Goal: Task Accomplishment & Management: Manage account settings

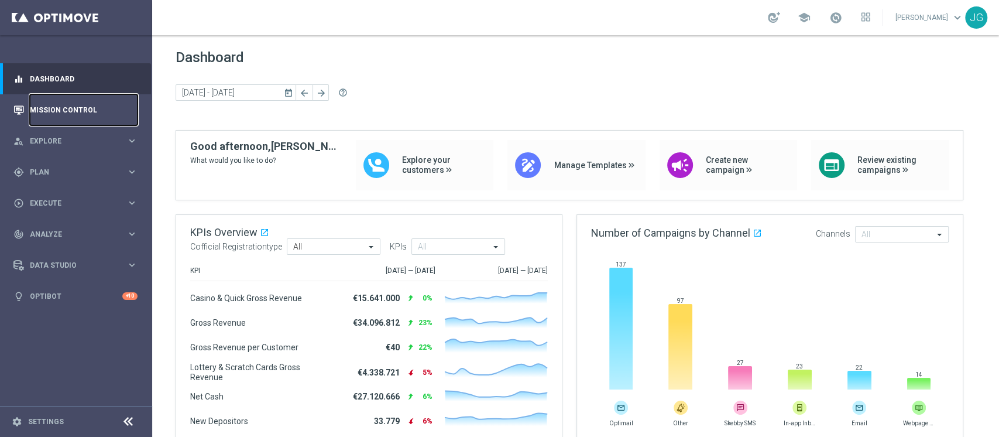
click at [66, 115] on link "Mission Control" at bounding box center [84, 109] width 108 height 31
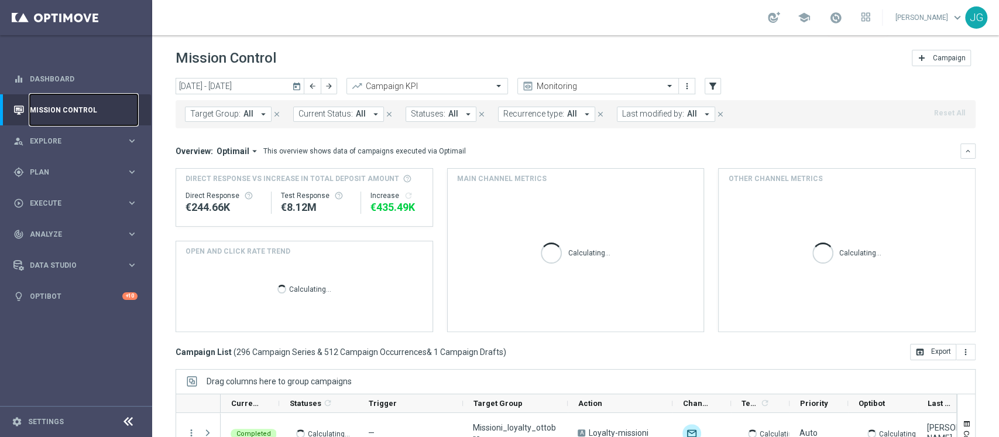
scroll to position [26, 0]
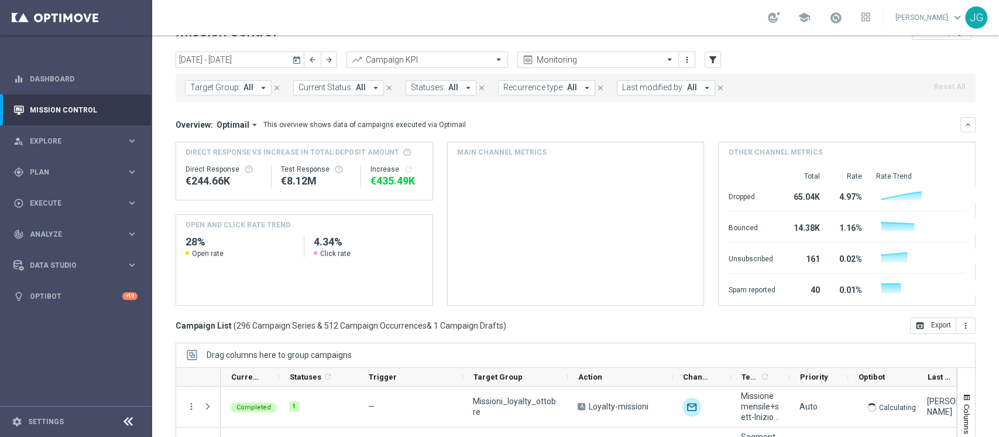
click at [294, 59] on icon "today" at bounding box center [297, 59] width 11 height 11
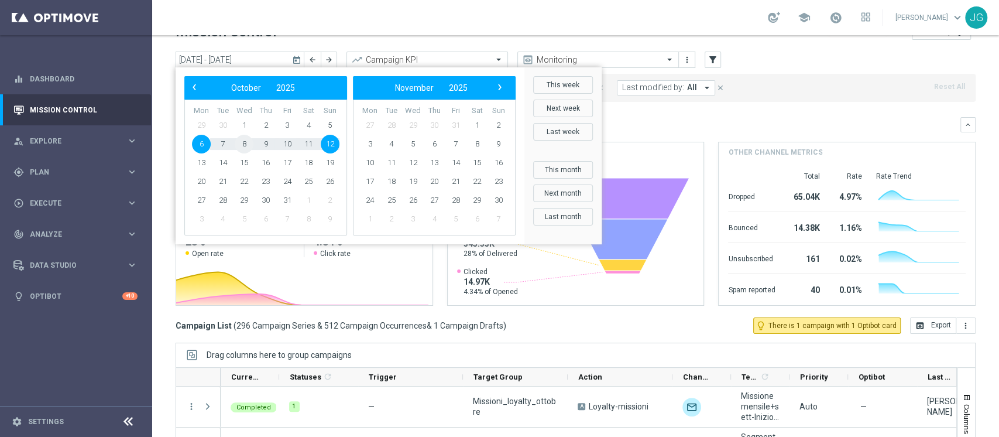
click at [245, 143] on span "8" at bounding box center [244, 144] width 19 height 19
type input "08 Oct 2025 - 08 Oct 2025"
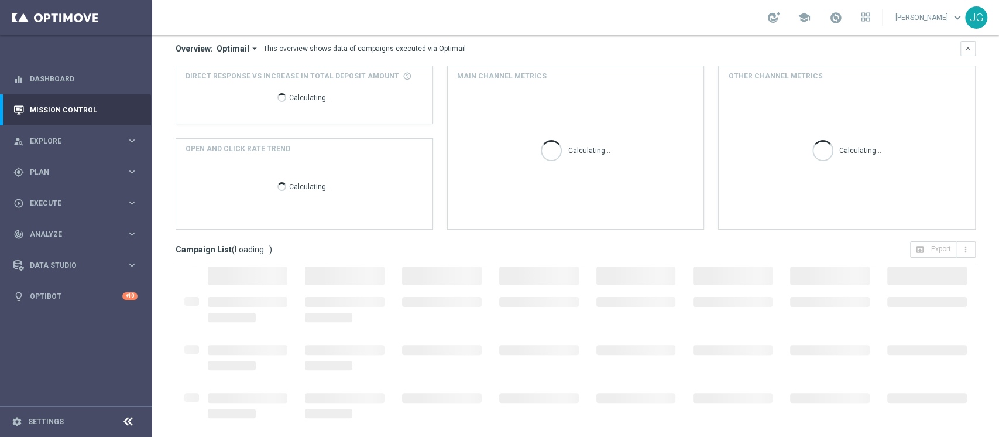
scroll to position [148, 0]
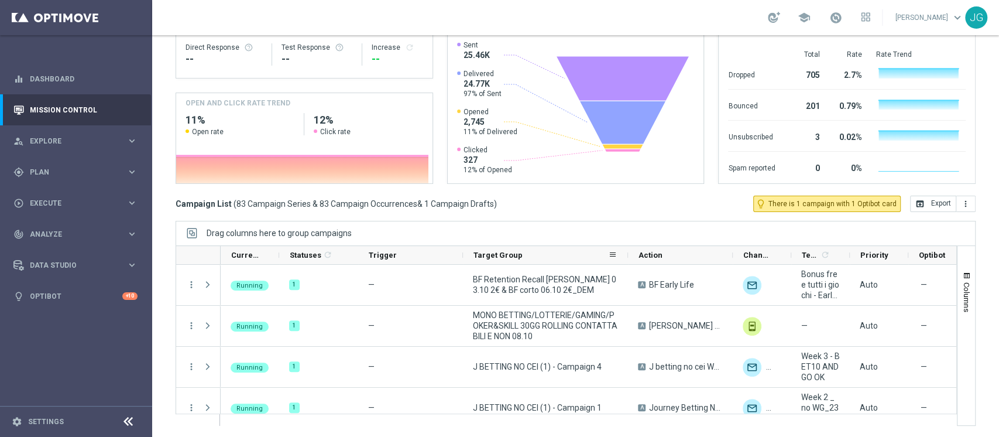
drag, startPoint x: 567, startPoint y: 254, endPoint x: 634, endPoint y: 260, distance: 67.6
click at [630, 260] on div at bounding box center [628, 255] width 5 height 18
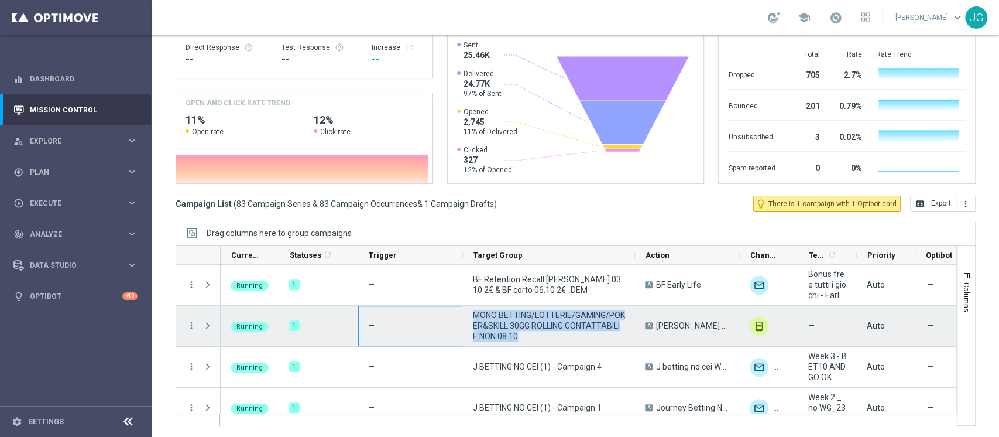
drag, startPoint x: 542, startPoint y: 336, endPoint x: 455, endPoint y: 311, distance: 90.6
click at [455, 311] on div "Running 1 — MONO BETTING/LOTTERIE/GAMING/POKER&SKILL 30GG ROLLING CONTATTABILI …" at bounding box center [749, 326] width 1056 height 41
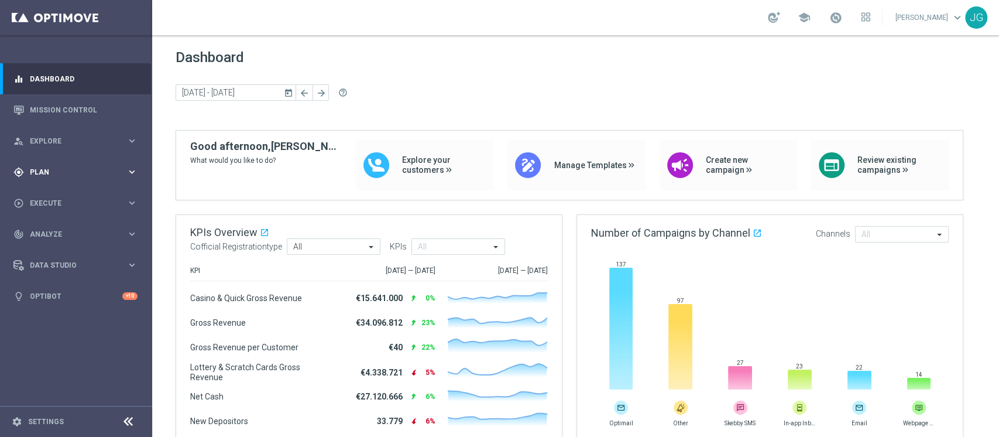
click at [79, 169] on span "Plan" at bounding box center [78, 172] width 97 height 7
click at [64, 199] on link "Target Groups" at bounding box center [75, 195] width 91 height 9
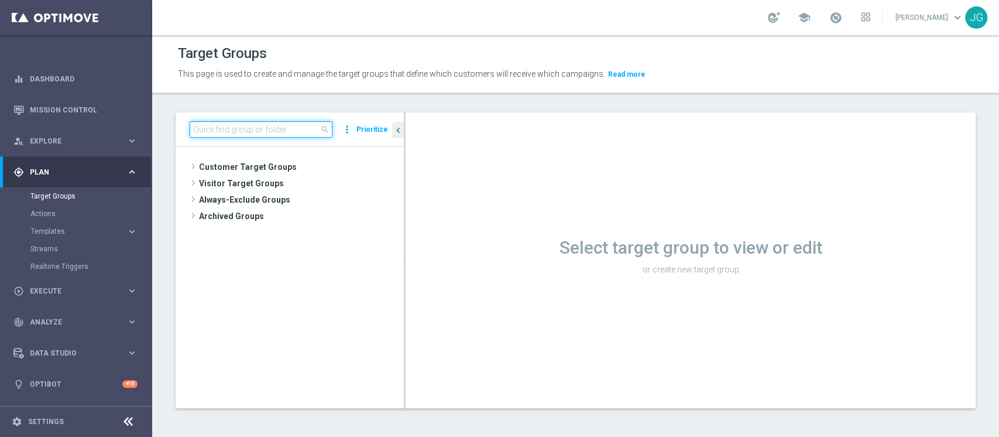
click at [279, 122] on input at bounding box center [261, 129] width 143 height 16
paste input "ACTIVE LOTTERIE LOW MASTER 30GG ROLLING"
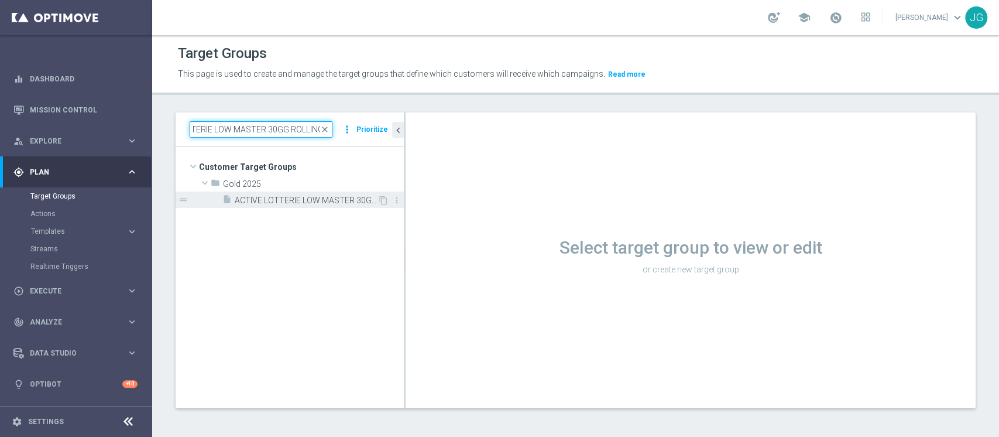
type input "ACTIVE LOTTERIE LOW MASTER 30GG ROLLING"
click at [317, 201] on span "ACTIVE LOTTERIE LOW MASTER 30GG ROLLING 09.10" at bounding box center [306, 200] width 143 height 10
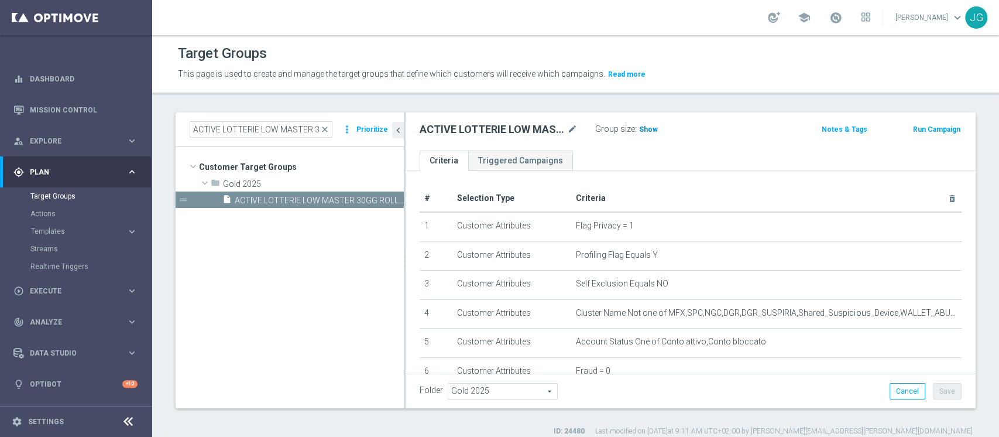
click at [644, 131] on span "Show" at bounding box center [648, 129] width 19 height 8
click at [643, 132] on span "997" at bounding box center [647, 130] width 15 height 11
click at [829, 13] on span at bounding box center [835, 17] width 13 height 13
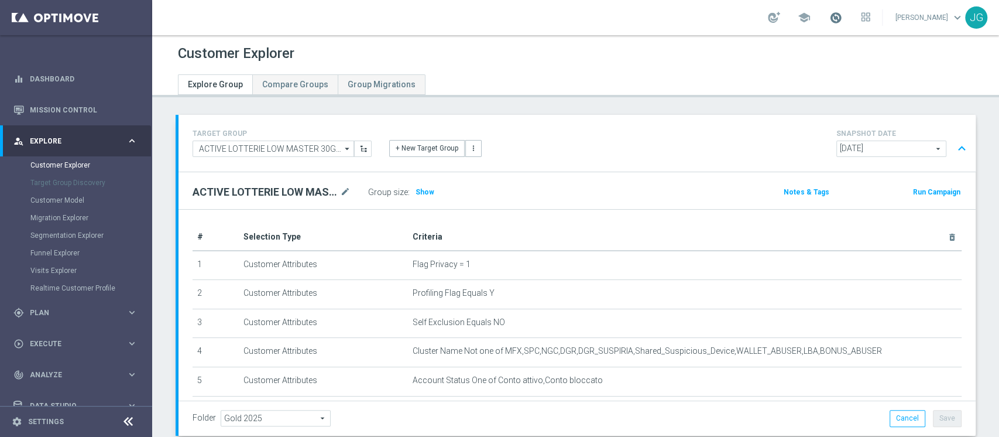
click at [833, 20] on span at bounding box center [835, 17] width 13 height 13
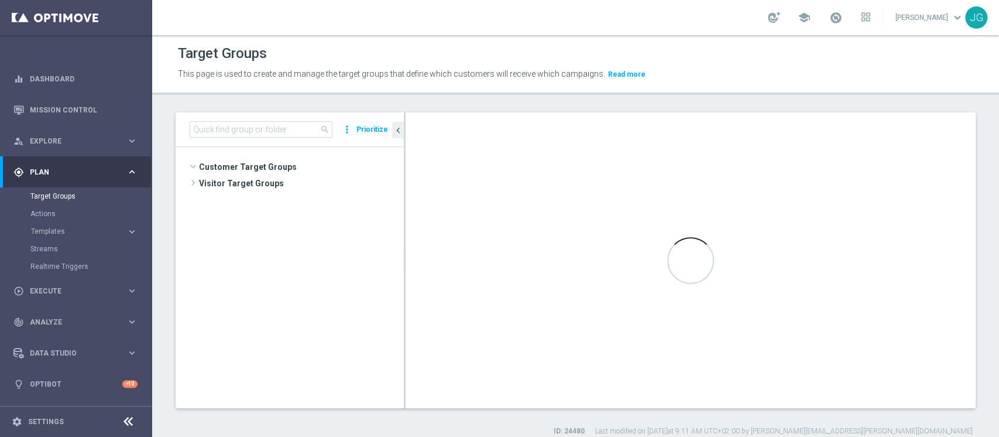
scroll to position [5074, 0]
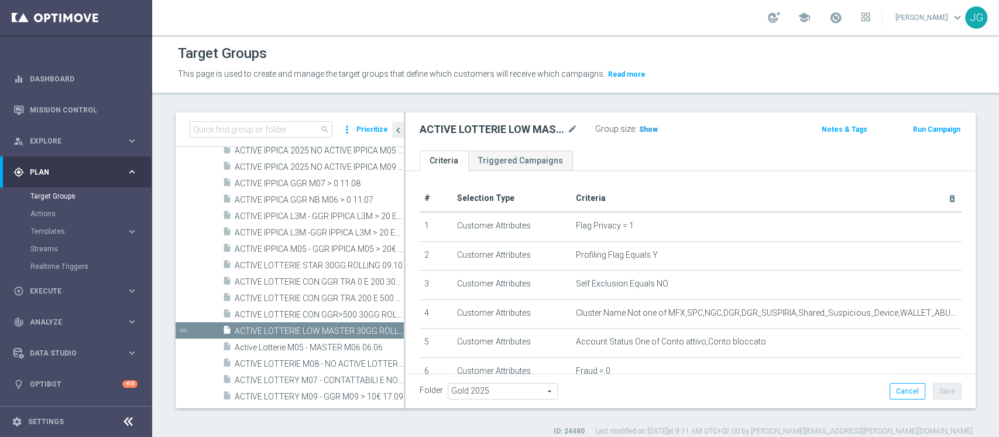
click at [651, 129] on span "Show" at bounding box center [648, 129] width 19 height 8
click at [646, 128] on span "1,127" at bounding box center [650, 130] width 20 height 11
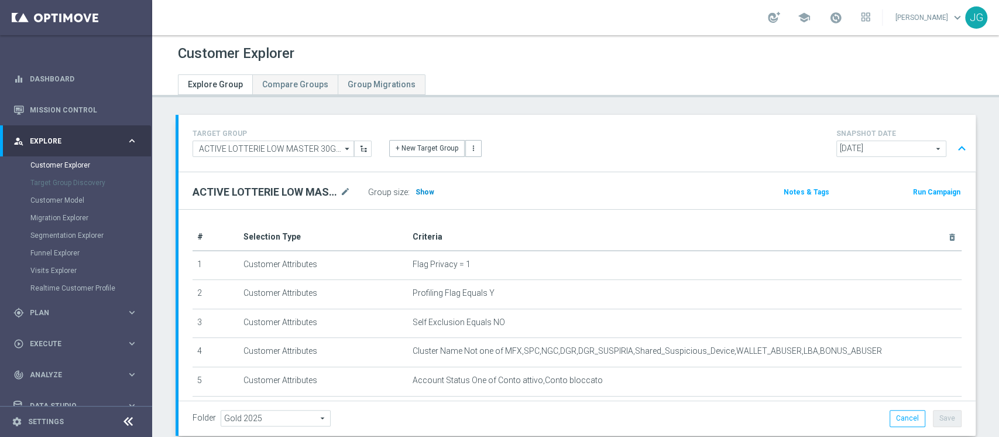
click at [426, 190] on span "Show" at bounding box center [425, 192] width 19 height 8
click at [650, 108] on div "Customer Explorer Explore Group Compare Groups Group Migrations TARGET GROUP AC…" at bounding box center [575, 236] width 847 height 402
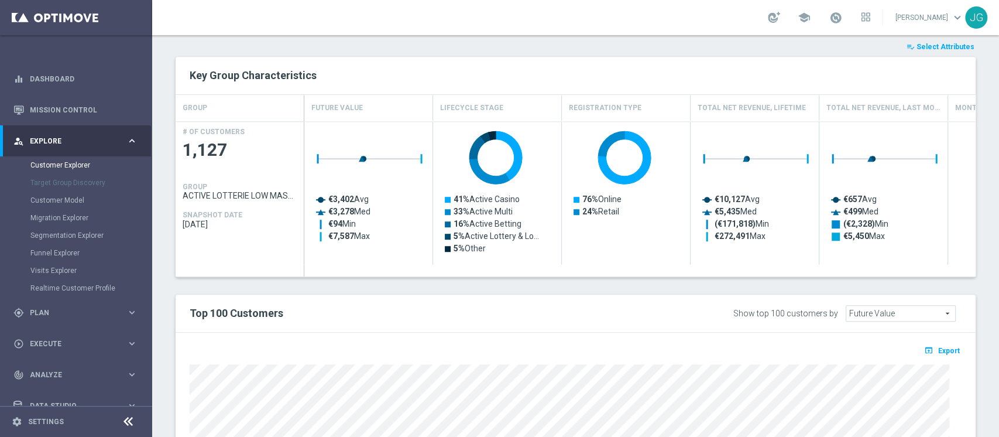
scroll to position [382, 0]
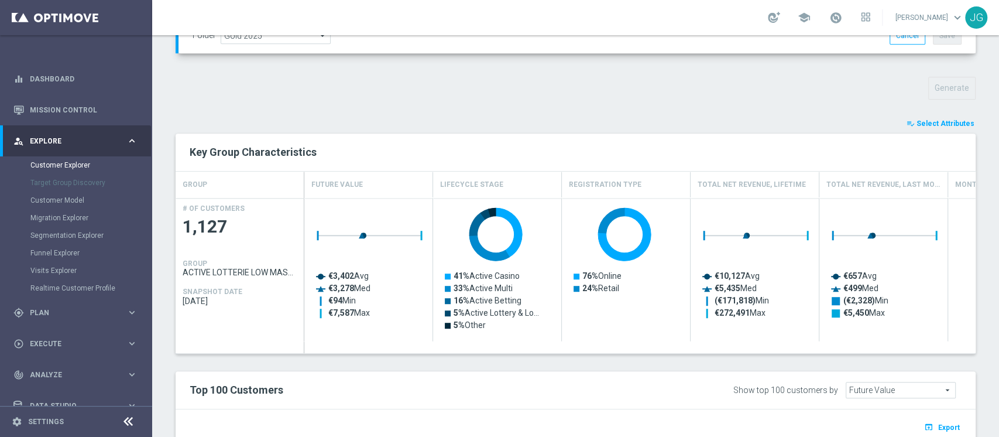
click at [944, 121] on span "Select Attributes" at bounding box center [946, 123] width 58 height 8
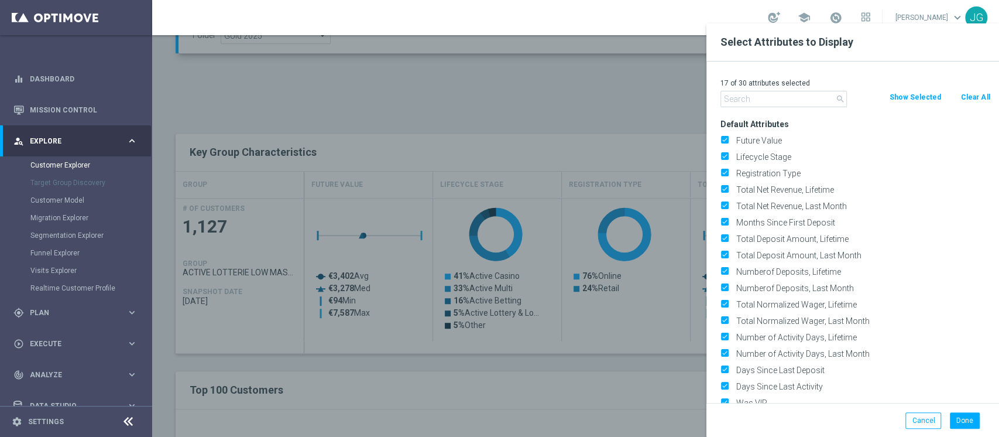
click at [972, 98] on button "Clear All" at bounding box center [975, 97] width 31 height 13
checkbox input "false"
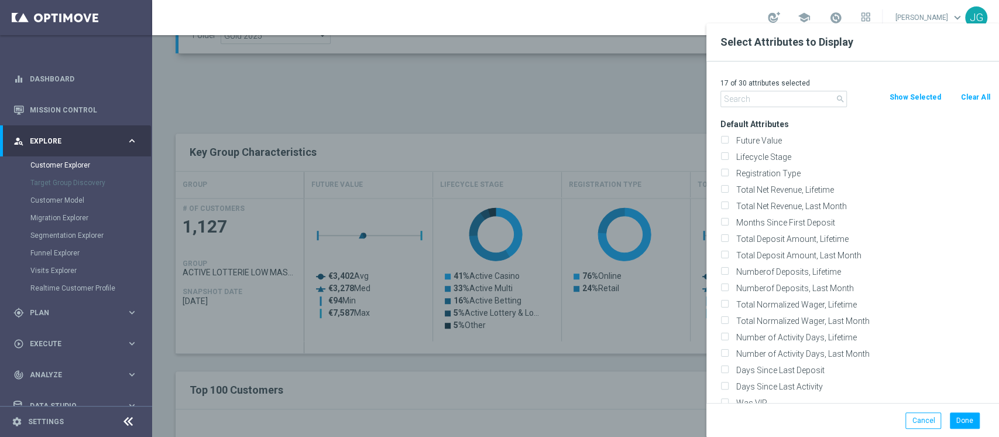
checkbox input "false"
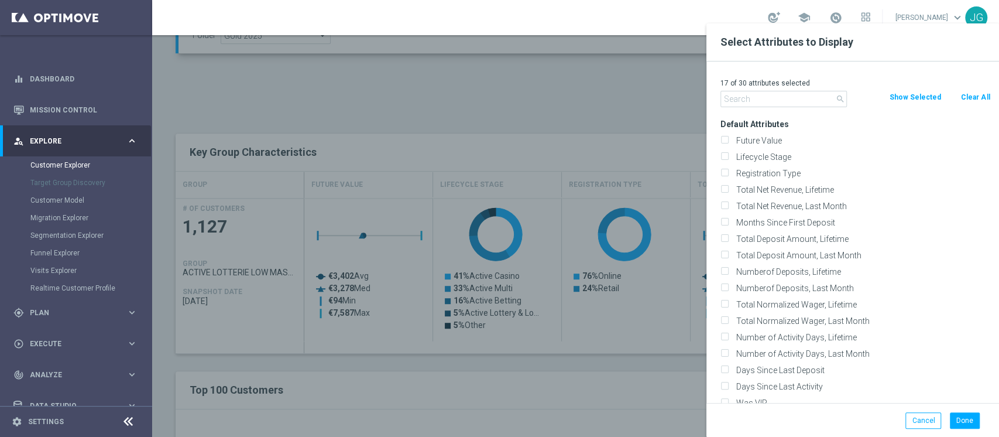
checkbox input "false"
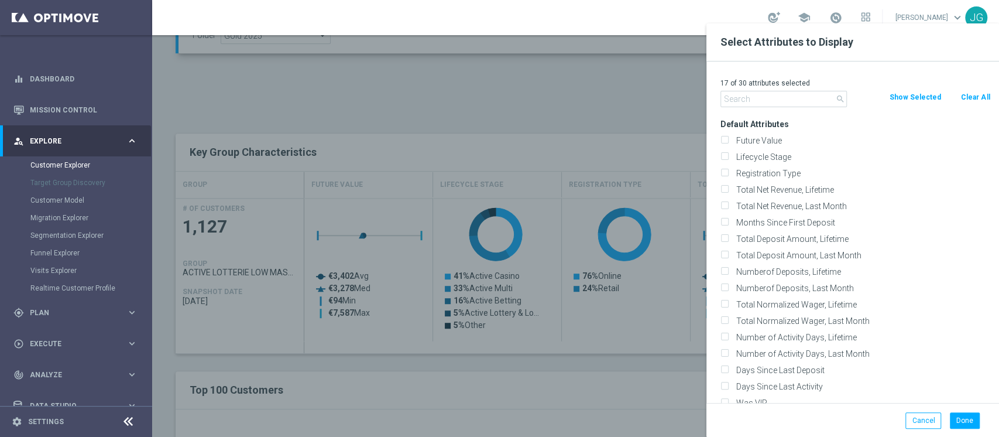
checkbox input "false"
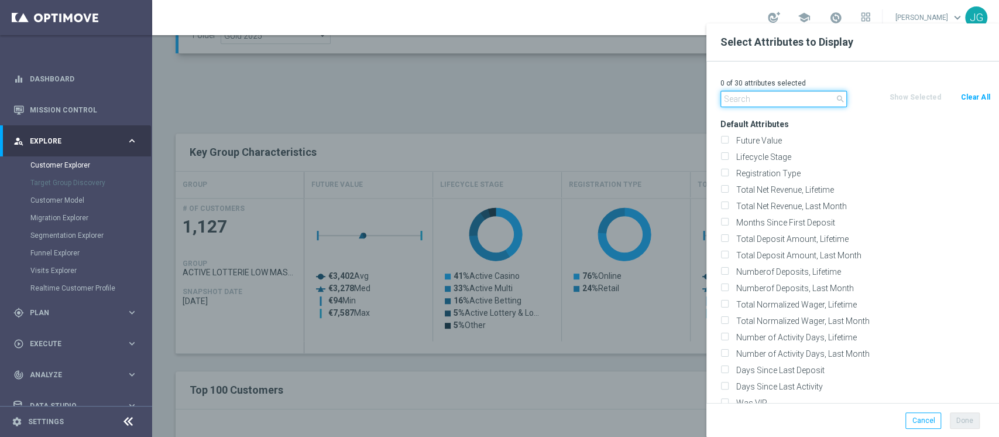
click at [767, 99] on input "text" at bounding box center [783, 99] width 126 height 16
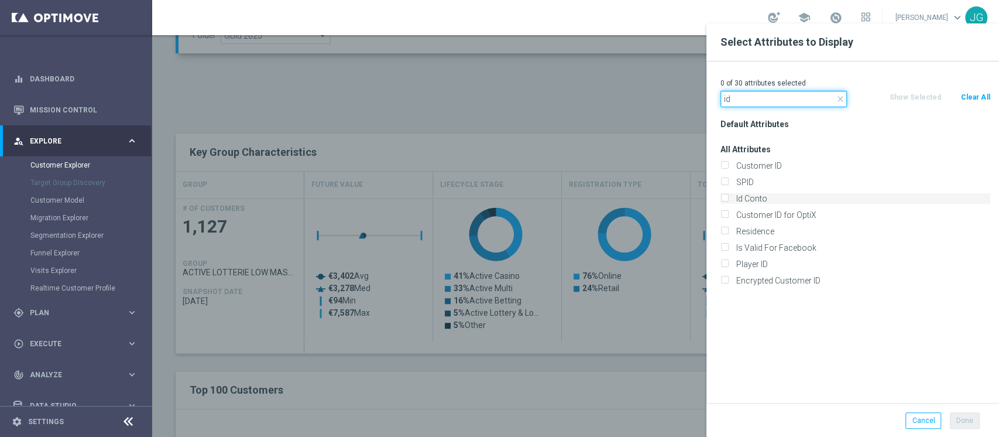
type input "id"
click at [753, 194] on label "Id Conto" at bounding box center [861, 198] width 258 height 11
click at [728, 196] on input "Id Conto" at bounding box center [724, 200] width 8 height 8
checkbox input "true"
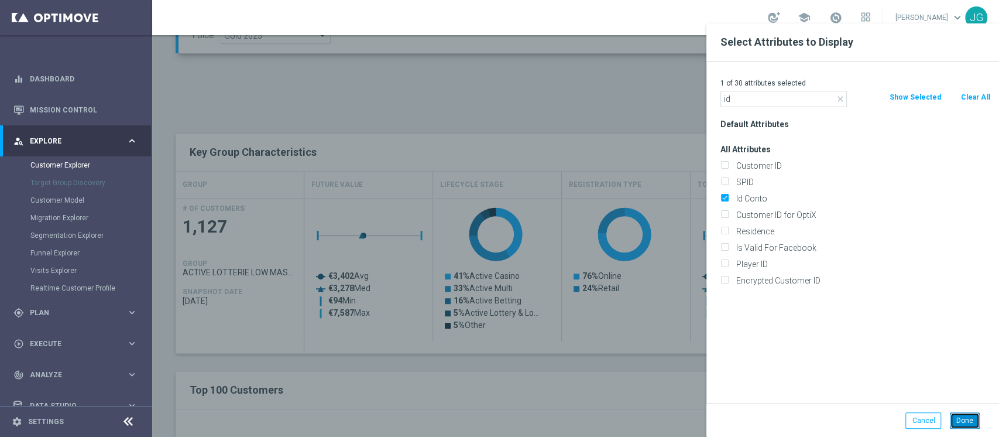
click at [958, 414] on button "Done" at bounding box center [965, 420] width 30 height 16
type input "Search"
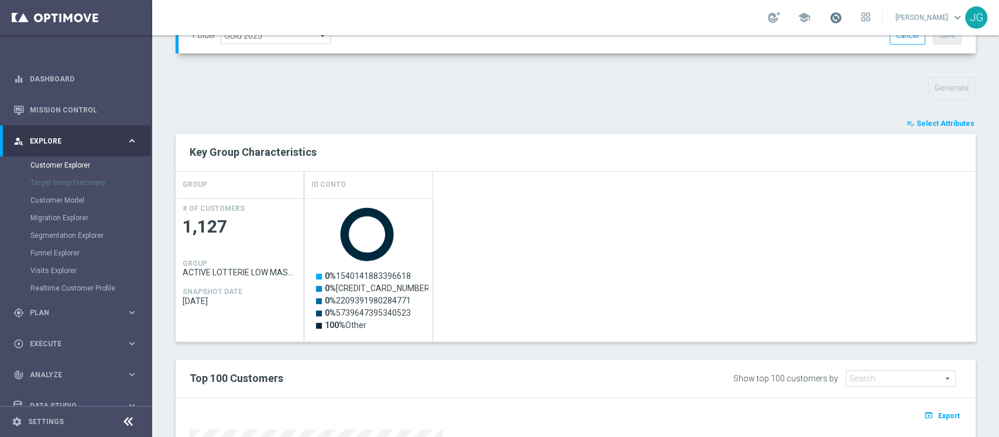
click at [829, 13] on span at bounding box center [835, 17] width 13 height 13
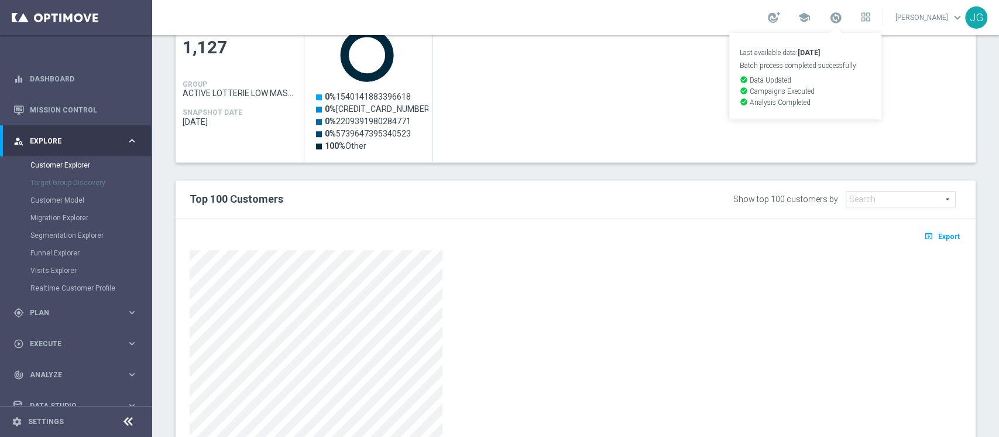
scroll to position [562, 0]
click at [938, 232] on span "Export" at bounding box center [949, 236] width 22 height 8
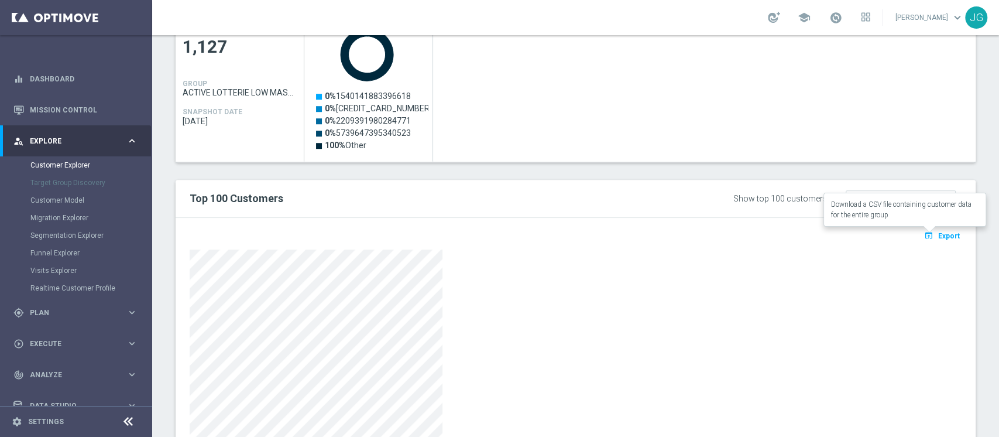
click at [938, 232] on span "Export" at bounding box center [949, 236] width 22 height 8
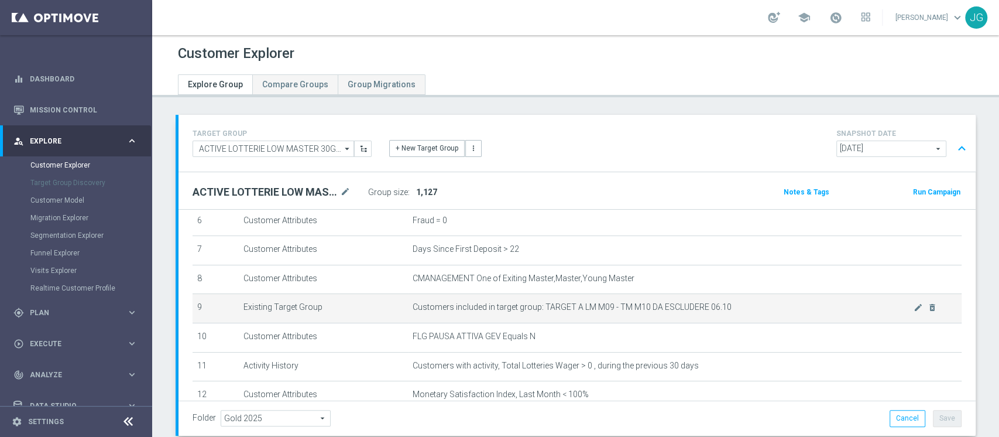
scroll to position [0, 0]
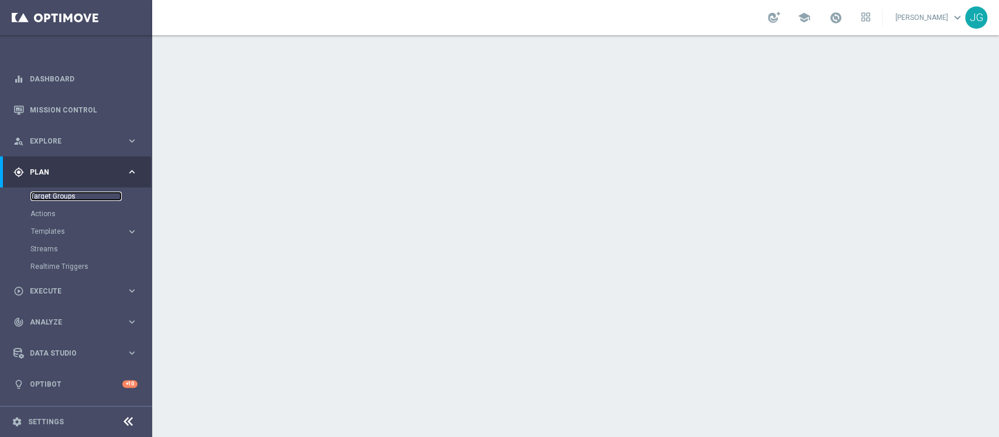
click at [72, 197] on link "Target Groups" at bounding box center [75, 195] width 91 height 9
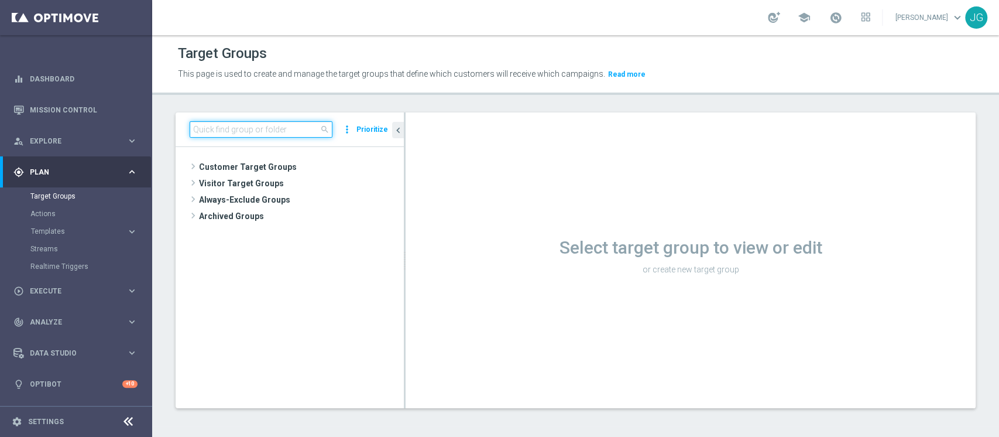
click at [240, 125] on input at bounding box center [261, 129] width 143 height 16
paste input "ACTIVE LOTTERIE STAR 30GG ROLLING"
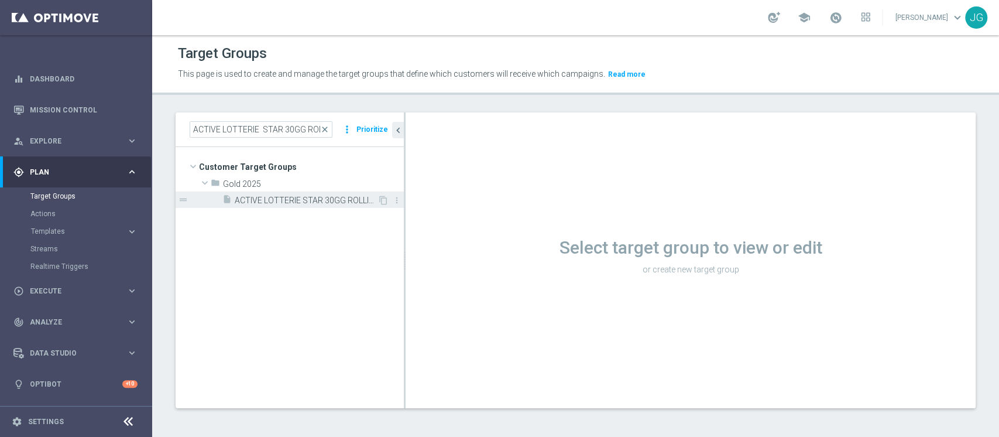
click at [317, 195] on span "ACTIVE LOTTERIE STAR 30GG ROLLING 09.10" at bounding box center [306, 200] width 143 height 10
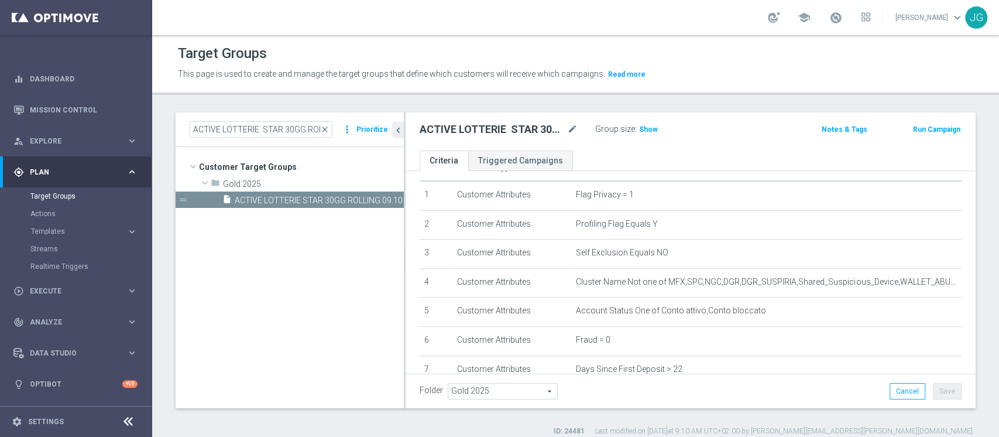
scroll to position [12, 0]
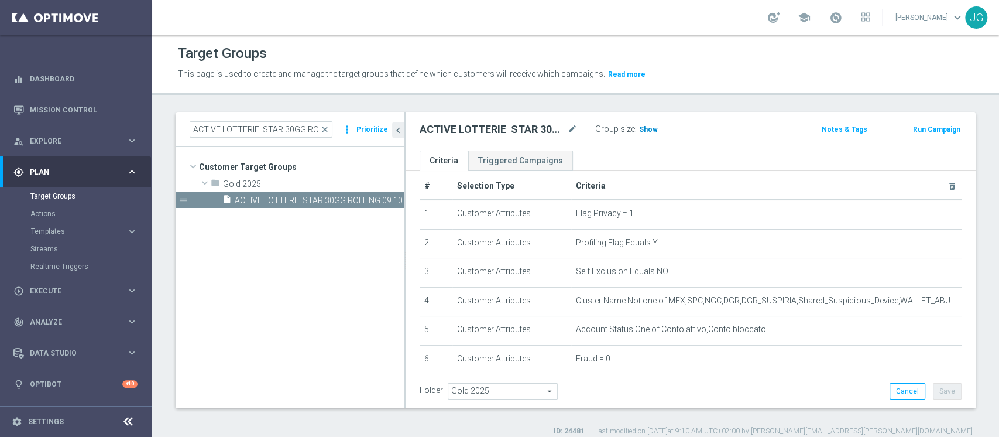
click at [646, 129] on span "Show" at bounding box center [648, 129] width 19 height 8
click at [648, 131] on span "207" at bounding box center [647, 130] width 15 height 11
click at [276, 132] on input "ACTIVE LOTTERIE STAR 30GG ROLLING" at bounding box center [261, 129] width 143 height 16
paste input "CON GGR>500 30GG ROLLING 09.10"
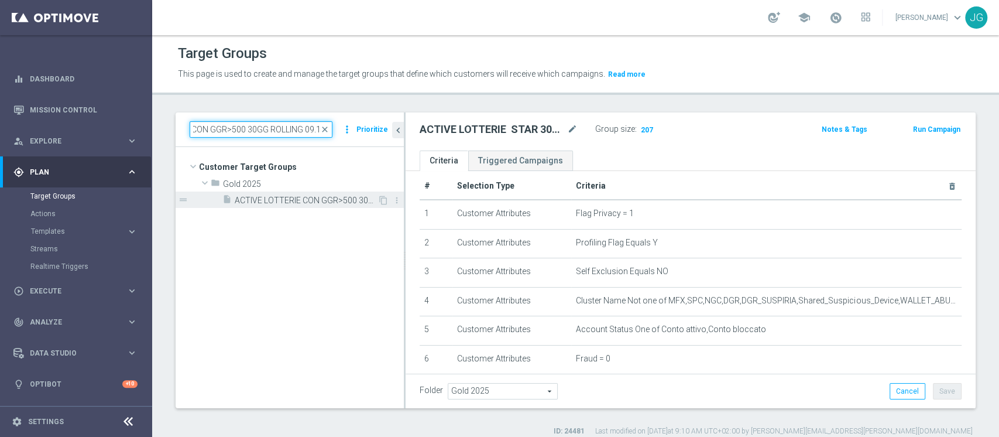
type input "ACTIVE LOTTERIE CON GGR>500 30GG ROLLING 09.10"
click at [313, 200] on span "ACTIVE LOTTERIE CON GGR>500 30GG ROLLING 09.10" at bounding box center [306, 200] width 143 height 10
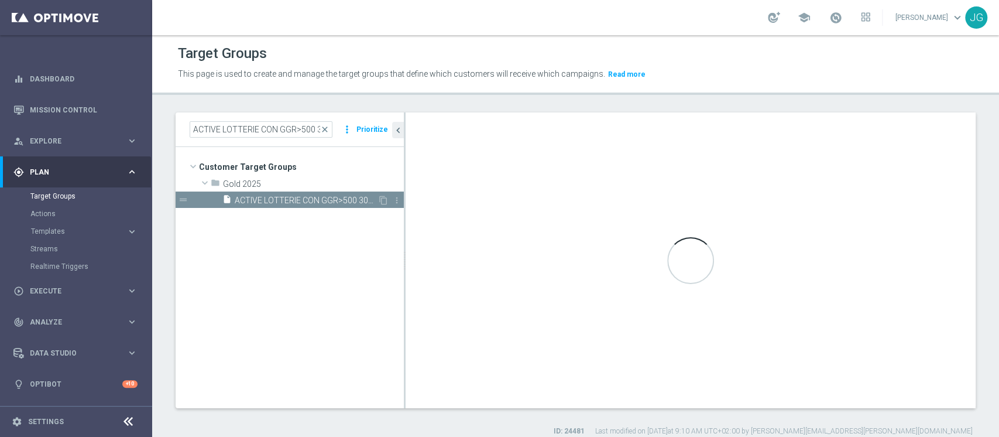
type textarea "(1 AND 2 AND 4 AND 5 and 6 AND 7 AND 8) or 3"
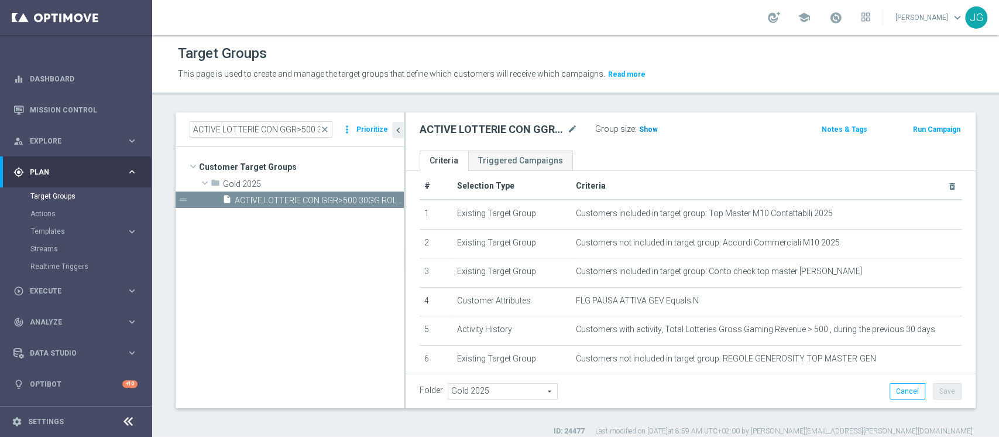
click at [649, 130] on span "Show" at bounding box center [648, 129] width 19 height 8
click at [641, 129] on span "678" at bounding box center [647, 130] width 15 height 11
click at [275, 140] on div "ACTIVE LOTTERIE CON GGR>500 30GG ROLLING 09.10 close more_vert Prioritize" at bounding box center [290, 129] width 228 height 35
click at [277, 124] on input "ACTIVE LOTTERIE CON GGR>500 30GG ROLLING 09.10" at bounding box center [261, 129] width 143 height 16
paste input "TRA 200 E"
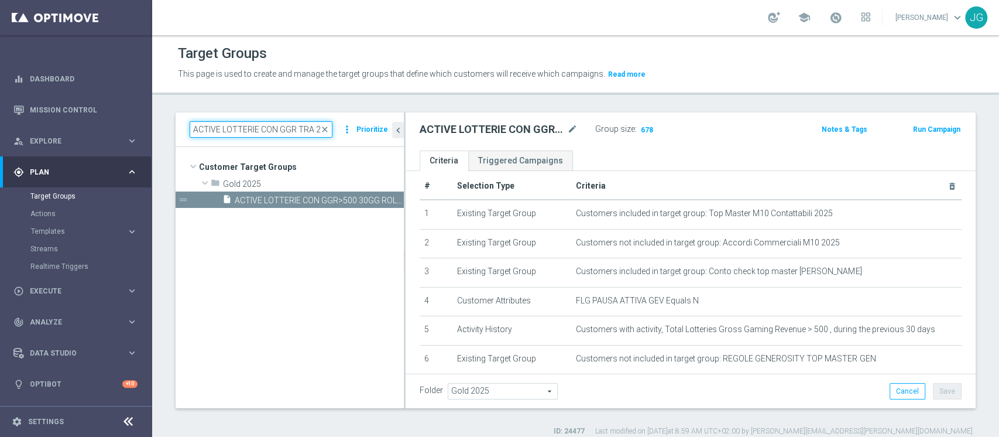
scroll to position [0, 107]
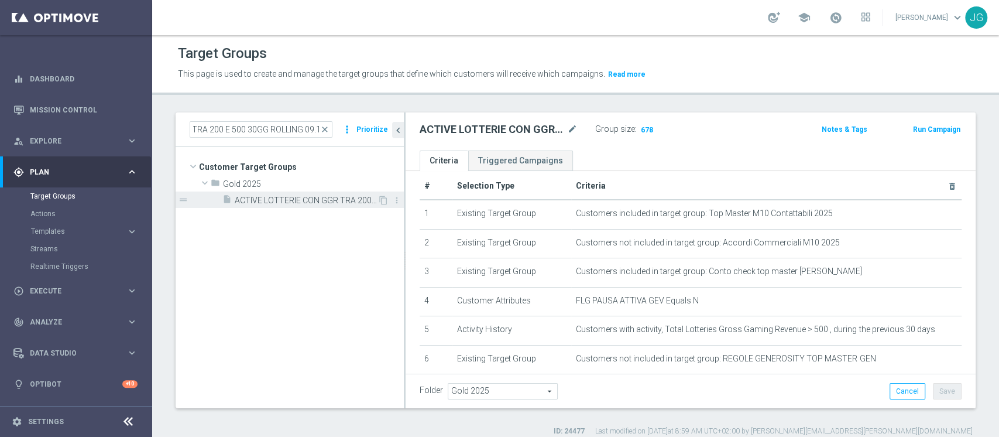
click at [322, 198] on span "ACTIVE LOTTERIE CON GGR TRA 200 E 500 30GG ROLLING 09.10" at bounding box center [306, 200] width 143 height 10
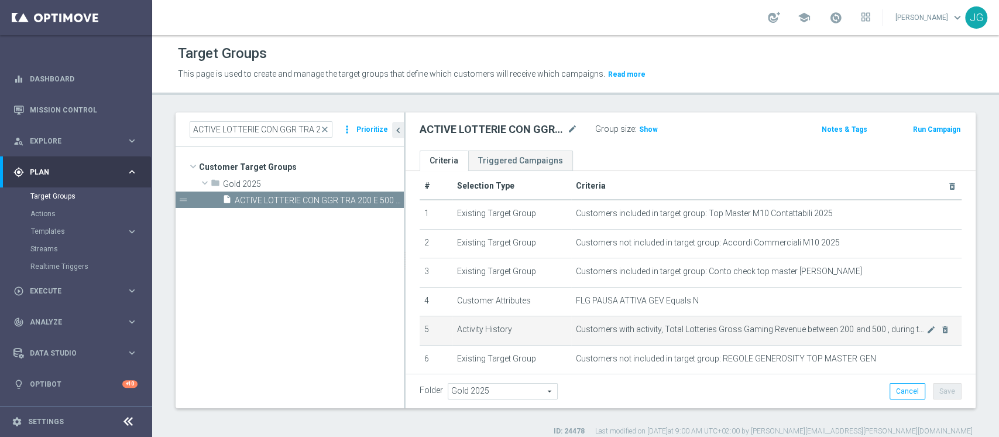
click at [760, 330] on span "Customers with activity, Total Lotteries Gross Gaming Revenue between 200 and 5…" at bounding box center [751, 329] width 351 height 10
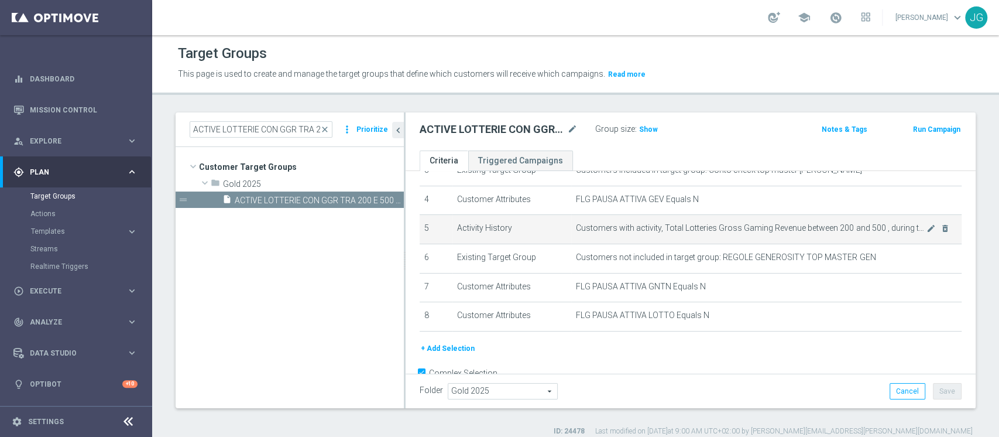
scroll to position [140, 0]
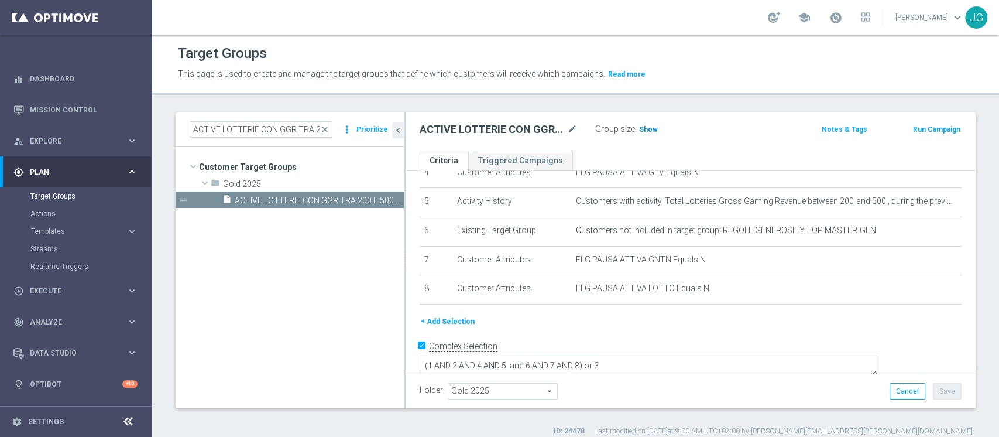
click at [646, 129] on span "Show" at bounding box center [648, 129] width 19 height 8
click at [646, 129] on span "732" at bounding box center [647, 130] width 15 height 11
click at [291, 128] on input "ACTIVE LOTTERIE CON GGR TRA 200 E 500 30GG ROLLING 09.10" at bounding box center [261, 129] width 143 height 16
paste input "0 E 2"
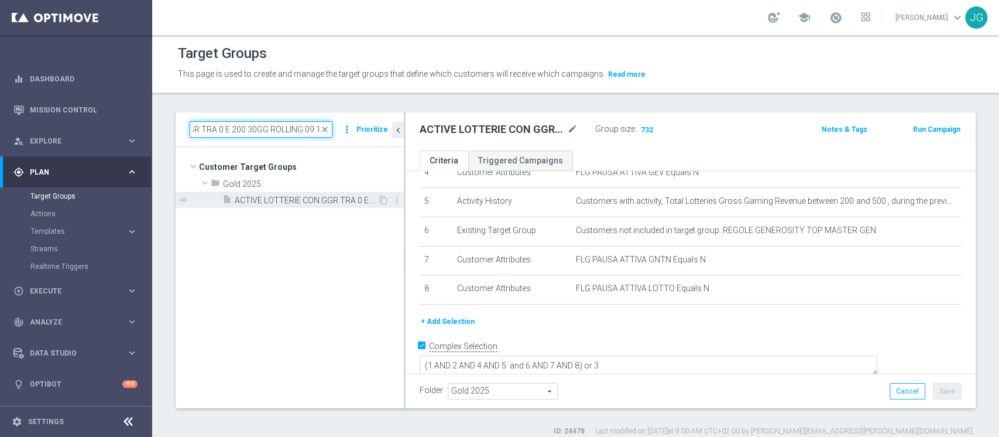
type input "ACTIVE LOTTERIE CON GGR TRA 0 E 200 30GG ROLLING 09.10"
click at [310, 201] on span "ACTIVE LOTTERIE CON GGR TRA 0 E 200 30GG ROLLING 09.10" at bounding box center [306, 200] width 143 height 10
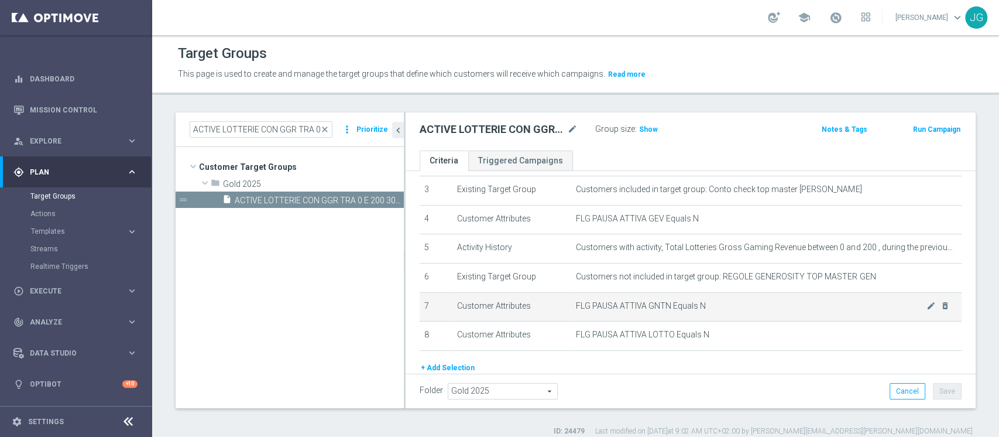
scroll to position [96, 0]
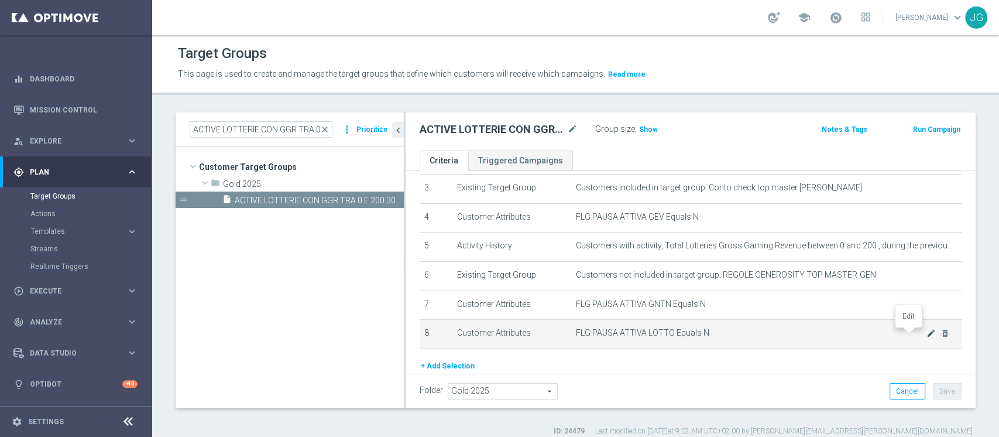
click at [927, 335] on icon "mode_edit" at bounding box center [931, 332] width 9 height 9
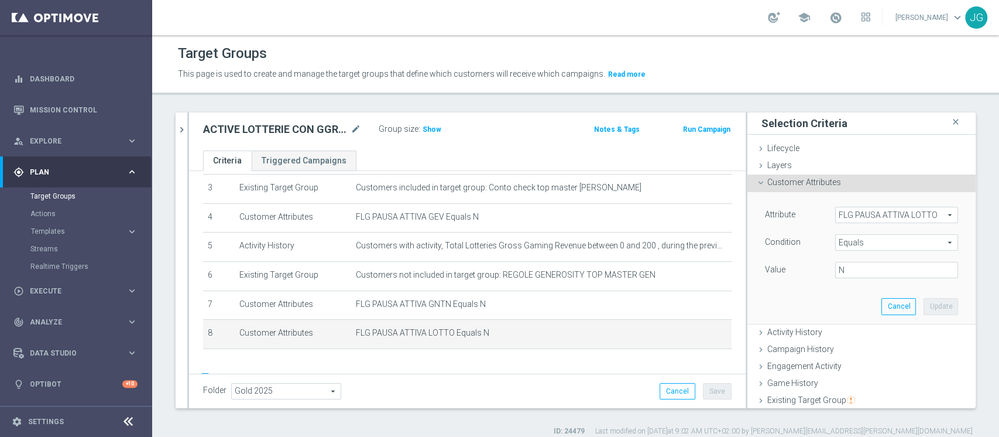
click at [789, 177] on span "Customer Attributes" at bounding box center [804, 181] width 74 height 9
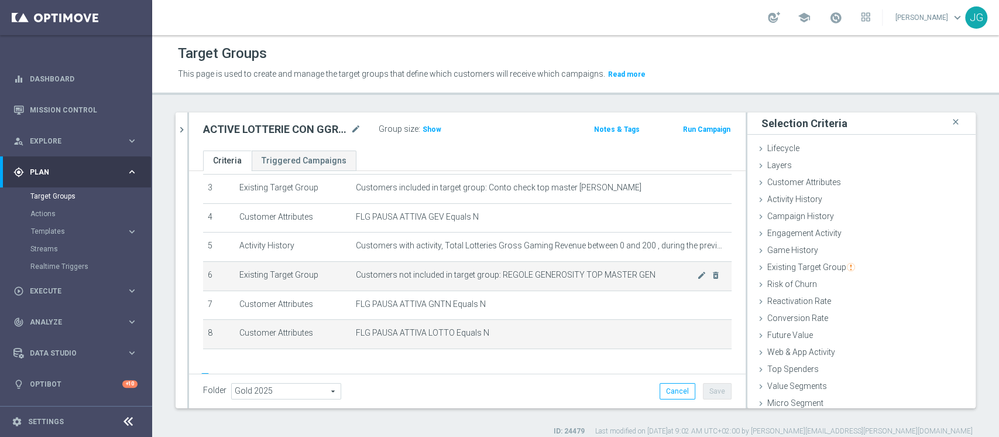
scroll to position [128, 0]
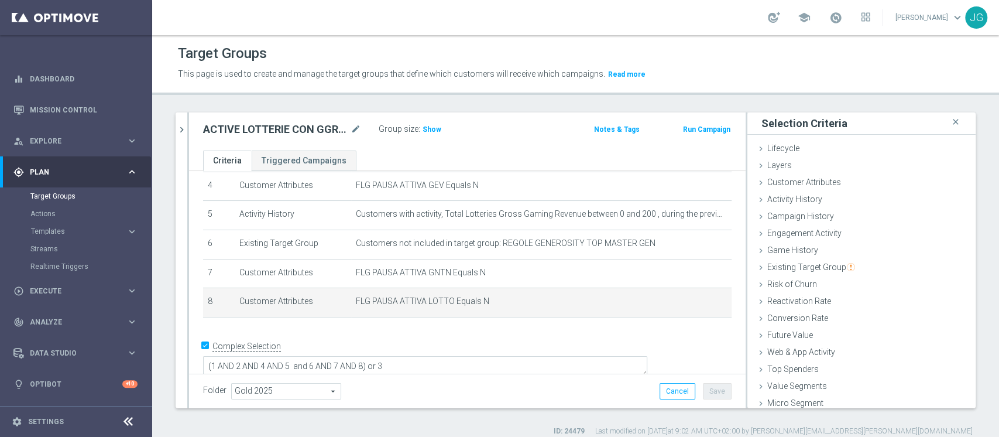
click at [551, 326] on div "# Selection Type Criteria delete_forever 1 Existing Target Group Customers incl…" at bounding box center [467, 192] width 546 height 270
click at [809, 180] on span "Customer Attributes" at bounding box center [804, 181] width 74 height 9
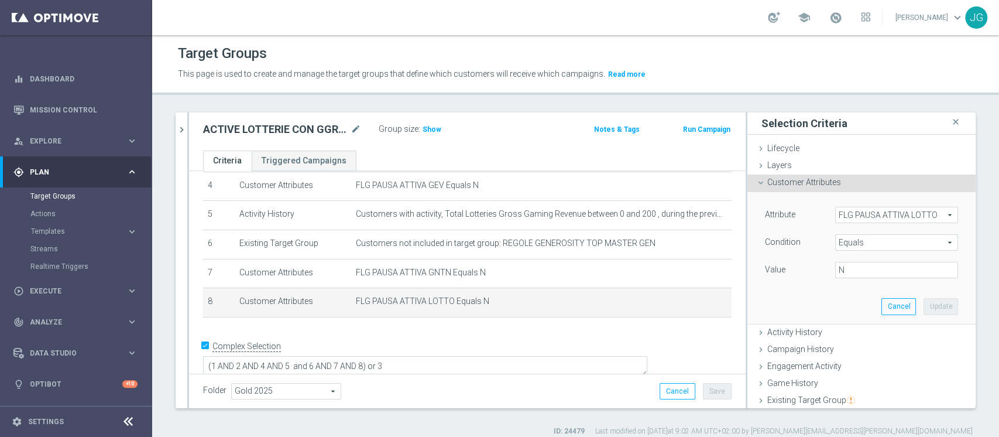
click at [857, 214] on span "FLG PAUSA ATTIVA LOTTO" at bounding box center [897, 214] width 122 height 15
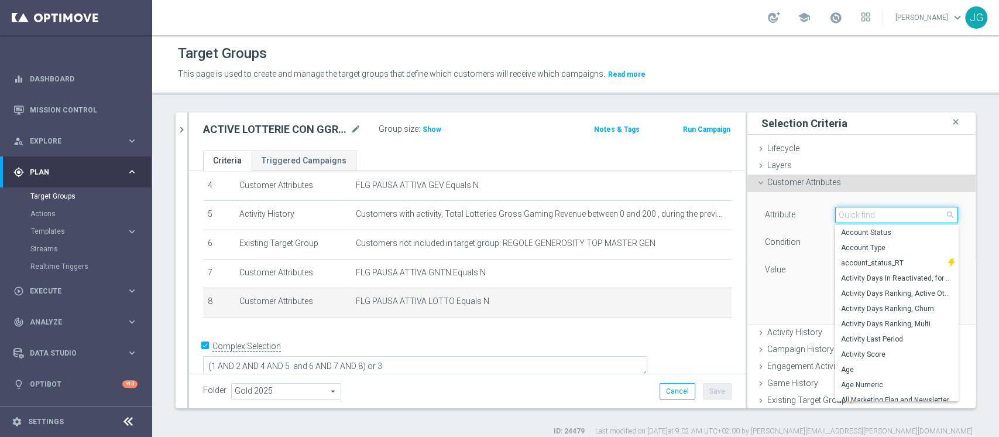
click at [863, 213] on input "search" at bounding box center [896, 215] width 123 height 16
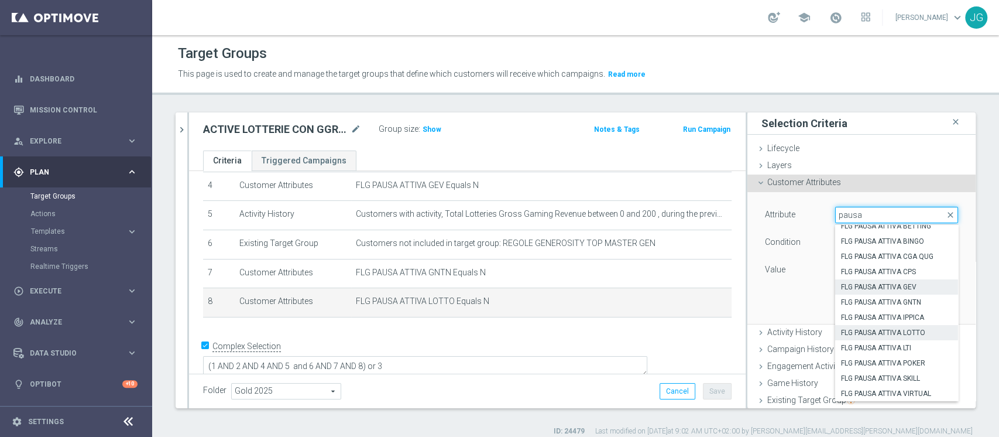
scroll to position [0, 0]
type input "pausa"
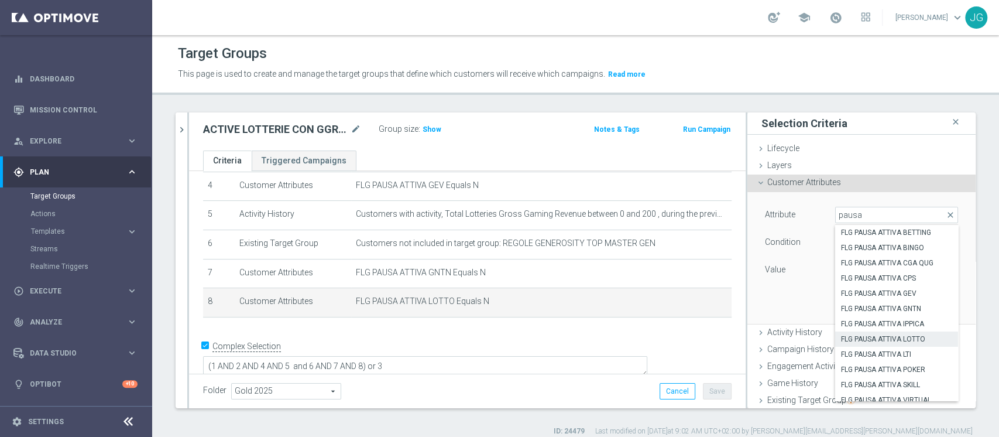
click at [983, 216] on div "ACTIVE LOTTERIE CON GGR TRA 0 E 200 30GG ROLLING 09.10 close more_vert Prioriti…" at bounding box center [575, 274] width 847 height 324
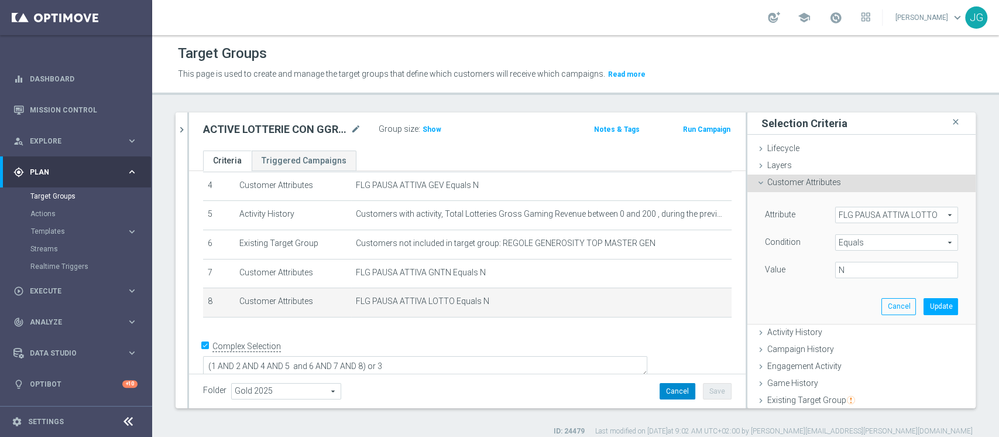
click at [663, 391] on button "Cancel" at bounding box center [678, 391] width 36 height 16
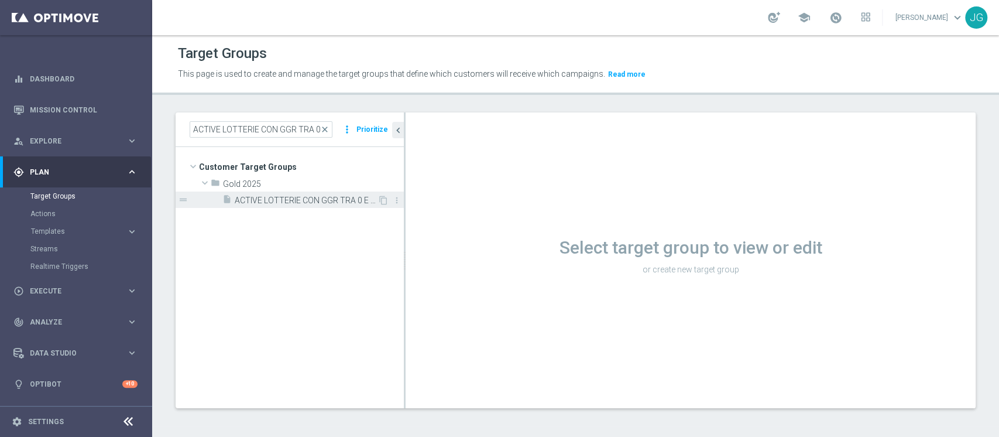
click at [283, 199] on span "ACTIVE LOTTERIE CON GGR TRA 0 E 200 30GG ROLLING 09.10" at bounding box center [306, 200] width 143 height 10
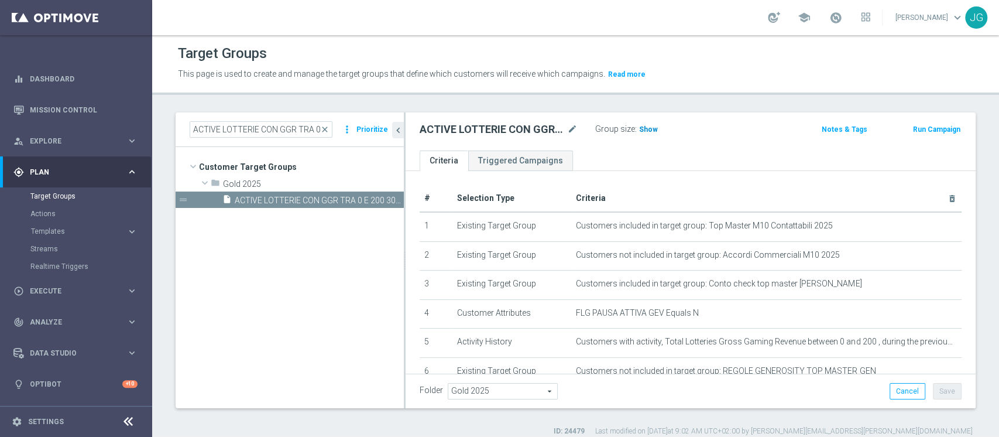
click at [648, 123] on h3 "Show" at bounding box center [648, 129] width 21 height 13
click at [644, 126] on span "6,231" at bounding box center [650, 130] width 20 height 11
click at [235, 133] on input "ACTIVE LOTTERIE CON GGR TRA 0 E 200 30GG ROLLING 09.10" at bounding box center [261, 129] width 143 height 16
paste input "TTIVI IPPICA - GGR 30 GIORNI ROLLING"
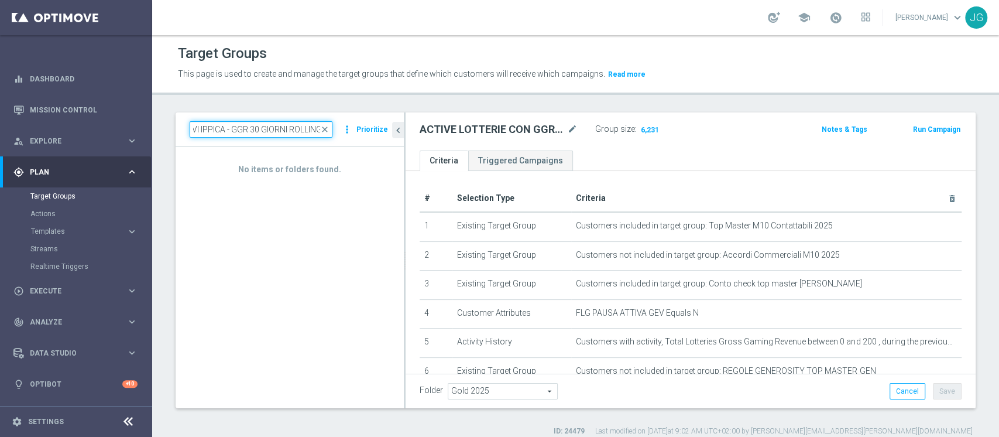
type input "ATTIVI IPPICA - GGR 30 GIORNI ROLLING"
click at [301, 128] on input "ATTIVI IPPICA - GGR 30 GIORNI ROLLING" at bounding box center [261, 129] width 143 height 16
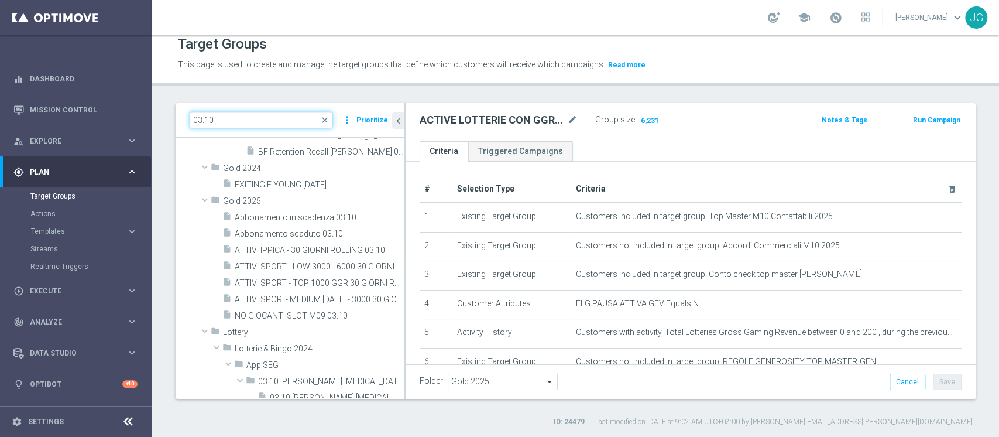
scroll to position [216, 0]
type input "03.10"
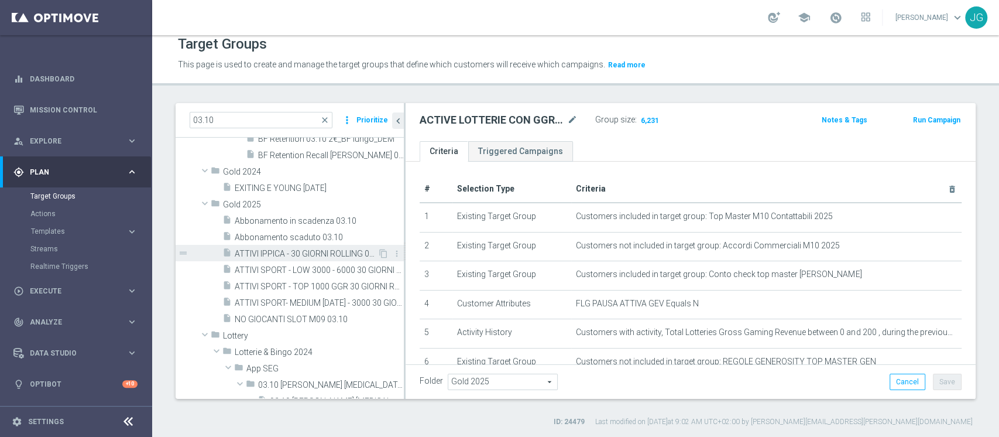
click at [307, 245] on div "insert_drive_file ATTIVI IPPICA - 30 GIORNI ROLLING 03.10" at bounding box center [299, 253] width 155 height 16
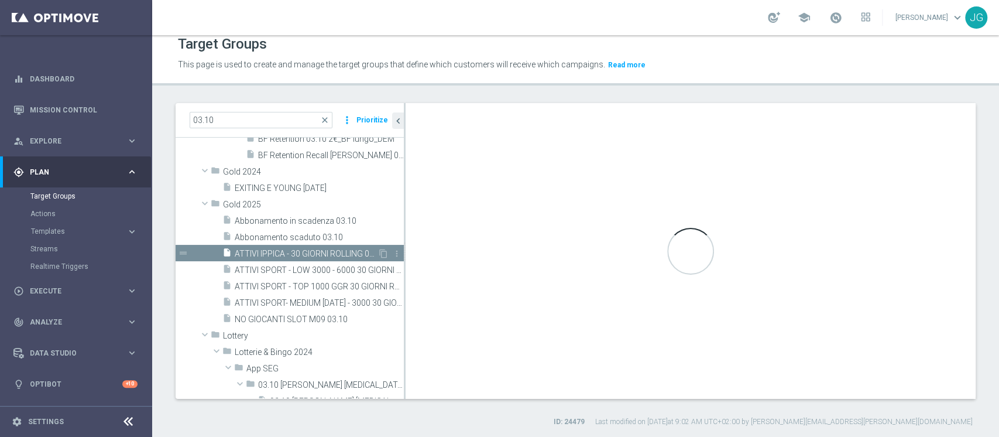
type textarea "(1 AND 2 AND 3 AND 5 and 6) or 4"
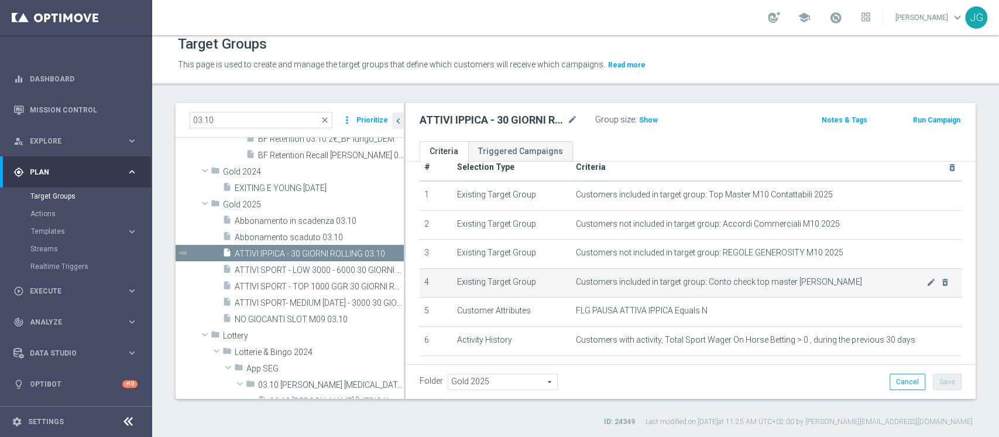
scroll to position [81, 0]
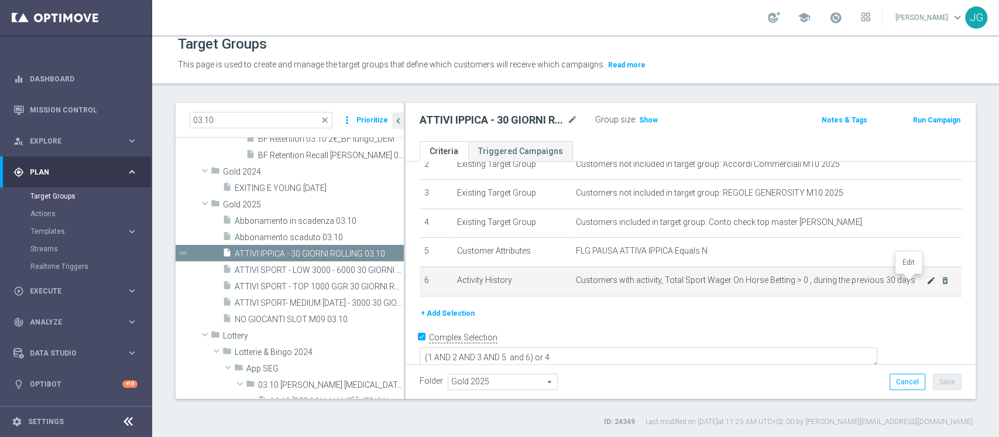
click at [927, 281] on icon "mode_edit" at bounding box center [931, 280] width 9 height 9
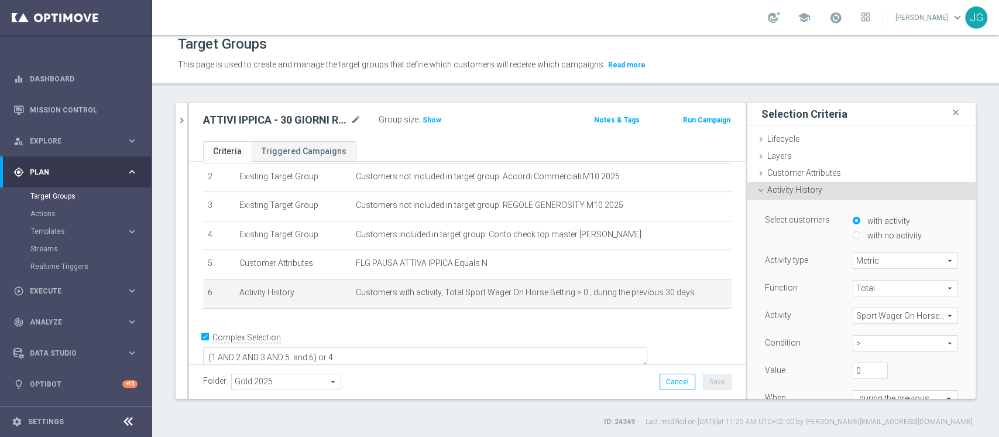
click at [756, 190] on icon at bounding box center [760, 190] width 9 height 9
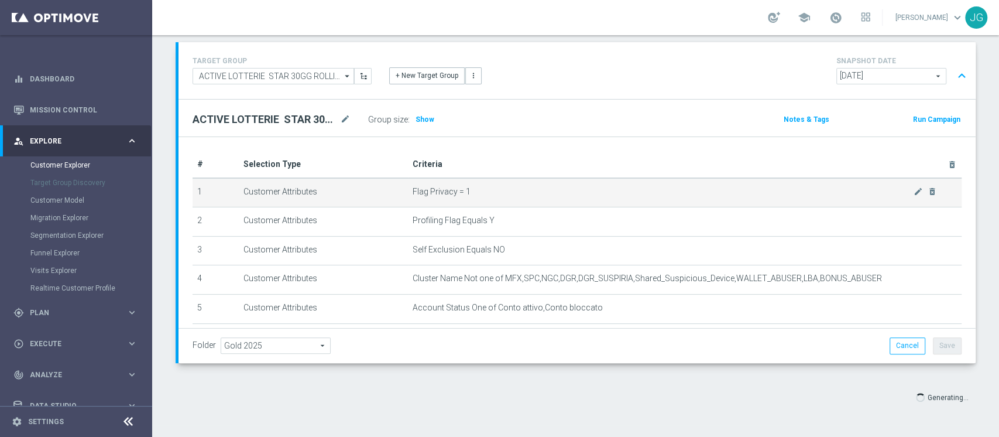
scroll to position [71, 0]
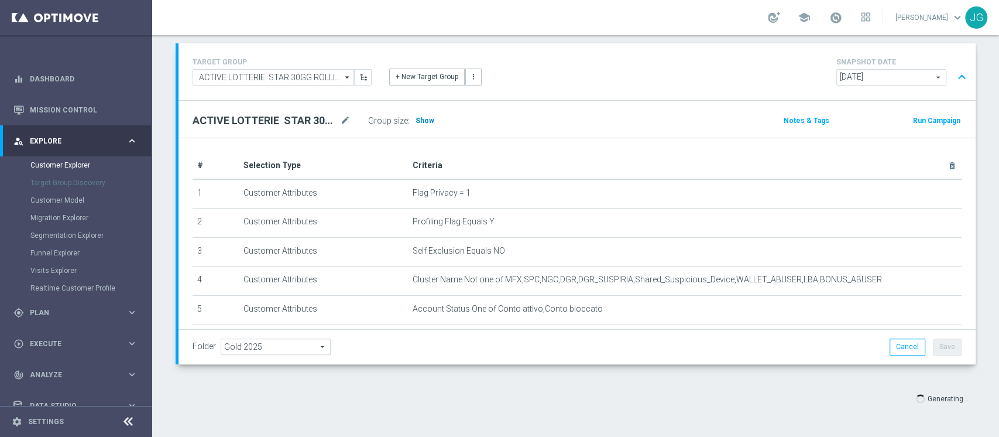
click at [421, 119] on span "Show" at bounding box center [425, 120] width 19 height 8
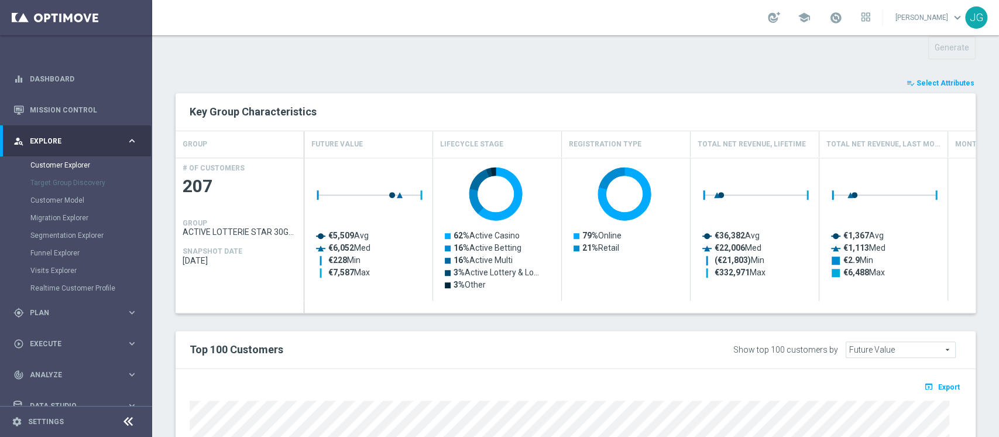
scroll to position [421, 0]
click at [930, 80] on span "Select Attributes" at bounding box center [946, 84] width 58 height 8
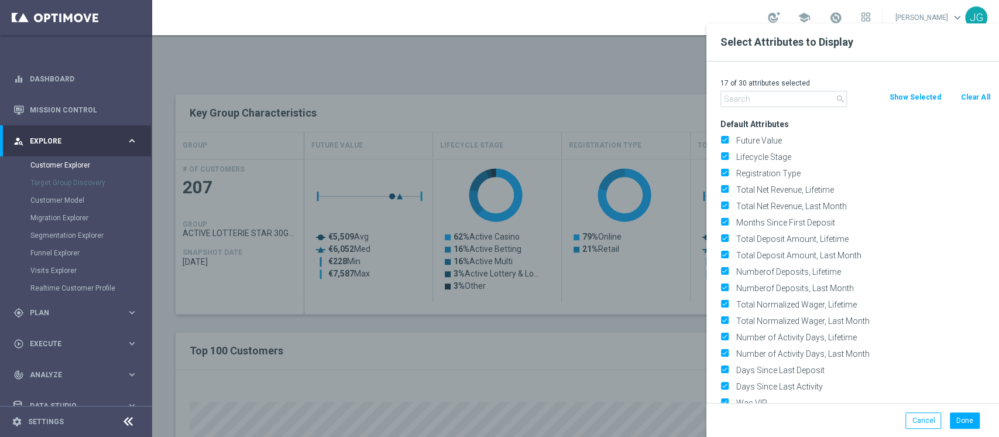
click at [978, 96] on button "Clear All" at bounding box center [975, 97] width 31 height 13
checkbox input "false"
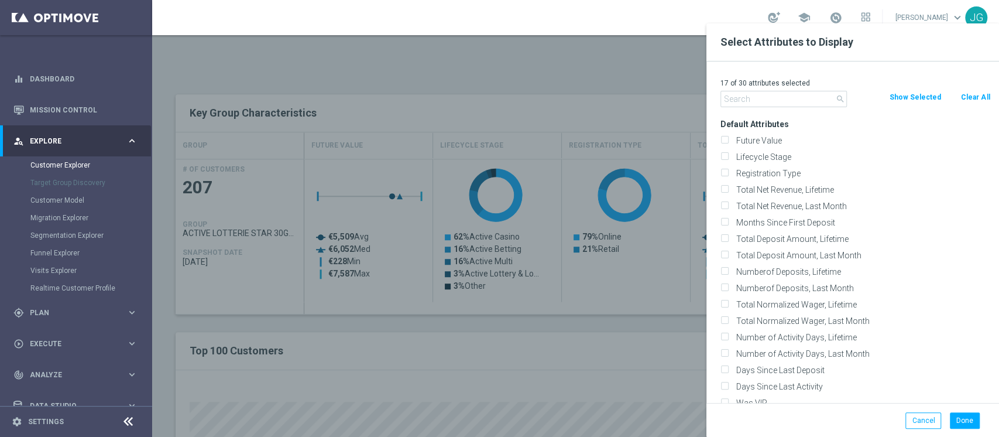
checkbox input "false"
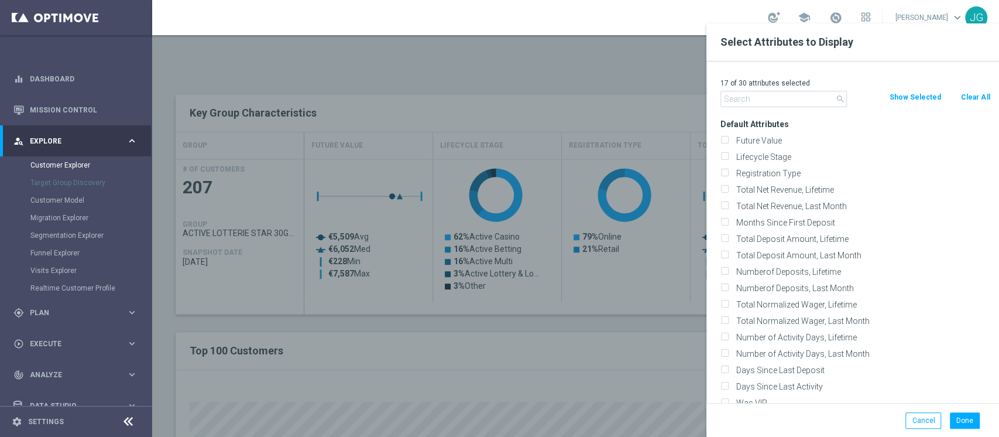
checkbox input "false"
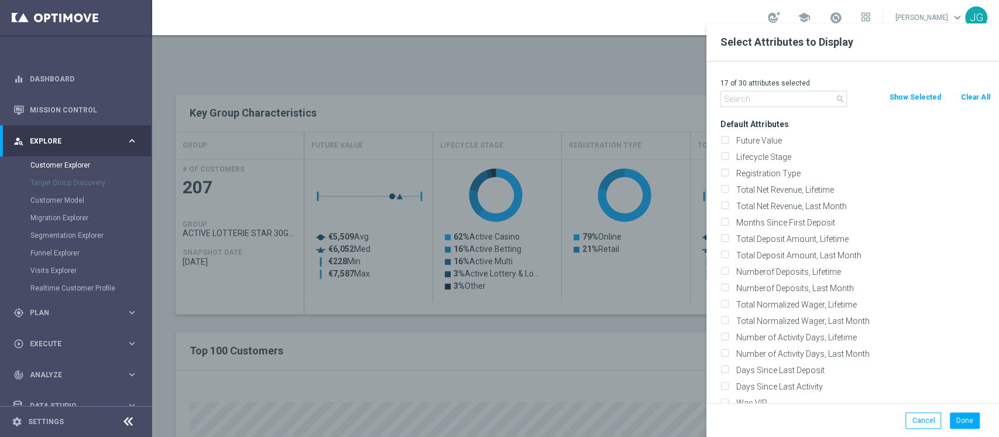
checkbox input "false"
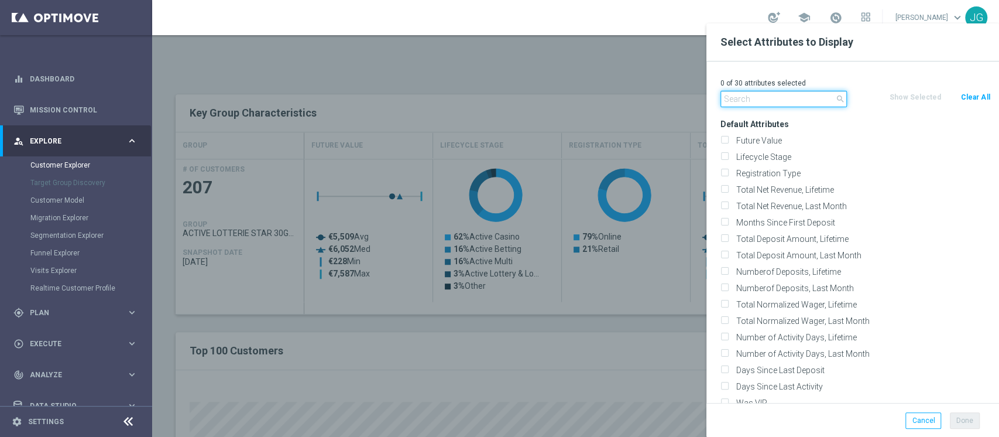
click at [776, 99] on input "text" at bounding box center [783, 99] width 126 height 16
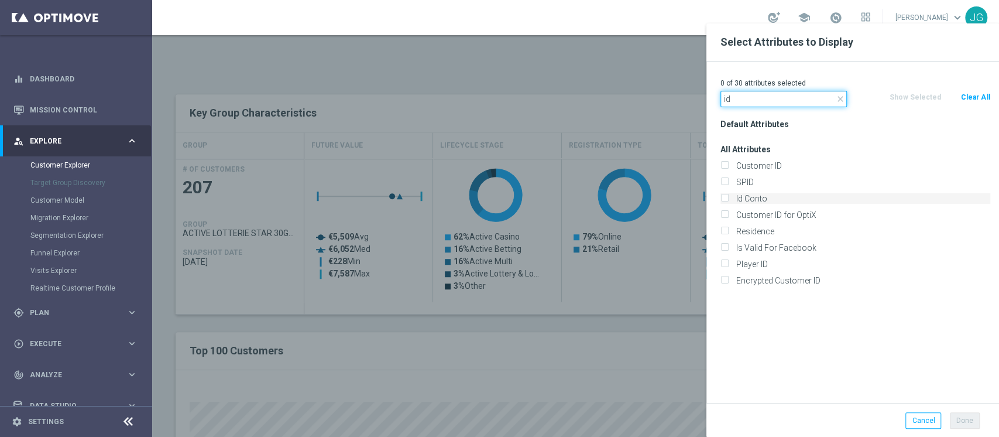
type input "id"
click at [737, 199] on label "Id Conto" at bounding box center [861, 198] width 258 height 11
click at [728, 199] on input "Id Conto" at bounding box center [724, 200] width 8 height 8
checkbox input "true"
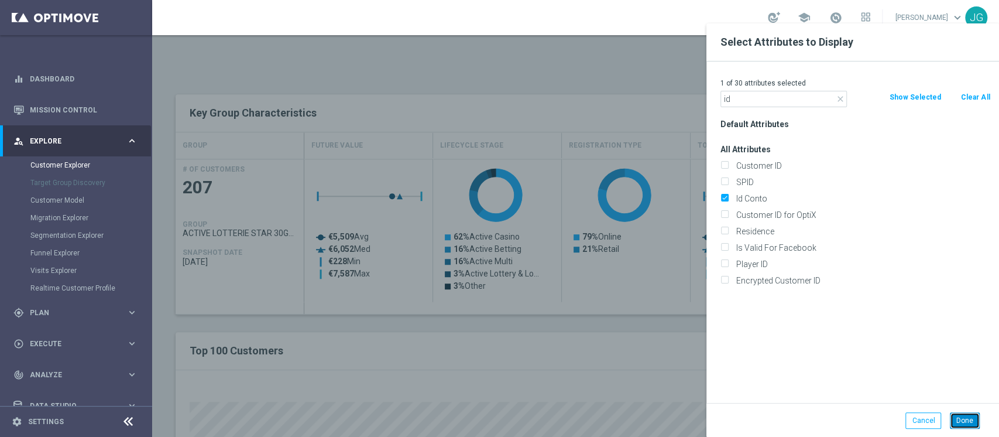
click at [973, 421] on button "Done" at bounding box center [965, 420] width 30 height 16
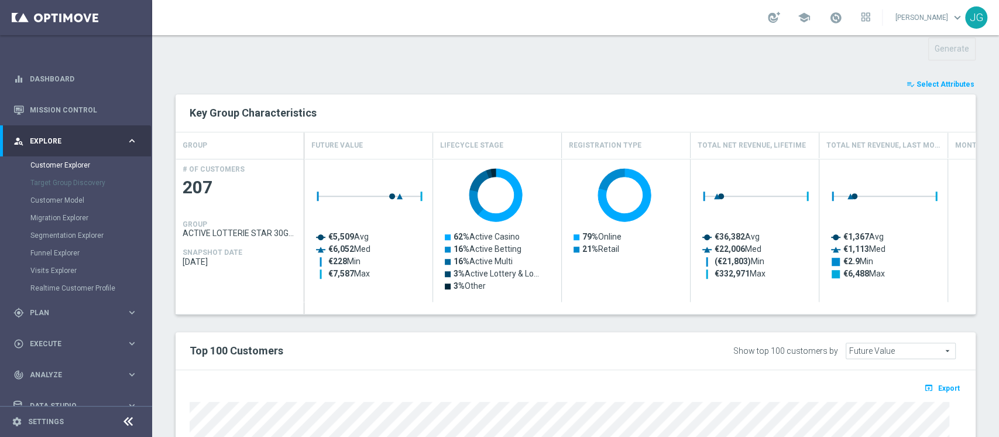
type input "Search"
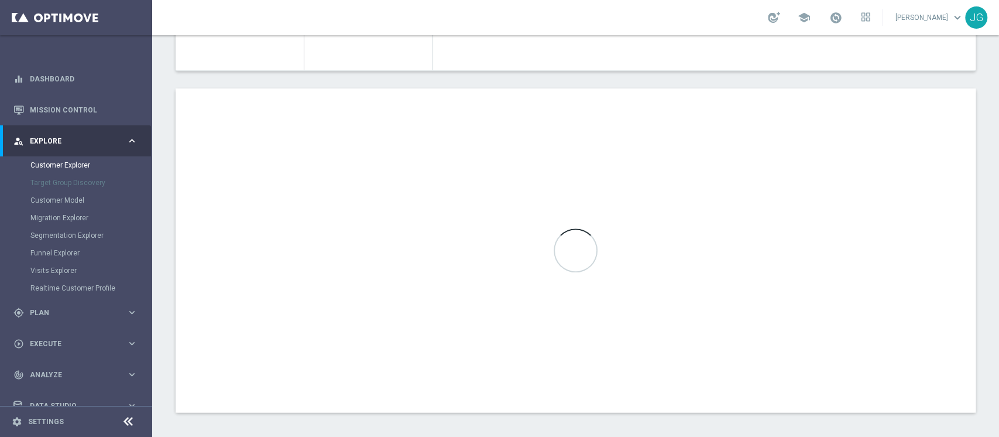
scroll to position [657, 0]
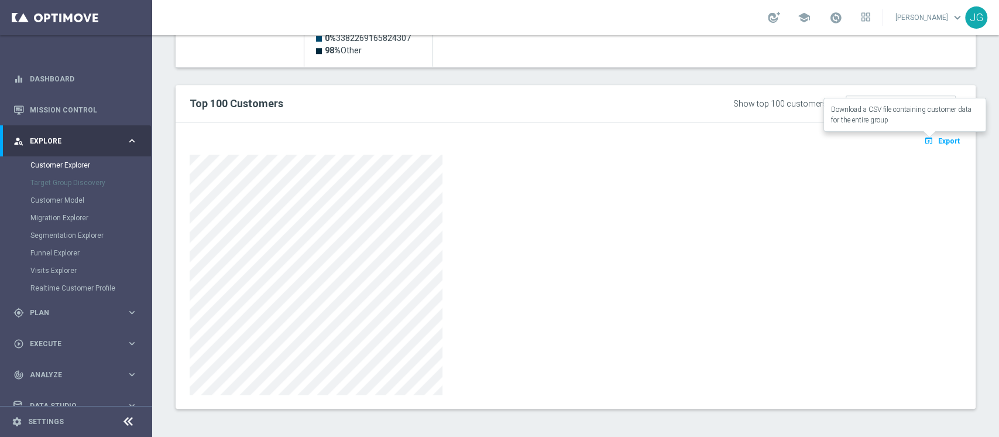
click at [937, 133] on button "open_in_browser Export" at bounding box center [941, 140] width 39 height 15
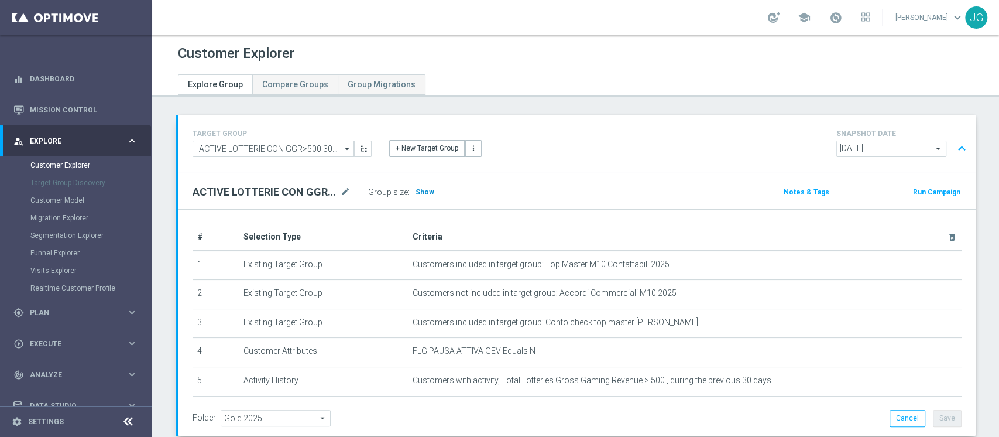
click at [420, 194] on span "Show" at bounding box center [425, 192] width 19 height 8
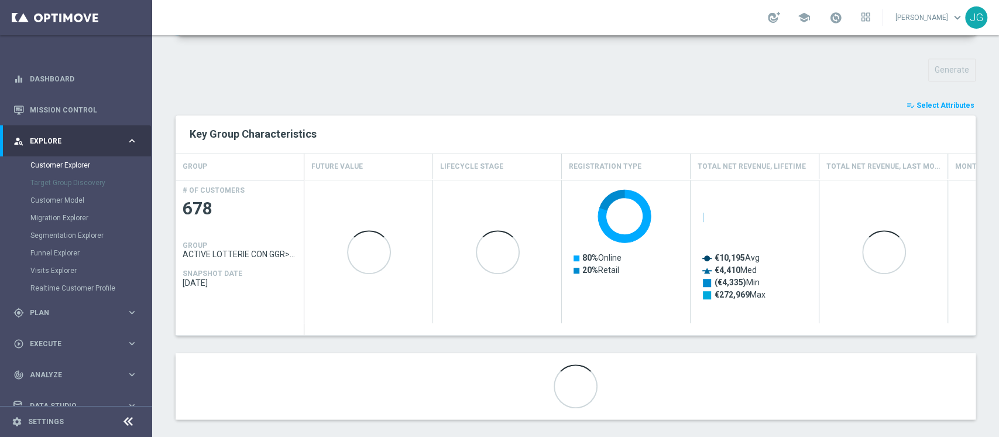
scroll to position [406, 0]
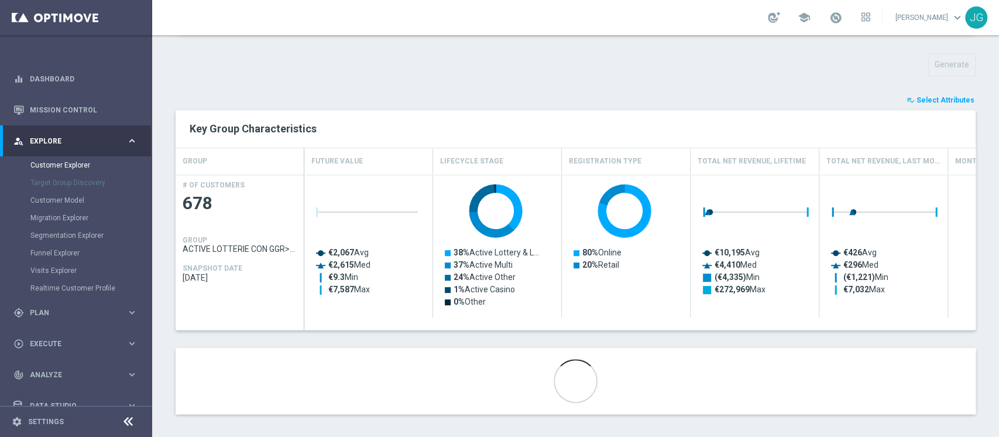
click at [939, 96] on span "Select Attributes" at bounding box center [946, 100] width 58 height 8
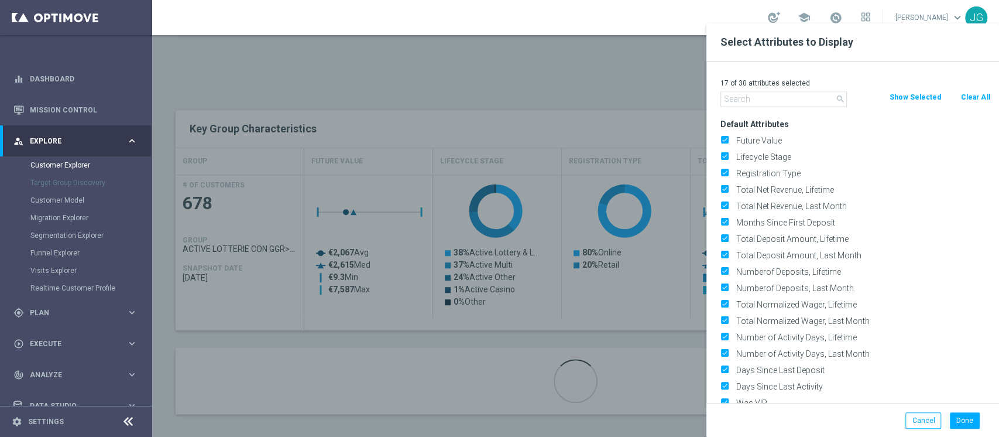
click at [983, 92] on button "Clear All" at bounding box center [975, 97] width 31 height 13
checkbox input "false"
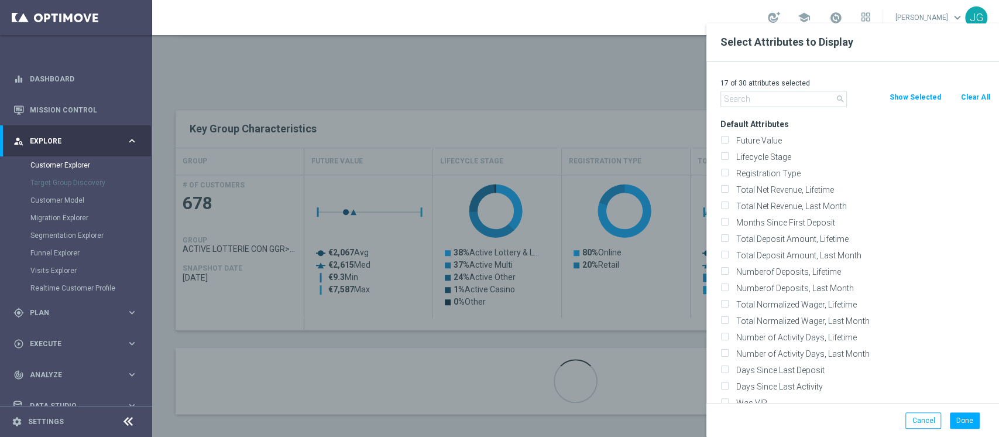
checkbox input "false"
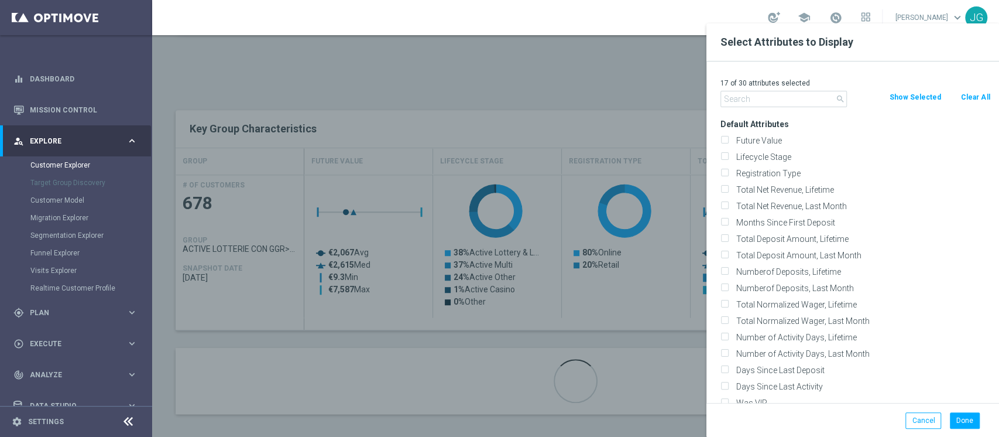
checkbox input "false"
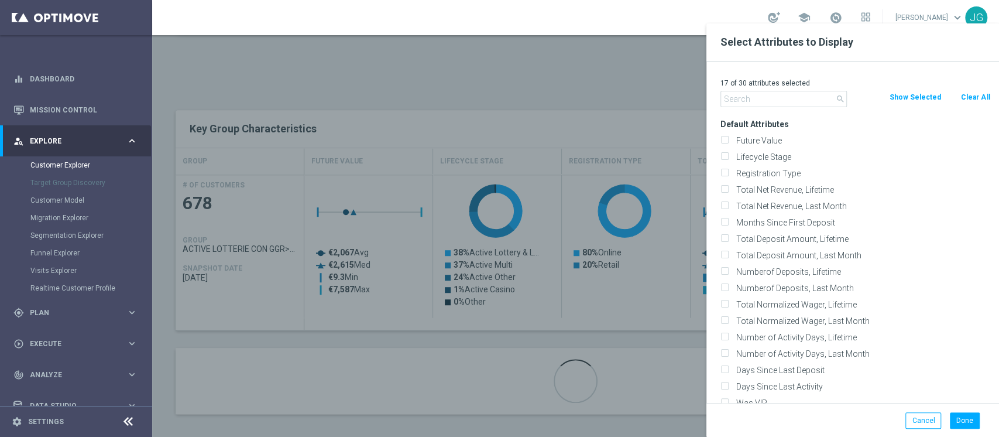
checkbox input "false"
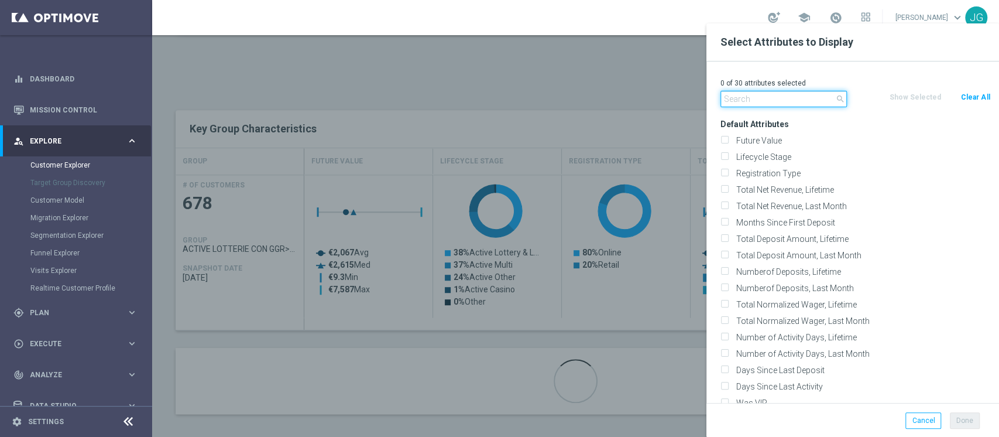
click at [805, 101] on input "text" at bounding box center [783, 99] width 126 height 16
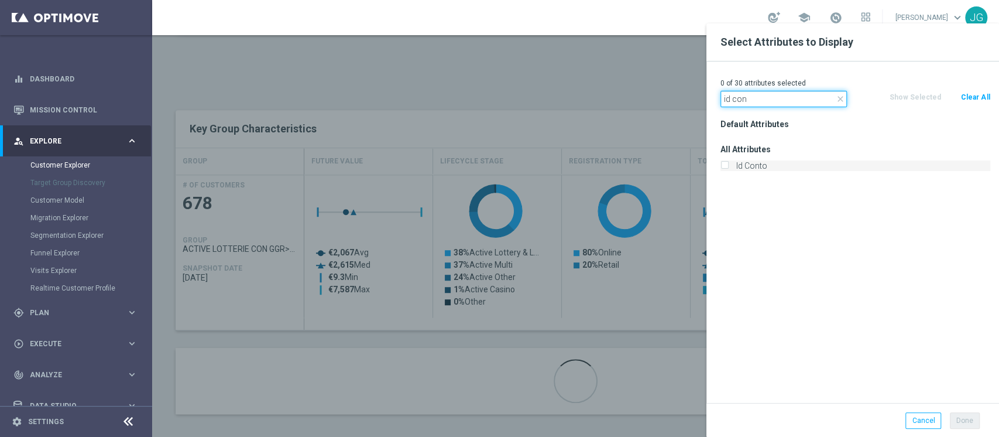
type input "id con"
click at [770, 168] on label "Id Conto" at bounding box center [861, 165] width 258 height 11
click at [728, 168] on input "Id Conto" at bounding box center [724, 167] width 8 height 8
checkbox input "true"
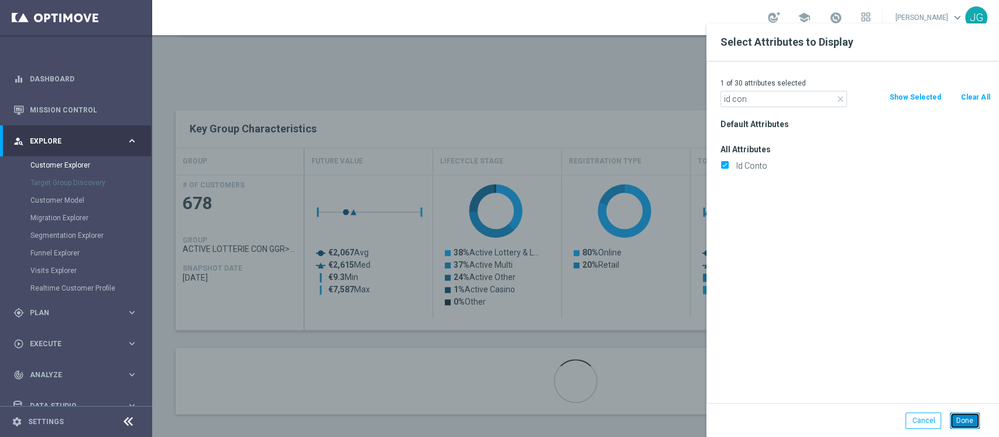
click at [963, 424] on button "Done" at bounding box center [965, 420] width 30 height 16
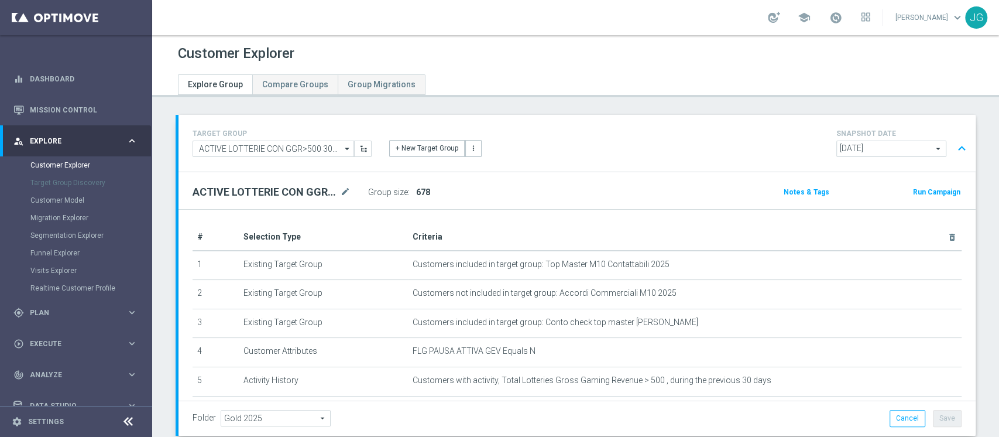
scroll to position [399, 0]
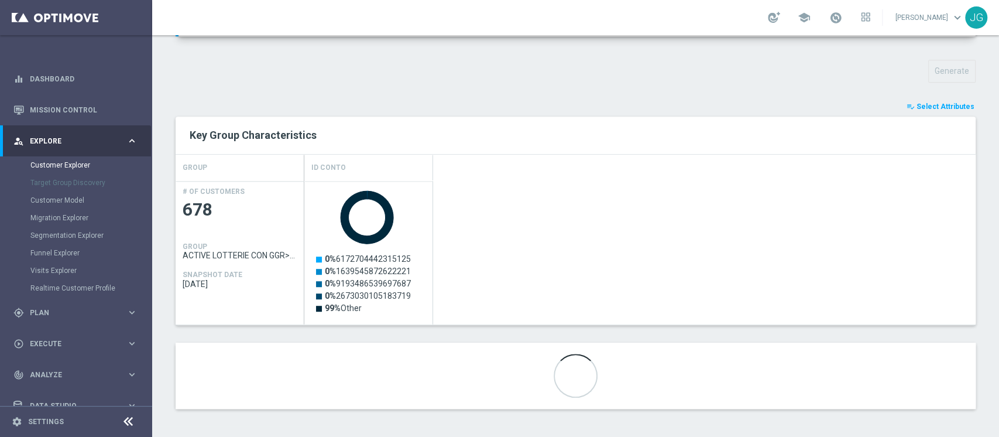
click at [440, 335] on div "playlist_add_check Select Attributes Key Group Characteristics GROUP Id Conto #…" at bounding box center [576, 254] width 800 height 308
click at [934, 107] on span "Select Attributes" at bounding box center [946, 106] width 58 height 8
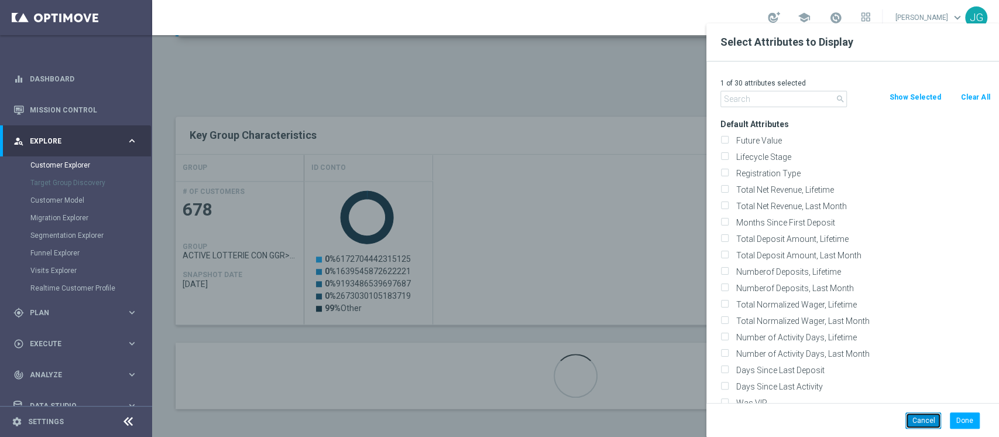
click at [928, 420] on button "Cancel" at bounding box center [923, 420] width 36 height 16
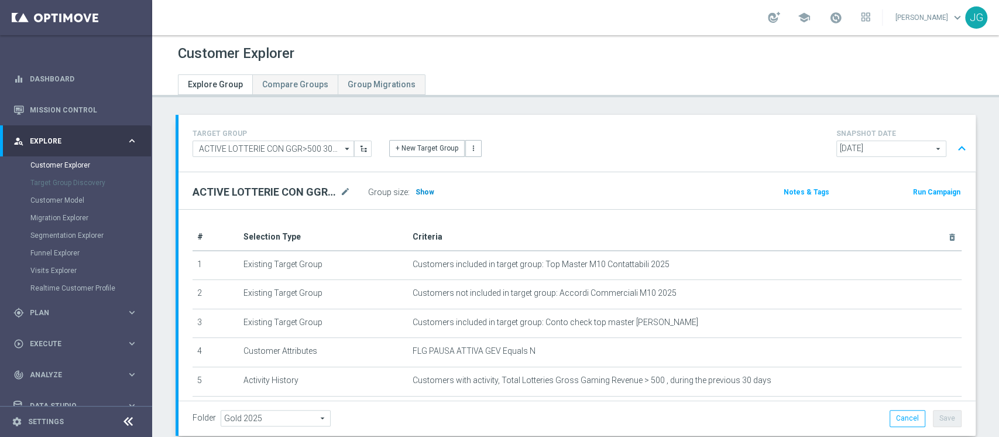
click at [419, 190] on span "Show" at bounding box center [425, 192] width 19 height 8
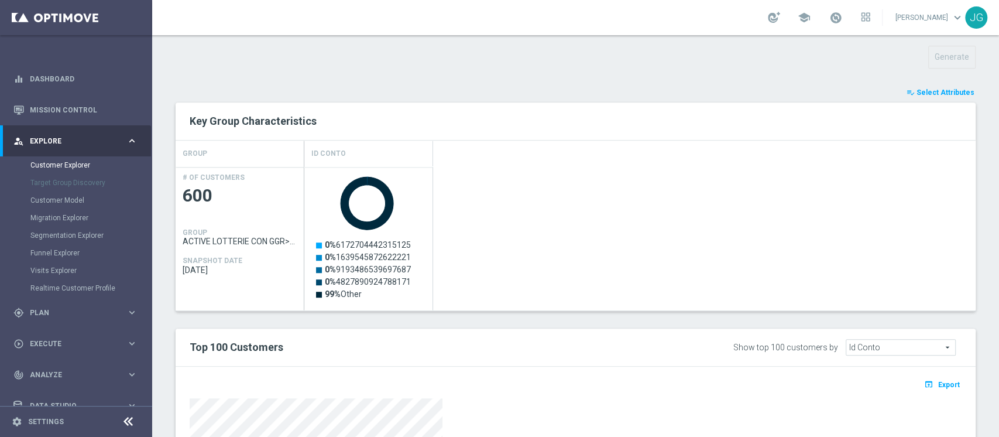
scroll to position [435, 0]
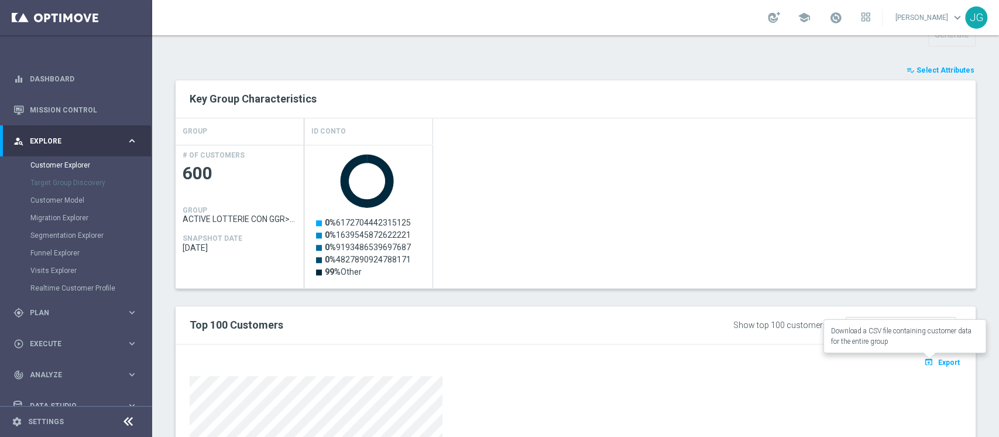
click at [927, 354] on button "open_in_browser Export" at bounding box center [941, 361] width 39 height 15
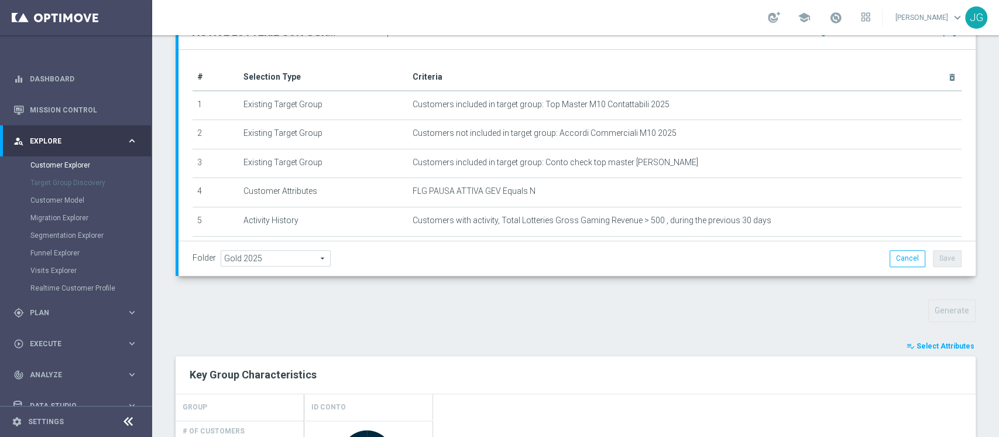
scroll to position [0, 0]
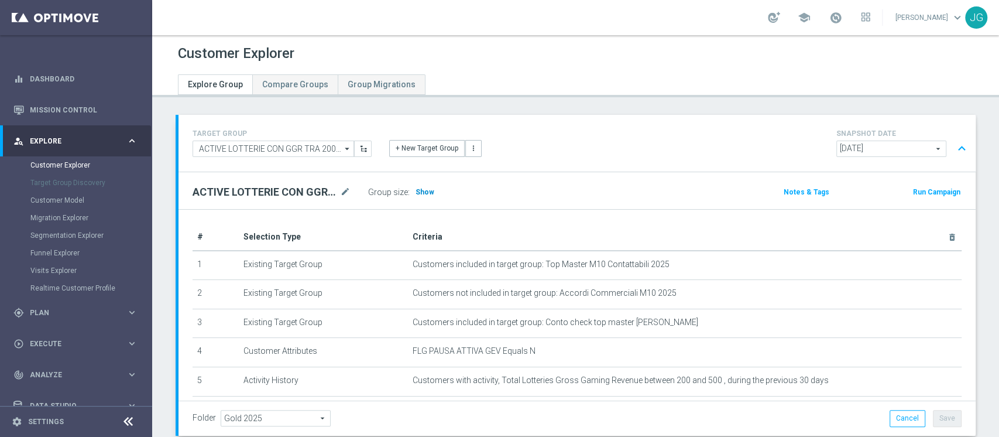
click at [418, 191] on span "Show" at bounding box center [425, 192] width 19 height 8
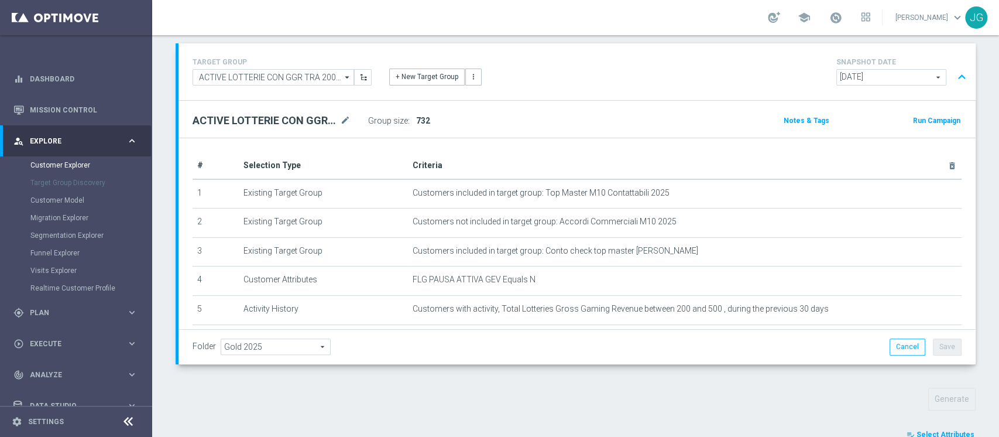
scroll to position [411, 0]
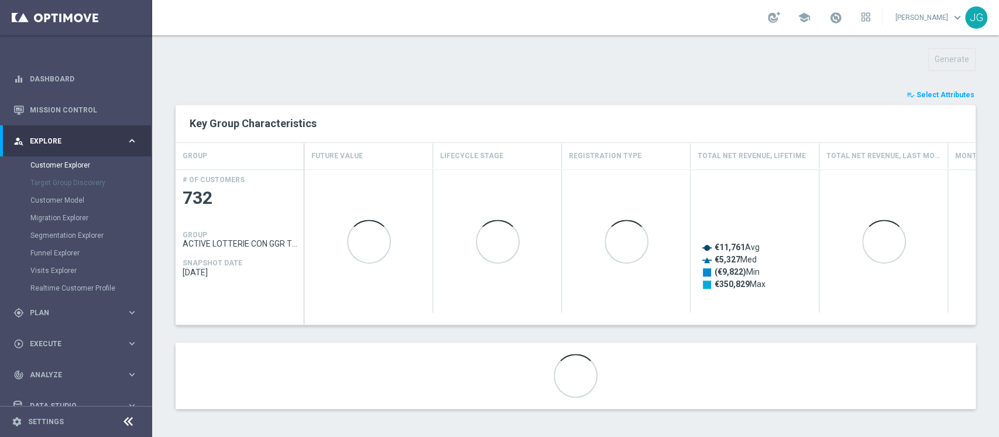
click at [933, 96] on span "Select Attributes" at bounding box center [946, 95] width 58 height 8
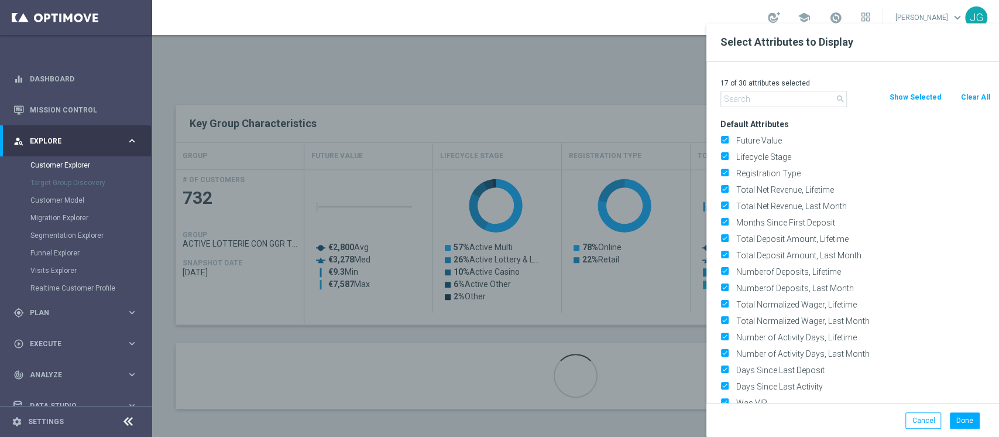
click at [969, 98] on button "Clear All" at bounding box center [975, 97] width 31 height 13
checkbox input "false"
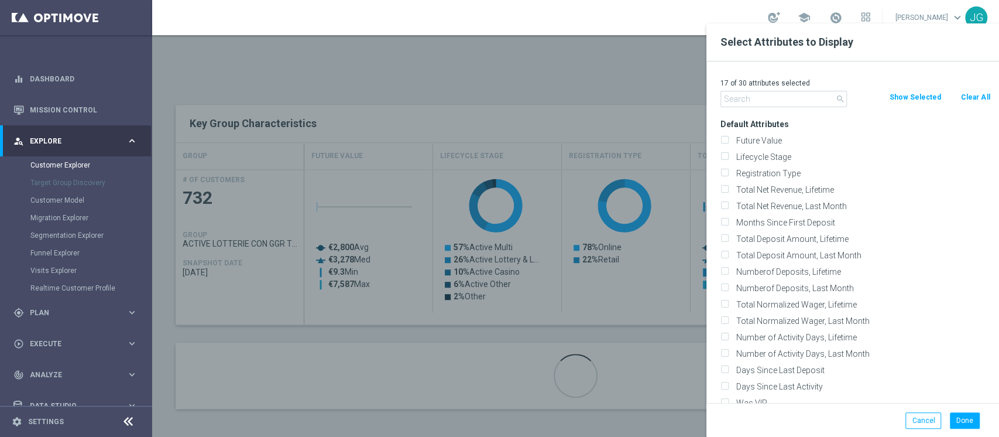
checkbox input "false"
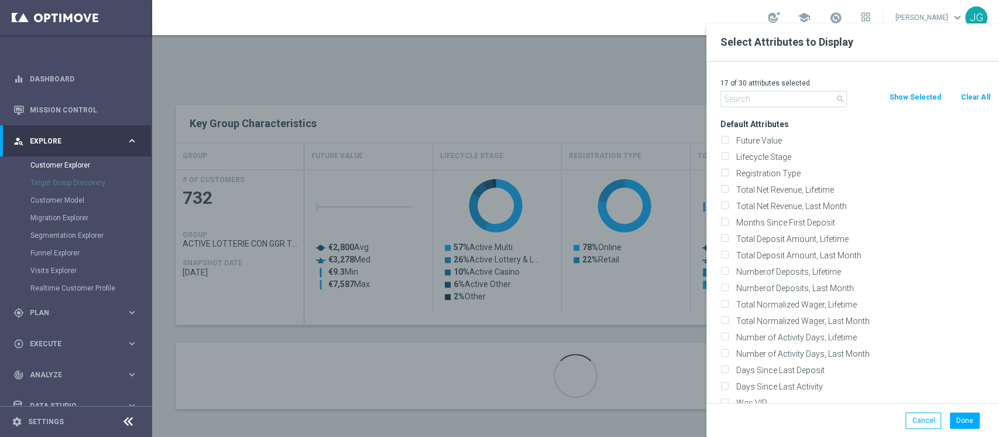
checkbox input "false"
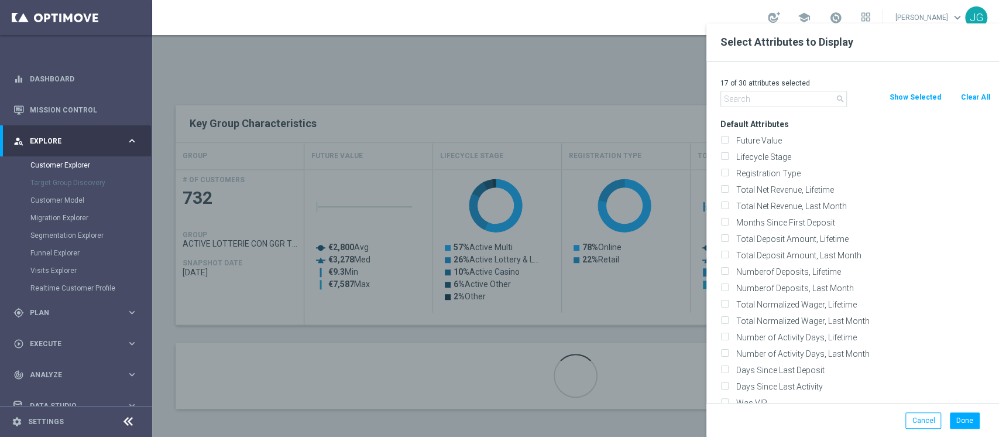
checkbox input "false"
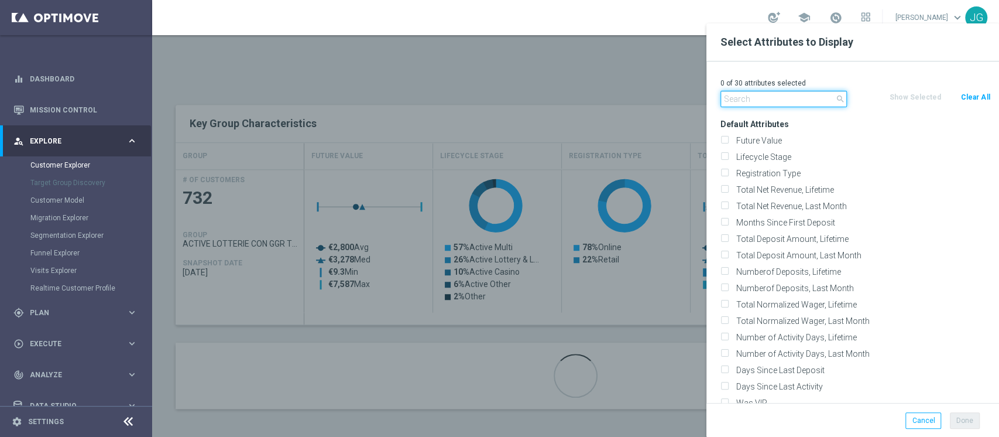
click at [807, 97] on input "text" at bounding box center [783, 99] width 126 height 16
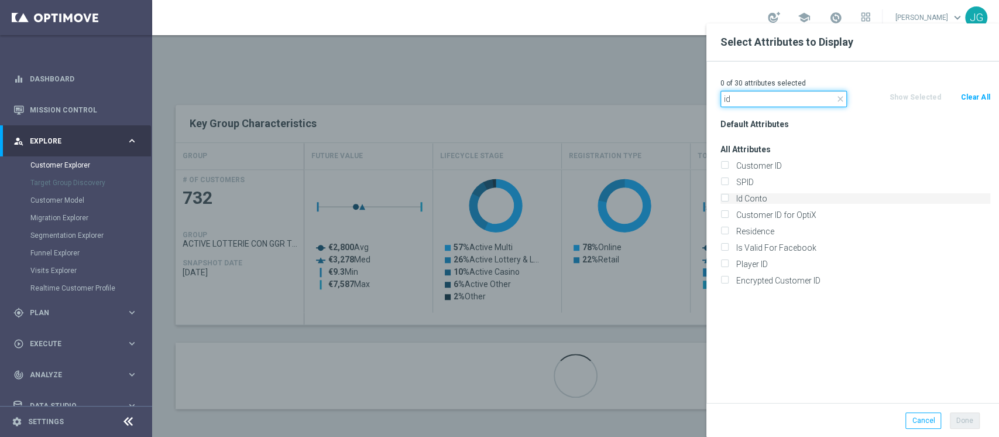
type input "id"
click at [723, 199] on input "Id Conto" at bounding box center [724, 200] width 8 height 8
checkbox input "true"
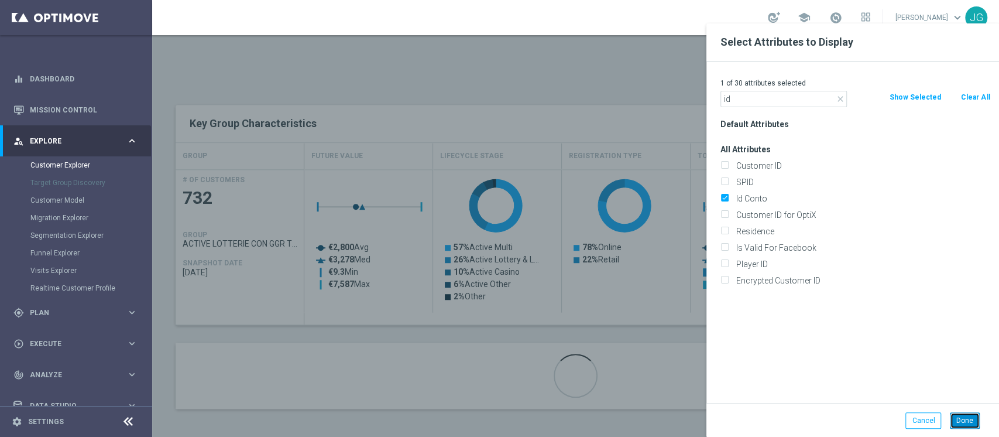
click at [965, 422] on button "Done" at bounding box center [965, 420] width 30 height 16
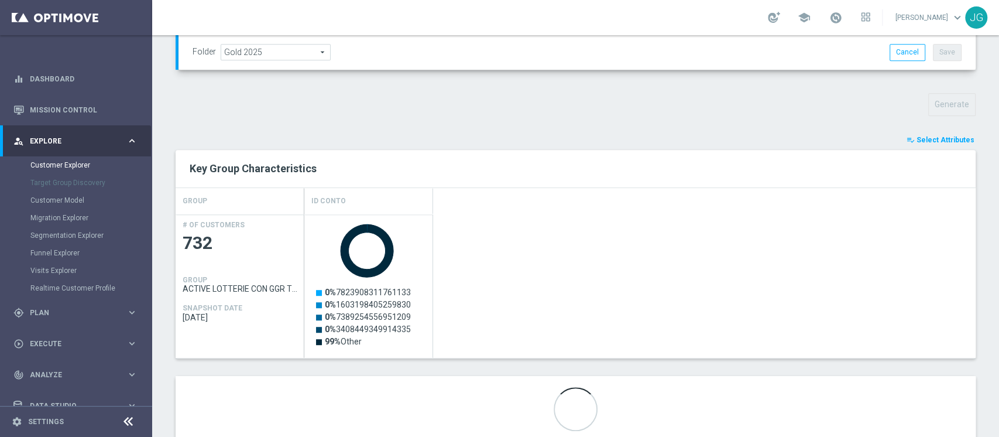
scroll to position [399, 0]
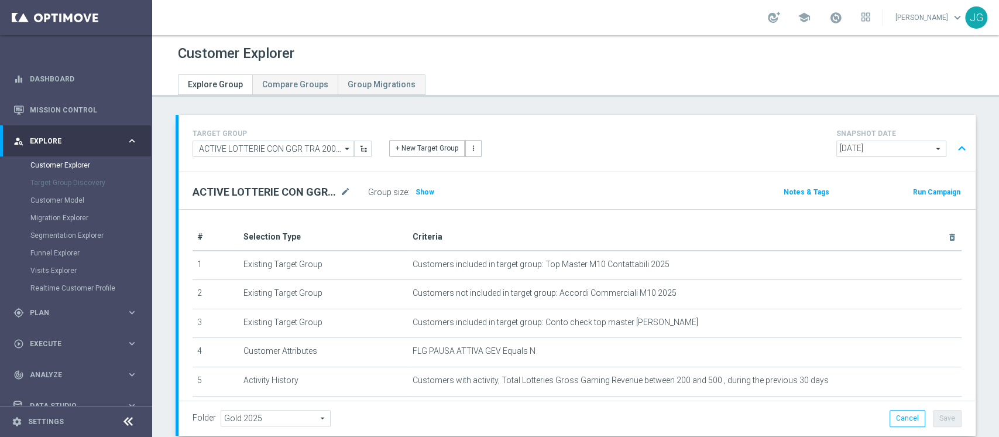
click at [423, 184] on div "Group size : Show" at bounding box center [426, 192] width 117 height 16
click at [421, 188] on span "Show" at bounding box center [425, 192] width 19 height 8
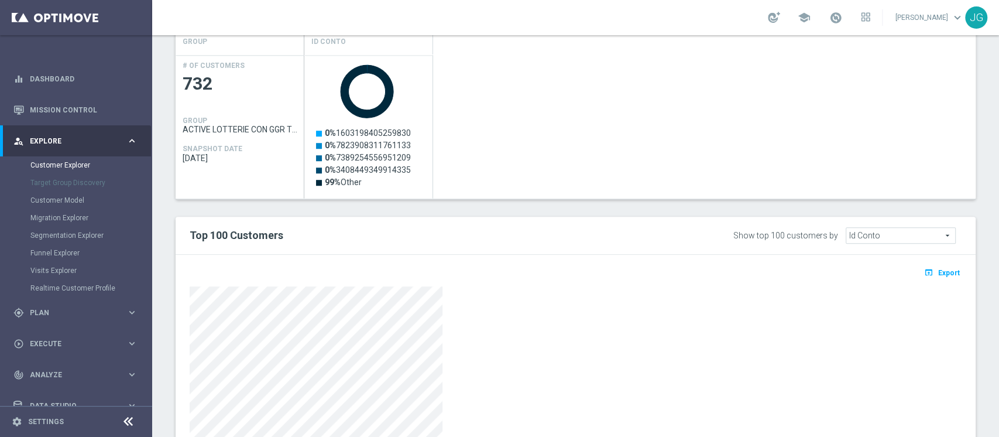
scroll to position [524, 0]
click at [938, 272] on span "Export" at bounding box center [949, 274] width 22 height 8
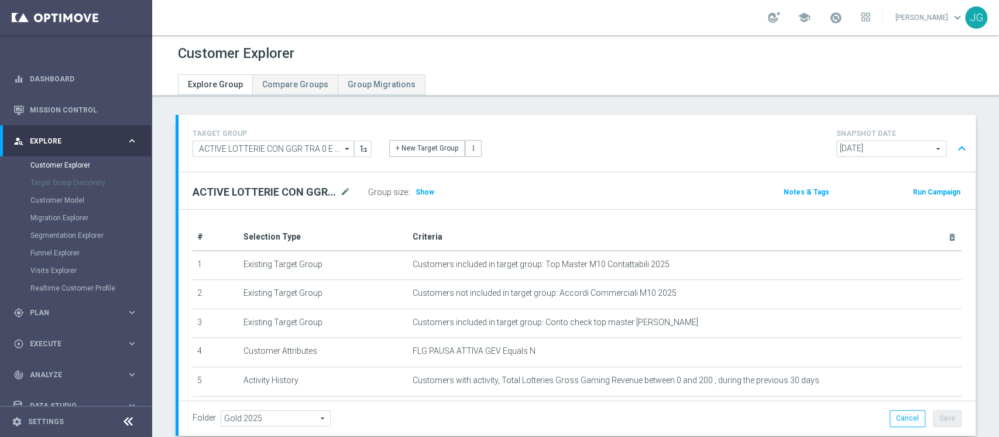
scroll to position [71, 0]
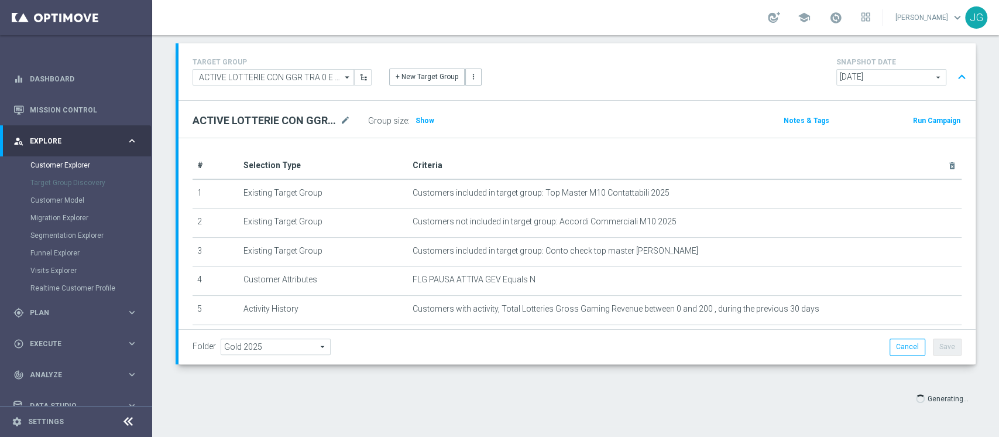
click at [410, 119] on div "Group size : Show" at bounding box center [426, 120] width 117 height 16
click at [420, 119] on span "Show" at bounding box center [425, 120] width 19 height 8
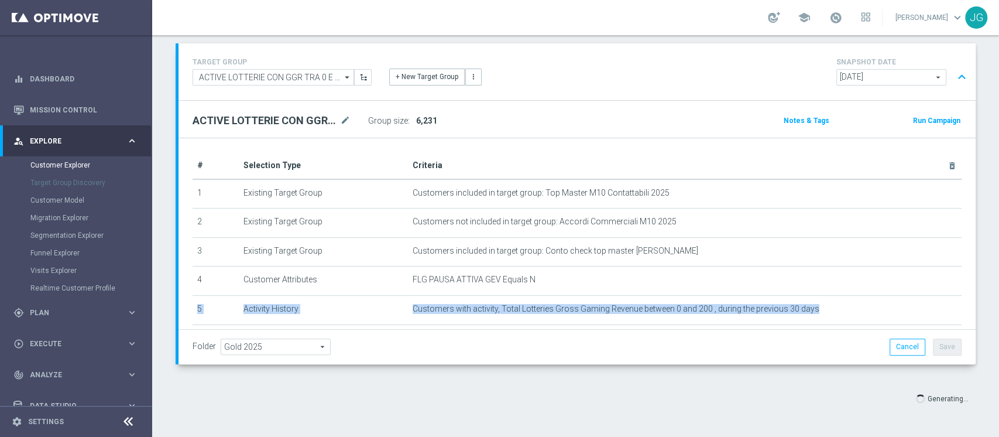
scroll to position [149, 0]
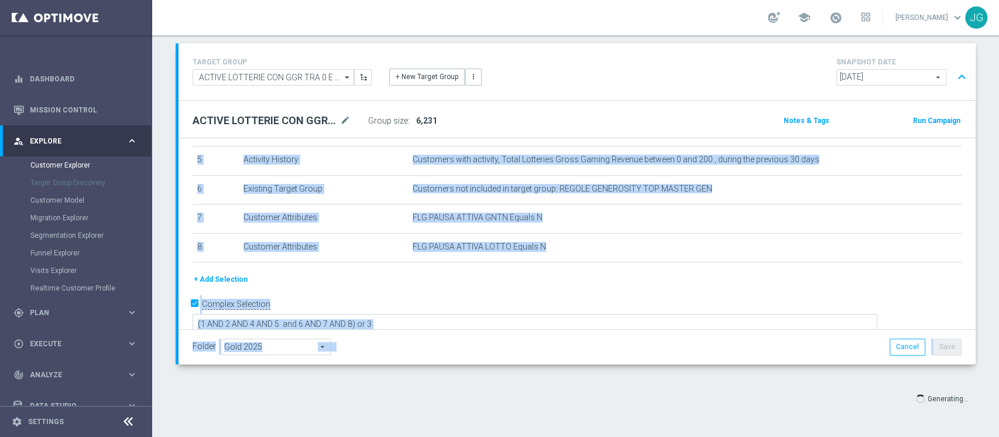
drag, startPoint x: 807, startPoint y: 284, endPoint x: 866, endPoint y: 465, distance: 190.3
click at [866, 436] on html "equalizer Dashboard Mission Control" at bounding box center [499, 218] width 999 height 437
click at [835, 394] on div "Generating..." at bounding box center [882, 397] width 204 height 21
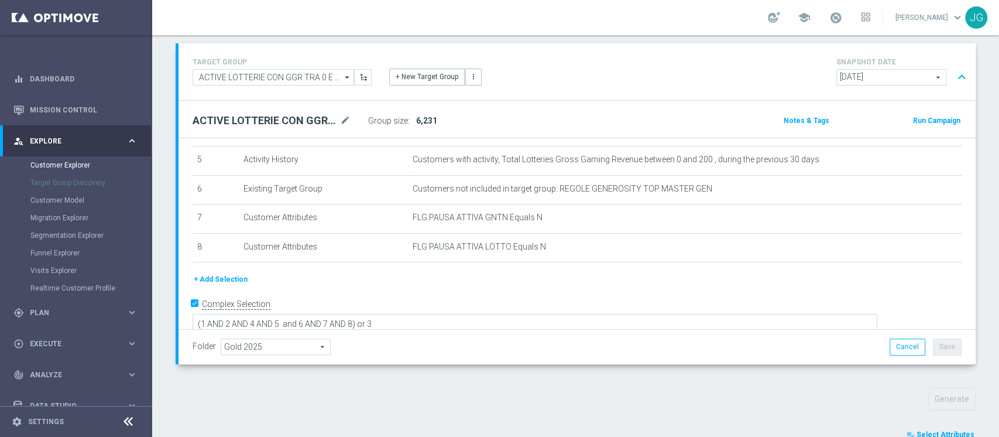
scroll to position [411, 0]
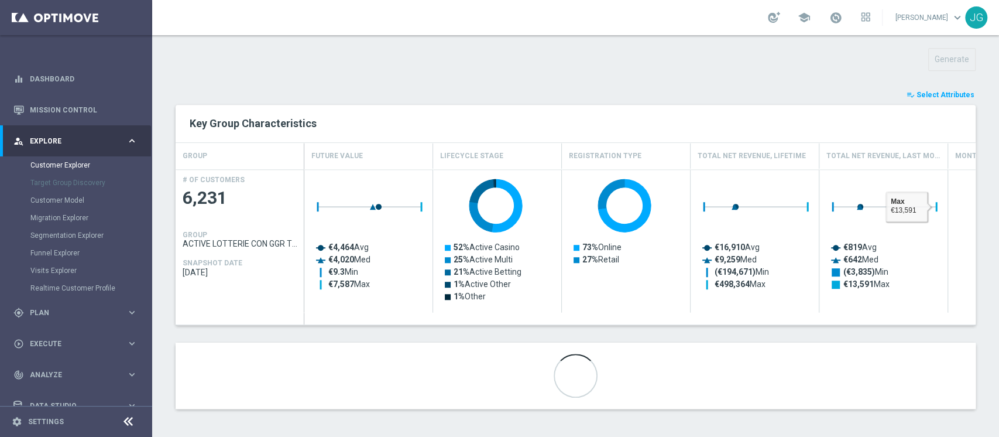
click at [924, 94] on span "Select Attributes" at bounding box center [946, 95] width 58 height 8
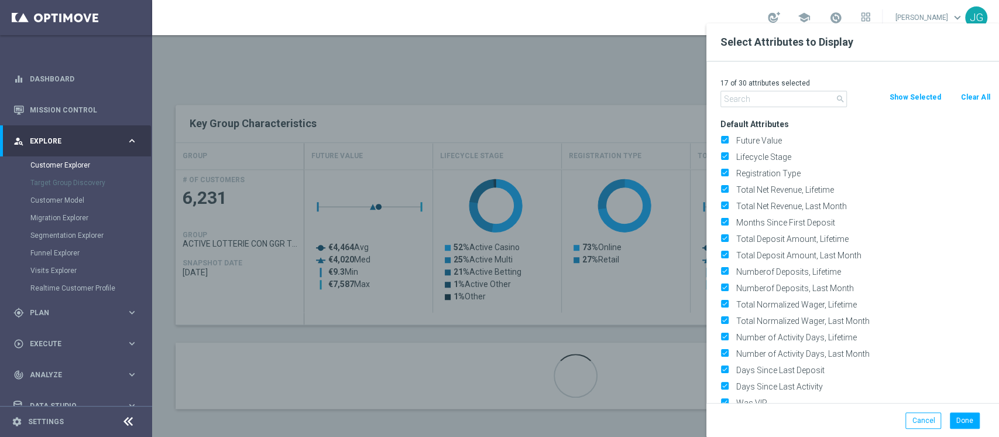
click at [974, 93] on button "Clear All" at bounding box center [975, 97] width 31 height 13
checkbox input "false"
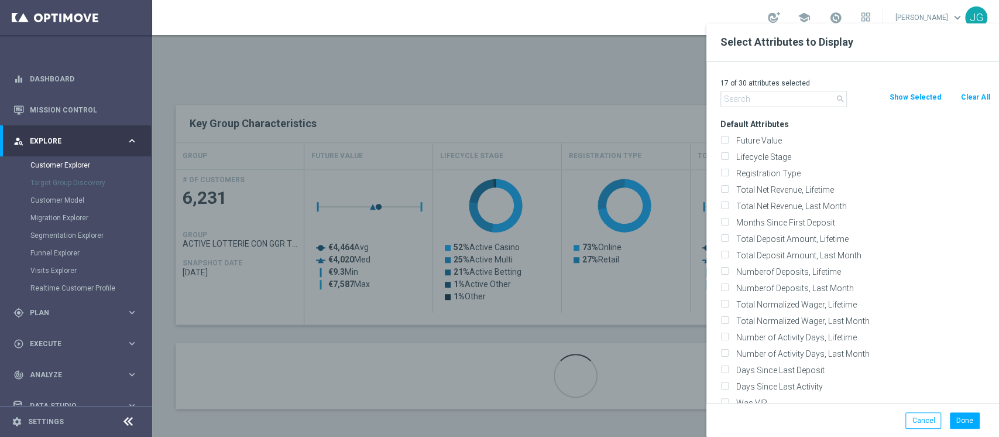
checkbox input "false"
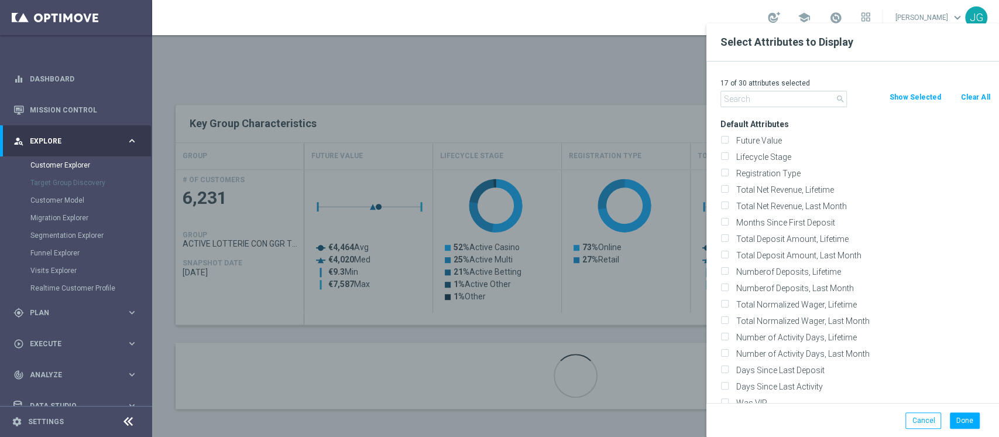
checkbox input "false"
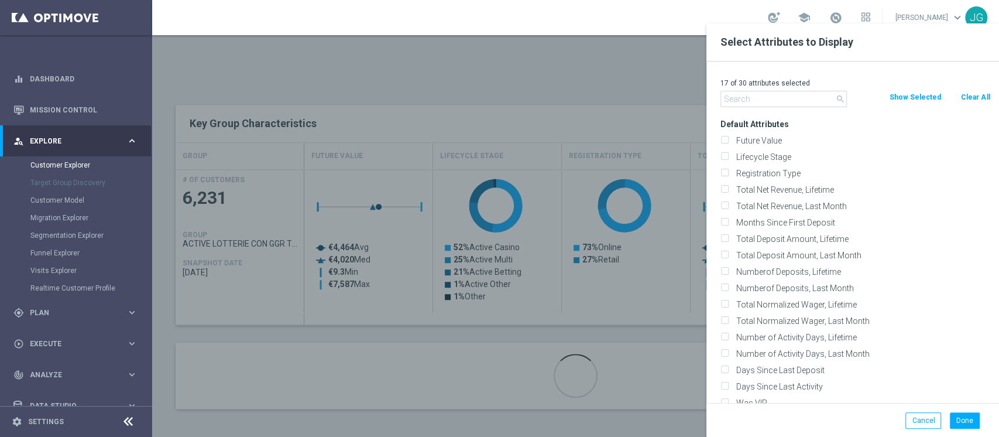
checkbox input "false"
click at [785, 108] on div "0 of 30 attributes selected search Clear All Show Selected Default Attributes F…" at bounding box center [852, 231] width 293 height 341
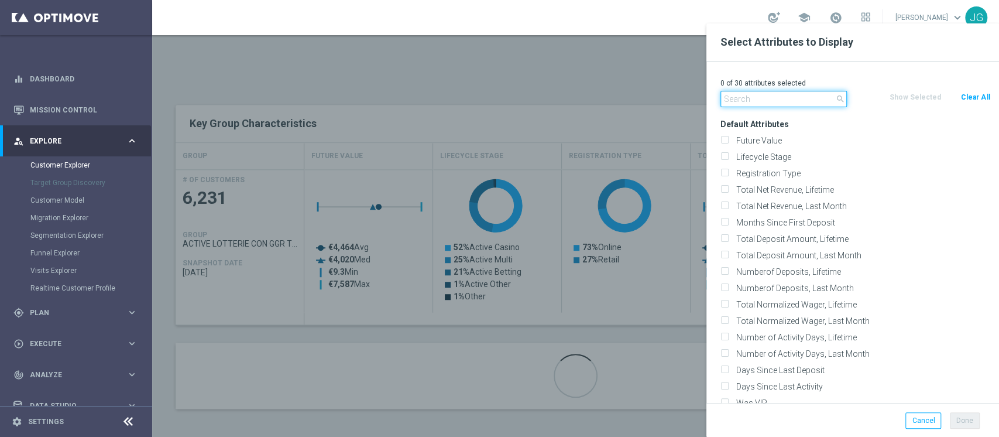
click at [775, 97] on input "text" at bounding box center [783, 99] width 126 height 16
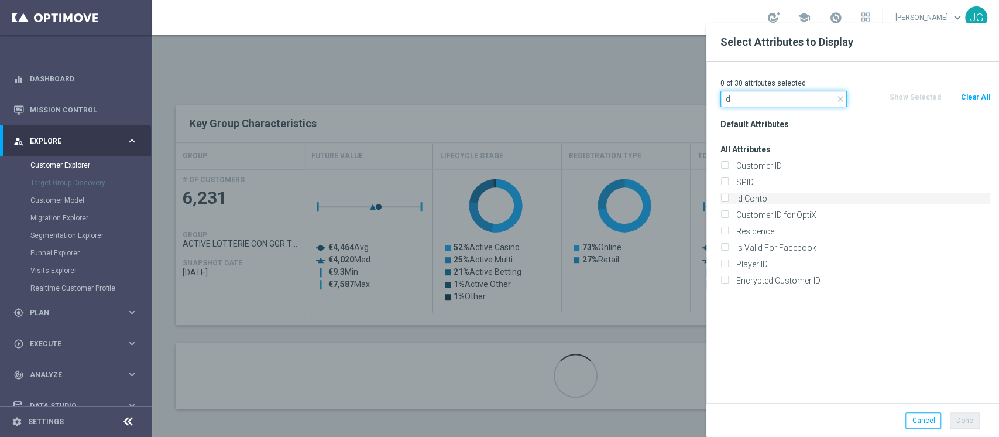
type input "id"
click at [754, 200] on label "Id Conto" at bounding box center [861, 198] width 258 height 11
click at [728, 200] on input "Id Conto" at bounding box center [724, 200] width 8 height 8
checkbox input "true"
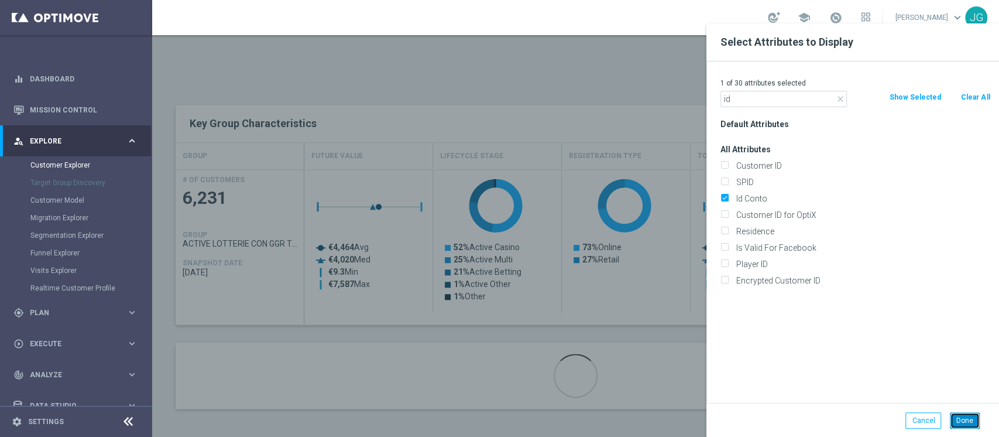
click at [962, 423] on button "Done" at bounding box center [965, 420] width 30 height 16
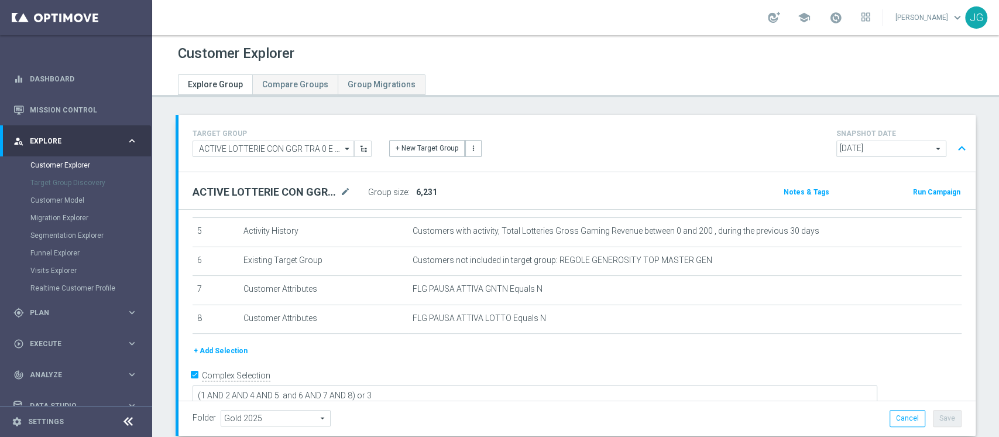
scroll to position [399, 0]
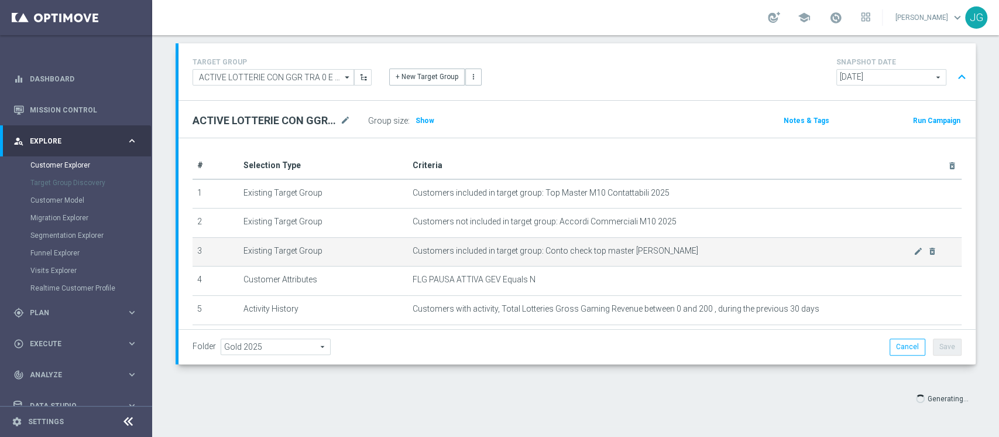
scroll to position [149, 0]
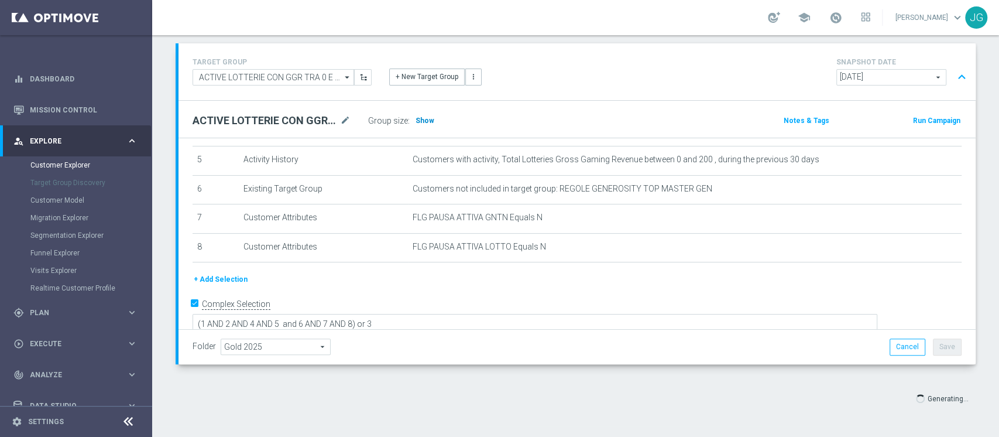
click at [423, 118] on span "Show" at bounding box center [425, 120] width 19 height 8
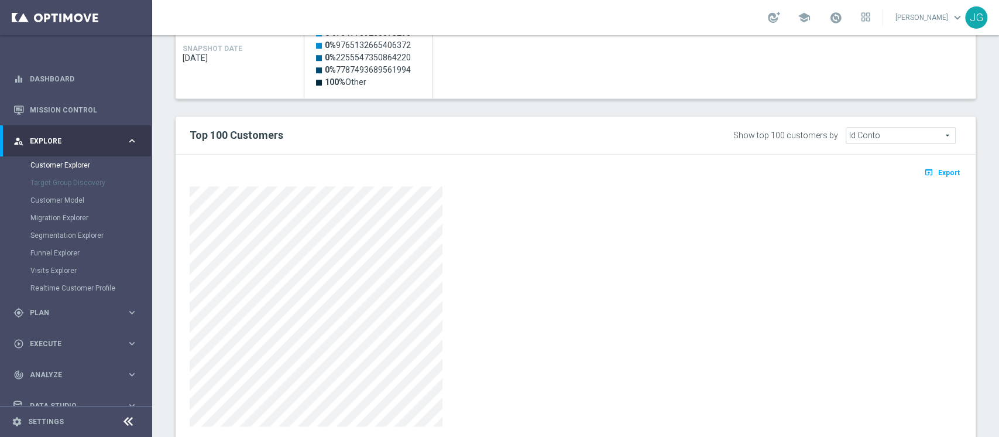
scroll to position [657, 0]
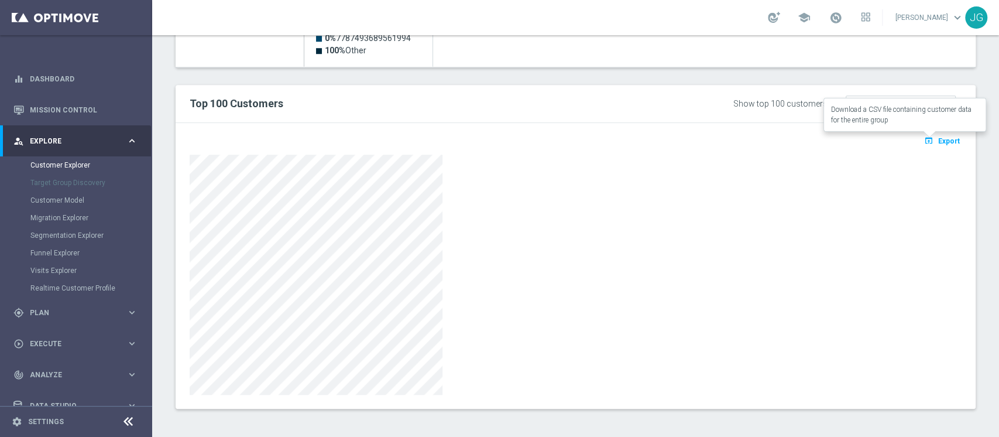
click at [938, 143] on span "Export" at bounding box center [949, 141] width 22 height 8
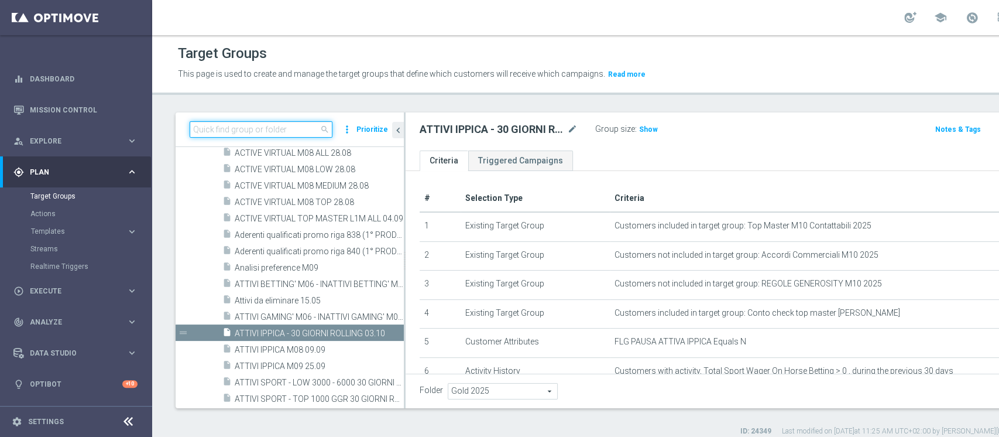
click at [256, 129] on input at bounding box center [261, 129] width 143 height 16
paste input "ACTIVE VIRTUAL CON GGR>550 30GG ROLLING"
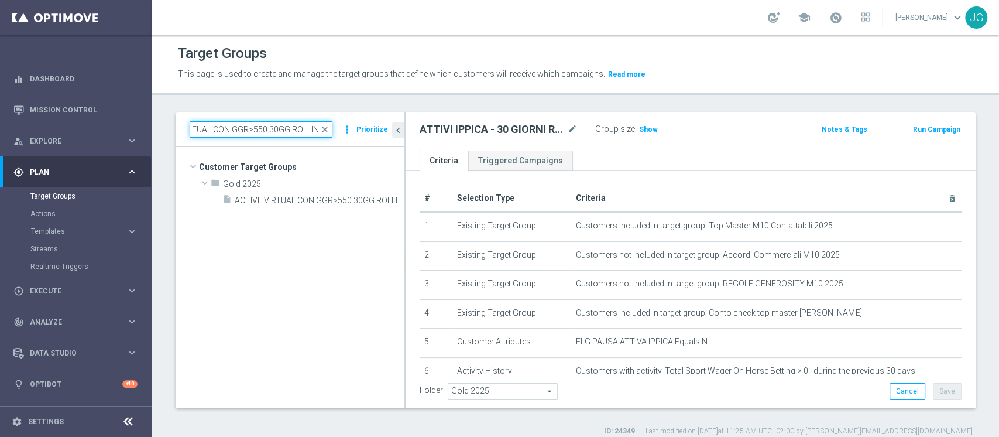
type input "ACTIVE VIRTUAL CON GGR>550 30GG ROLLING"
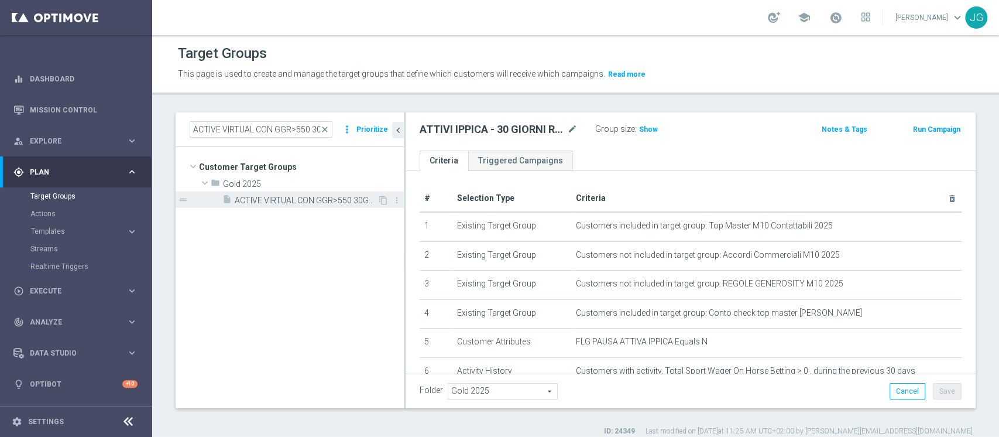
click at [312, 202] on span "ACTIVE VIRTUAL CON GGR>550 30GG ROLLING 07.10" at bounding box center [306, 200] width 143 height 10
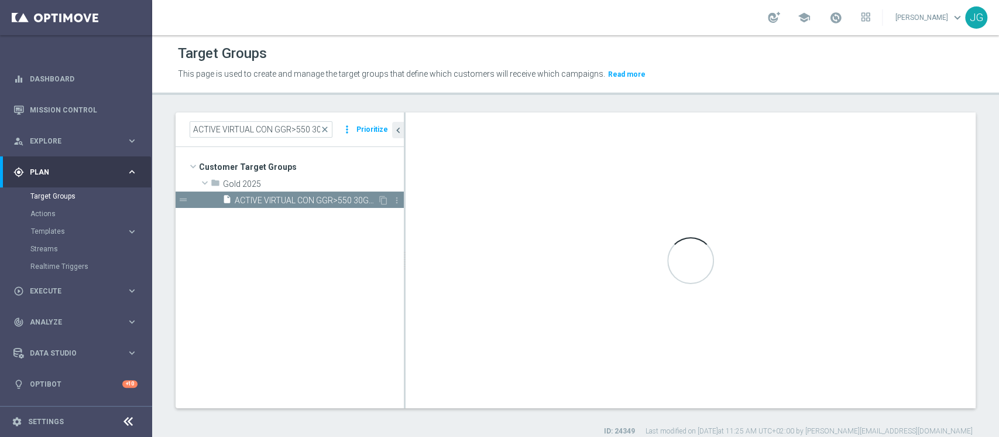
type textarea "(1 AND 2 AND 4 AND 5 and 6 ) or 3"
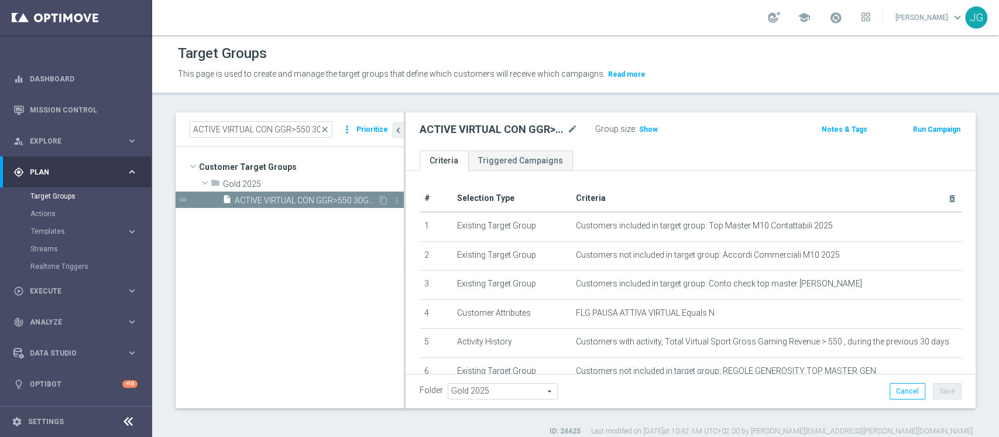
click at [332, 201] on span "ACTIVE VIRTUAL CON GGR>550 30GG ROLLING 07.10" at bounding box center [306, 200] width 143 height 10
click at [385, 198] on icon "content_copy" at bounding box center [383, 199] width 9 height 9
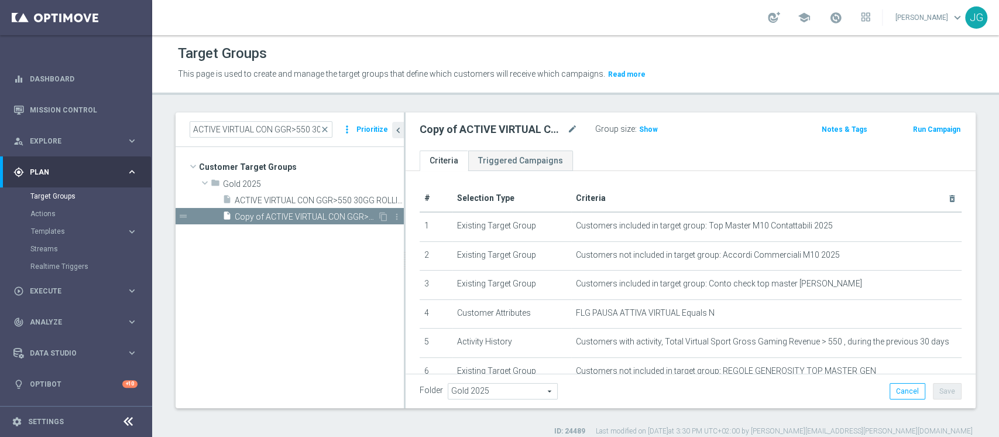
click at [308, 222] on div "insert_drive_file Copy of ACTIVE VIRTUAL CON GGR>550 30GG ROLLING 07.10" at bounding box center [299, 216] width 155 height 16
click at [573, 129] on icon "mode_edit" at bounding box center [572, 129] width 11 height 14
type input "ATTIVI IPPICA - GGR 30 GIORNI ROLLING 10.10"
click at [645, 162] on ul "Criteria Triggered Campaigns" at bounding box center [691, 160] width 570 height 20
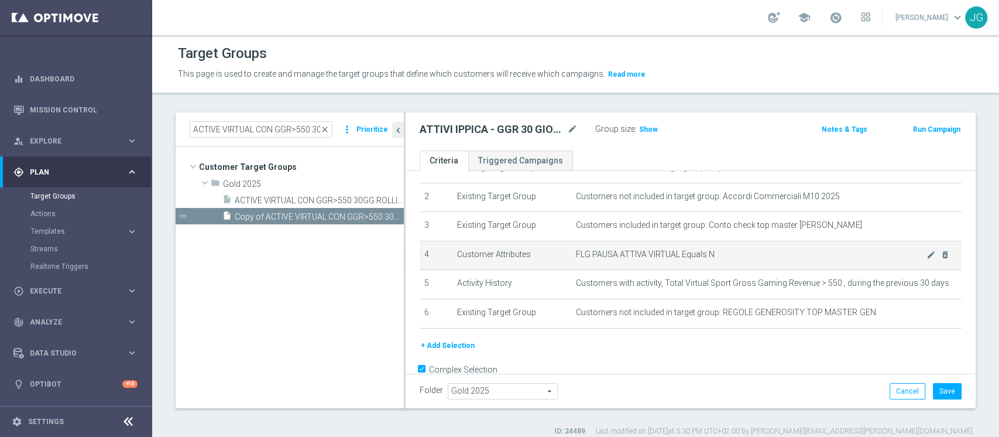
scroll to position [57, 0]
click at [927, 252] on icon "mode_edit" at bounding box center [931, 255] width 9 height 9
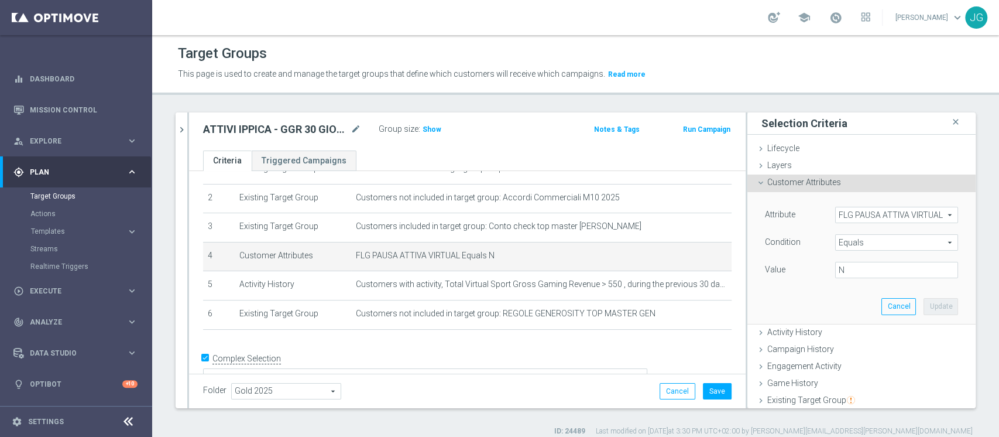
click at [862, 217] on span "FLG PAUSA ATTIVA VIRTUAL" at bounding box center [897, 214] width 122 height 15
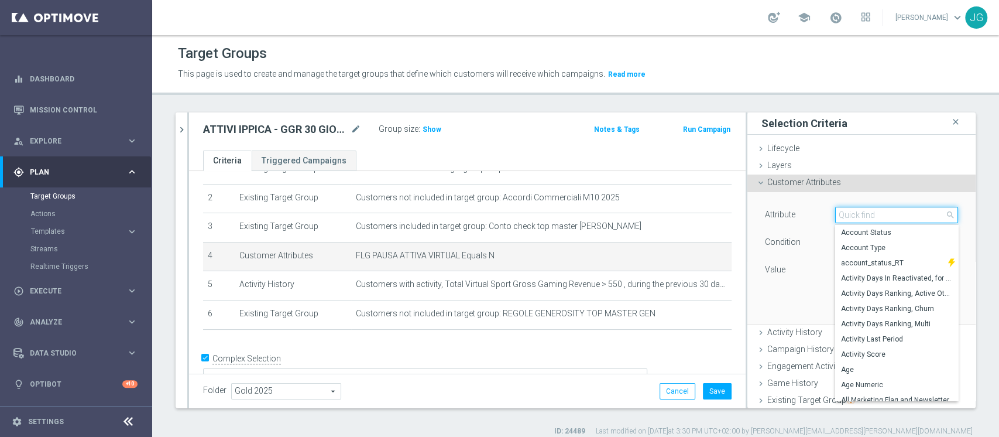
click at [862, 217] on input "search" at bounding box center [896, 215] width 123 height 16
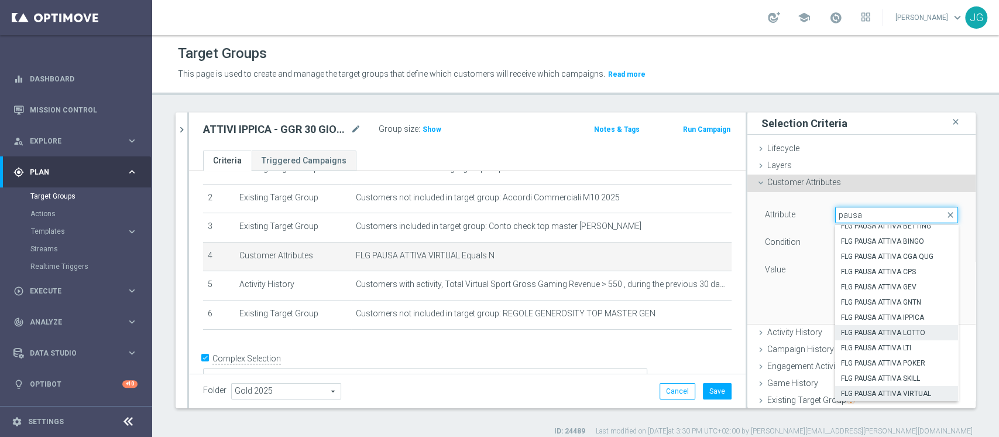
scroll to position [0, 0]
type input "pausa"
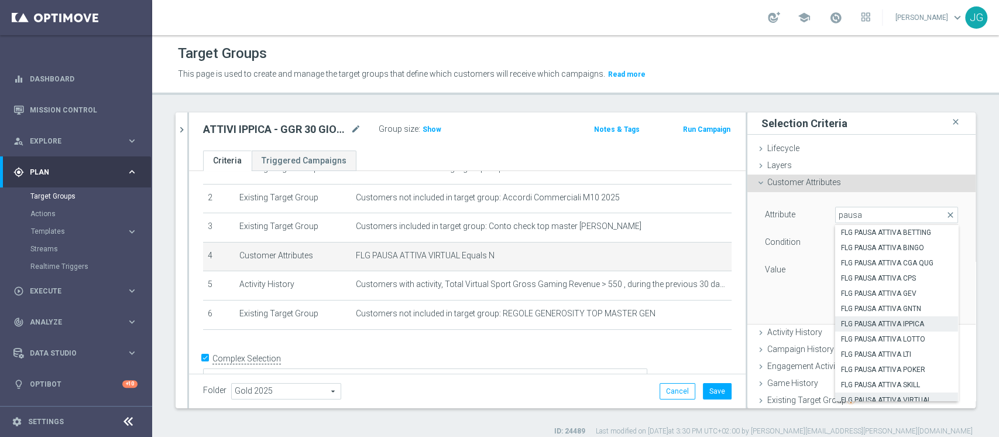
click at [870, 320] on span "FLG PAUSA ATTIVA IPPICA" at bounding box center [896, 323] width 111 height 9
type input "FLG PAUSA ATTIVA IPPICA"
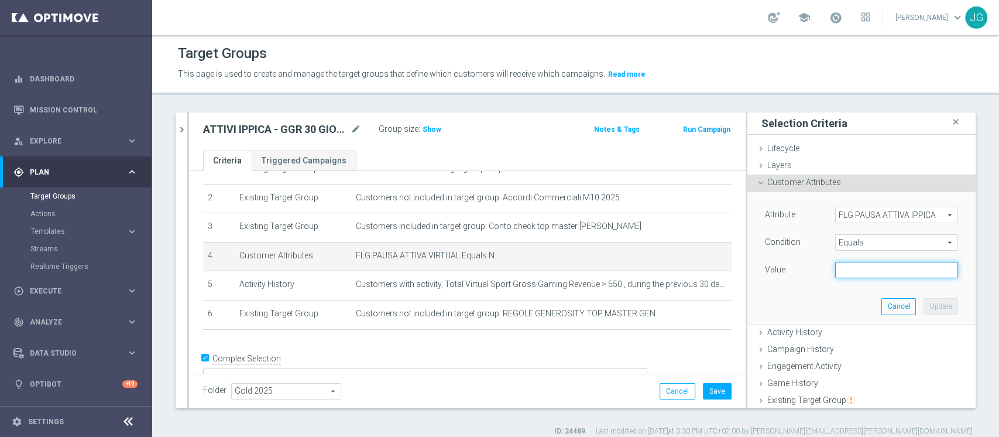
click at [853, 269] on input "text" at bounding box center [896, 270] width 123 height 16
type input "N"
click at [924, 298] on button "Update" at bounding box center [941, 306] width 35 height 16
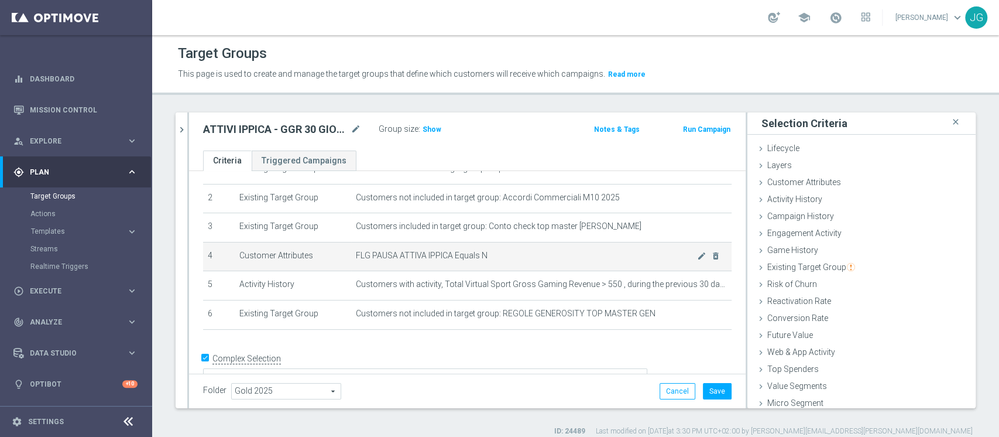
scroll to position [69, 0]
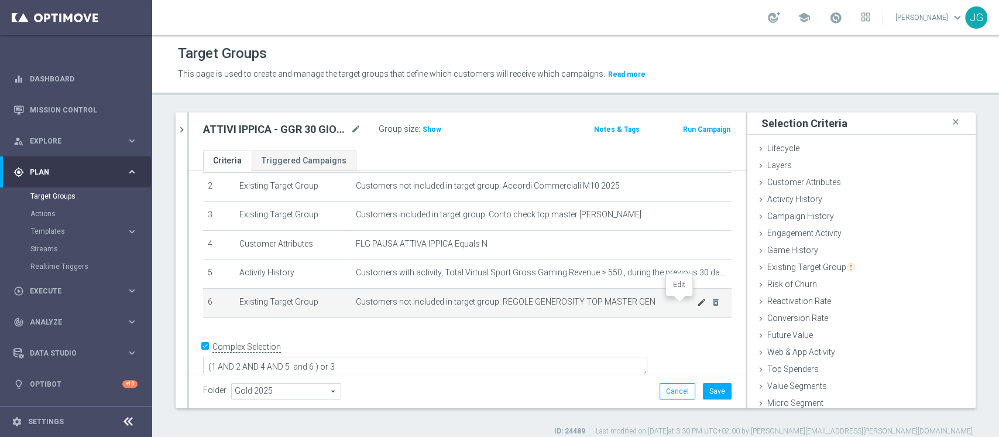
click at [697, 301] on icon "mode_edit" at bounding box center [701, 301] width 9 height 9
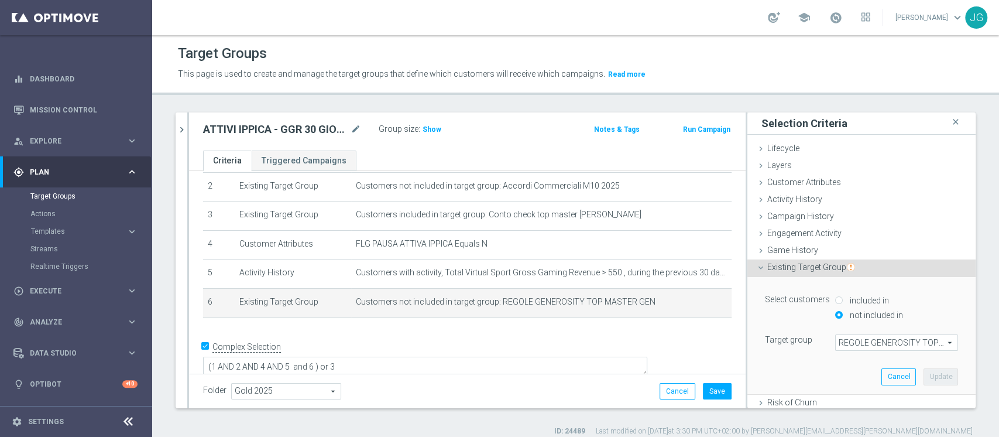
click at [850, 339] on span "REGOLE GENEROSITY TOP MASTER GEN" at bounding box center [897, 342] width 122 height 15
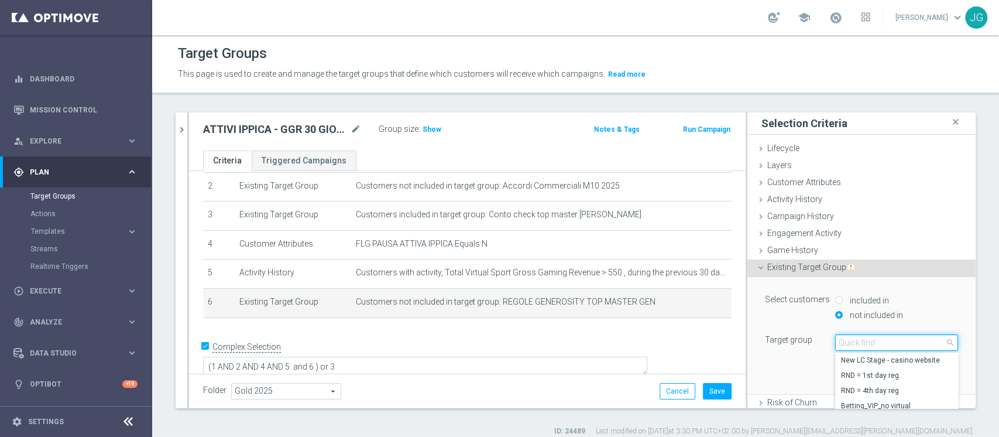
click at [850, 339] on input "search" at bounding box center [896, 342] width 123 height 16
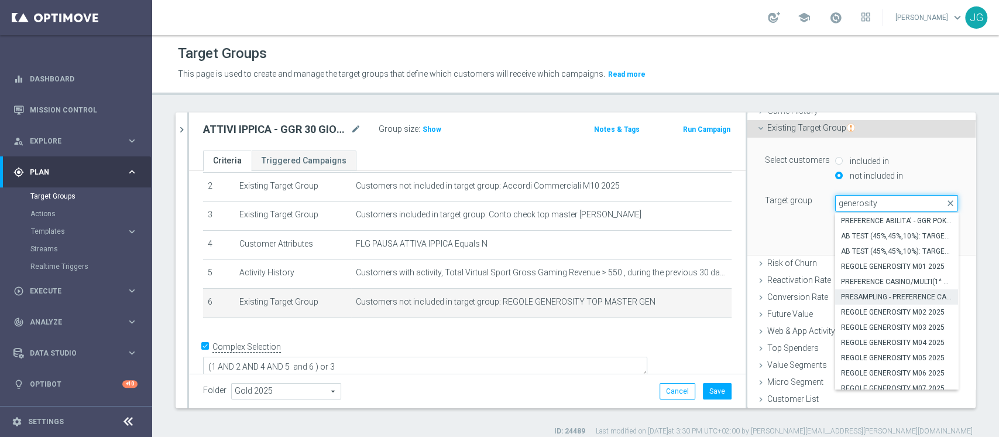
scroll to position [153, 0]
type input "generosity"
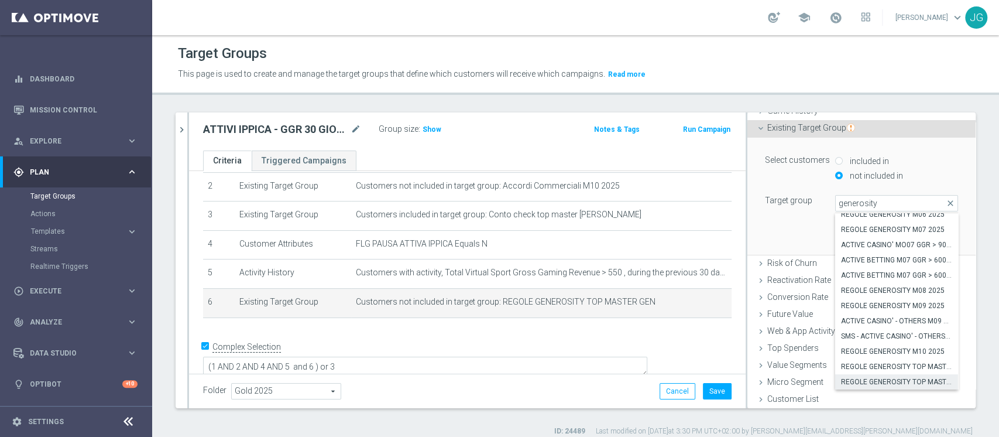
click at [786, 221] on div "Select customers included in not included in Target group REGOLE GENEROSITY TOP…" at bounding box center [861, 196] width 211 height 116
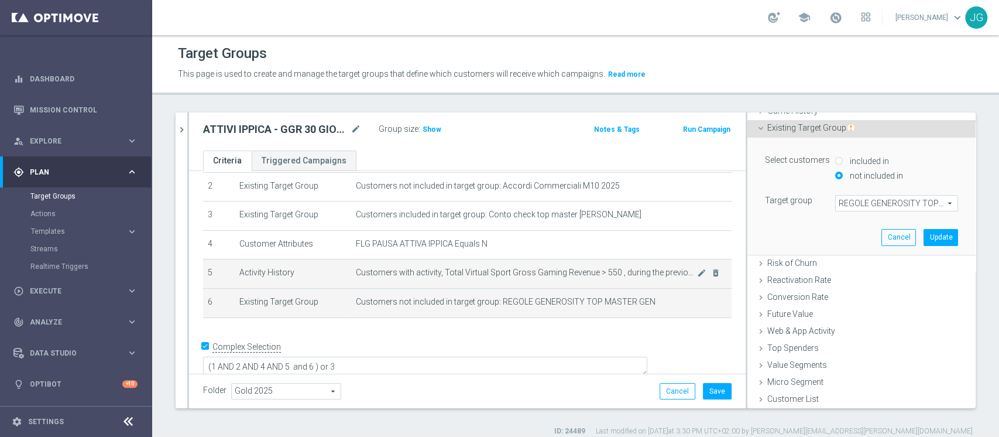
click at [586, 269] on span "Customers with activity, Total Virtual Sport Gross Gaming Revenue > 550 , durin…" at bounding box center [526, 272] width 341 height 10
click at [697, 274] on icon "mode_edit" at bounding box center [701, 272] width 9 height 9
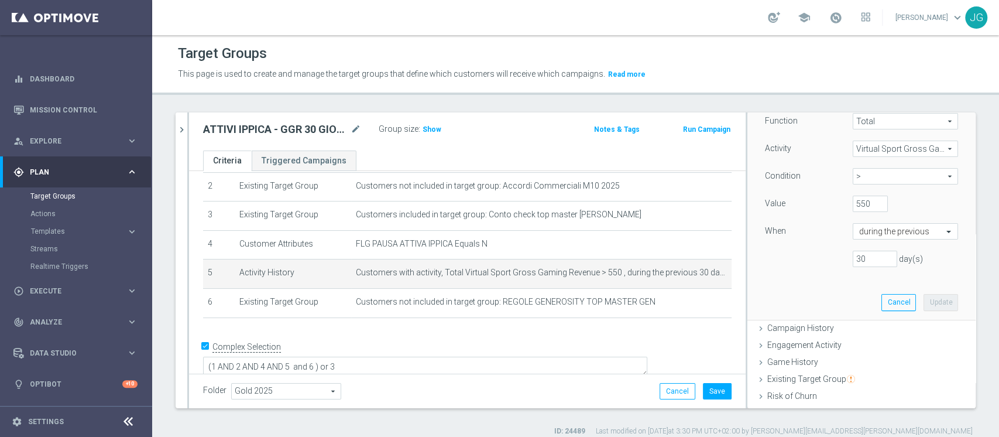
scroll to position [162, 0]
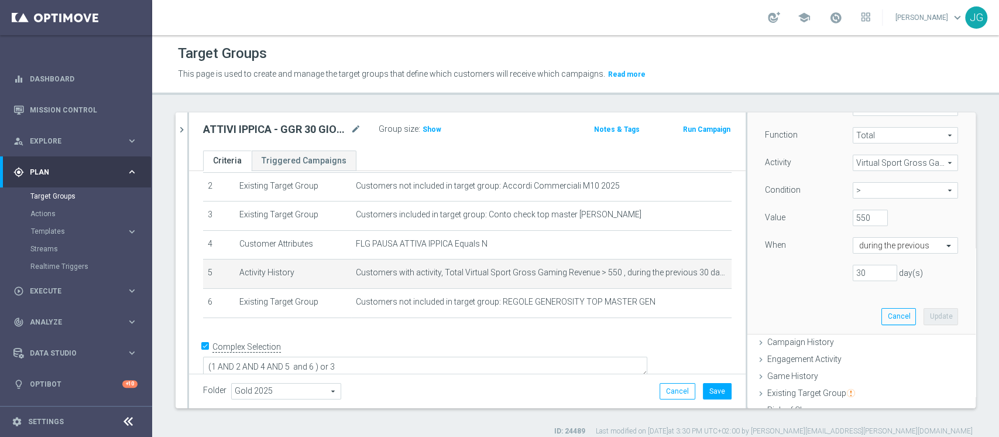
click at [870, 162] on span "Virtual Sport Gross Gaming Revenue" at bounding box center [905, 162] width 104 height 15
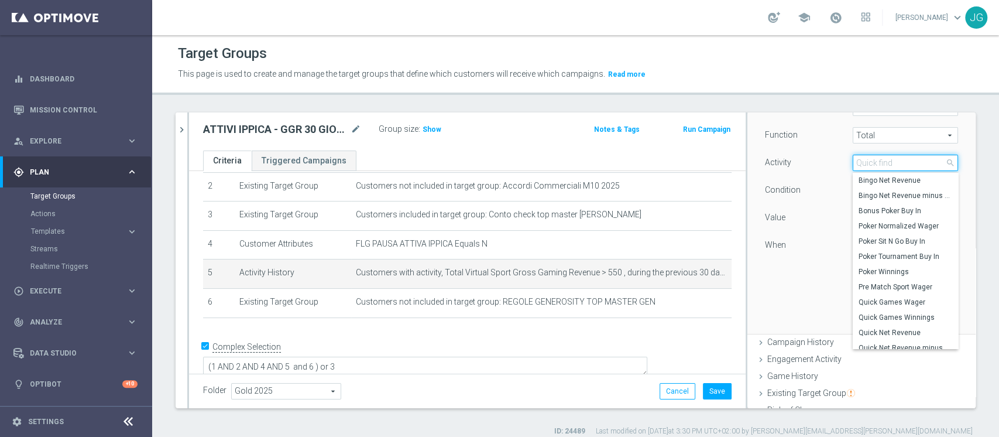
click at [870, 162] on input "search" at bounding box center [905, 163] width 105 height 16
type input "sport"
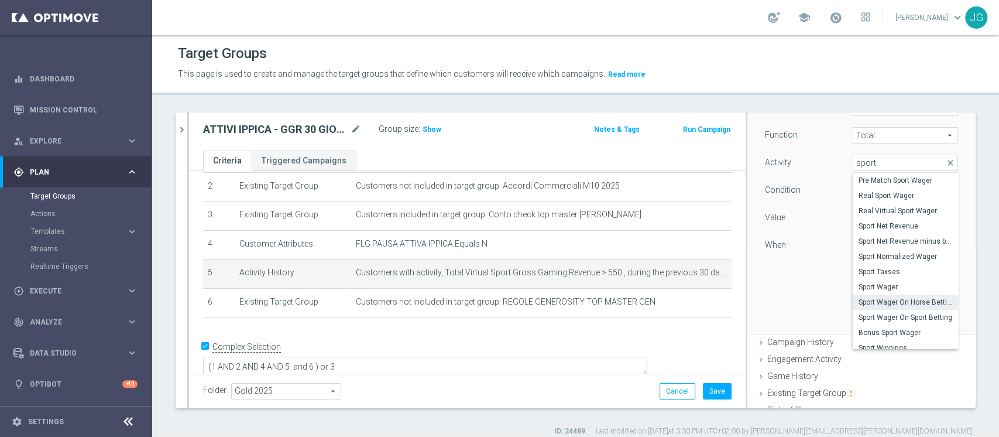
click at [882, 301] on span "Sport Wager On Horse Betting" at bounding box center [906, 301] width 94 height 9
type input "Sport Wager On Horse Betting"
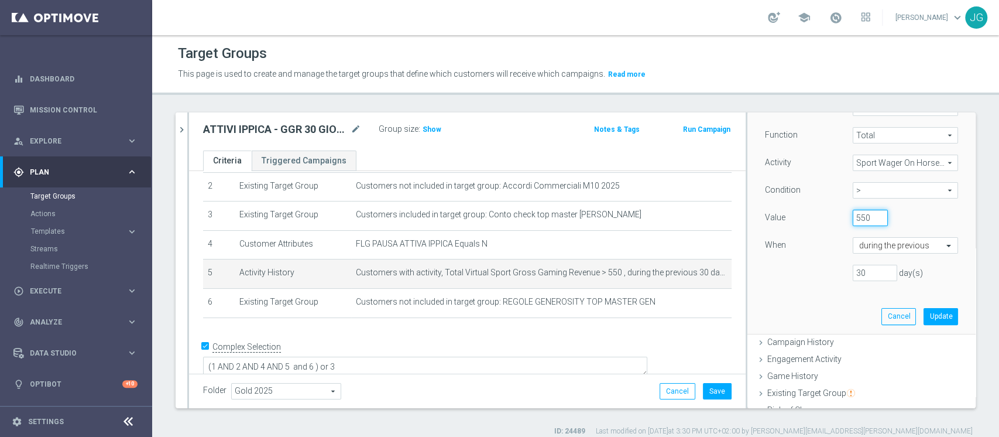
click at [853, 214] on input "550" at bounding box center [870, 218] width 35 height 16
type input "0"
click at [924, 311] on button "Update" at bounding box center [941, 316] width 35 height 16
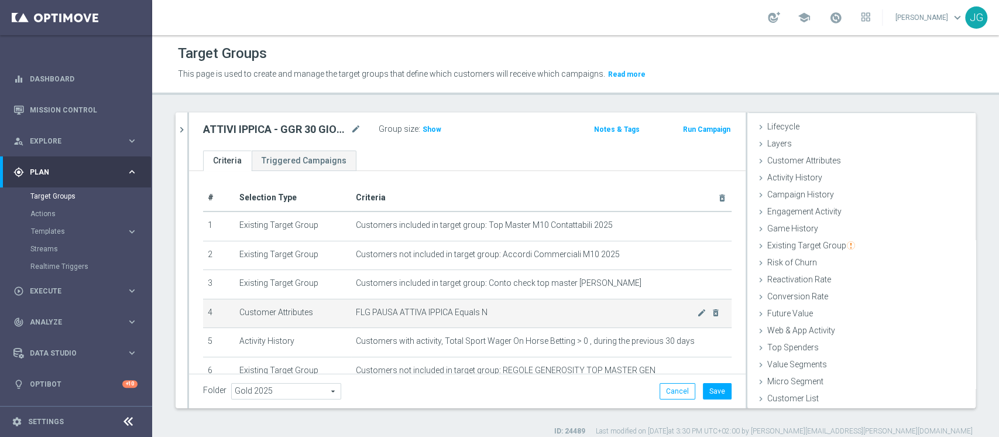
scroll to position [69, 0]
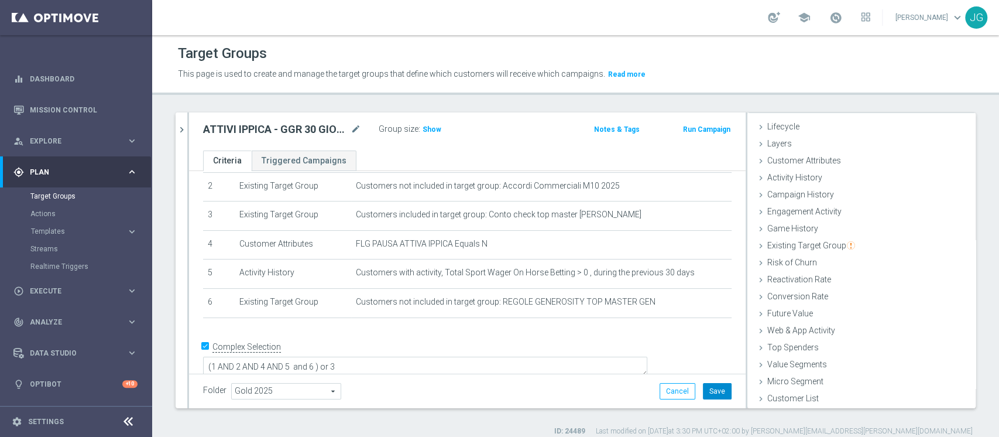
click at [709, 394] on button "Save" at bounding box center [717, 391] width 29 height 16
click at [433, 134] on h3 "Show" at bounding box center [431, 129] width 21 height 13
click at [427, 131] on span "683" at bounding box center [430, 130] width 15 height 11
click at [186, 128] on icon "chevron_right" at bounding box center [181, 129] width 11 height 11
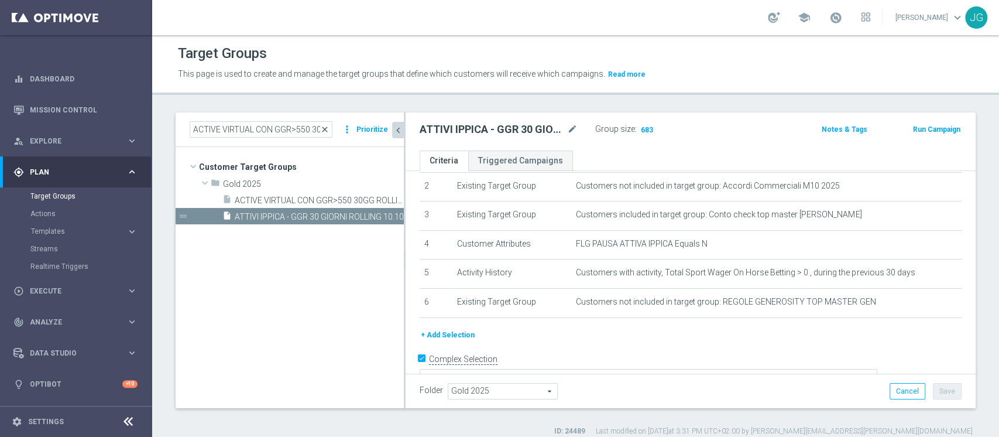
click at [323, 131] on span "close" at bounding box center [324, 129] width 9 height 9
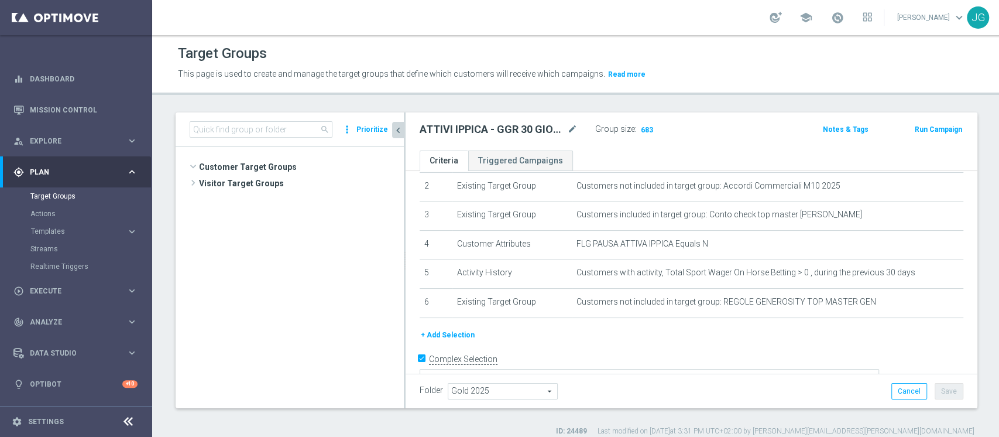
scroll to position [6839, 0]
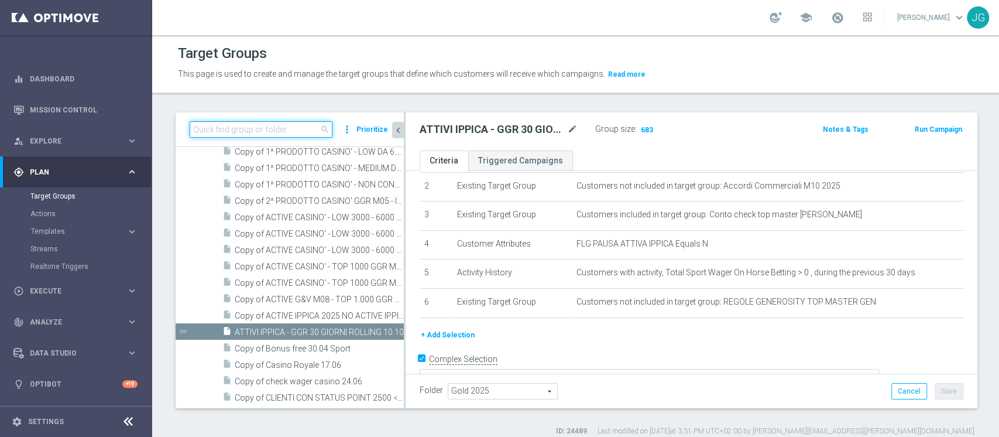
click at [273, 129] on input at bounding box center [261, 129] width 143 height 16
paste input "ATTIVI SPORT - TOP 1000 GGR 30 GIORNI ROLLING"
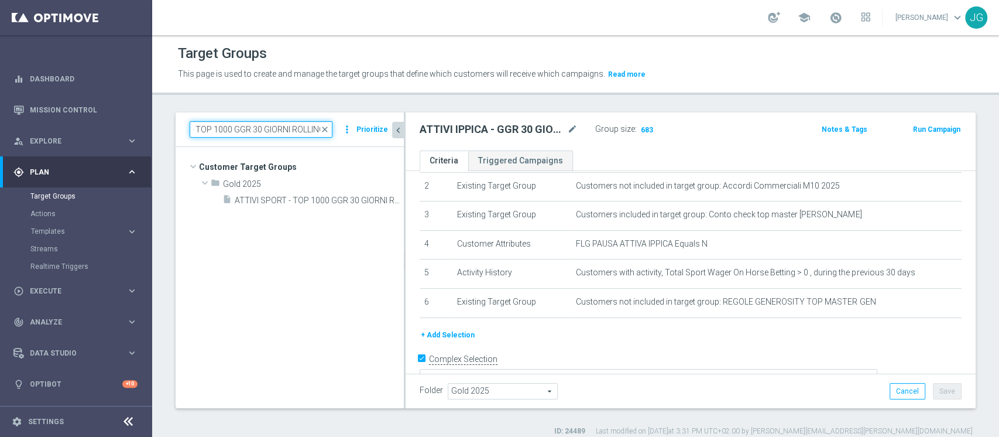
type input "ATTIVI SPORT - TOP 1000 GGR 30 GIORNI ROLLING"
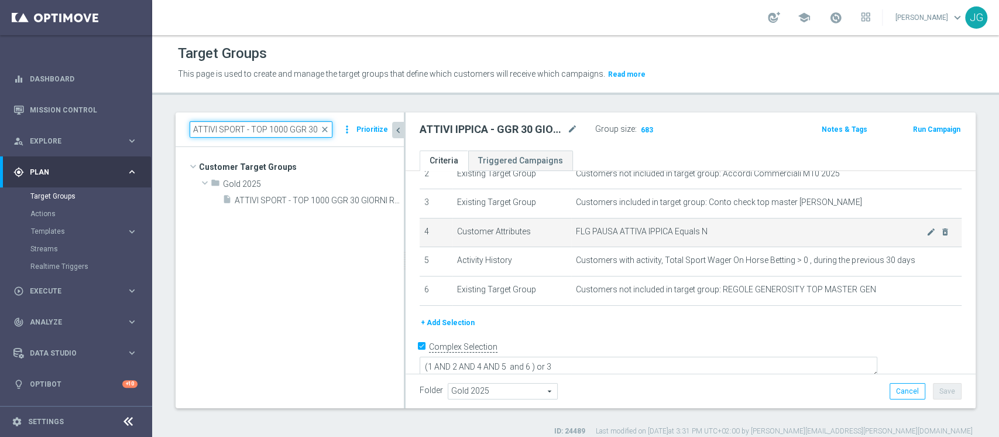
scroll to position [81, 0]
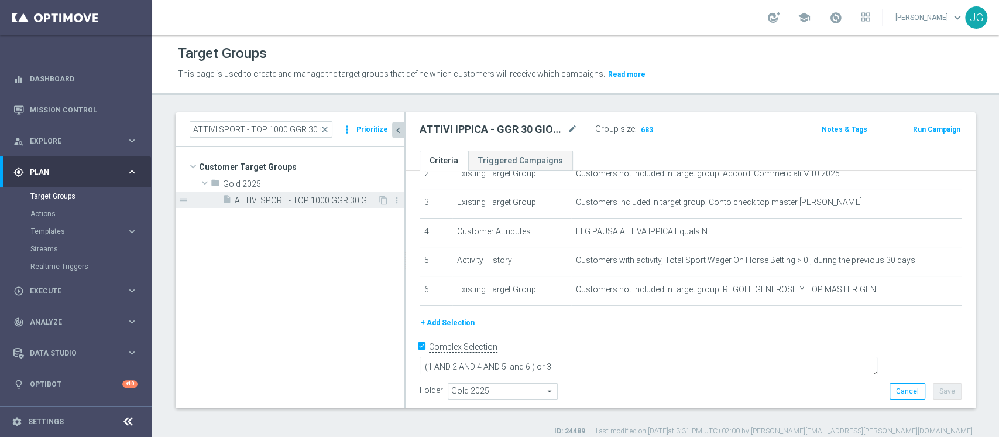
click at [322, 197] on span "ATTIVI SPORT - TOP 1000 GGR 30 GIORNI ROLLING 03.10" at bounding box center [306, 200] width 143 height 10
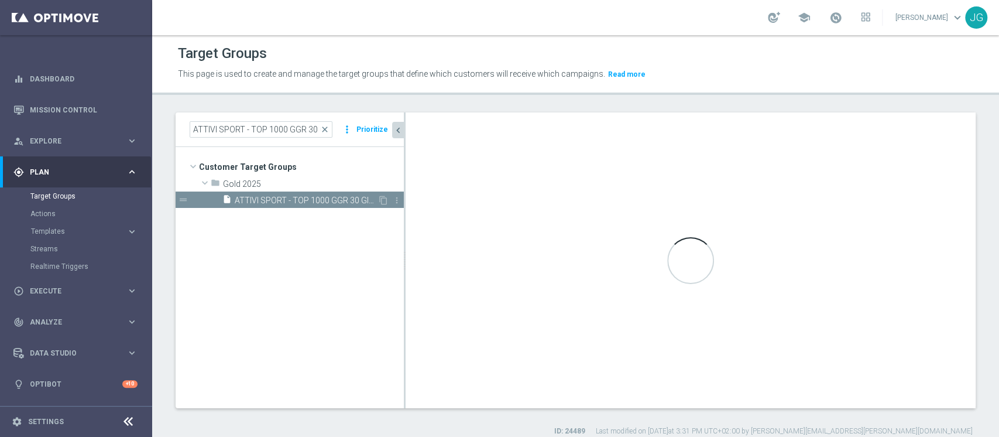
type textarea "(1 and 2 and 3 and 5 and 6) or 4"
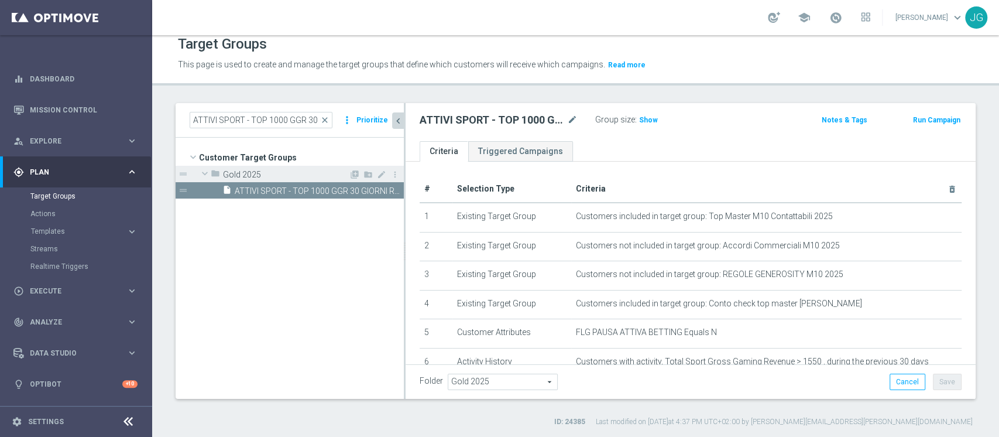
click at [273, 172] on span "Gold 2025" at bounding box center [286, 175] width 126 height 10
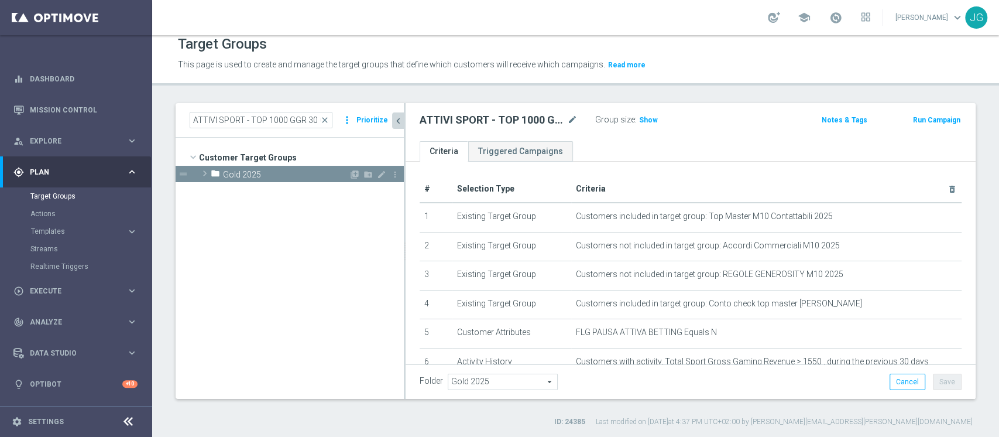
click at [278, 170] on span "Gold 2025" at bounding box center [286, 175] width 126 height 10
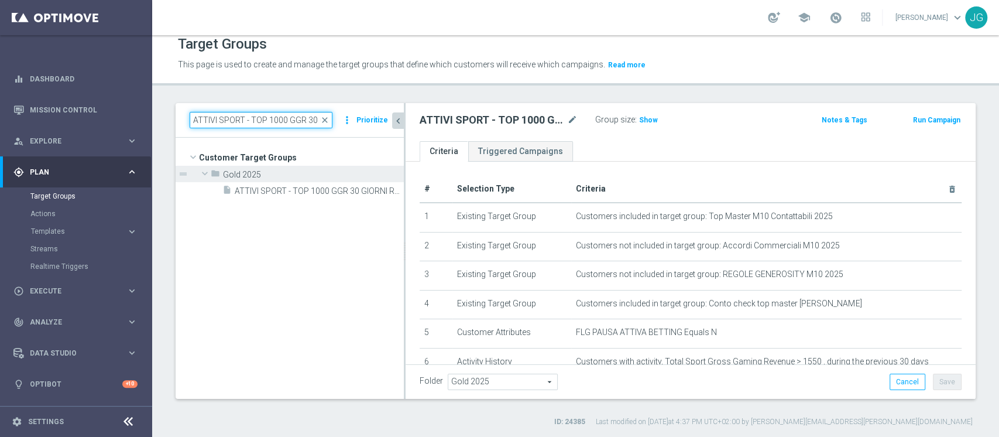
click at [282, 117] on input "ATTIVI SPORT - TOP 1000 GGR 30 GIORNI ROLLING" at bounding box center [261, 120] width 143 height 16
paste input "CTIVE VIRTUAL CON GGR COMPRESO TRA 100 e 550 30GG ROLLING"
type input "ACTIVE VIRTUAL CON GGR COMPRESO TRA 100 e 550 30GG ROLLING"
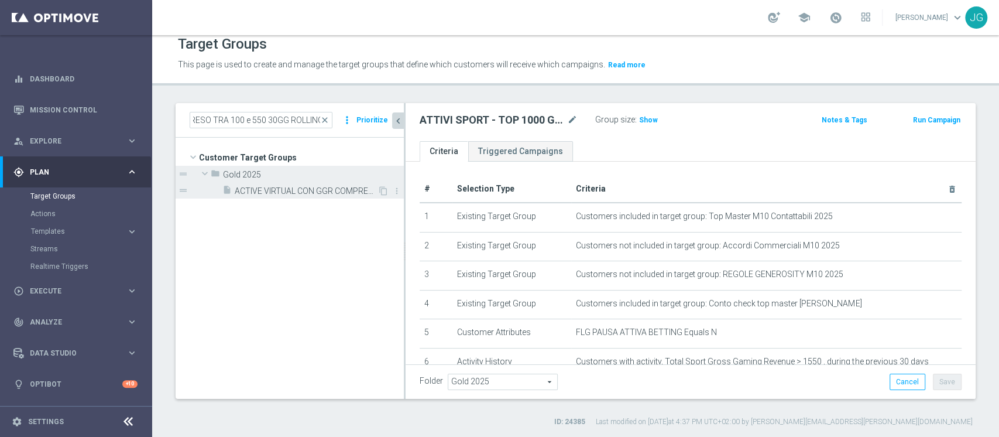
click at [317, 195] on div "insert_drive_file ACTIVE VIRTUAL CON GGR COMPRESO TRA 100 e 550 30GG ROLLING 07…" at bounding box center [299, 190] width 155 height 16
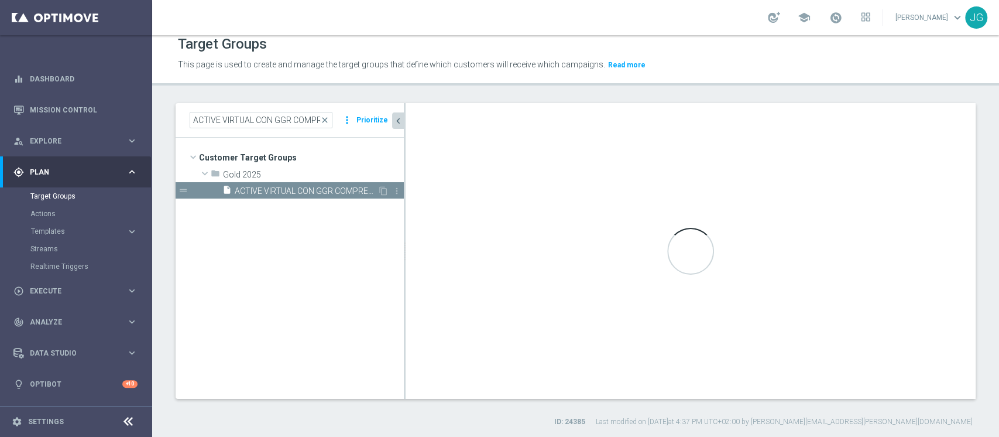
type textarea "(1 AND 2 AND 4 AND 5 and 6 AND 7) or 3"
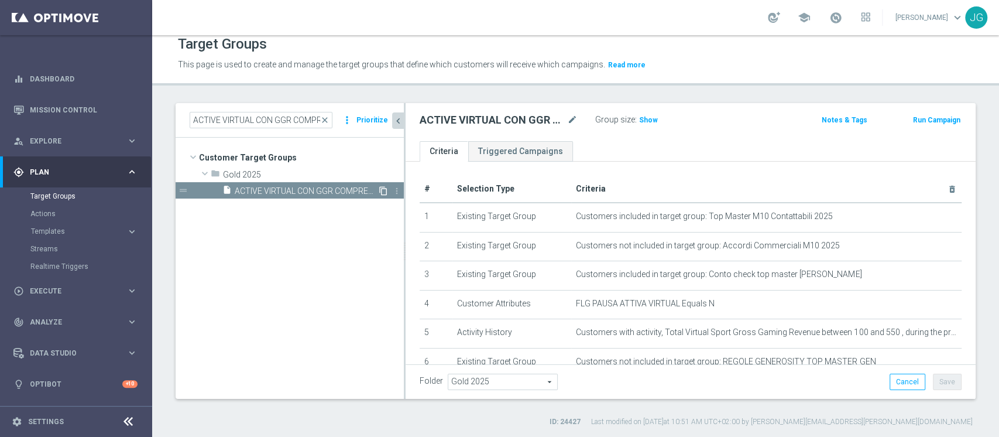
click at [382, 190] on icon "content_copy" at bounding box center [383, 190] width 9 height 9
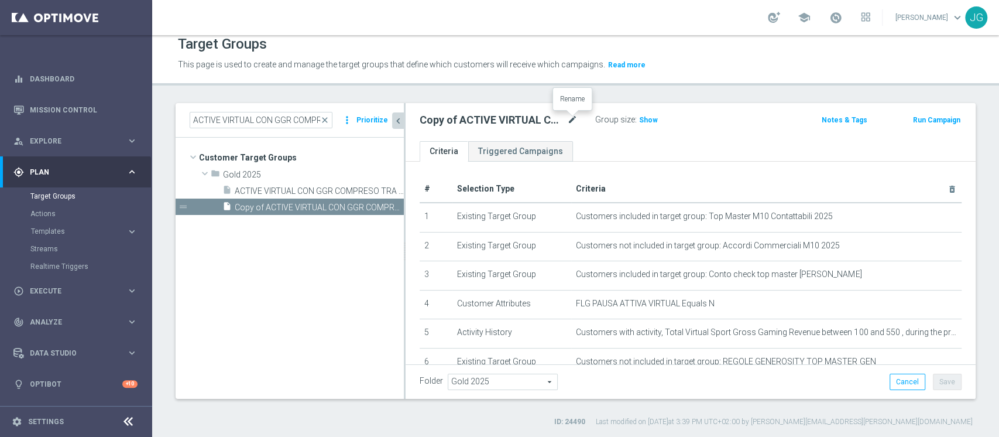
click at [571, 117] on icon "mode_edit" at bounding box center [572, 120] width 11 height 14
type input "ATTIVI SPORT - TOP 1000 GGR 30 GIORNI ROLLING 10.10"
click at [631, 124] on div "Group size : Show" at bounding box center [653, 119] width 117 height 14
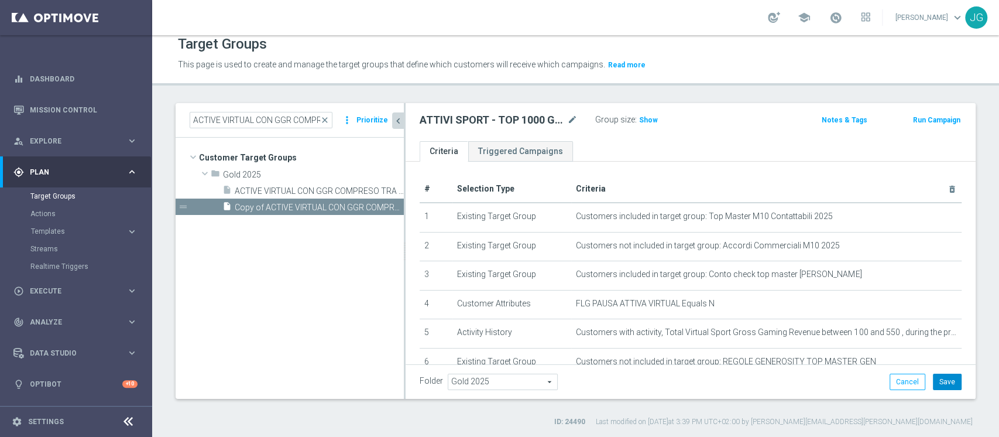
click at [939, 379] on button "Save" at bounding box center [947, 381] width 29 height 16
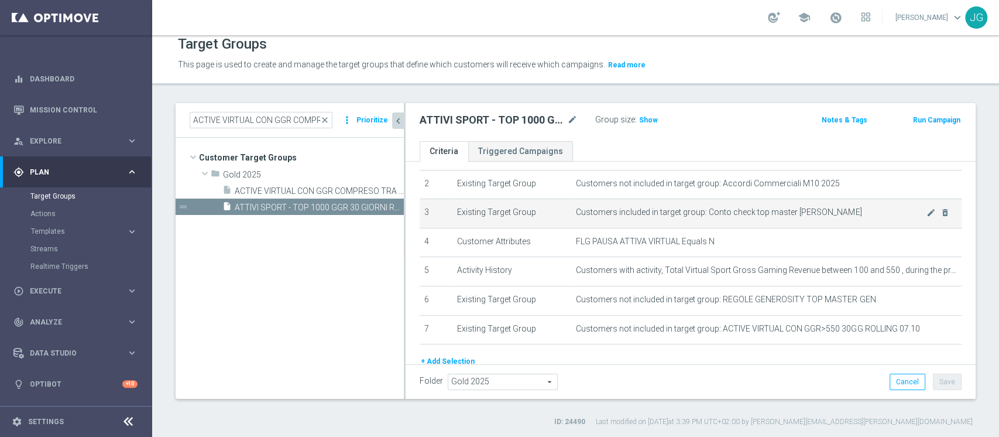
scroll to position [71, 0]
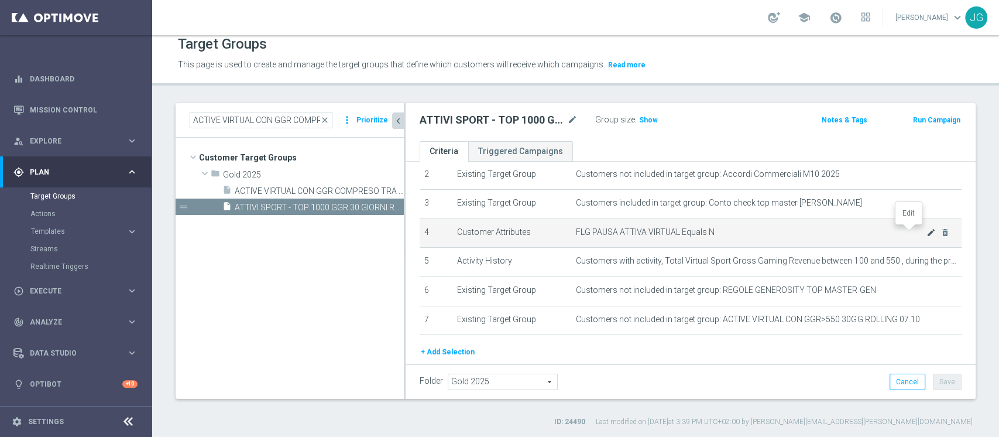
click at [927, 232] on icon "mode_edit" at bounding box center [931, 232] width 9 height 9
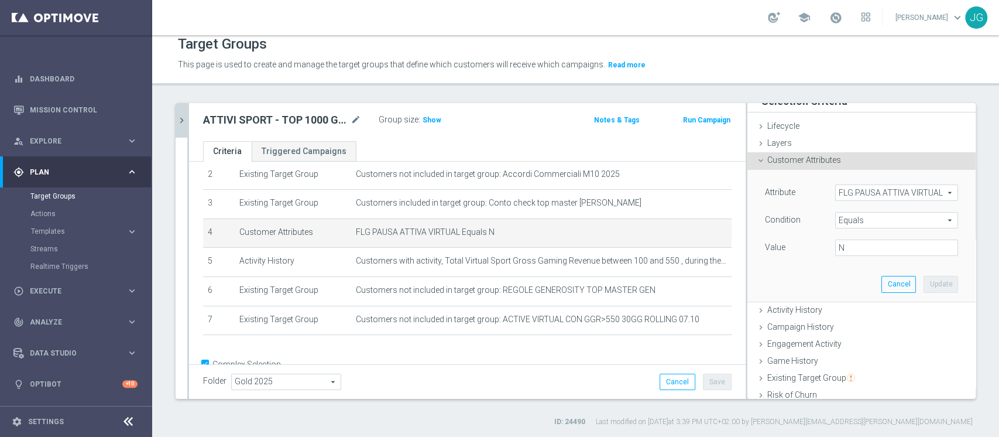
scroll to position [12, 0]
click at [880, 194] on span "FLG PAUSA ATTIVA VIRTUAL" at bounding box center [897, 193] width 122 height 15
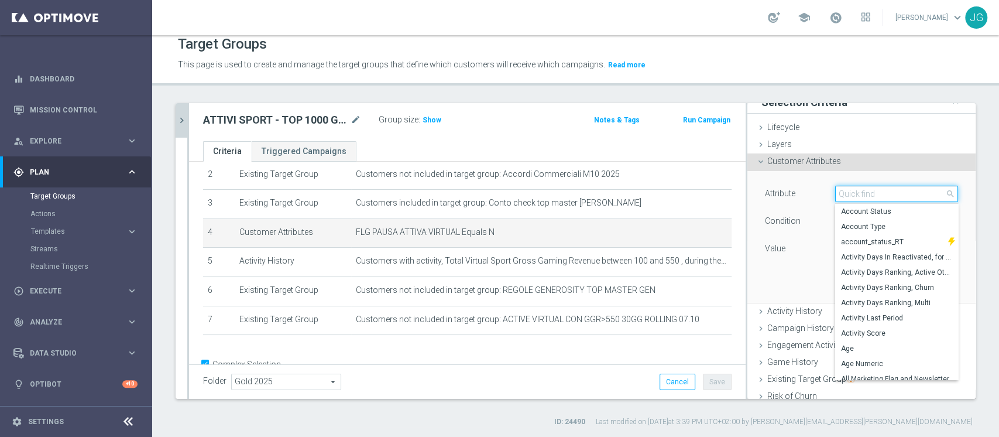
click at [880, 194] on input "search" at bounding box center [896, 194] width 123 height 16
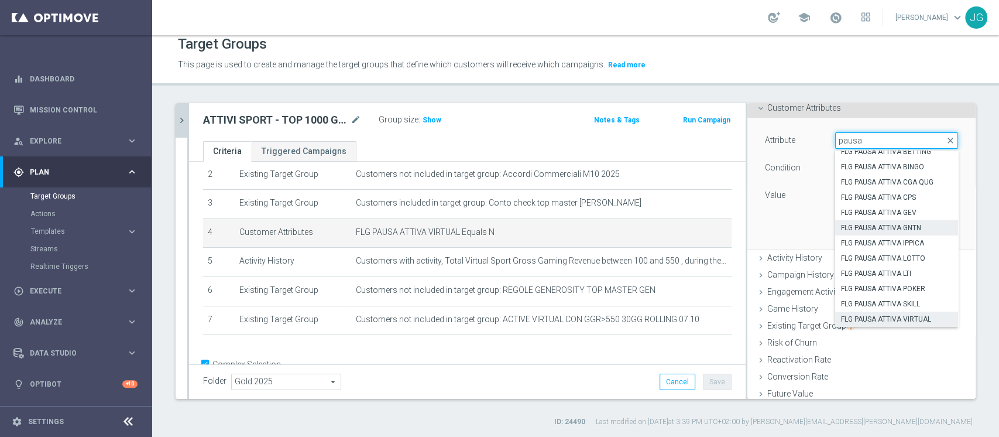
scroll to position [0, 0]
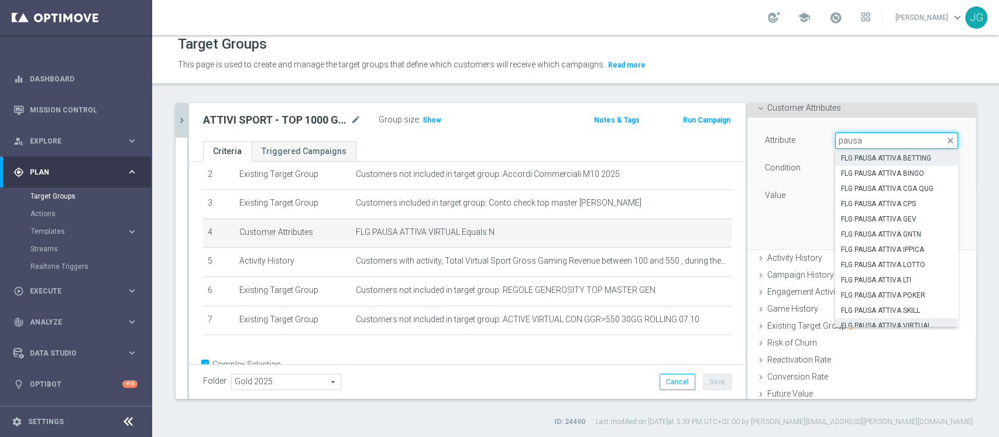
type input "pausa"
click at [871, 155] on span "FLG PAUSA ATTIVA BETTING" at bounding box center [896, 157] width 111 height 9
type input "FLG PAUSA ATTIVA BETTING"
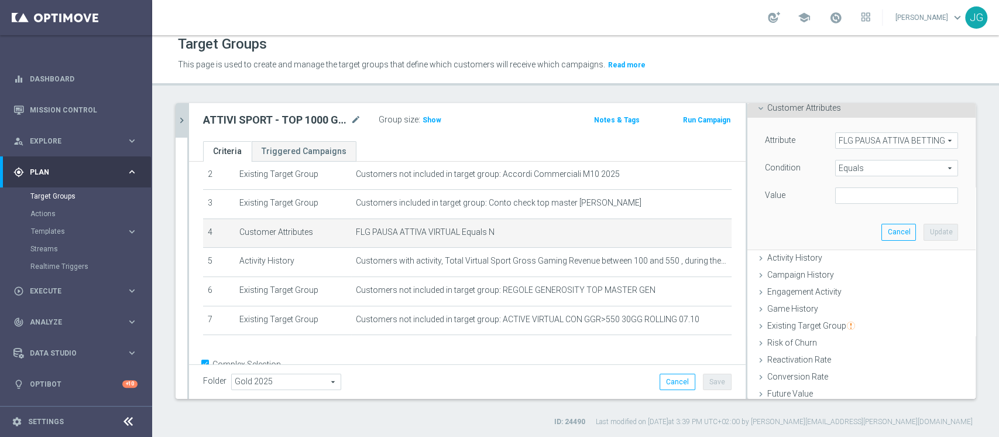
click at [862, 137] on span "FLG PAUSA ATTIVA BETTING" at bounding box center [897, 140] width 122 height 15
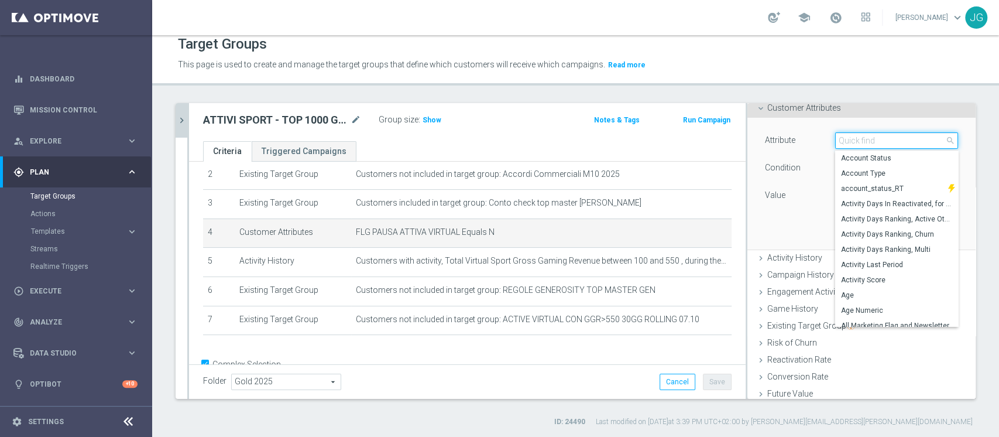
click at [862, 139] on input "search" at bounding box center [896, 140] width 123 height 16
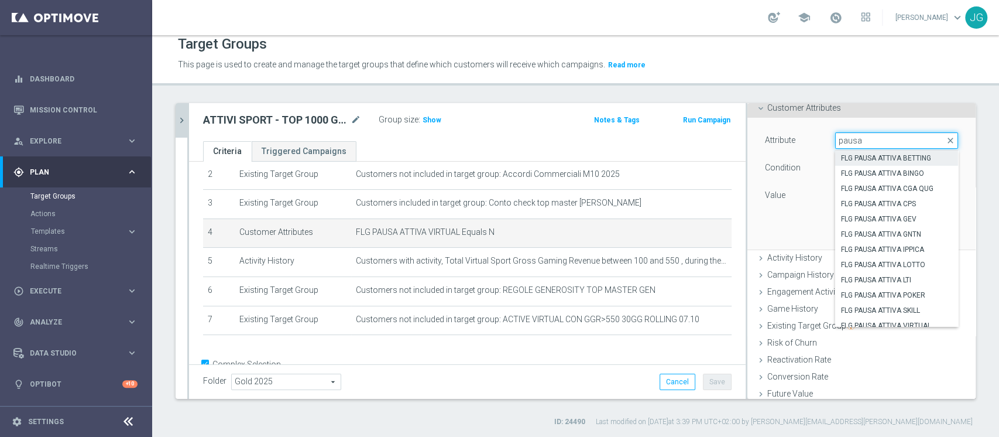
type input "pausa"
click at [793, 208] on div "Attribute FLG PAUSA ATTIVA BETTING FLG PAUSA ATTIVA BETTING arrow_drop_down pau…" at bounding box center [861, 183] width 211 height 131
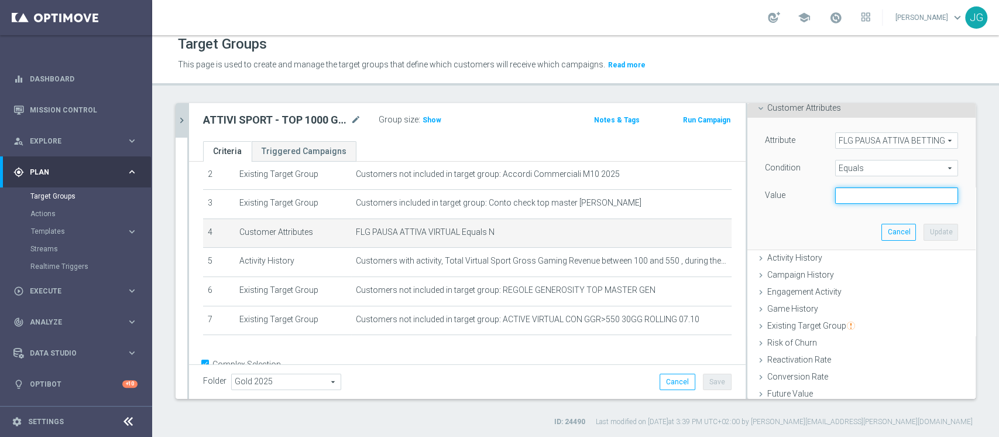
click at [871, 189] on input "text" at bounding box center [896, 195] width 123 height 16
type input "N"
click at [924, 232] on button "Update" at bounding box center [941, 232] width 35 height 16
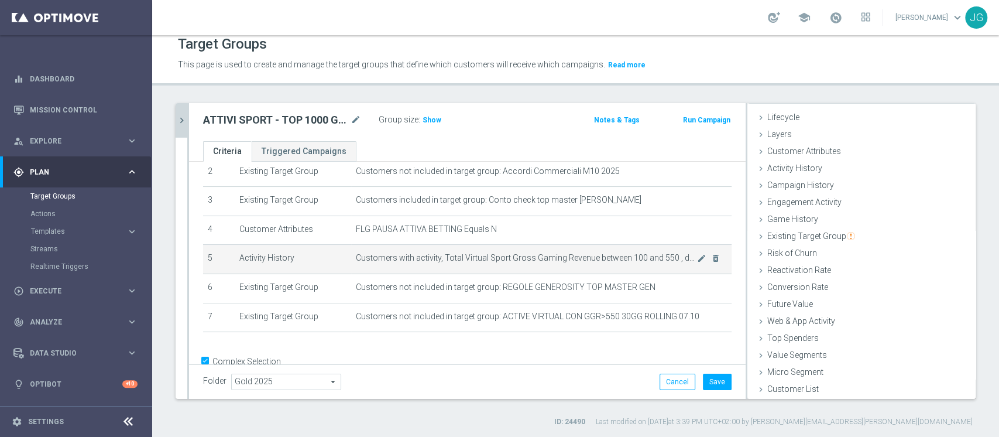
scroll to position [98, 0]
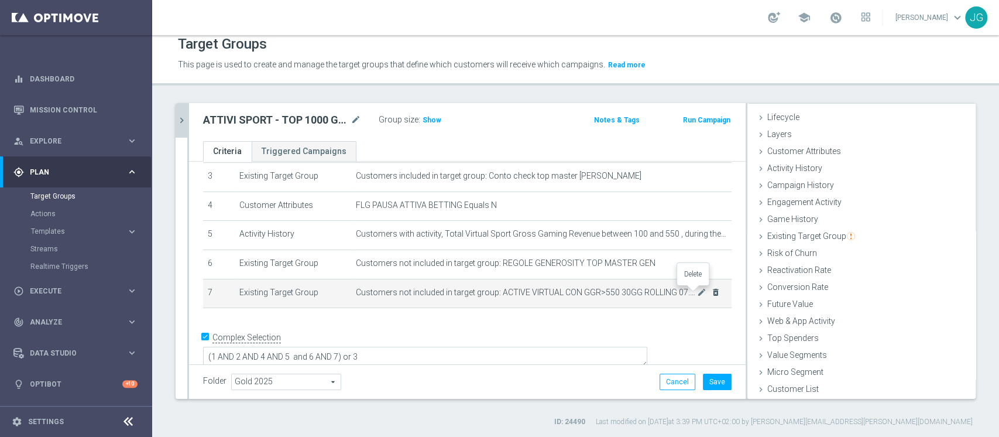
click at [711, 291] on icon "delete_forever" at bounding box center [715, 291] width 9 height 9
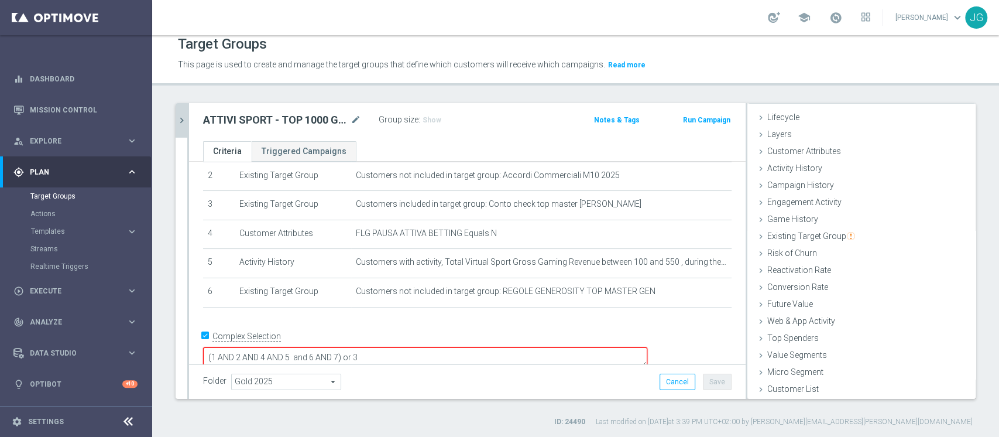
click at [424, 347] on textarea "(1 AND 2 AND 4 AND 5 and 6 AND 7) or 3" at bounding box center [425, 357] width 444 height 20
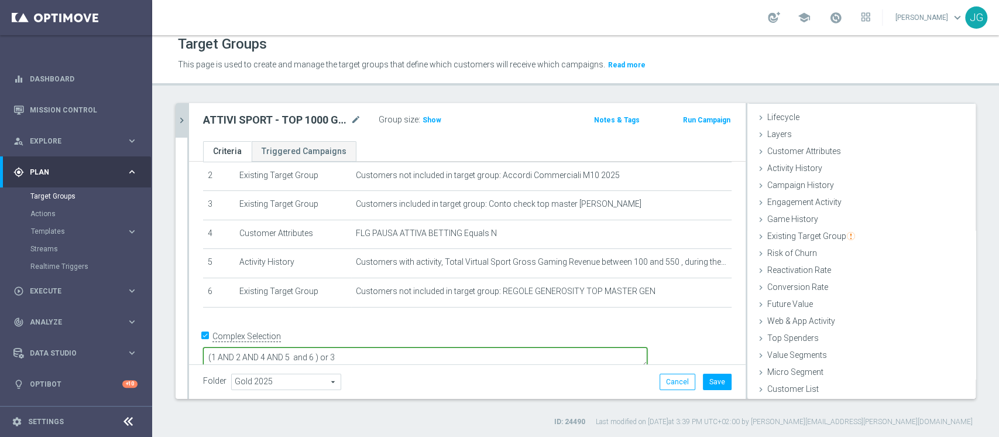
type textarea "(1 AND 2 AND 4 AND 5 and 6 ) or 3"
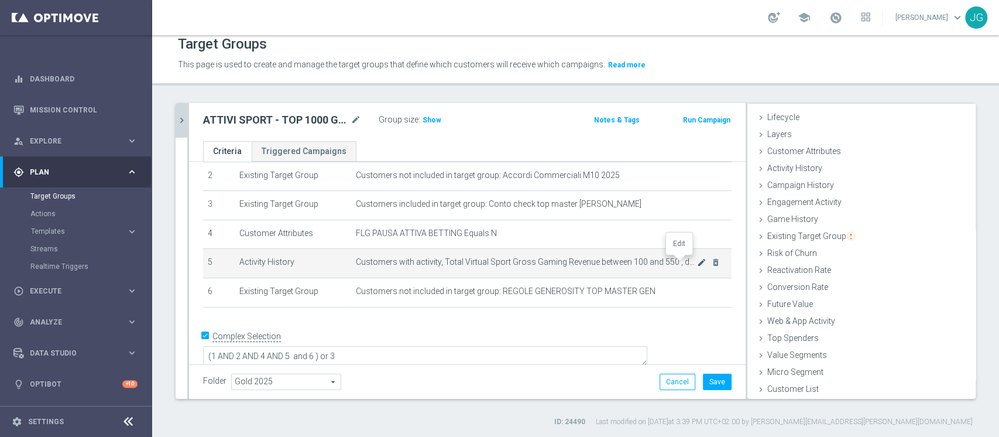
scroll to position [69, 0]
click at [697, 266] on icon "mode_edit" at bounding box center [701, 263] width 9 height 9
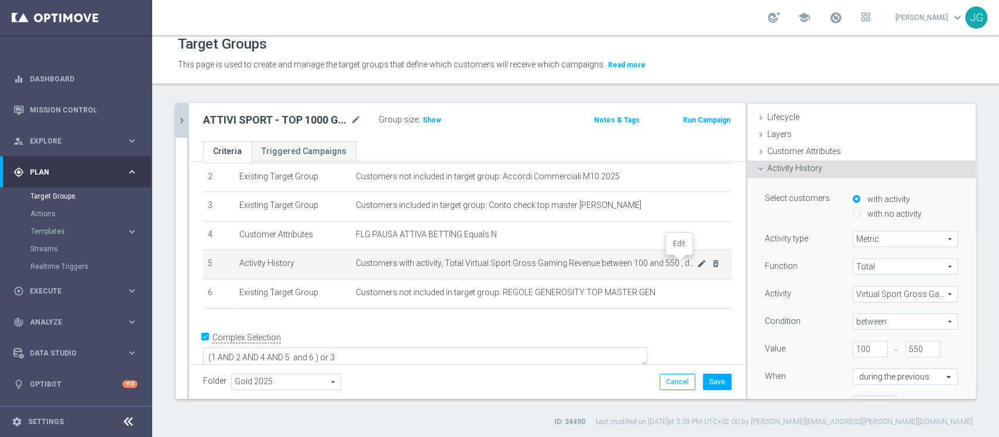
scroll to position [65, 0]
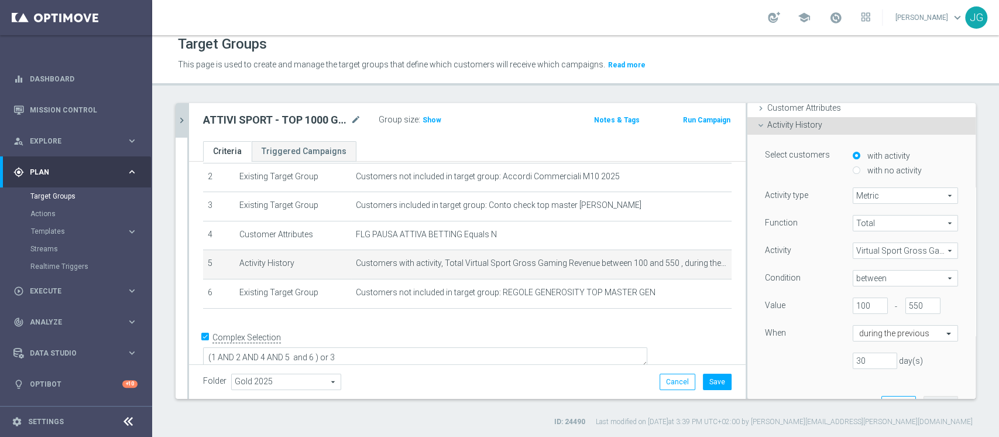
click at [866, 252] on span "Virtual Sport Gross Gaming Revenue" at bounding box center [905, 250] width 104 height 15
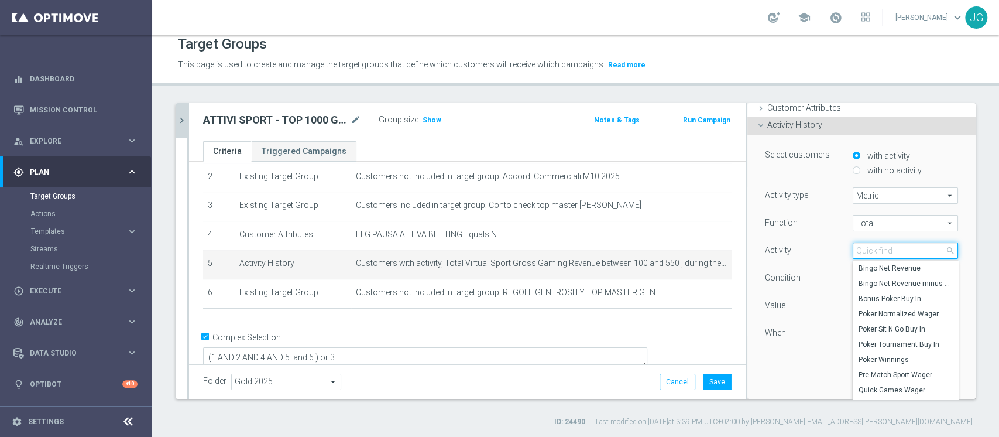
click at [866, 252] on input "search" at bounding box center [905, 250] width 105 height 16
type input "sport"
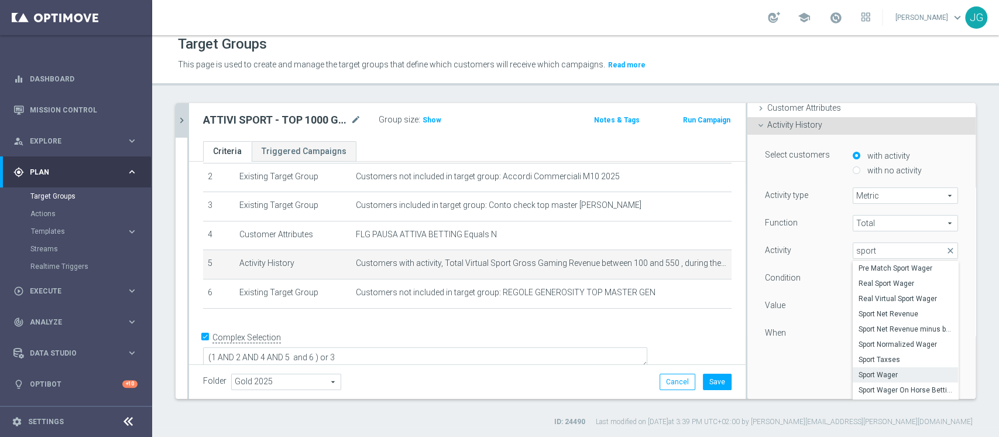
click at [875, 373] on span "Sport Wager" at bounding box center [906, 374] width 94 height 9
type input "Sport Wager"
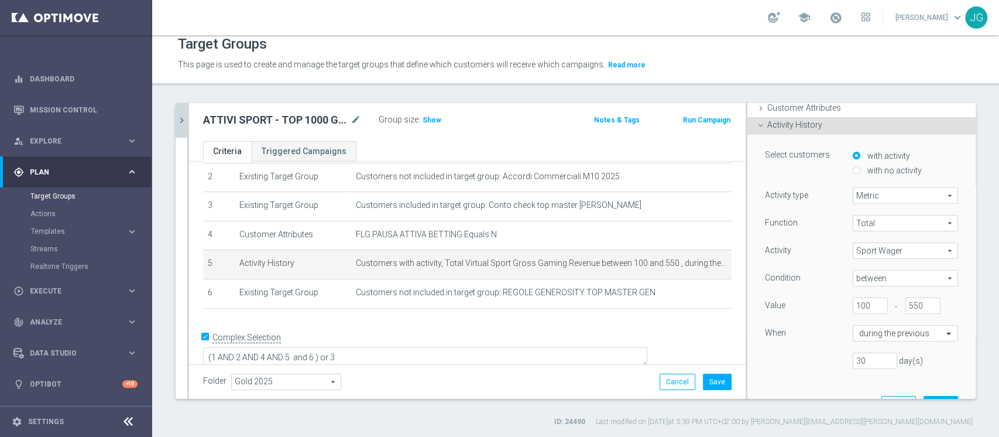
click at [877, 274] on span "between" at bounding box center [905, 277] width 104 height 15
click at [859, 321] on span ">" at bounding box center [906, 325] width 94 height 9
type input ">"
click at [853, 304] on input "100" at bounding box center [870, 305] width 35 height 16
type input "1"
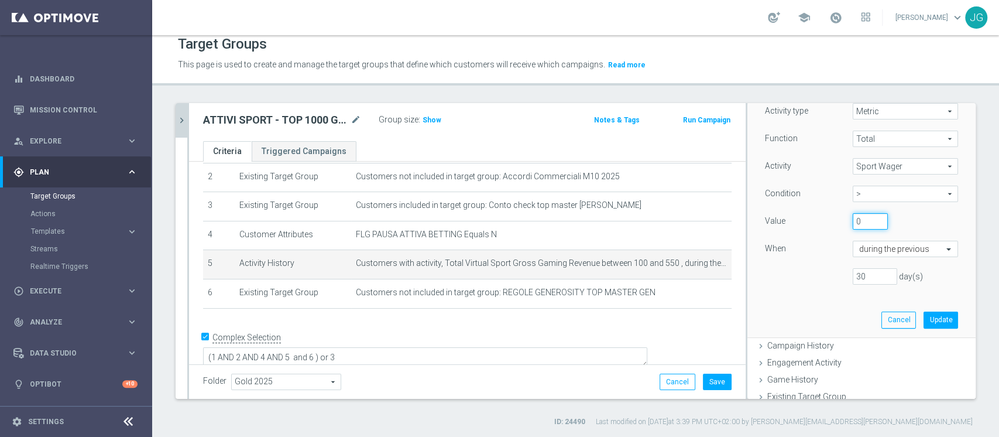
scroll to position [152, 0]
type input "0"
click at [924, 322] on button "Update" at bounding box center [941, 317] width 35 height 16
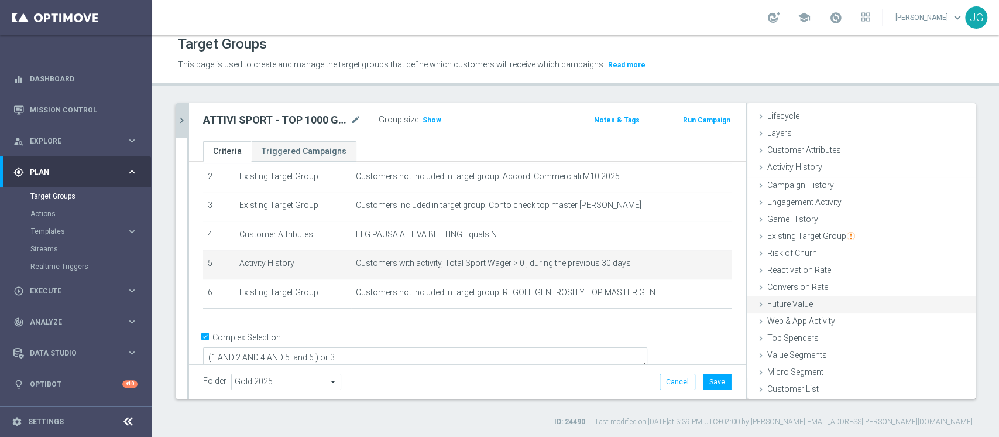
scroll to position [22, 0]
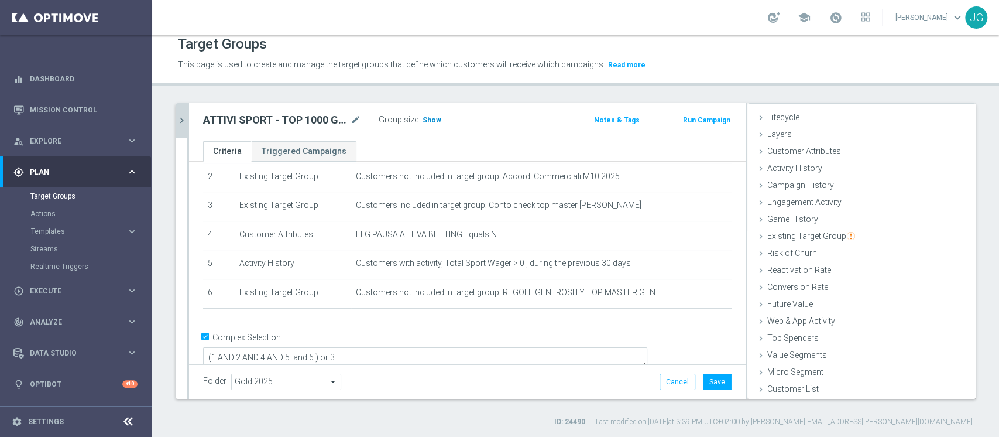
click at [426, 121] on span "Show" at bounding box center [432, 120] width 19 height 8
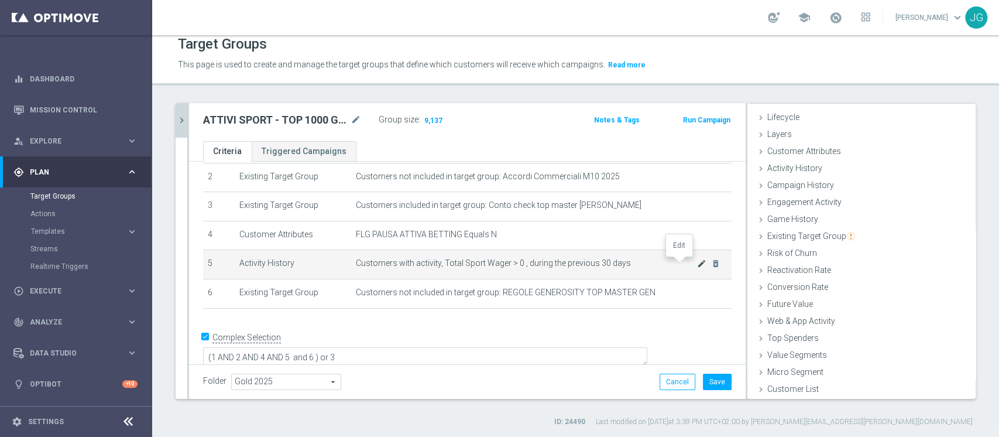
click at [697, 262] on icon "mode_edit" at bounding box center [701, 263] width 9 height 9
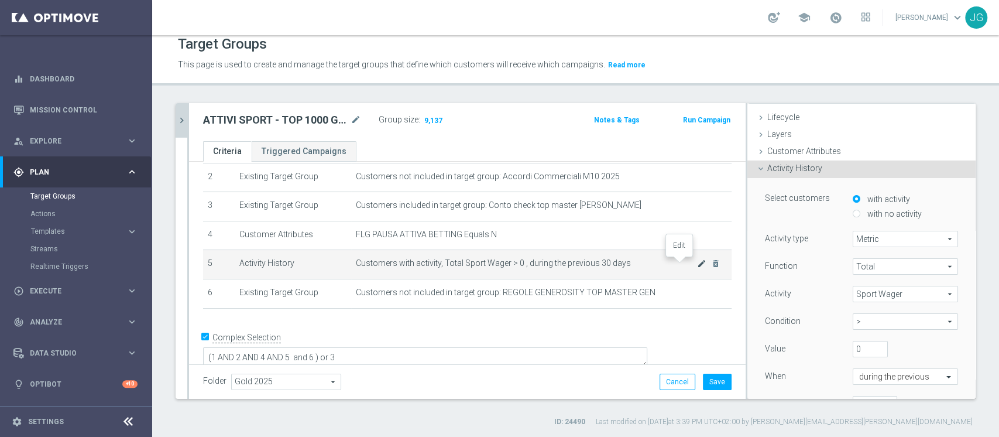
scroll to position [86, 0]
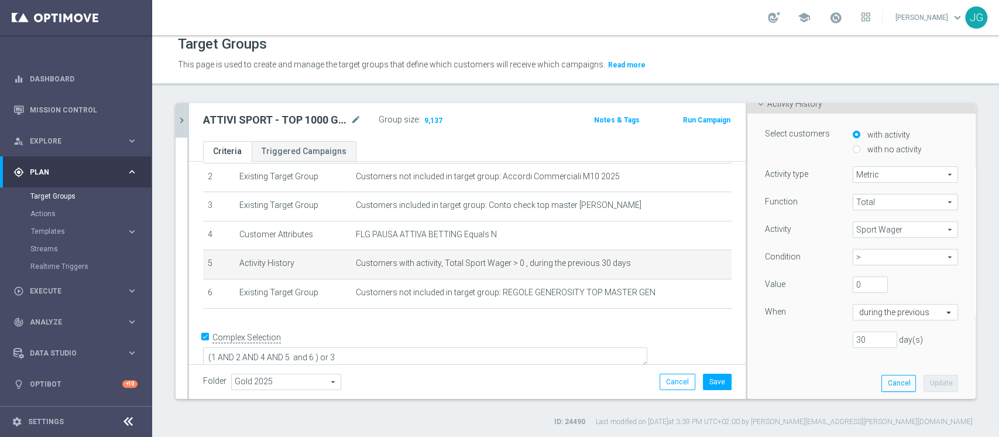
click at [879, 230] on span "Sport Wager" at bounding box center [905, 229] width 104 height 15
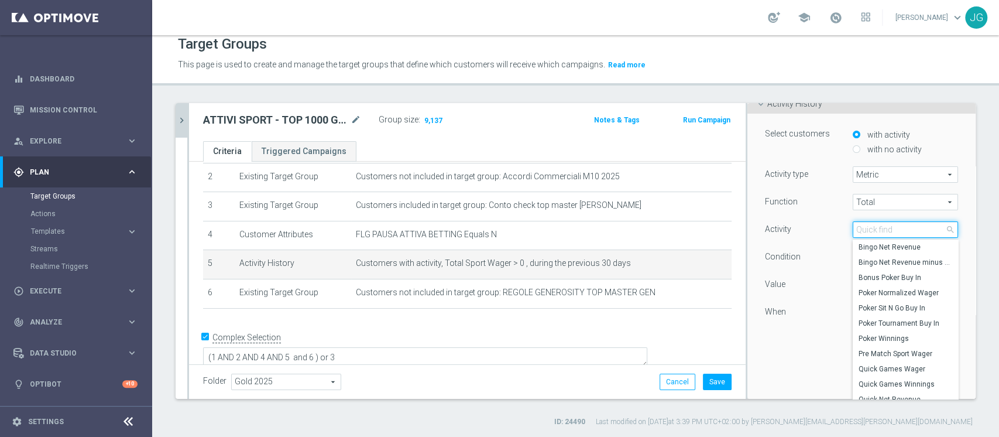
click at [879, 230] on input "search" at bounding box center [905, 229] width 105 height 16
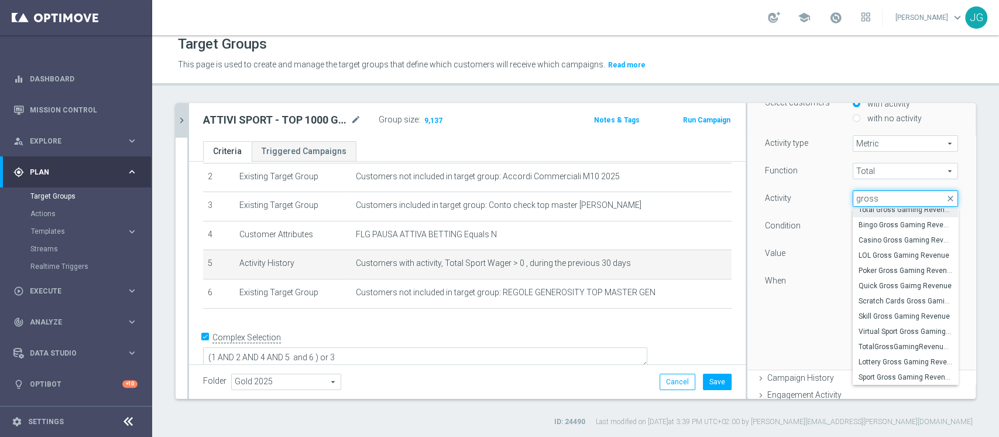
scroll to position [119, 0]
type input "gross"
click at [880, 372] on span "Sport Gross Gaming Revenue" at bounding box center [906, 374] width 94 height 9
type input "Sport Gross Gaming Revenue"
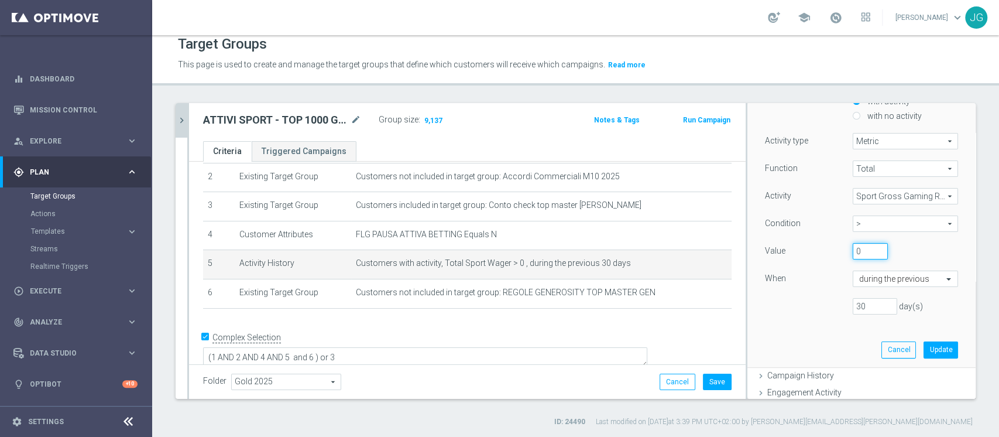
click at [853, 251] on input "0" at bounding box center [870, 251] width 35 height 16
type input "1100"
click at [924, 352] on button "Update" at bounding box center [941, 349] width 35 height 16
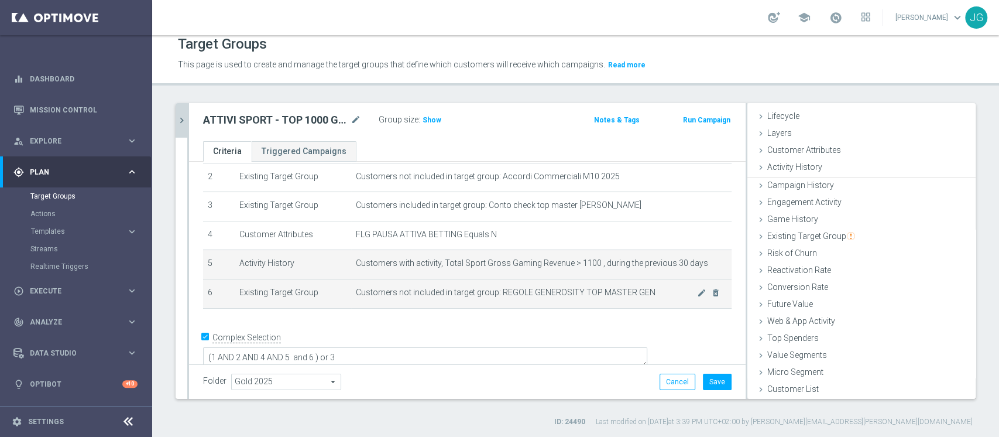
scroll to position [22, 0]
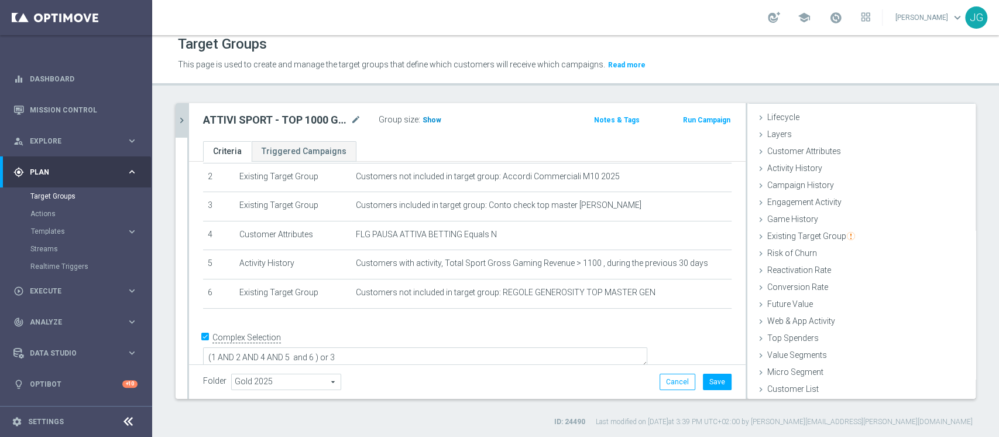
click at [435, 122] on span "Show" at bounding box center [432, 120] width 19 height 8
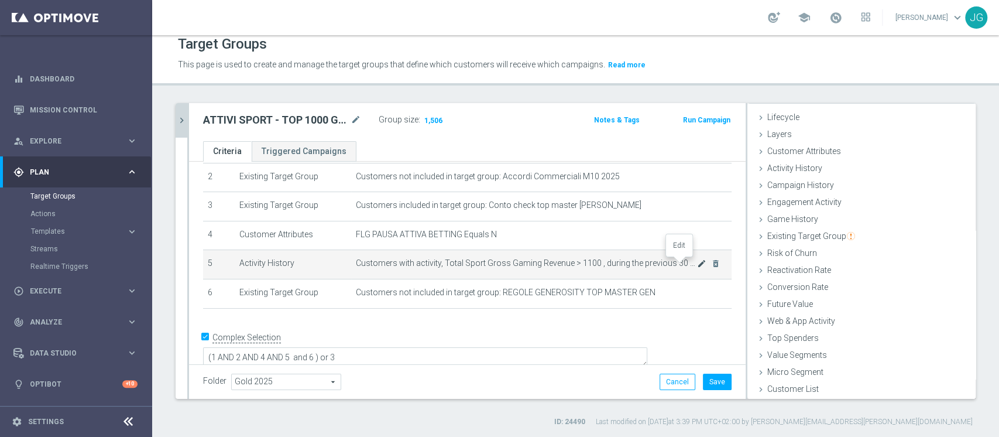
click at [697, 266] on icon "mode_edit" at bounding box center [701, 263] width 9 height 9
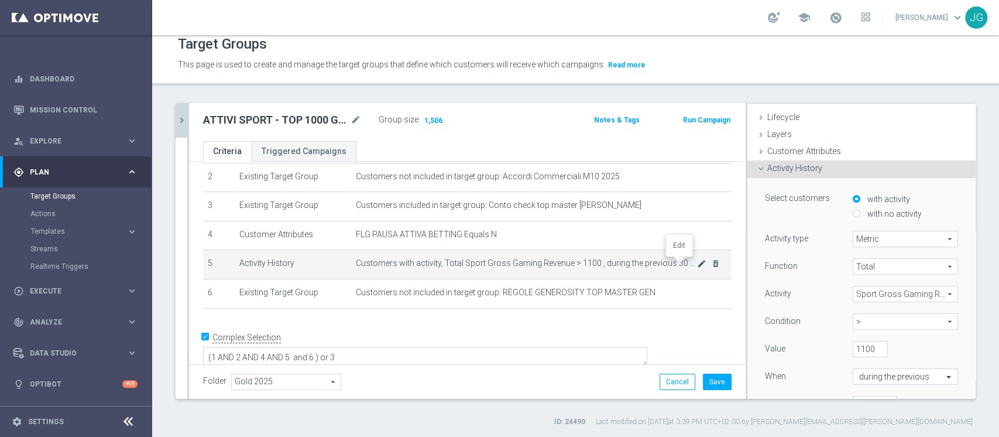
scroll to position [86, 0]
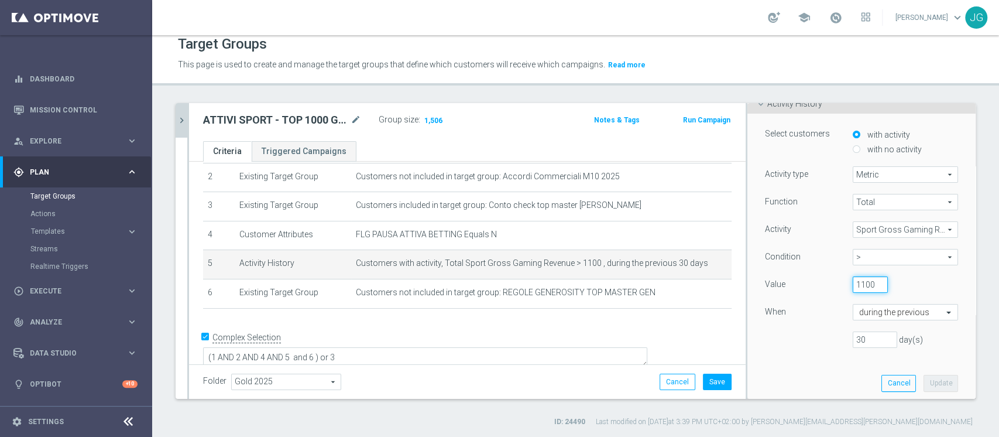
click at [853, 279] on input "1100" at bounding box center [870, 284] width 35 height 16
type input "2000"
click at [924, 381] on button "Update" at bounding box center [941, 383] width 35 height 16
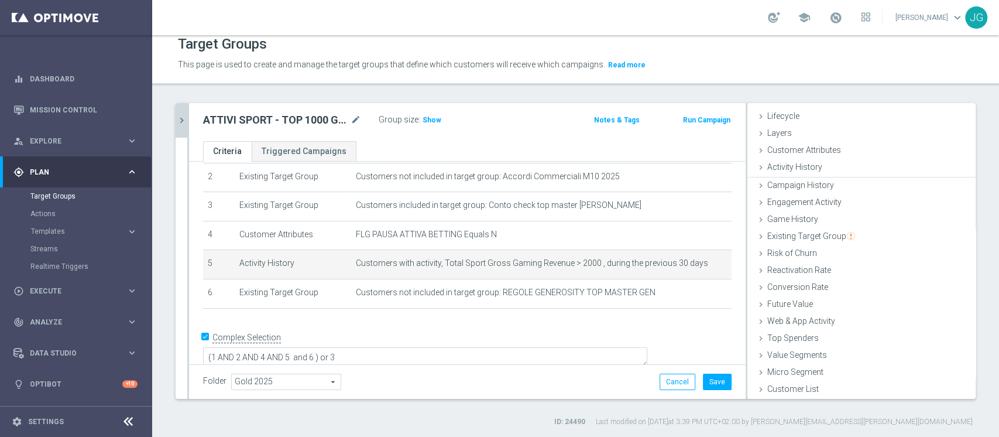
scroll to position [22, 0]
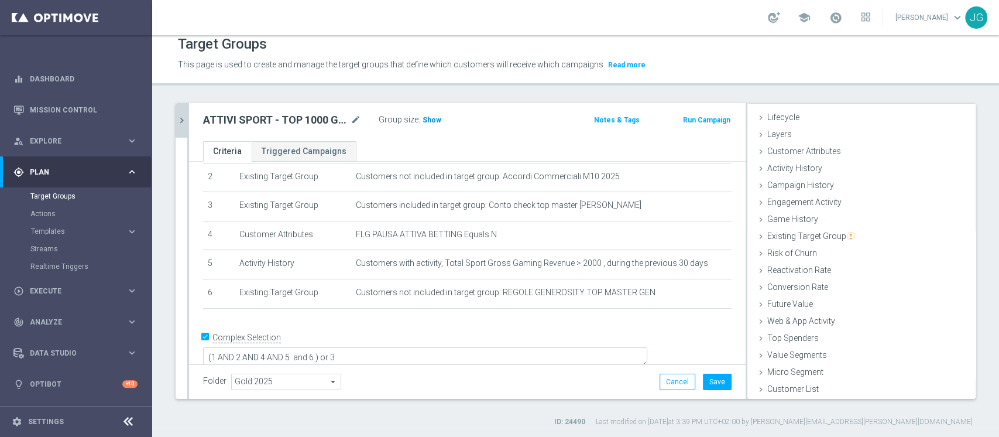
click at [428, 118] on span "Show" at bounding box center [432, 120] width 19 height 8
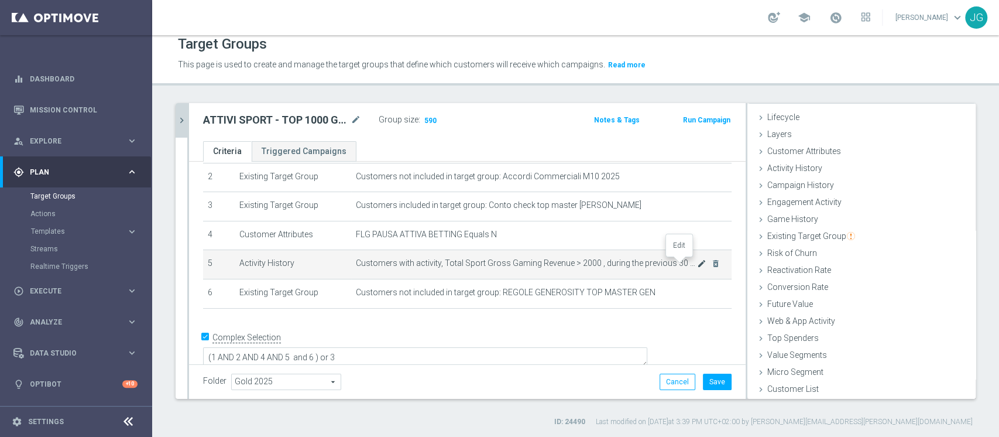
click at [697, 263] on icon "mode_edit" at bounding box center [701, 263] width 9 height 9
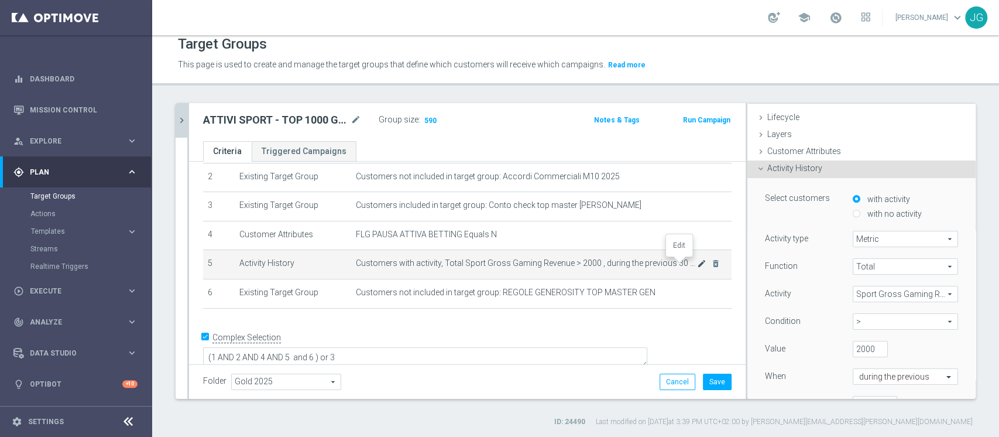
scroll to position [86, 0]
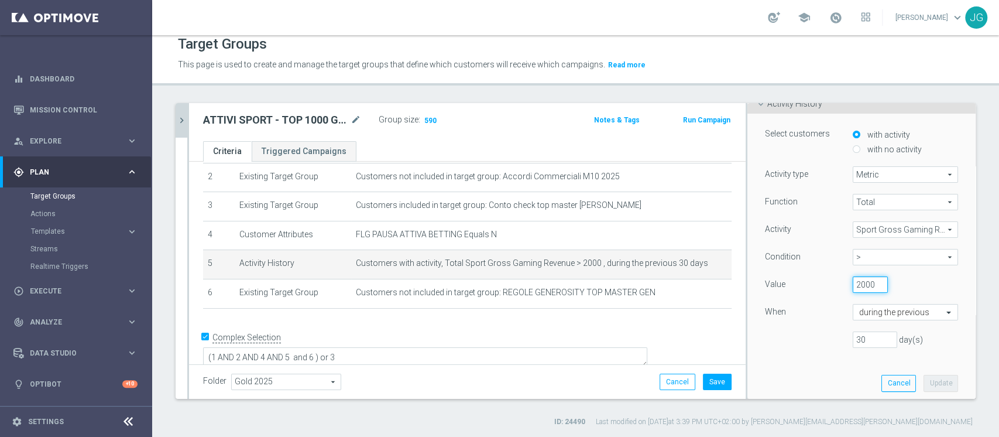
click at [853, 282] on input "2000" at bounding box center [870, 284] width 35 height 16
type input "2"
type input "1550"
click at [924, 385] on button "Update" at bounding box center [941, 383] width 35 height 16
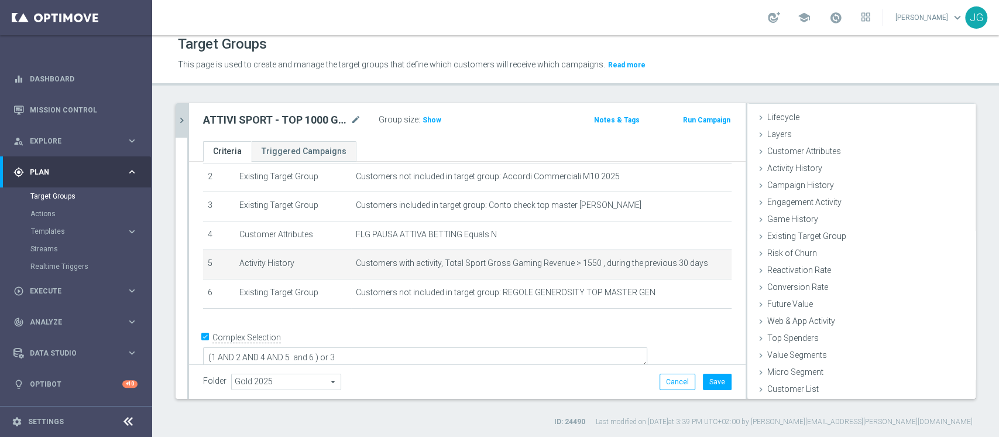
scroll to position [22, 0]
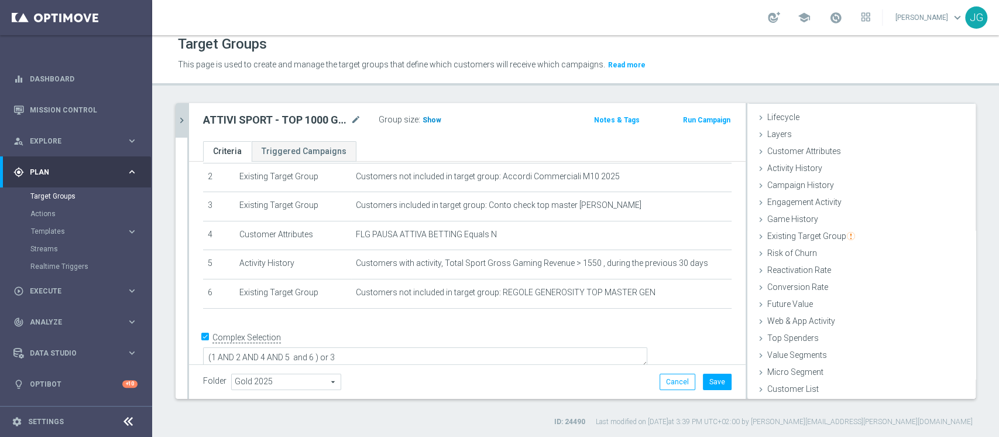
click at [439, 121] on h3 "Show" at bounding box center [431, 120] width 21 height 13
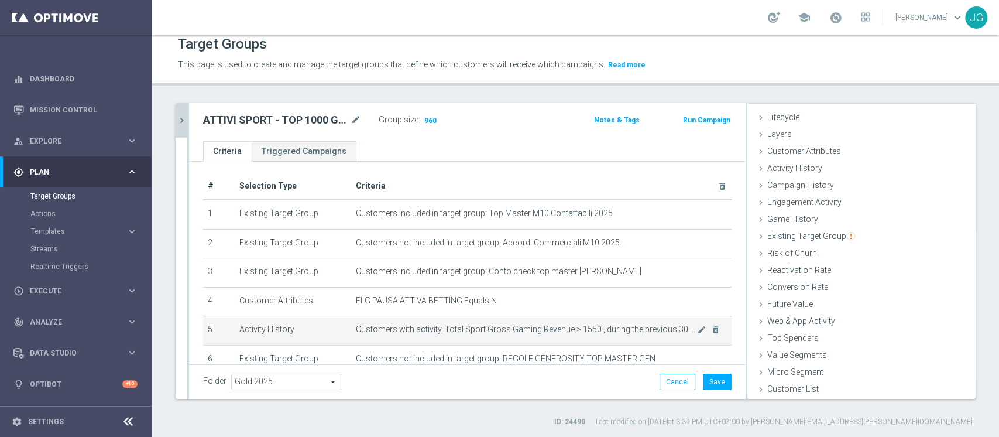
scroll to position [69, 0]
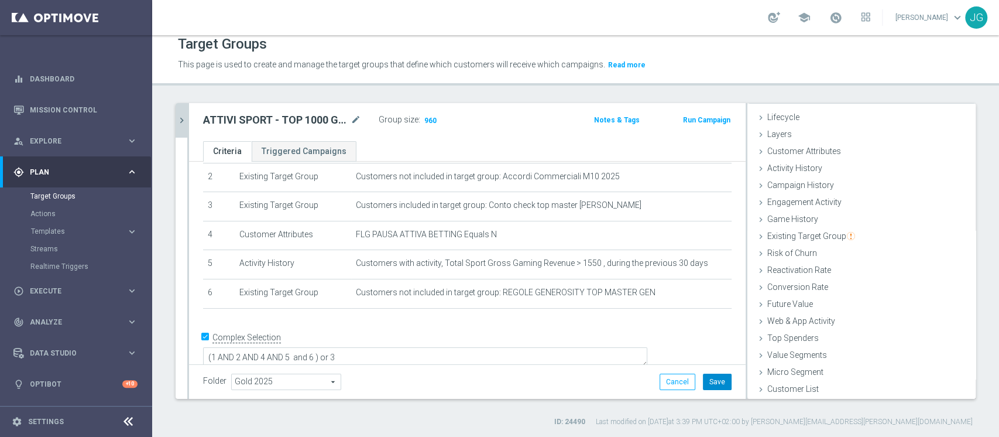
click at [711, 382] on button "Save" at bounding box center [717, 381] width 29 height 16
click at [179, 115] on icon "chevron_right" at bounding box center [181, 120] width 11 height 11
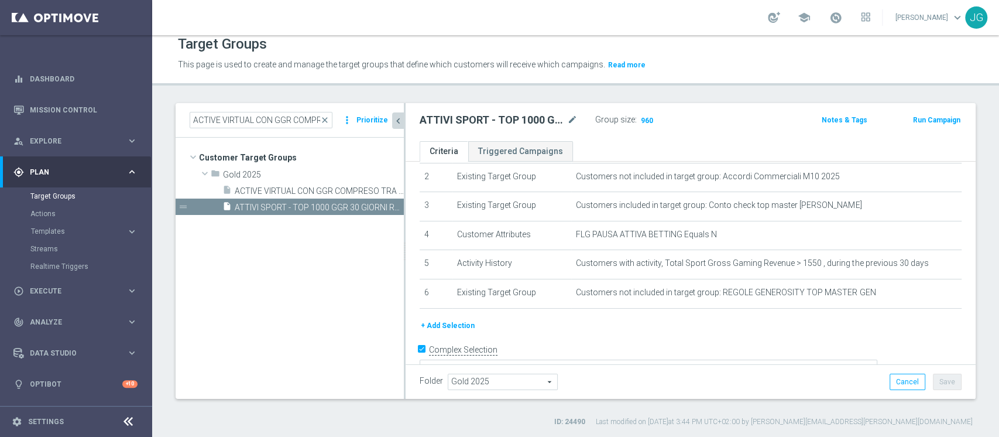
scroll to position [44, 0]
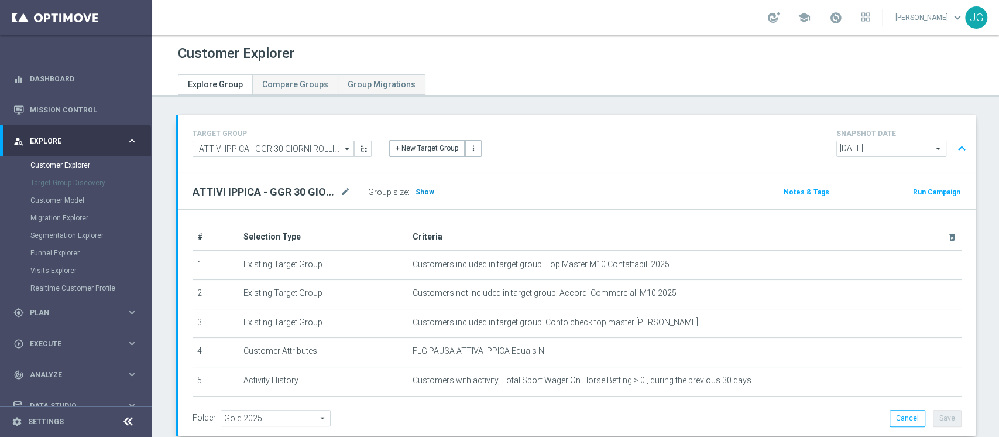
click at [426, 194] on span "Show" at bounding box center [425, 192] width 19 height 8
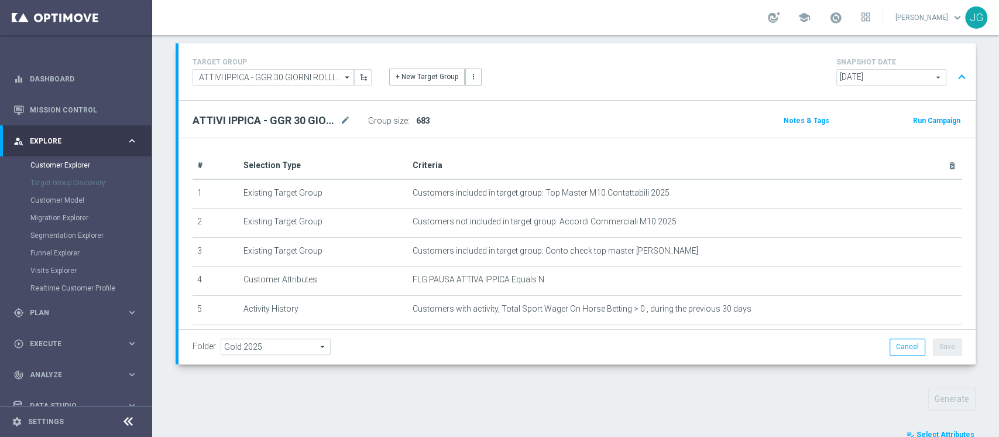
scroll to position [411, 0]
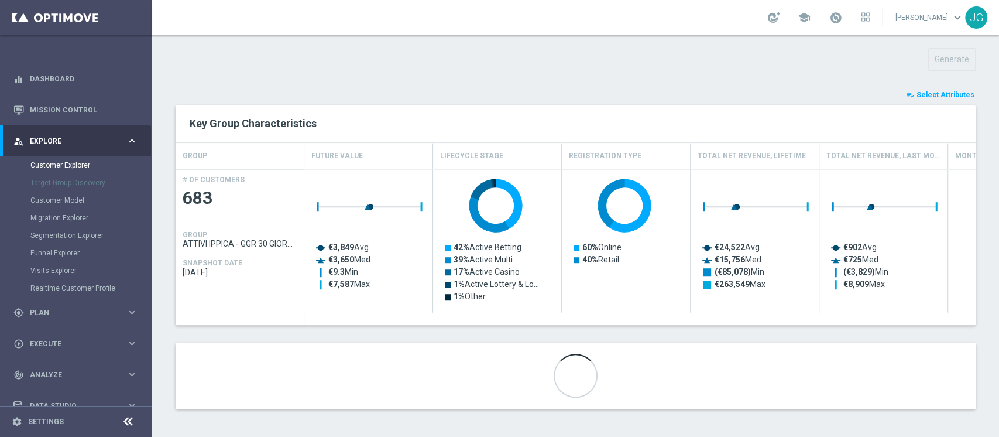
click at [943, 96] on span "Select Attributes" at bounding box center [946, 95] width 58 height 8
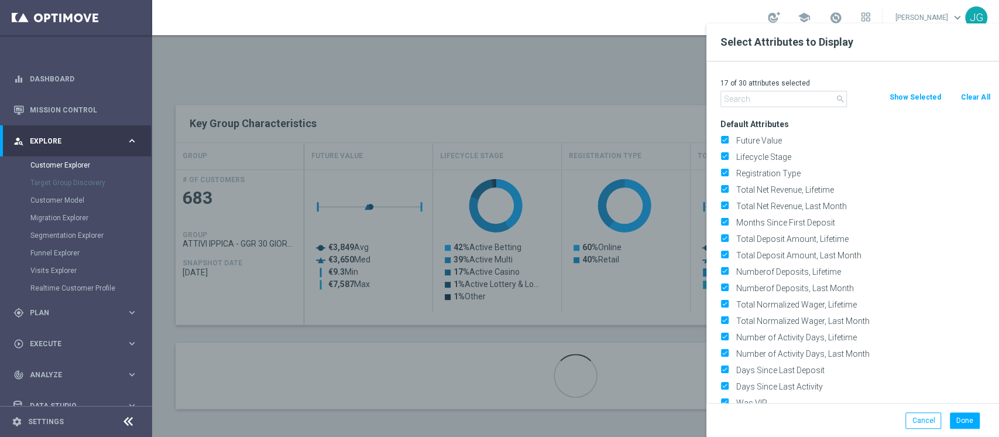
click at [971, 94] on button "Clear All" at bounding box center [975, 97] width 31 height 13
checkbox input "false"
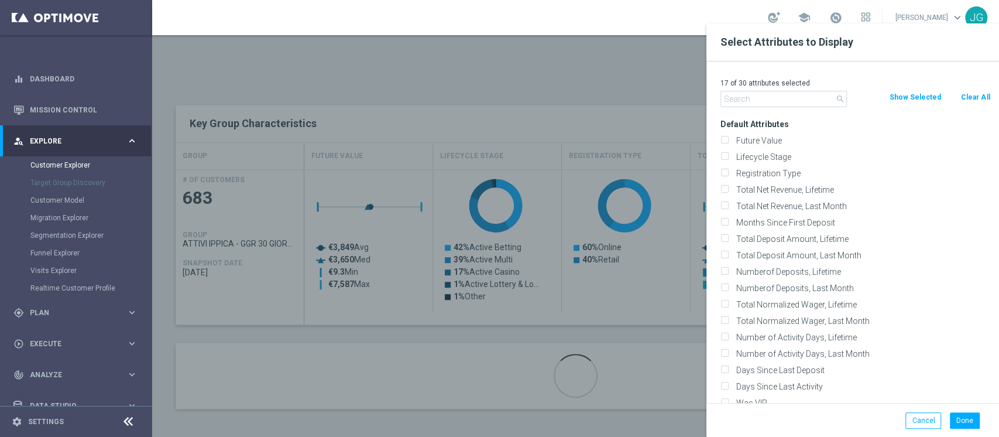
checkbox input "false"
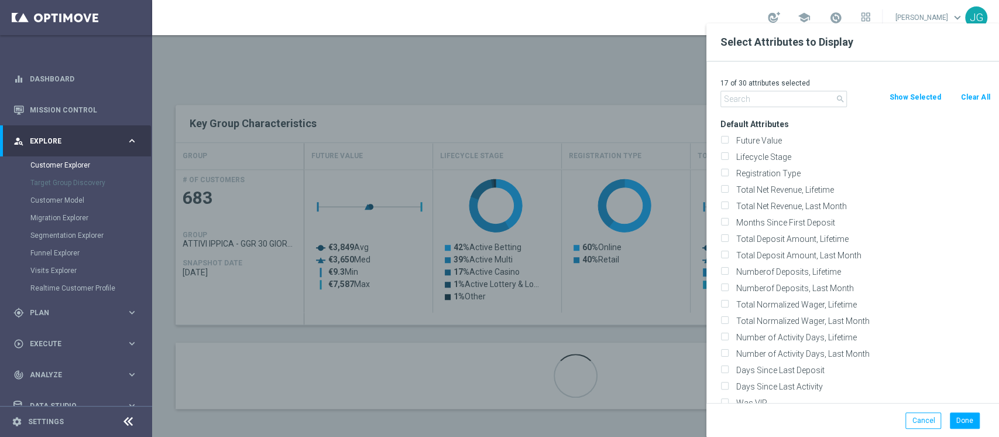
checkbox input "false"
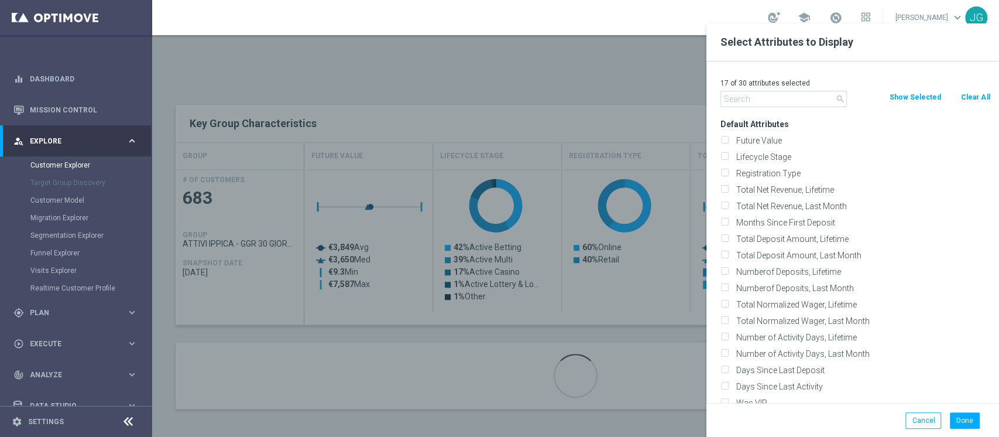
checkbox input "false"
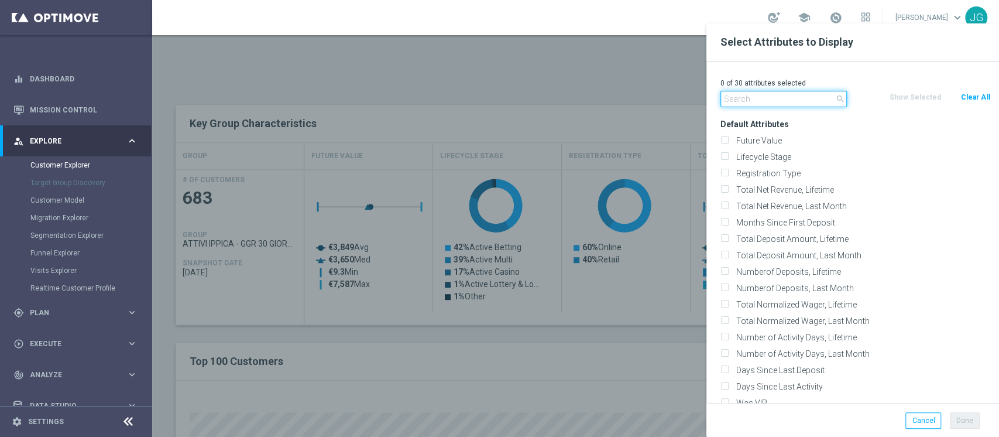
click at [751, 99] on input "text" at bounding box center [783, 99] width 126 height 16
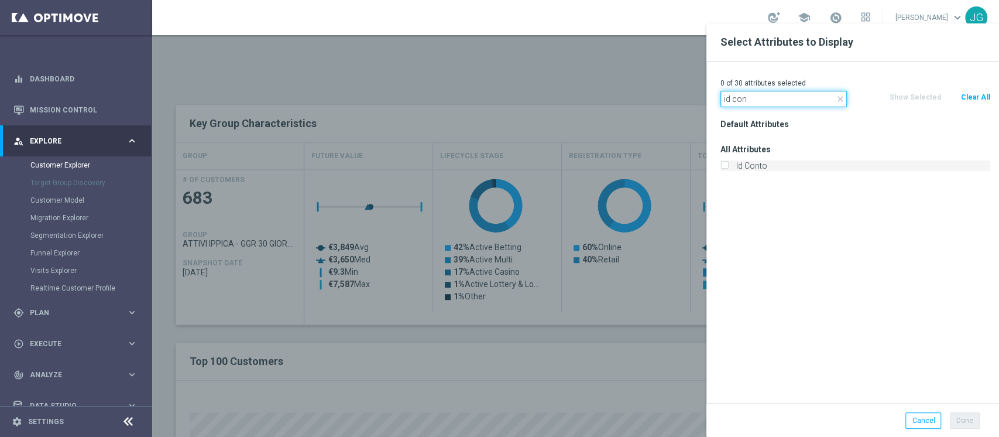
type input "id con"
click at [790, 163] on label "Id Conto" at bounding box center [861, 165] width 258 height 11
click at [728, 163] on input "Id Conto" at bounding box center [724, 167] width 8 height 8
checkbox input "true"
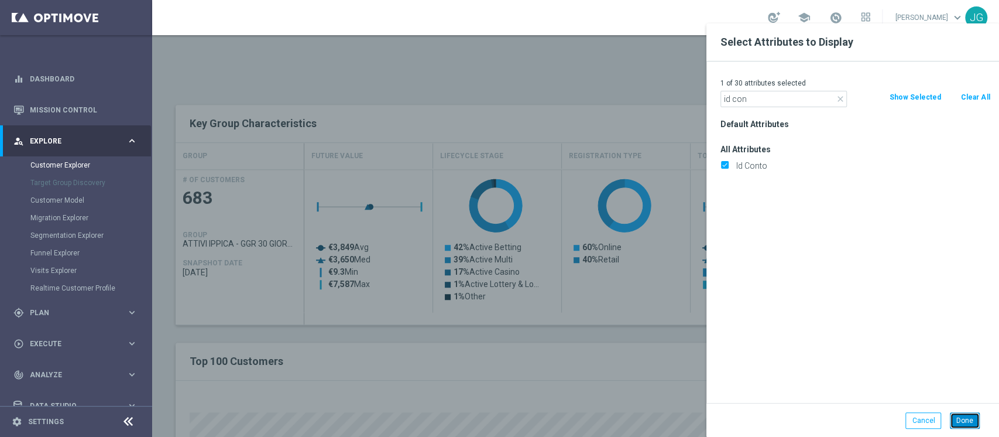
click at [959, 420] on button "Done" at bounding box center [965, 420] width 30 height 16
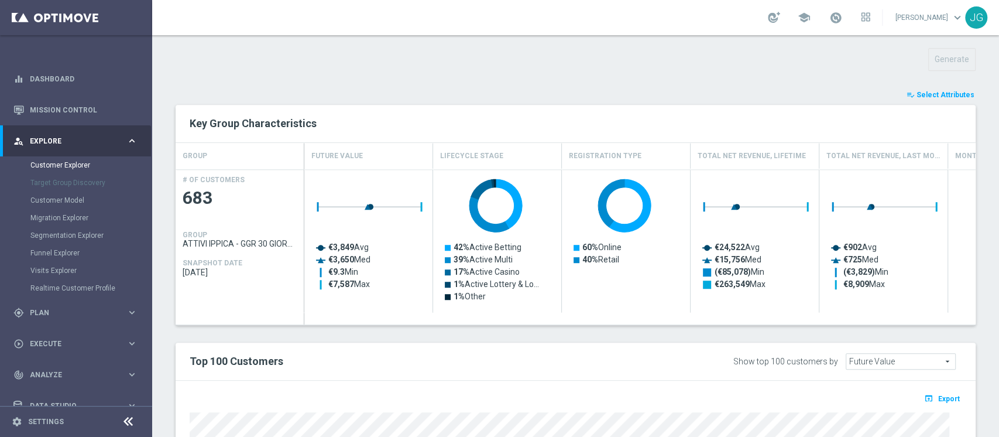
type input "Search"
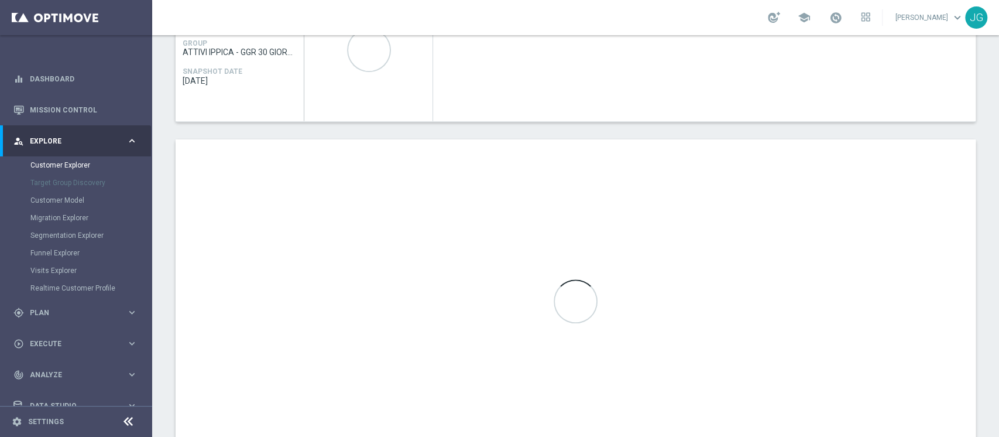
scroll to position [603, 0]
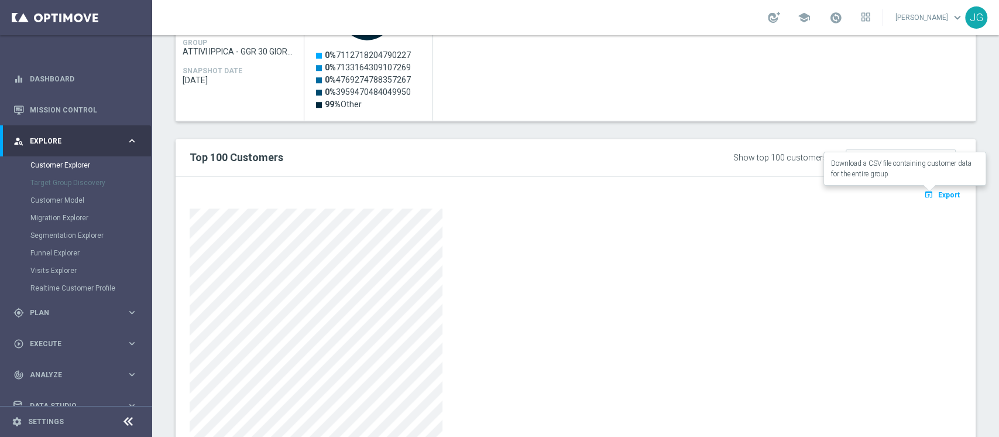
click at [939, 193] on span "Export" at bounding box center [949, 195] width 22 height 8
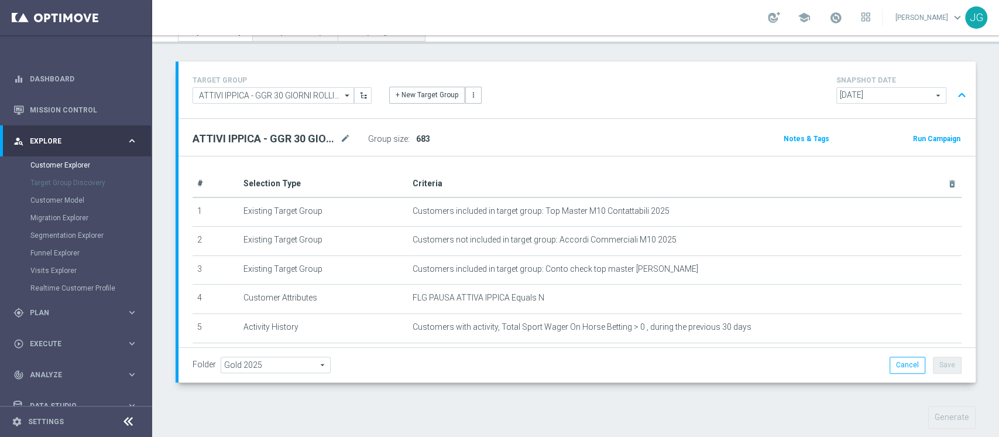
scroll to position [0, 0]
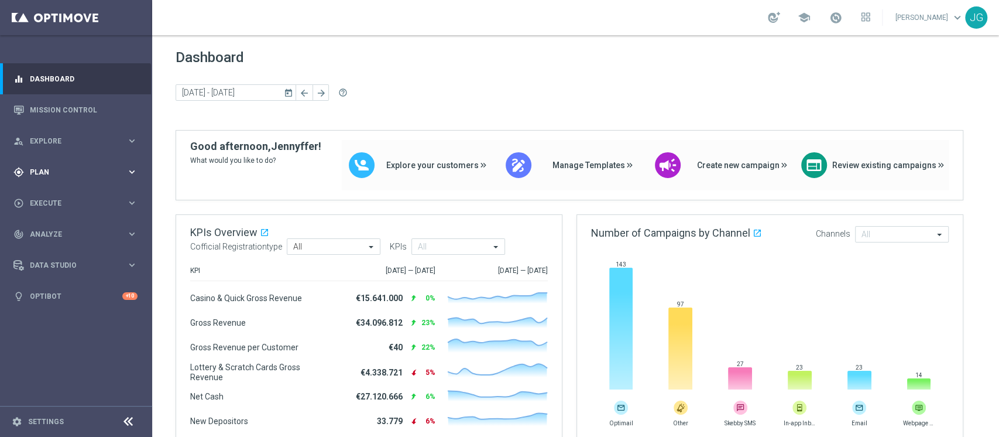
click at [70, 178] on div "gps_fixed Plan keyboard_arrow_right" at bounding box center [75, 171] width 151 height 31
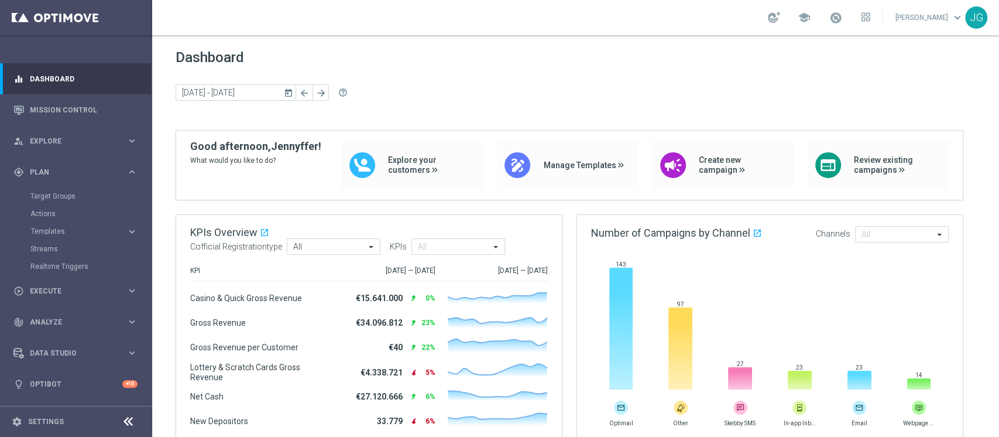
click at [79, 201] on div "Target Groups" at bounding box center [90, 196] width 121 height 18
click at [56, 193] on link "Target Groups" at bounding box center [75, 195] width 91 height 9
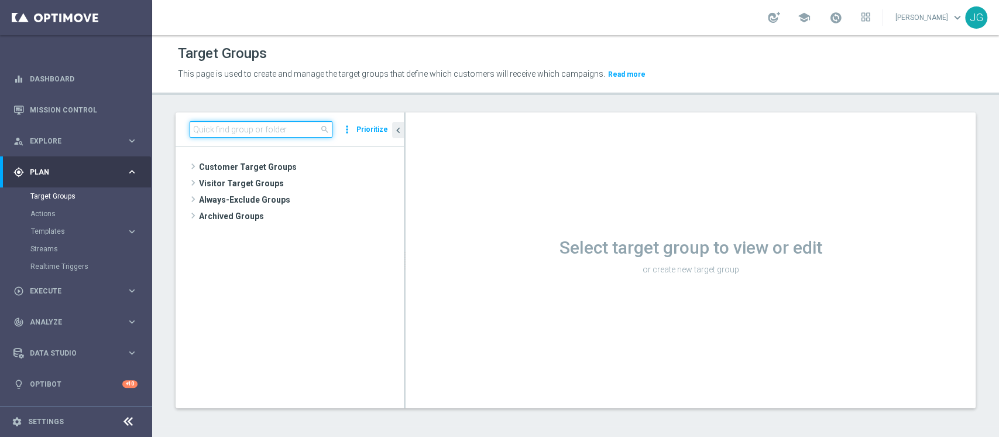
click at [281, 127] on input at bounding box center [261, 129] width 143 height 16
paste input "ATTIVI SPORT - TOP 1000 GGR 30 GIORNI ROLLING"
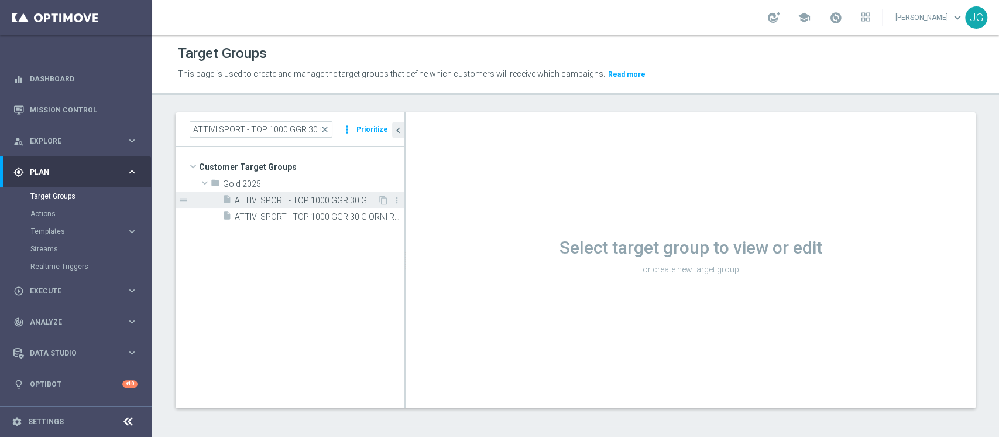
click at [321, 197] on span "ATTIVI SPORT - TOP 1000 GGR 30 GIORNI ROLLING 03.10" at bounding box center [306, 200] width 143 height 10
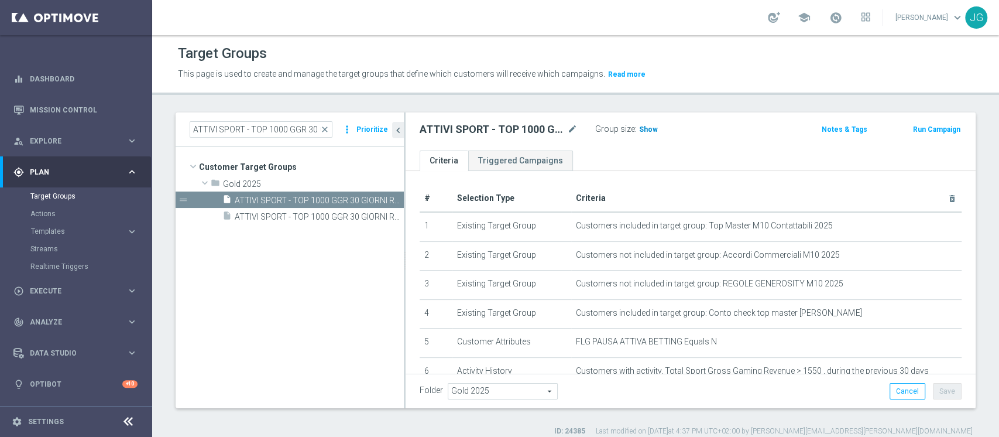
click at [646, 129] on span "Show" at bounding box center [648, 129] width 19 height 8
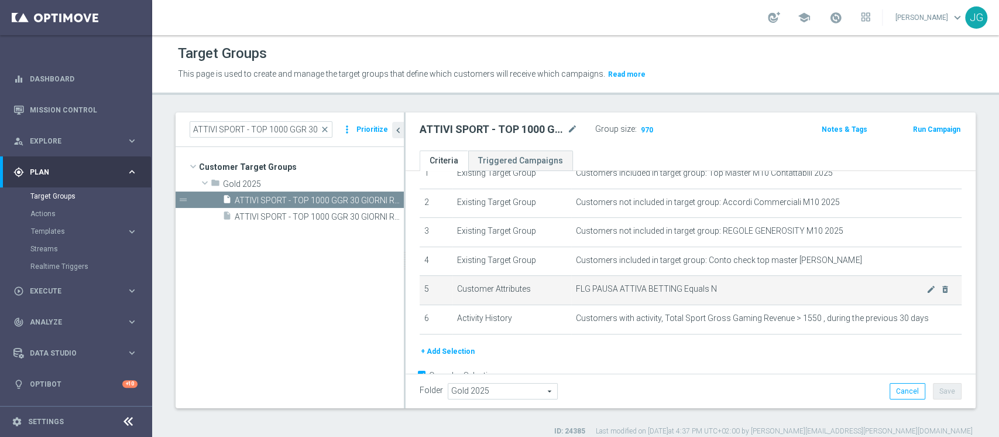
scroll to position [53, 0]
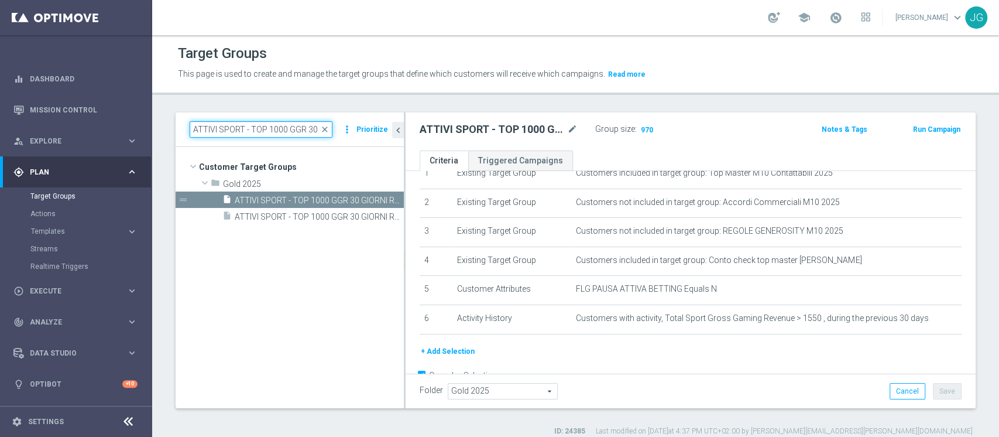
click at [286, 133] on input "ATTIVI SPORT - TOP 1000 GGR 30 GIORNI ROLLING" at bounding box center [261, 129] width 143 height 16
paste input "- MEDIUM [DATE] - 3000"
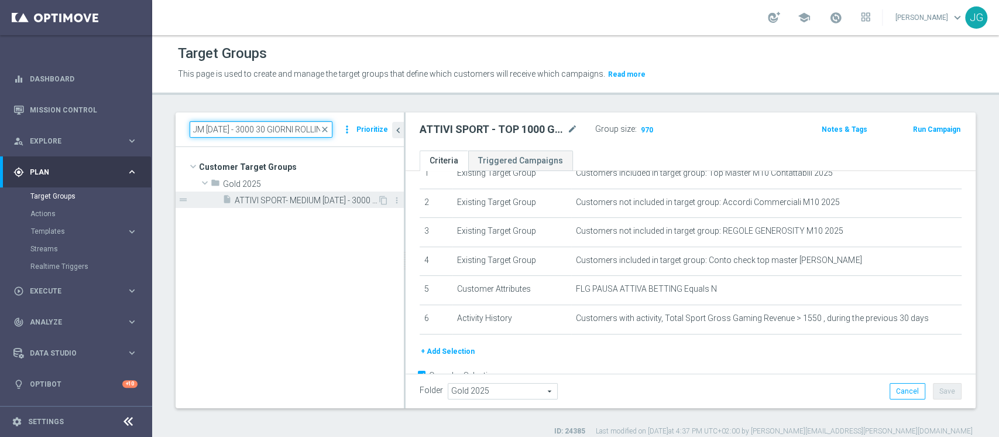
type input "ATTIVI SPORT- MEDIUM [DATE] - 3000 30 GIORNI ROLLING"
click at [324, 195] on span "ATTIVI SPORT- MEDIUM [DATE] - 3000 30 GIORNI ROLLING 03.10" at bounding box center [306, 200] width 143 height 10
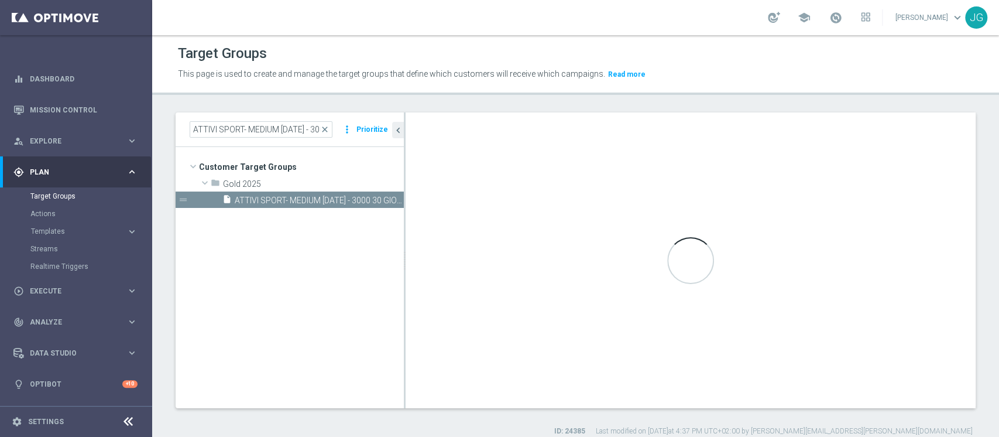
type textarea "(1 and 2 and 3 and 5 and 6 and 7) or 4"
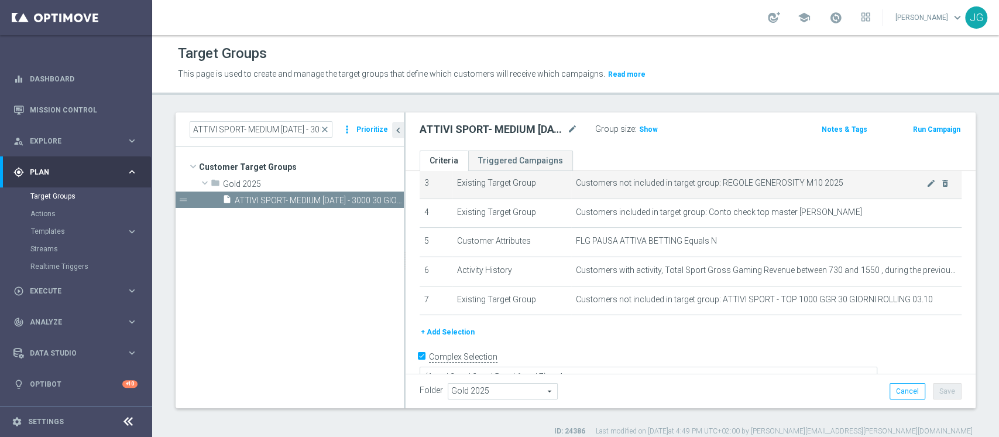
scroll to position [111, 0]
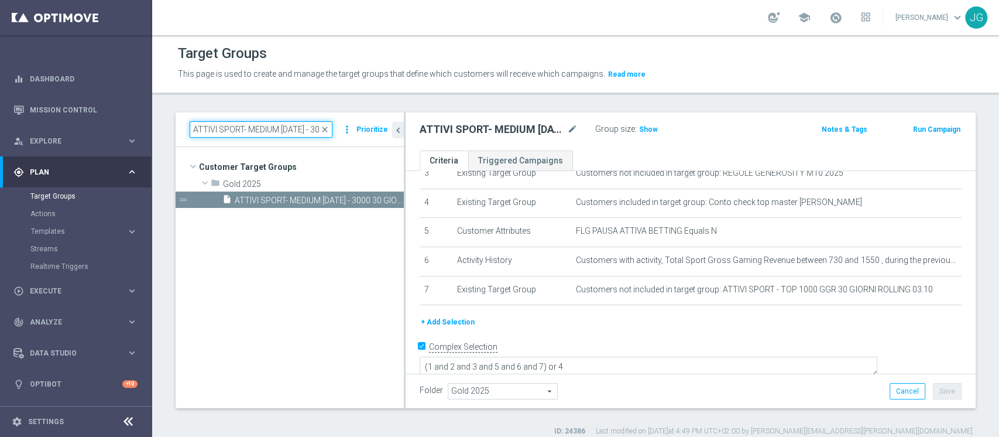
click at [248, 132] on input "ATTIVI SPORT- MEDIUM [DATE] - 3000 30 GIORNI ROLLING" at bounding box center [261, 129] width 143 height 16
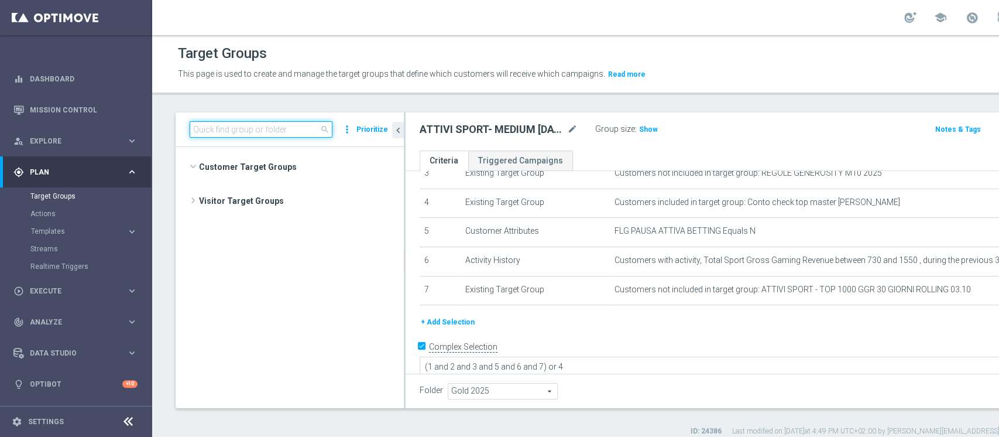
scroll to position [6017, 0]
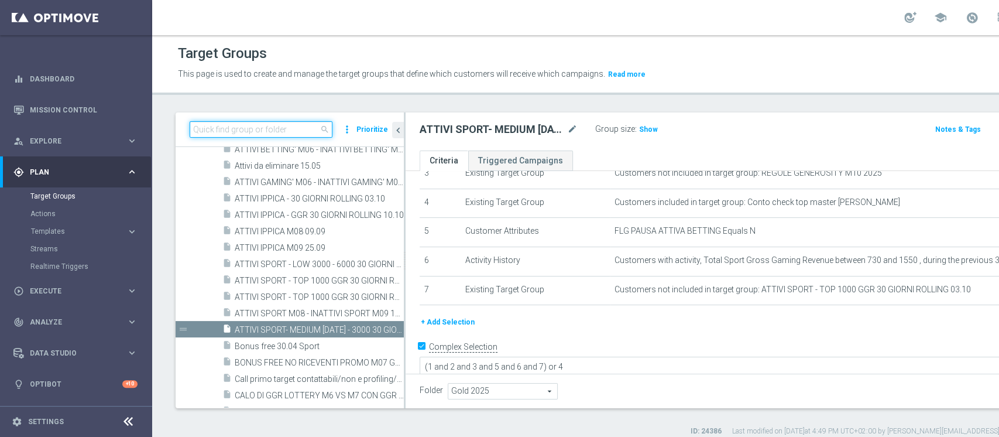
click at [248, 132] on input at bounding box center [261, 129] width 143 height 16
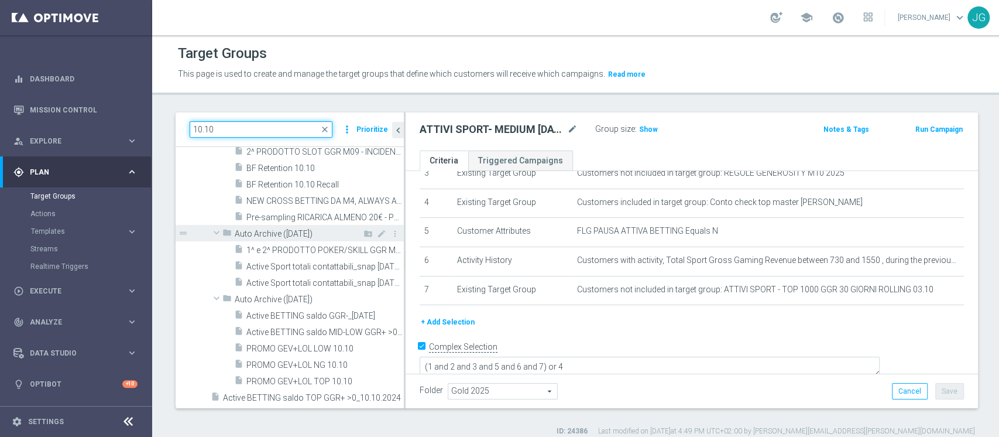
scroll to position [0, 0]
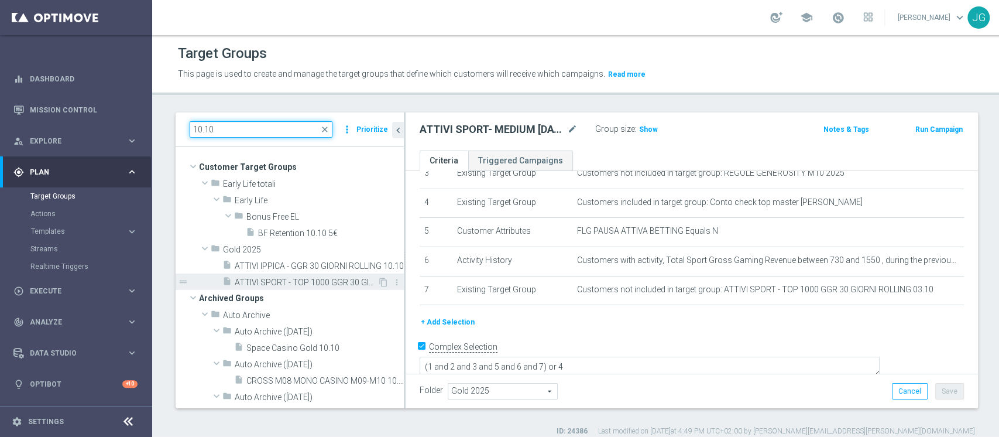
type input "10.10"
click at [276, 283] on span "ATTIVI SPORT - TOP 1000 GGR 30 GIORNI ROLLING 10.10" at bounding box center [306, 282] width 143 height 10
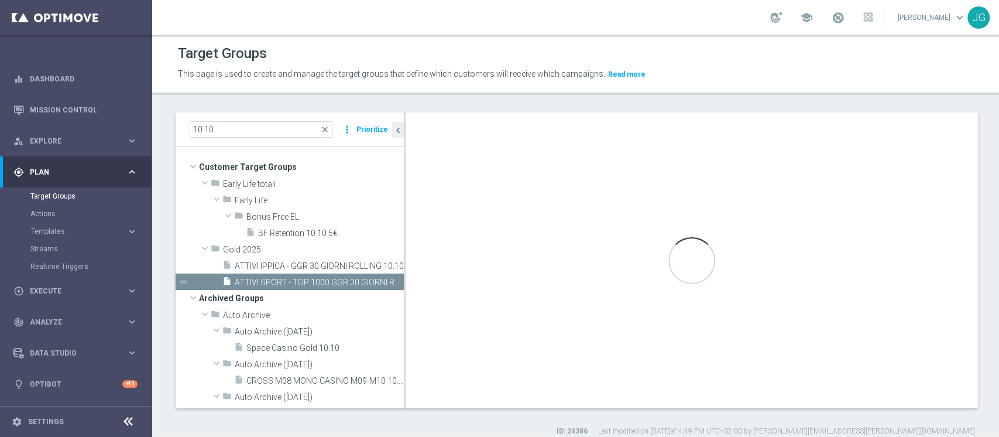
type textarea "(1 AND 2 AND 4 AND 5 and 6 ) or 3"
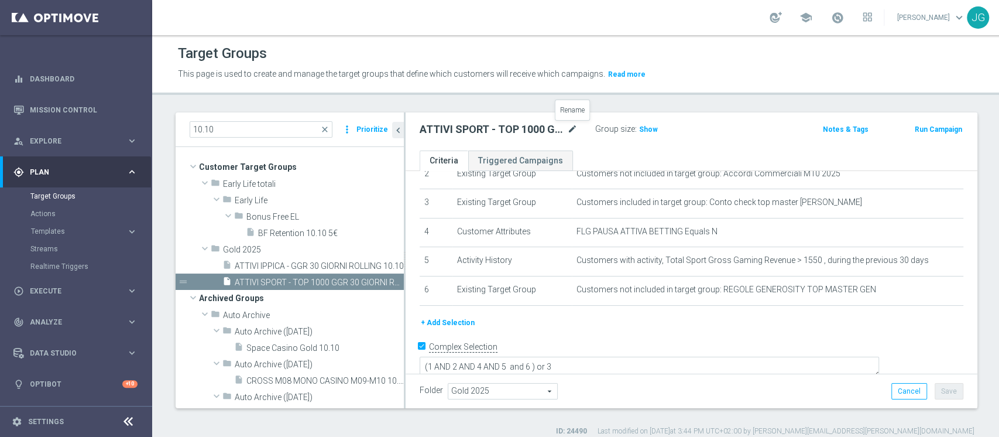
click at [574, 131] on icon "mode_edit" at bounding box center [572, 129] width 11 height 14
type input "ATTIVI SPORT CON GGR>1550 30GG ROLLING 10.10"
click at [670, 140] on div "ATTIVI SPORT CON GGR>1550 30GG ROLLING 10.10 Group size : Show Notes & Tags Run…" at bounding box center [691, 131] width 570 height 38
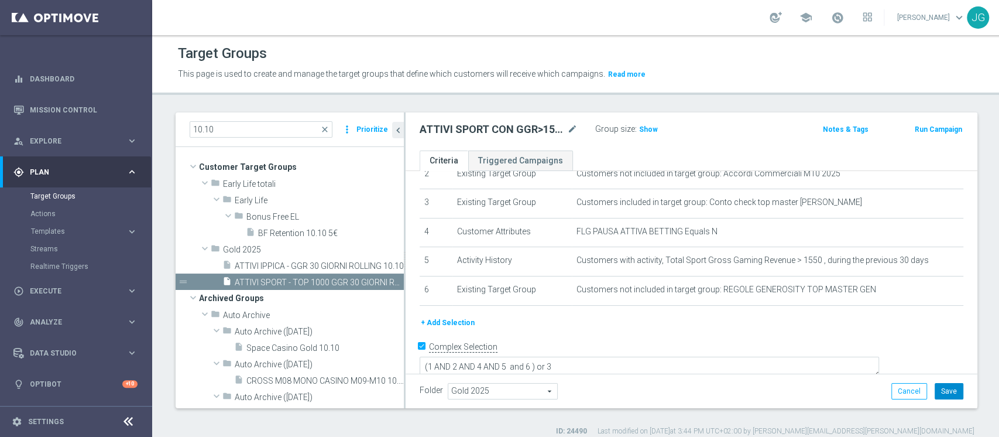
click at [935, 398] on button "Save" at bounding box center [949, 391] width 29 height 16
click at [379, 281] on icon "content_copy" at bounding box center [383, 281] width 9 height 9
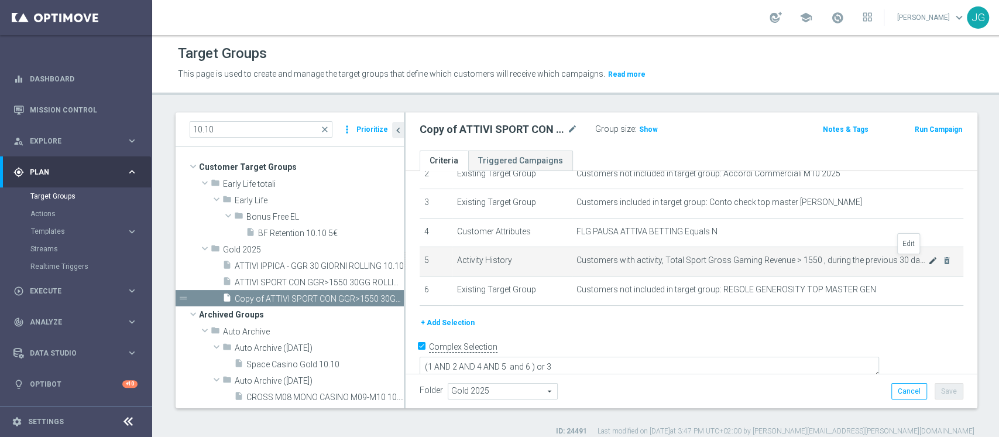
click at [928, 262] on icon "mode_edit" at bounding box center [932, 260] width 9 height 9
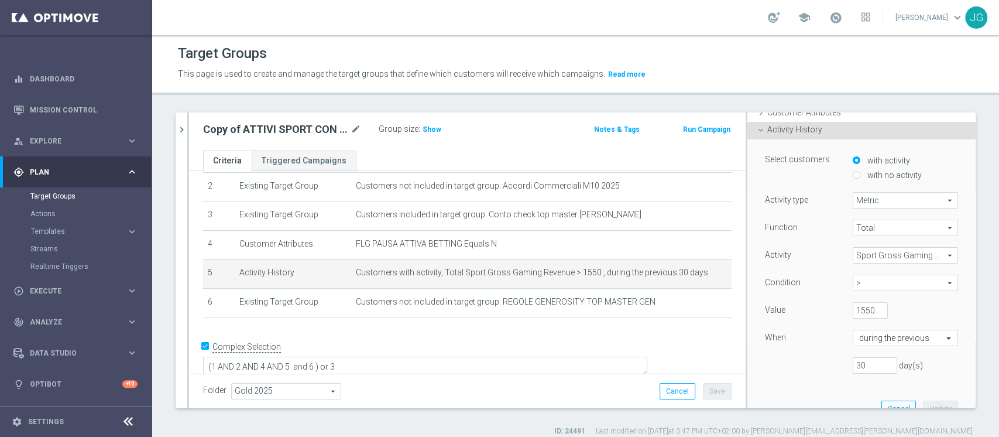
scroll to position [70, 0]
click at [897, 274] on div "> > arrow_drop_down search" at bounding box center [905, 282] width 105 height 16
click at [859, 391] on span "between" at bounding box center [906, 390] width 94 height 9
type input "between"
click at [855, 310] on input "1550" at bounding box center [870, 309] width 35 height 16
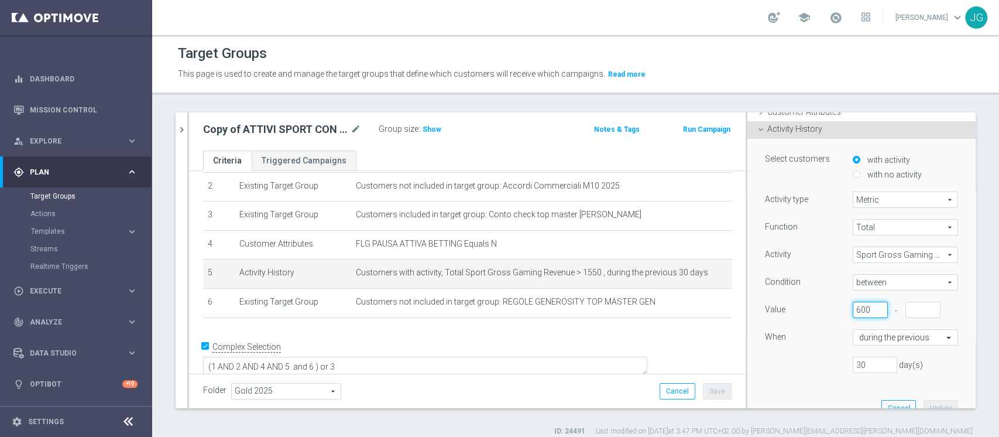
type input "600"
click at [905, 309] on input "number" at bounding box center [922, 309] width 35 height 16
type input "1550"
click at [924, 399] on div "Select customers with activity with no activity Activity type Metric Metric arr…" at bounding box center [861, 282] width 211 height 286
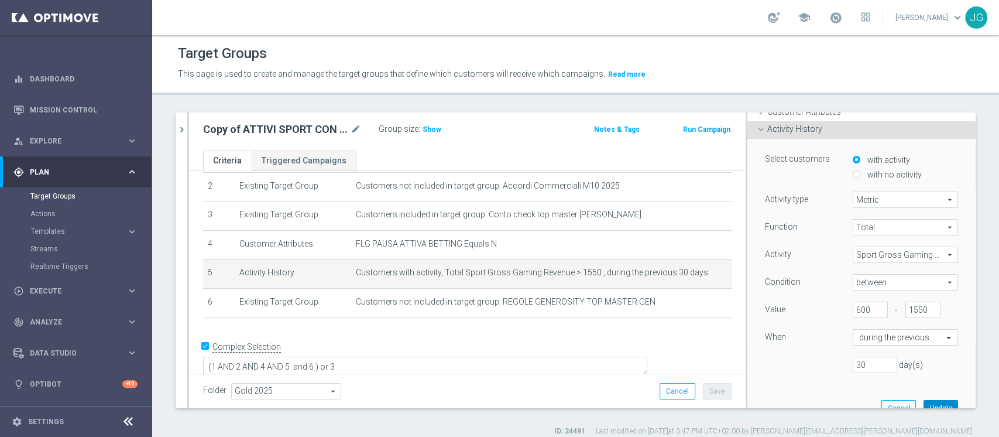
scroll to position [0, 0]
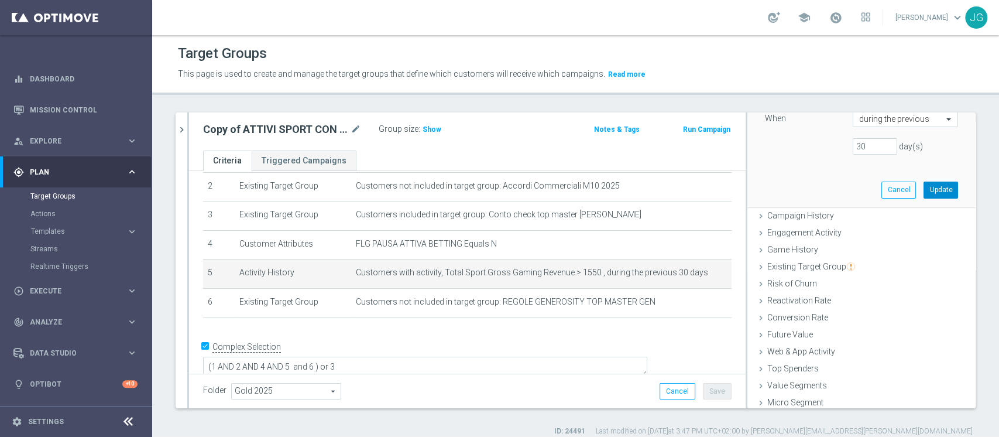
click at [924, 188] on button "Update" at bounding box center [941, 189] width 35 height 16
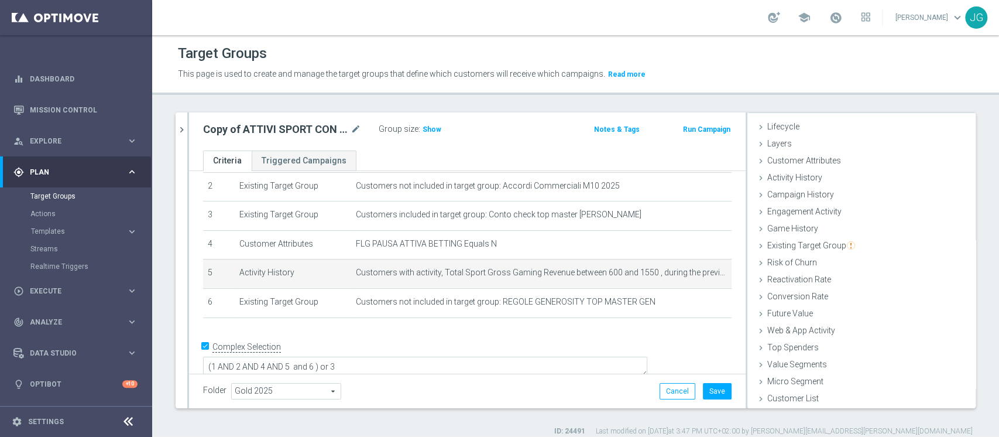
scroll to position [22, 0]
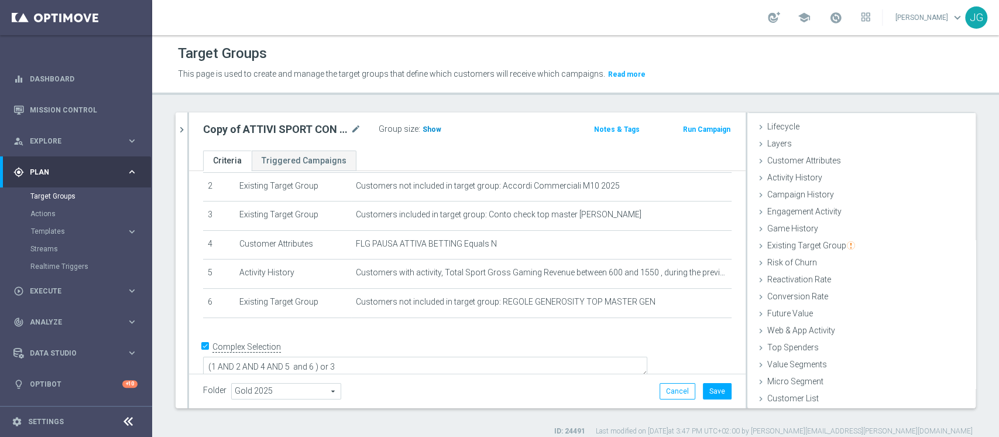
click at [431, 126] on span "Show" at bounding box center [432, 129] width 19 height 8
click at [352, 129] on icon "mode_edit" at bounding box center [356, 129] width 11 height 14
click at [354, 128] on icon "mode_edit" at bounding box center [356, 129] width 11 height 14
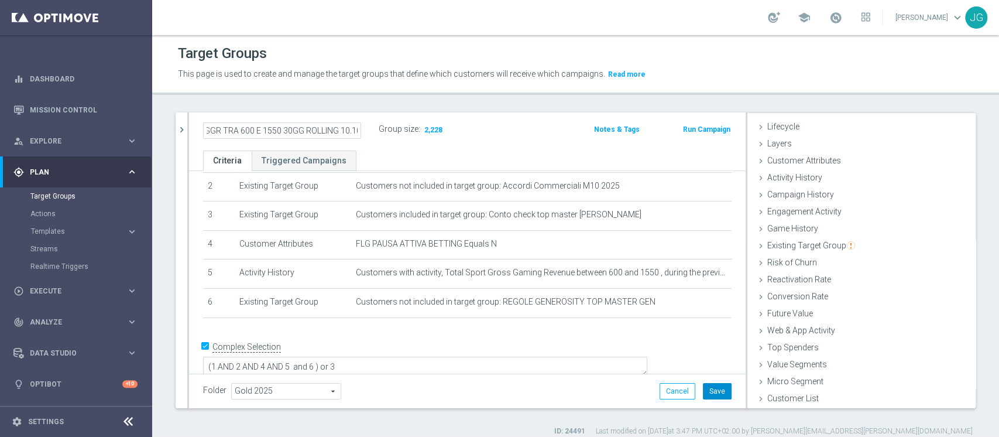
type input "ATTIVI SPORT CON GGR TRA 600 E 1550 30GG ROLLING 10.10"
click at [706, 394] on button "Save" at bounding box center [717, 391] width 29 height 16
click at [183, 130] on icon "chevron_right" at bounding box center [181, 129] width 11 height 11
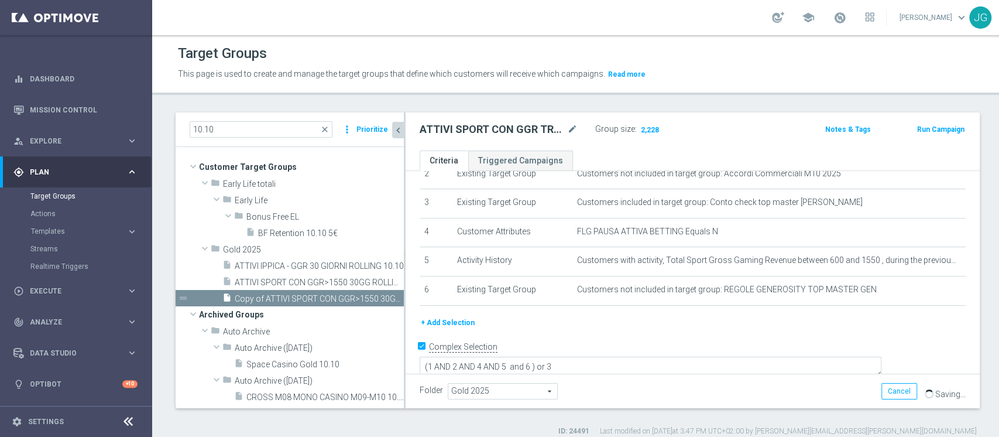
scroll to position [44, 0]
click at [263, 275] on div "insert_drive_file ATTIVI SPORT CON GGR>1550 30GG ROLLING 10.10" at bounding box center [299, 281] width 155 height 16
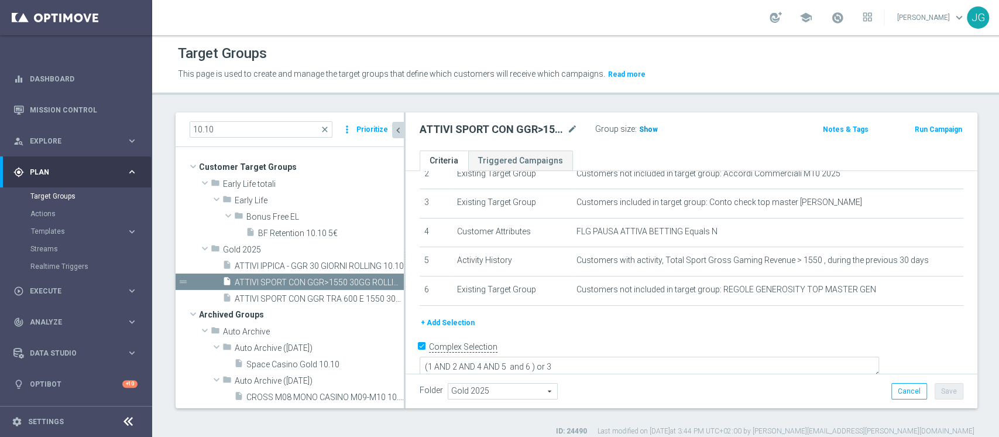
click at [648, 132] on span "Show" at bounding box center [648, 129] width 19 height 8
click at [309, 297] on span "ATTIVI SPORT CON GGR TRA 600 E 1550 30GG ROLLING 10.10" at bounding box center [306, 299] width 143 height 10
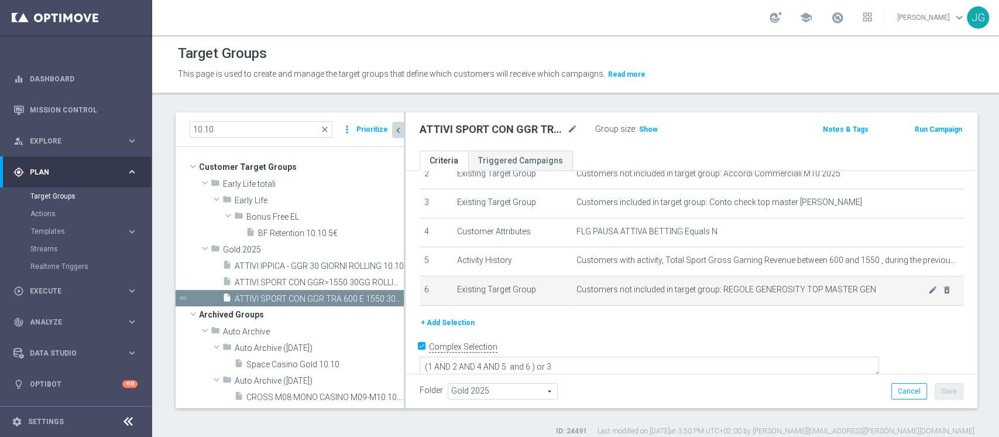
scroll to position [9, 0]
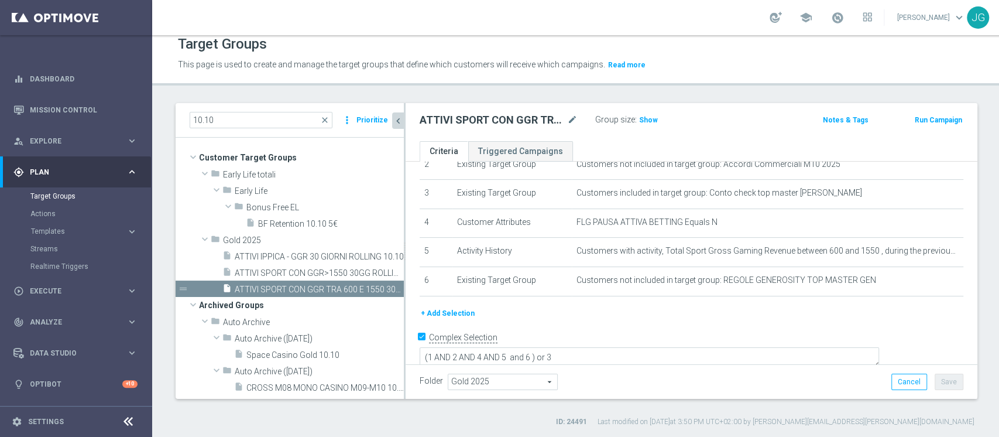
click at [449, 315] on button "+ Add Selection" at bounding box center [448, 313] width 56 height 13
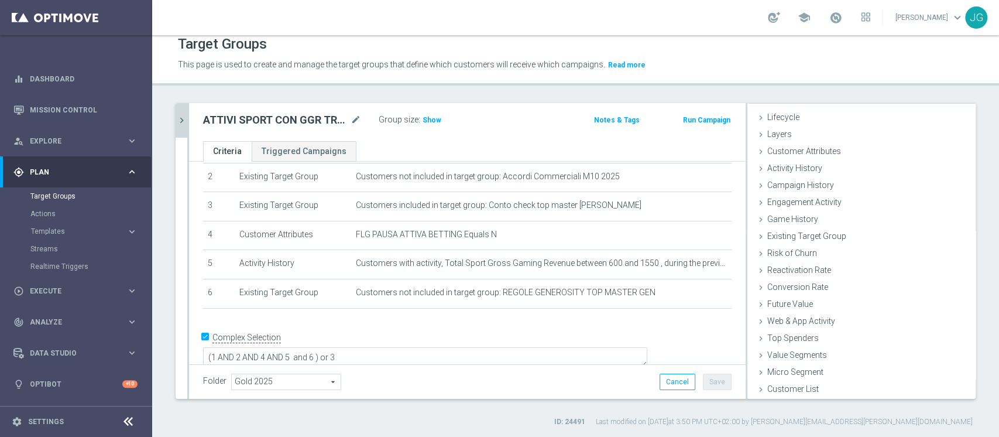
scroll to position [22, 0]
click at [795, 231] on span "Existing Target Group" at bounding box center [811, 235] width 88 height 9
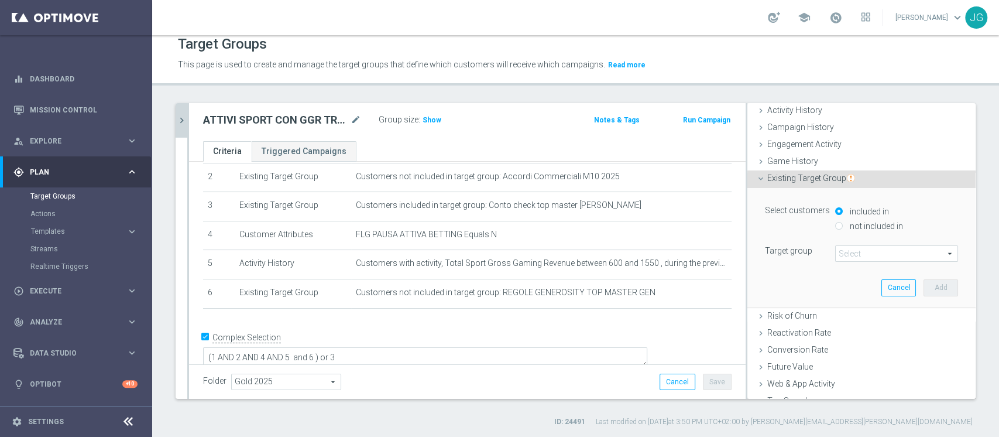
scroll to position [86, 0]
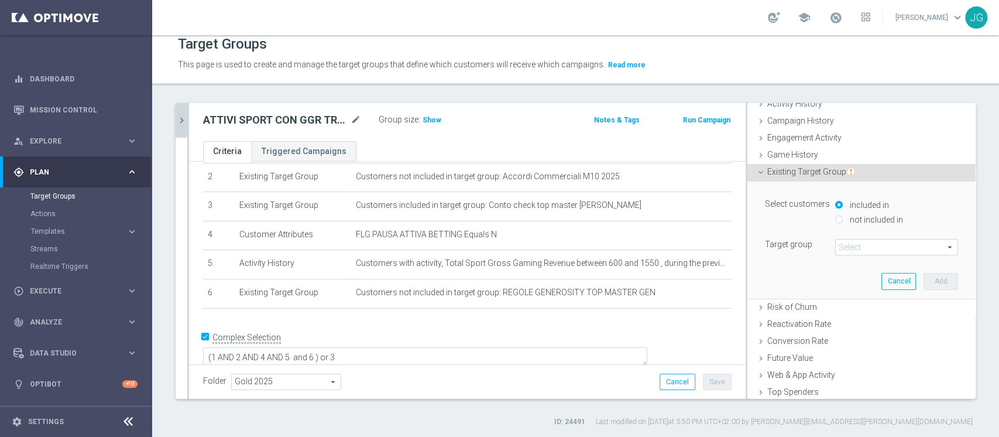
click at [848, 218] on label "not included in" at bounding box center [875, 219] width 56 height 11
click at [843, 218] on input "not included in" at bounding box center [839, 219] width 8 height 8
radio input "true"
click at [836, 246] on span at bounding box center [897, 246] width 122 height 15
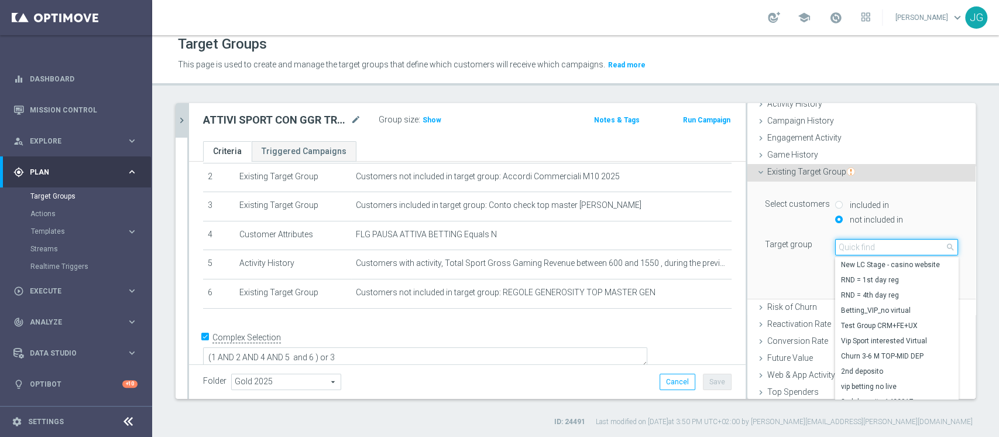
click at [836, 246] on input "search" at bounding box center [896, 247] width 123 height 16
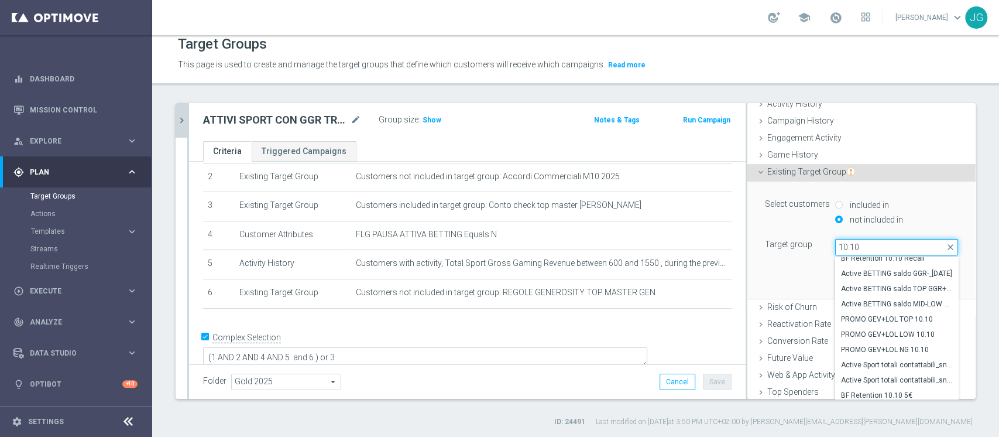
scroll to position [139, 0]
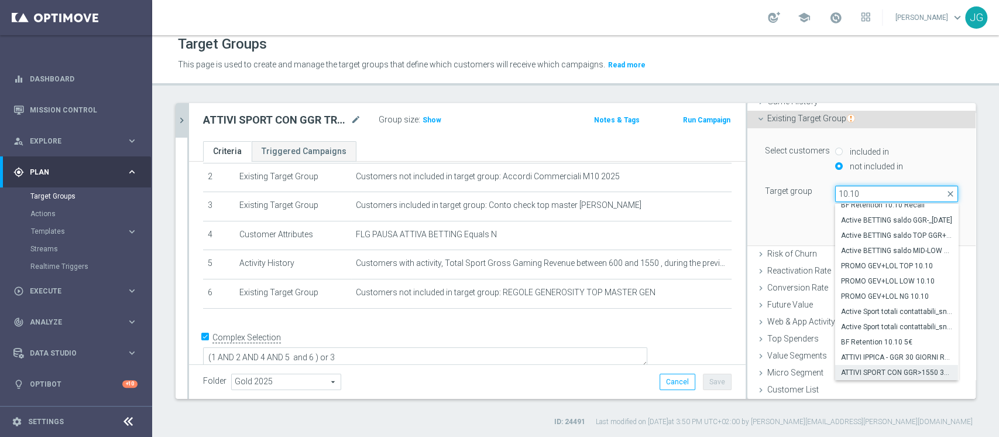
type input "10.10"
click at [867, 369] on span "ATTIVI SPORT CON GGR>1550 30GG ROLLING 10.10" at bounding box center [896, 372] width 111 height 9
type input "ATTIVI SPORT CON GGR>1550 30GG ROLLING 10.10"
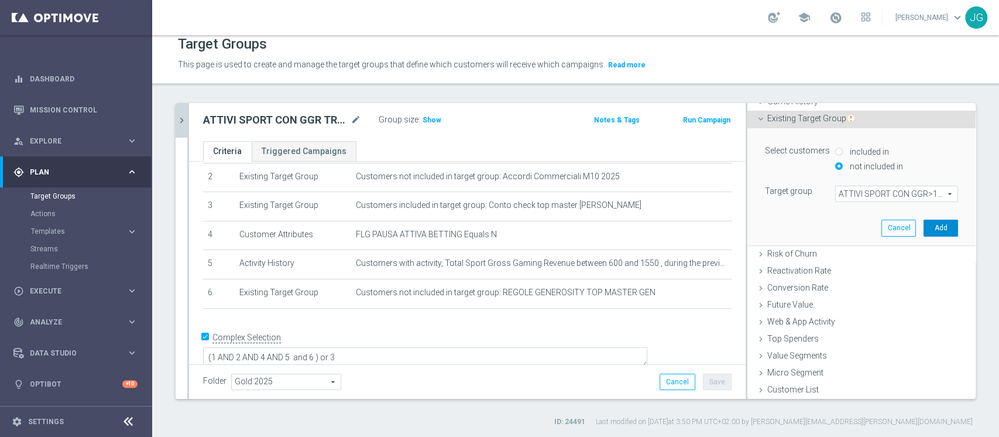
click at [924, 225] on button "Add" at bounding box center [941, 227] width 35 height 16
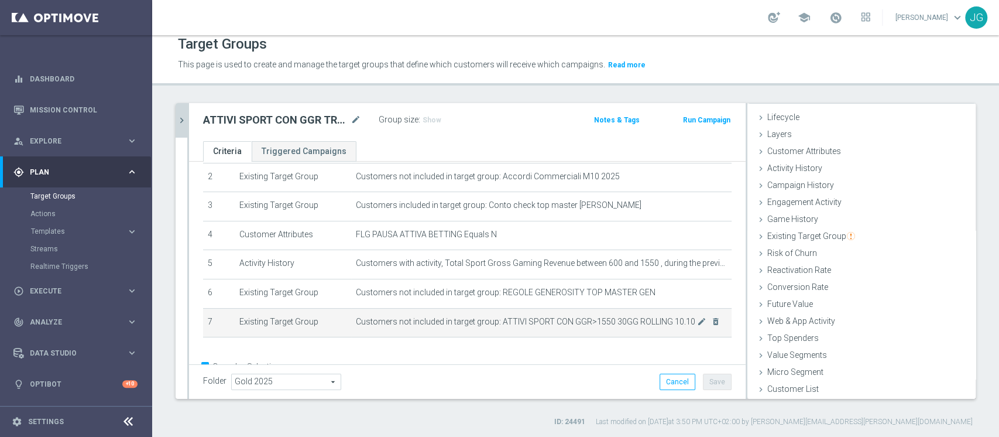
scroll to position [99, 0]
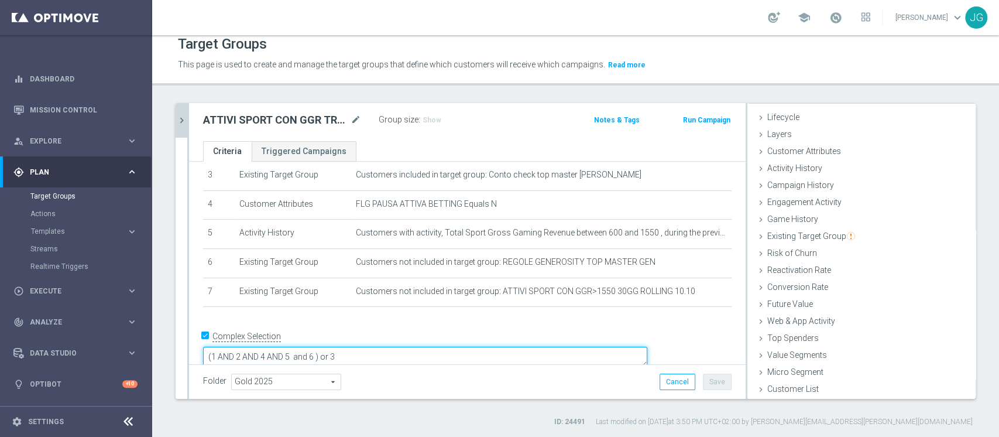
click at [399, 346] on textarea "(1 AND 2 AND 4 AND 5 and 6 ) or 3" at bounding box center [425, 356] width 444 height 20
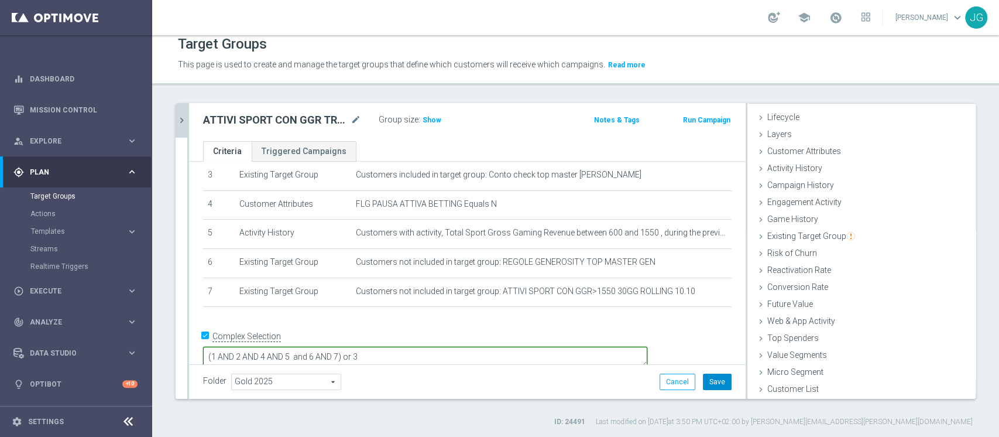
type textarea "(1 AND 2 AND 4 AND 5 and 6 AND 7) or 3"
click at [706, 377] on button "Save" at bounding box center [717, 381] width 29 height 16
click at [430, 116] on span "Show" at bounding box center [432, 120] width 19 height 8
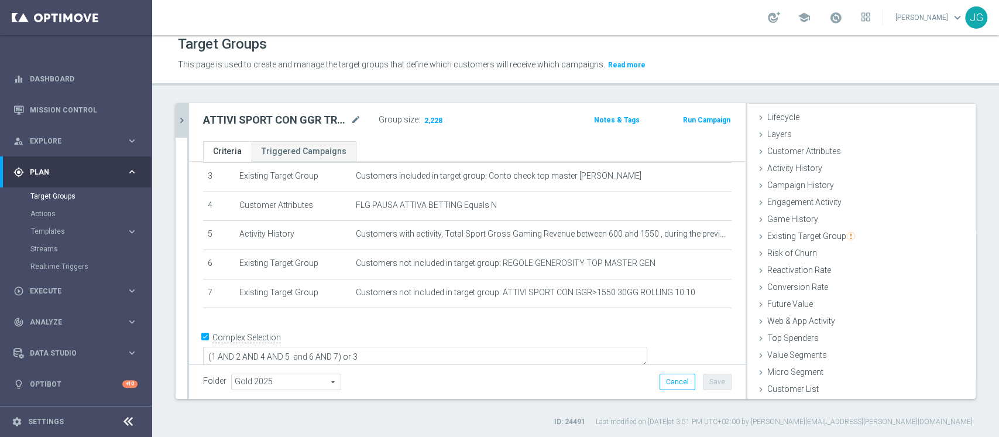
click at [182, 122] on icon "chevron_right" at bounding box center [181, 120] width 11 height 11
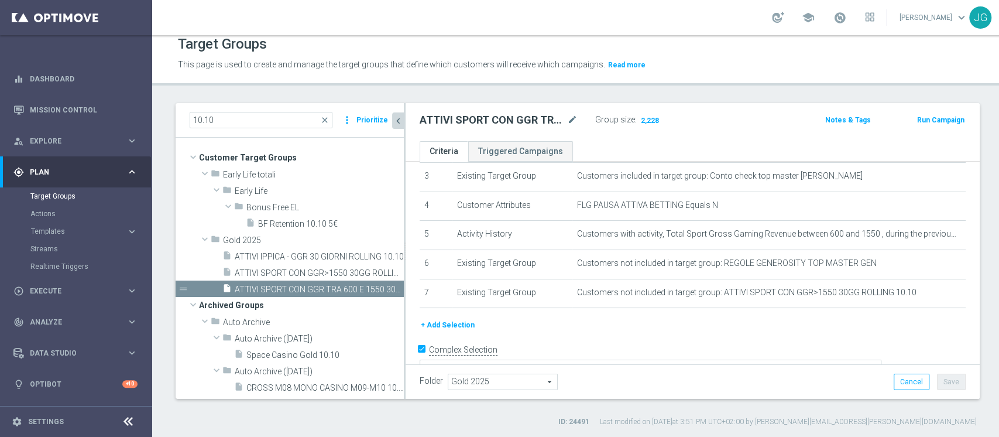
scroll to position [44, 0]
click at [379, 287] on icon "content_copy" at bounding box center [383, 288] width 9 height 9
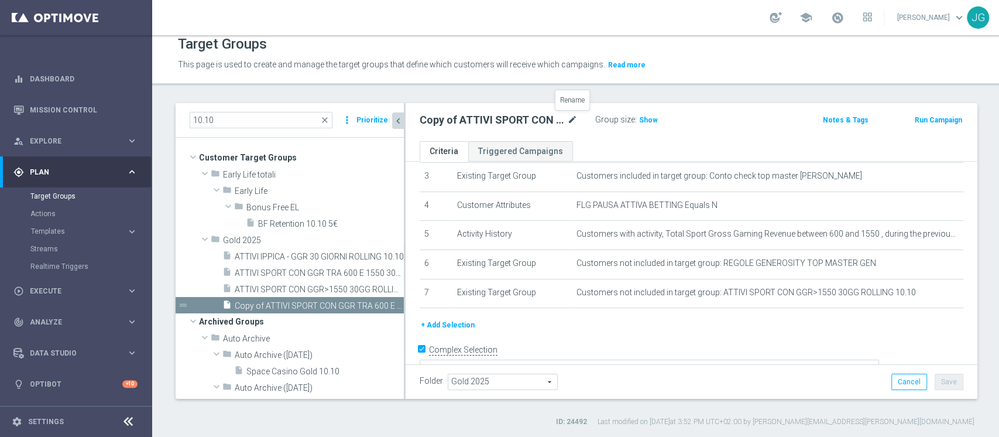
click at [568, 121] on icon "mode_edit" at bounding box center [572, 120] width 11 height 14
type input "ATTIVI SPORT CON GGR TRA O E 600 30GG ROLLING 10.10"
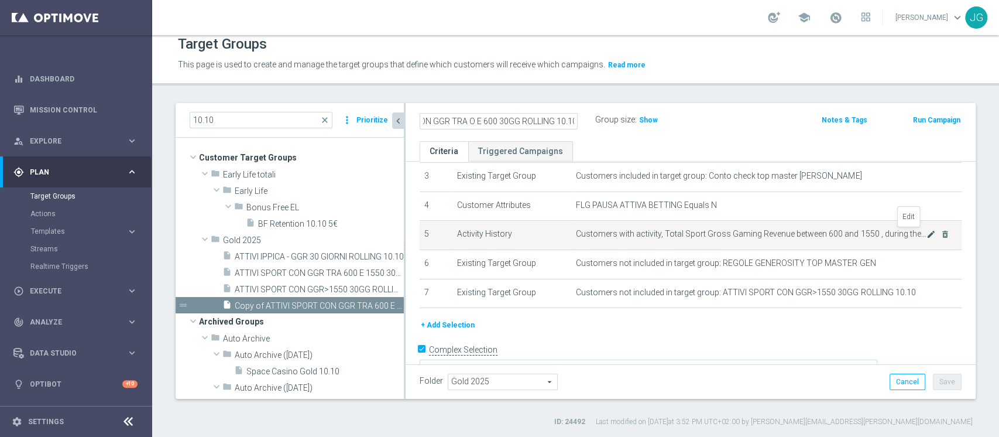
click at [927, 234] on icon "mode_edit" at bounding box center [931, 233] width 9 height 9
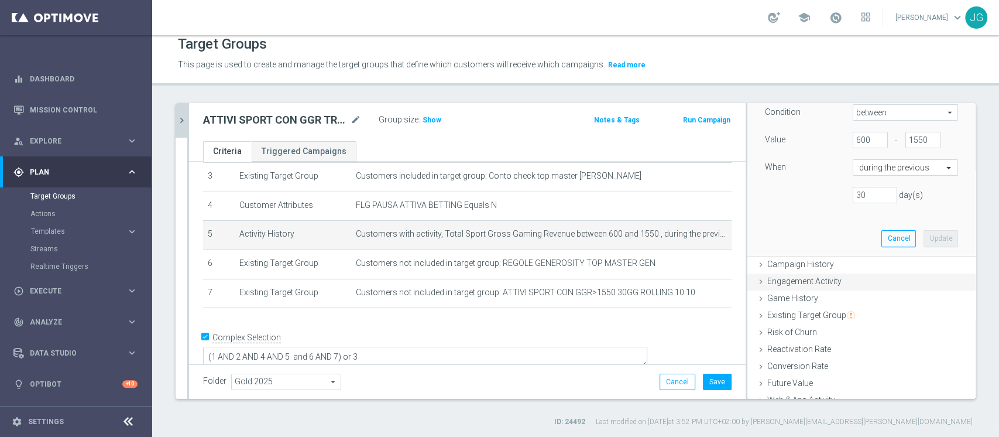
scroll to position [229, 0]
click at [853, 141] on input "600" at bounding box center [870, 141] width 35 height 16
type input "6"
type input "0"
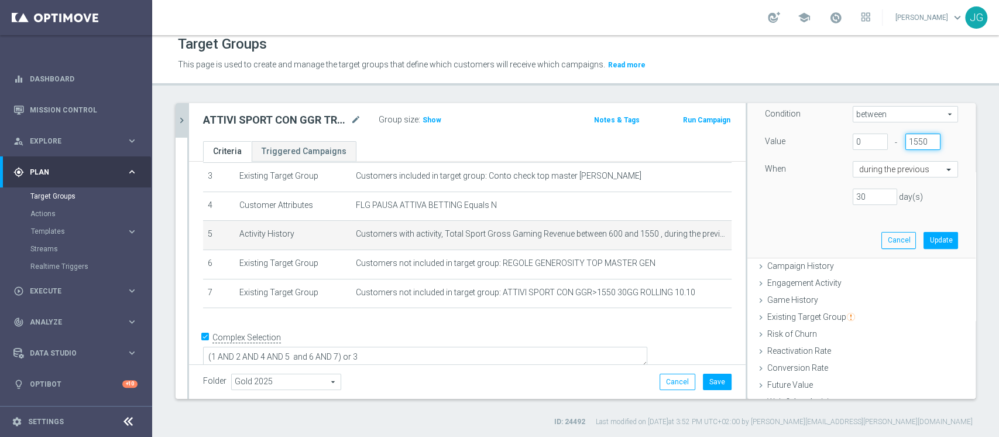
drag, startPoint x: 888, startPoint y: 143, endPoint x: 922, endPoint y: 142, distance: 33.4
click at [922, 142] on div "- 1550" at bounding box center [923, 141] width 53 height 16
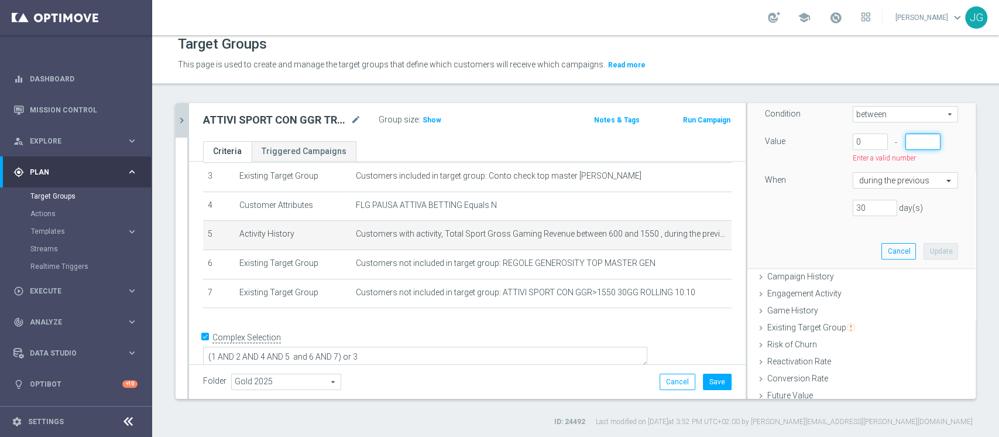
scroll to position [0, 0]
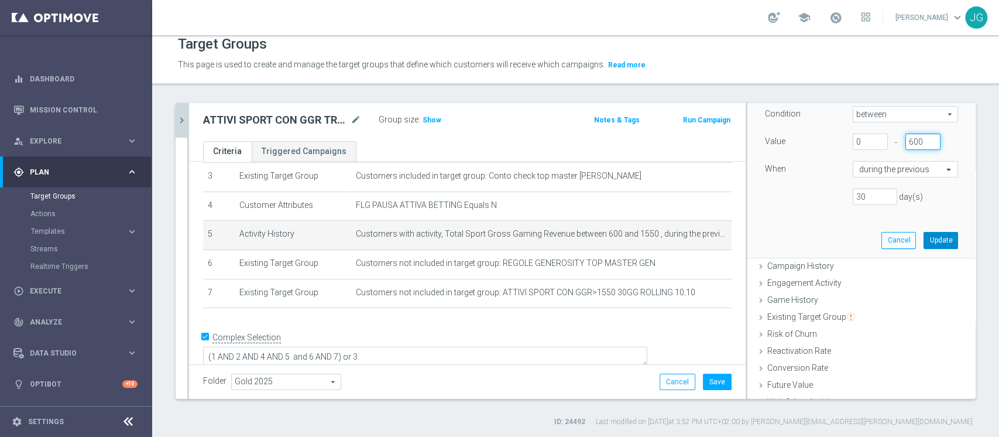
type input "600"
click at [924, 242] on button "Update" at bounding box center [941, 240] width 35 height 16
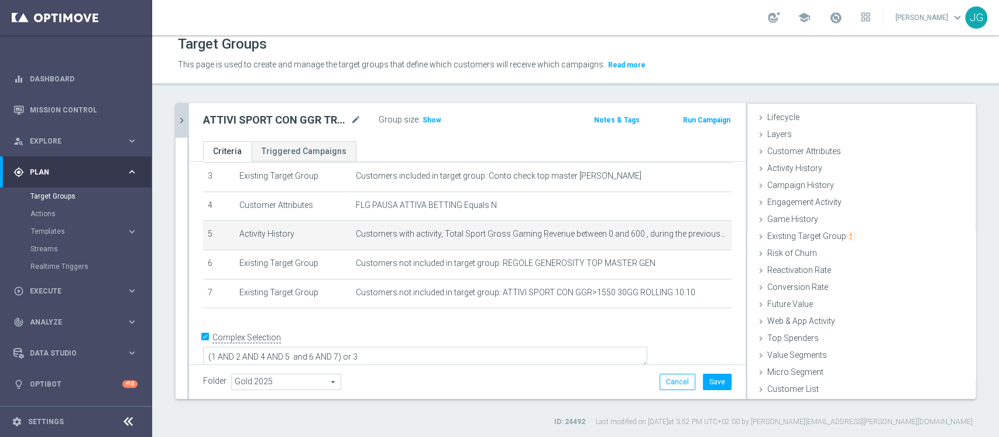
scroll to position [22, 0]
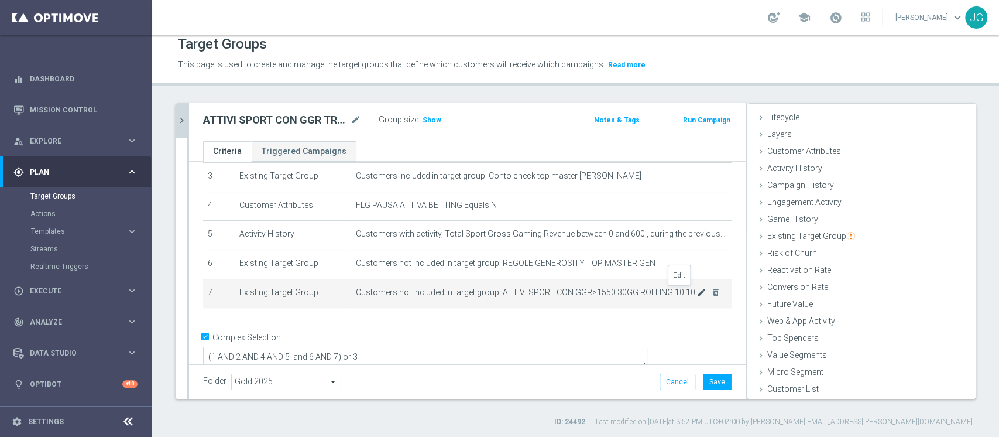
click at [697, 293] on icon "mode_edit" at bounding box center [701, 291] width 9 height 9
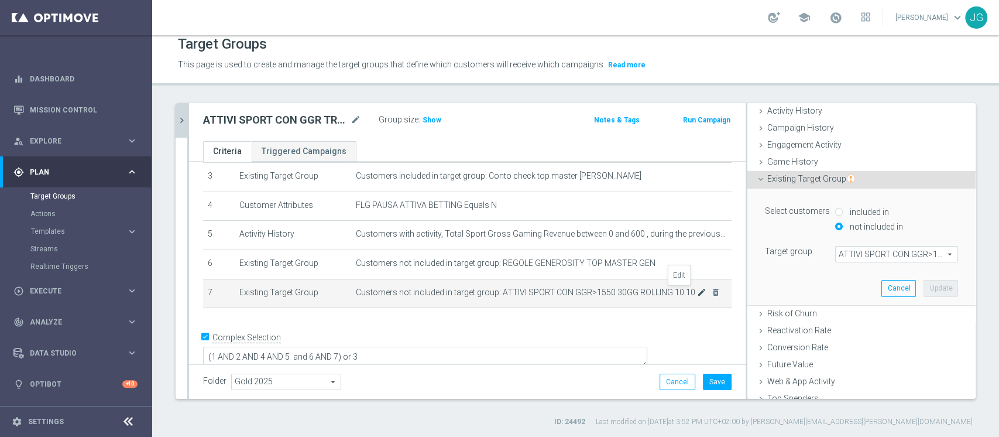
scroll to position [86, 0]
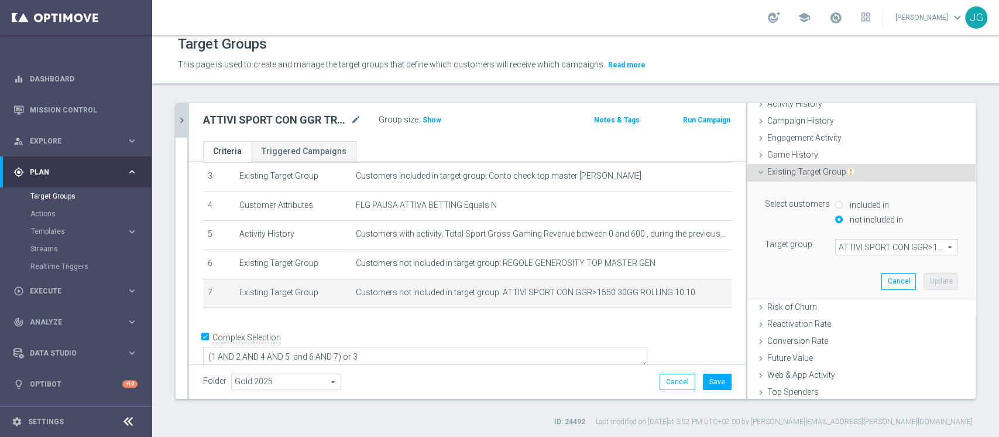
click at [889, 244] on span "ATTIVI SPORT CON GGR>1550 30GG ROLLING 10.10" at bounding box center [897, 246] width 122 height 15
click at [0, 0] on input "search" at bounding box center [0, 0] width 0 height 0
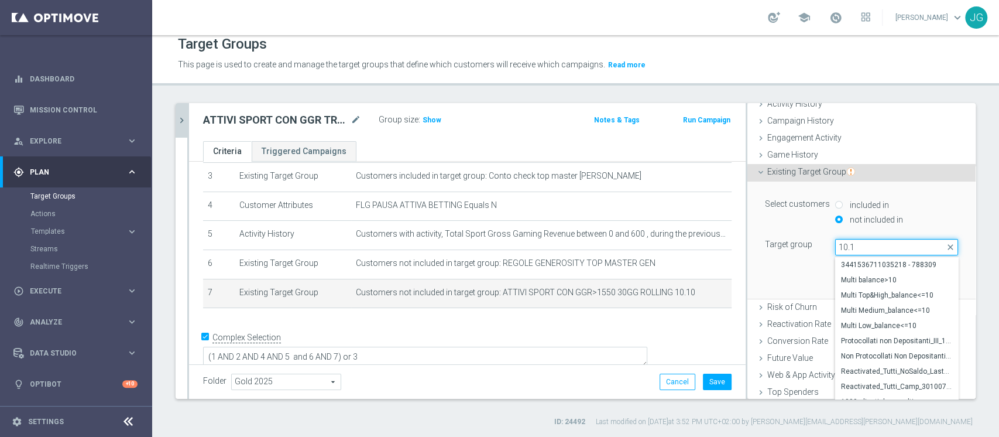
type input "10.10"
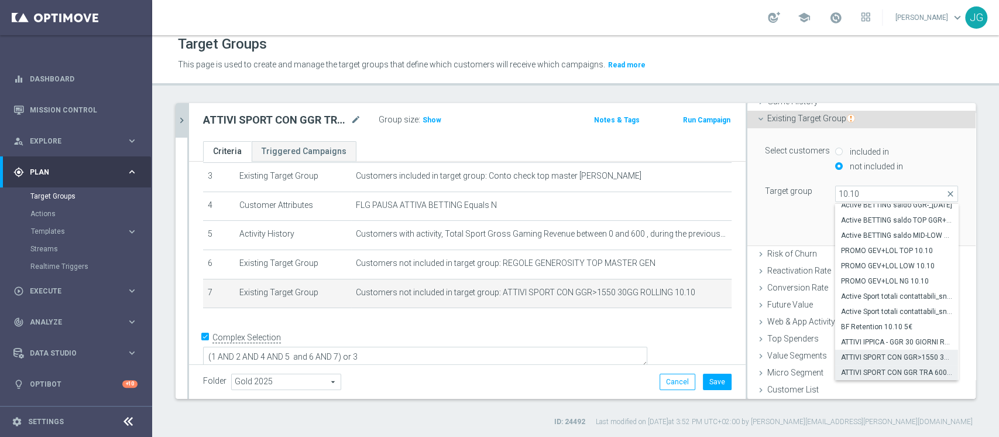
click at [878, 370] on span "ATTIVI SPORT CON GGR TRA 600 E 1550 30GG ROLLING 10.10" at bounding box center [896, 372] width 111 height 9
type input "ATTIVI SPORT CON GGR TRA 600 E 1550 30GG ROLLING 10.10"
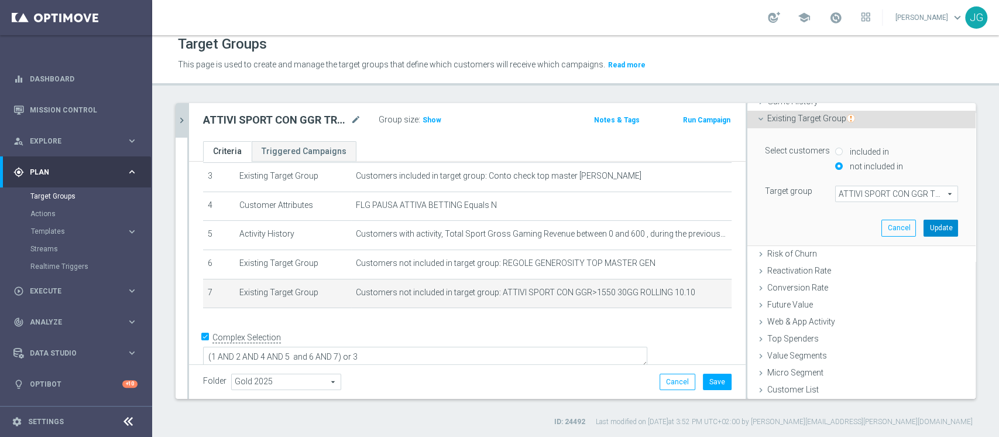
click at [924, 220] on button "Update" at bounding box center [941, 227] width 35 height 16
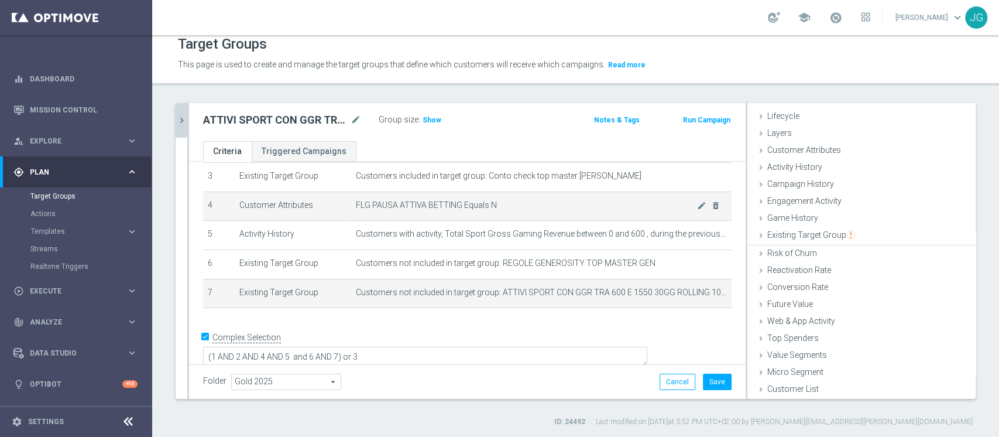
scroll to position [22, 0]
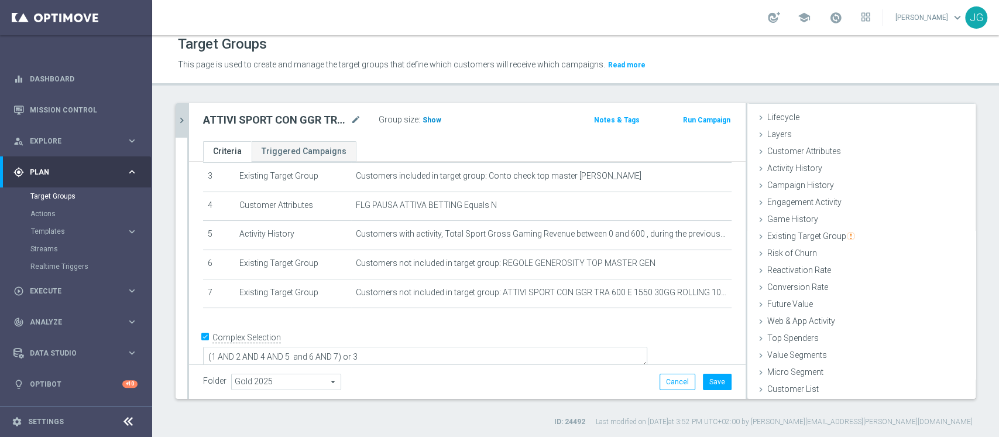
click at [431, 116] on span "Show" at bounding box center [432, 120] width 19 height 8
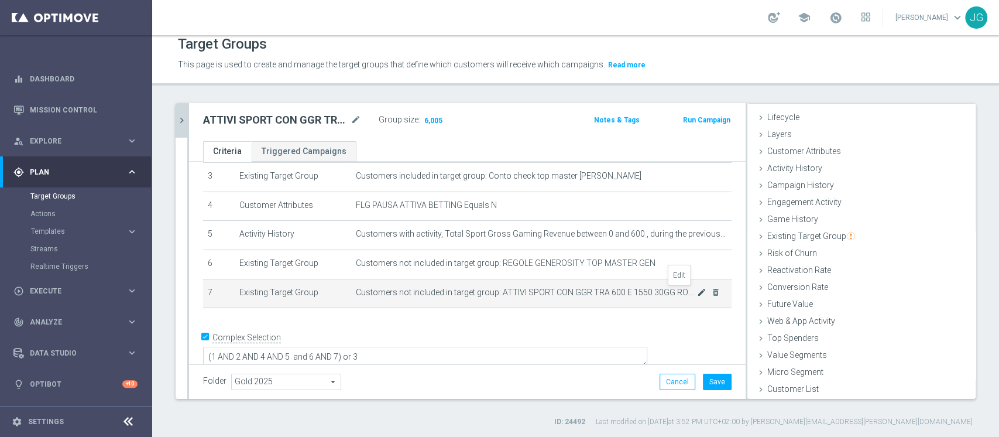
click at [697, 292] on icon "mode_edit" at bounding box center [701, 291] width 9 height 9
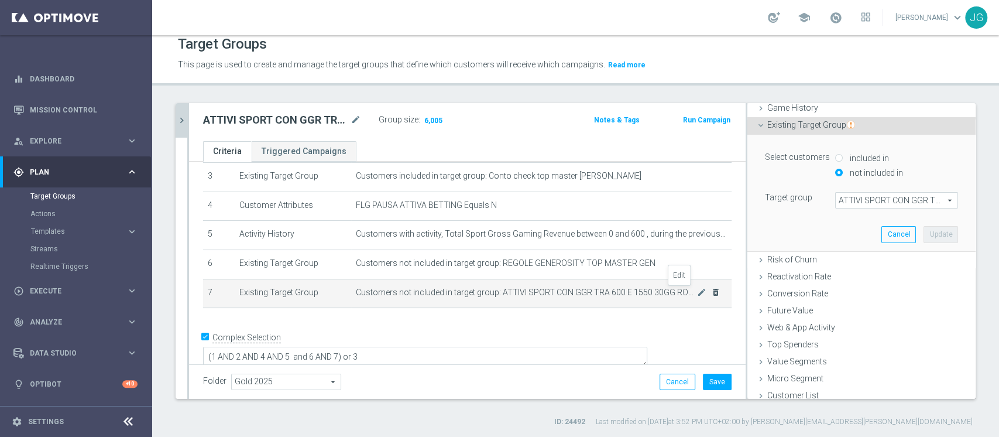
scroll to position [139, 0]
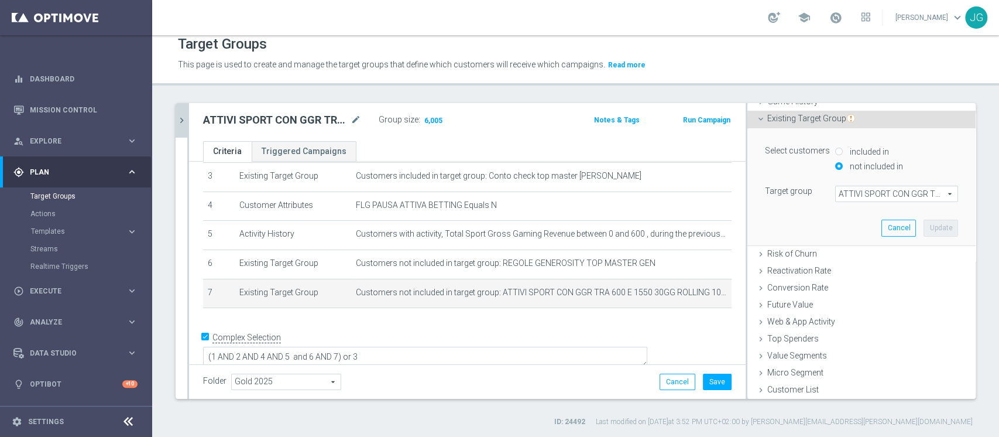
click at [181, 118] on icon "chevron_right" at bounding box center [181, 120] width 11 height 11
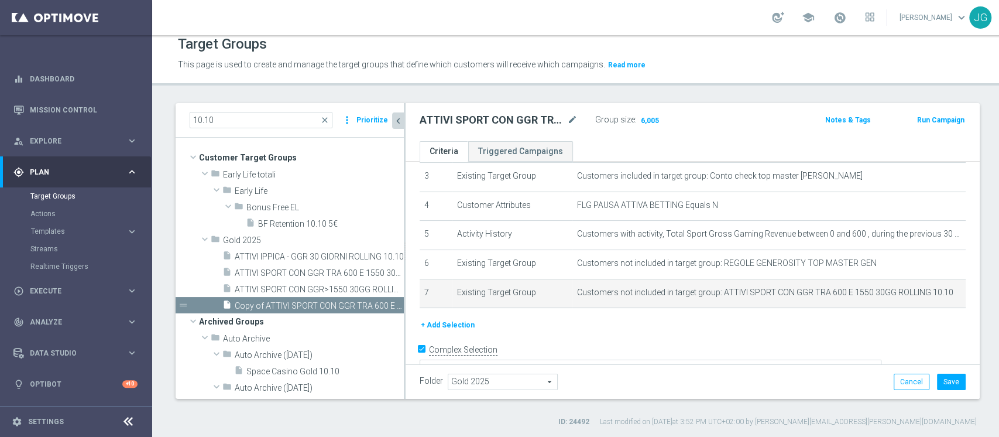
scroll to position [44, 0]
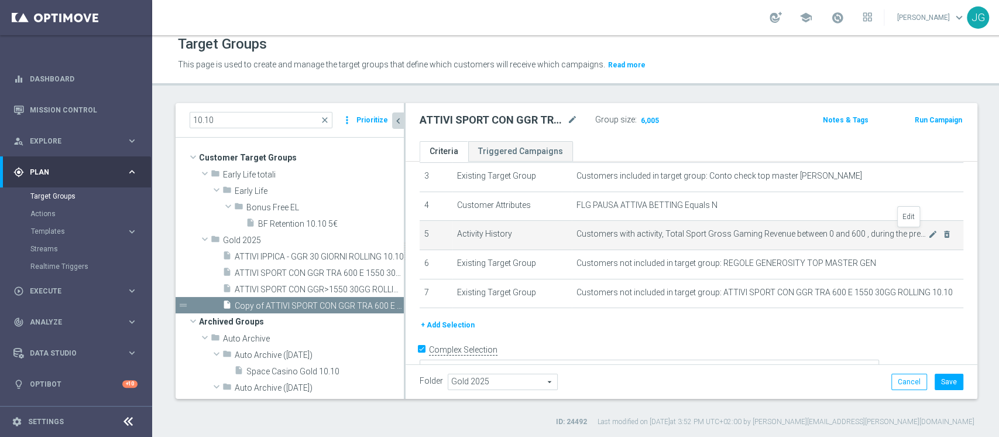
click at [903, 234] on span "Customers with activity, Total Sport Gross Gaming Revenue between 0 and 600 , d…" at bounding box center [753, 234] width 352 height 10
click at [928, 236] on icon "mode_edit" at bounding box center [932, 233] width 9 height 9
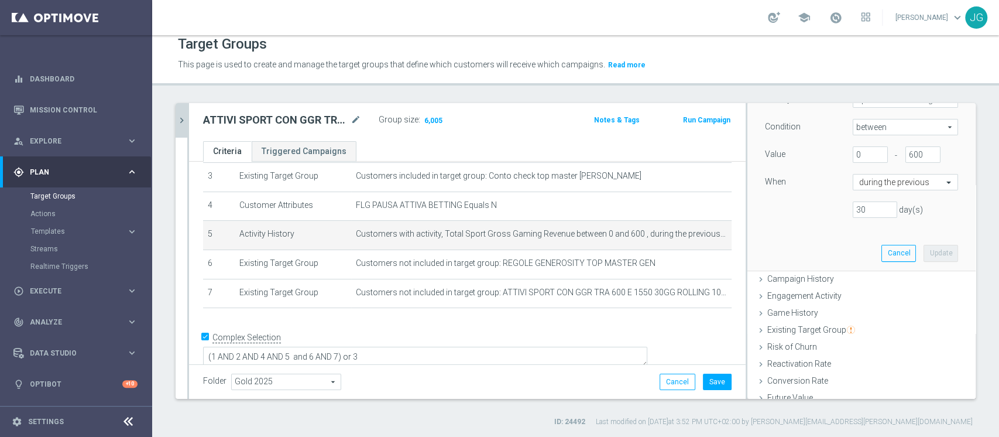
scroll to position [215, 0]
click at [853, 156] on input "0" at bounding box center [870, 155] width 35 height 16
type input "300"
click at [924, 255] on button "Update" at bounding box center [941, 254] width 35 height 16
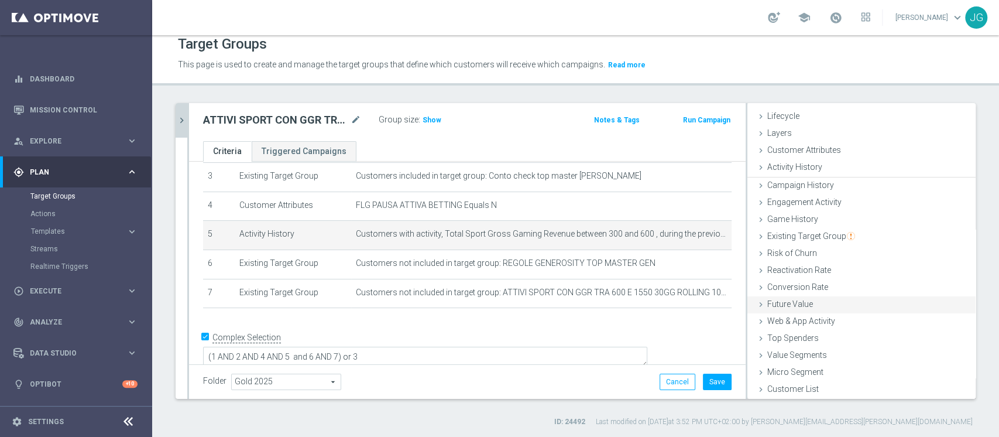
scroll to position [22, 0]
click at [697, 234] on icon "mode_edit" at bounding box center [701, 233] width 9 height 9
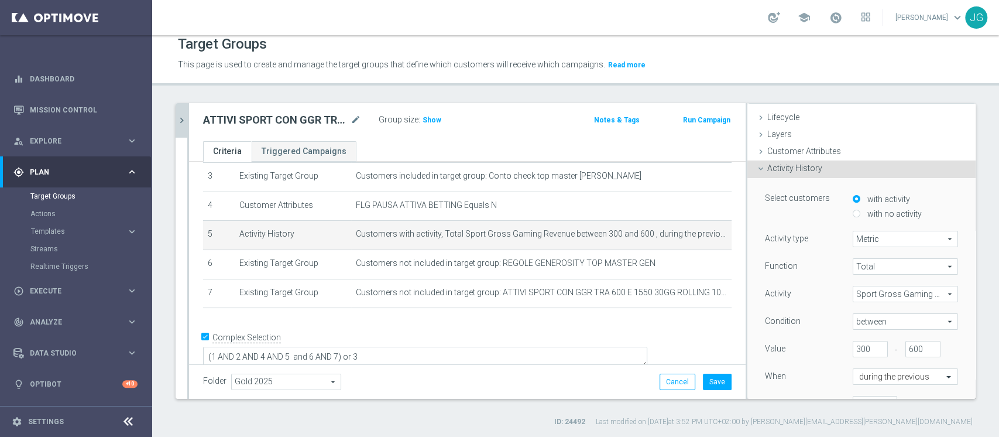
scroll to position [86, 0]
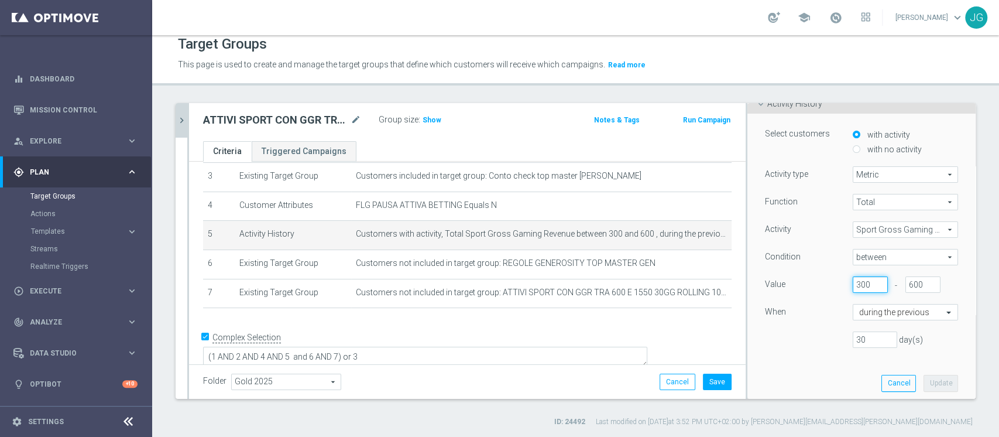
click at [853, 279] on input "300" at bounding box center [870, 284] width 35 height 16
type input "100"
click at [924, 379] on button "Update" at bounding box center [941, 383] width 35 height 16
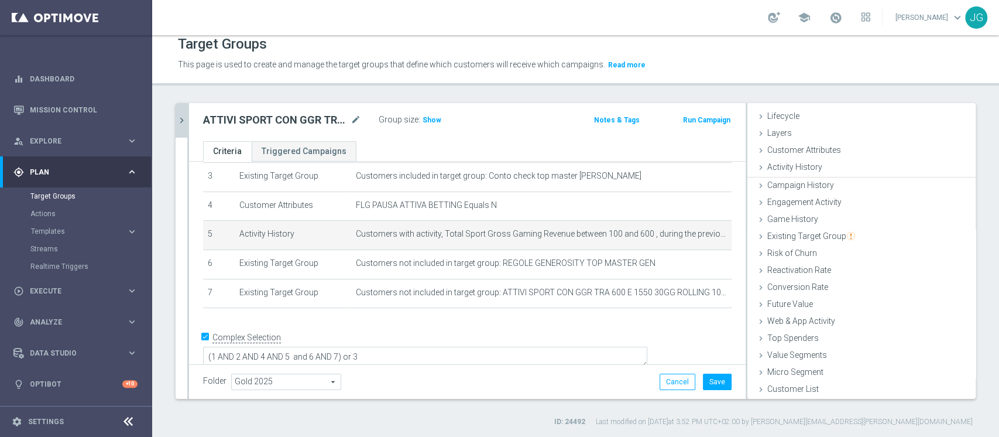
scroll to position [22, 0]
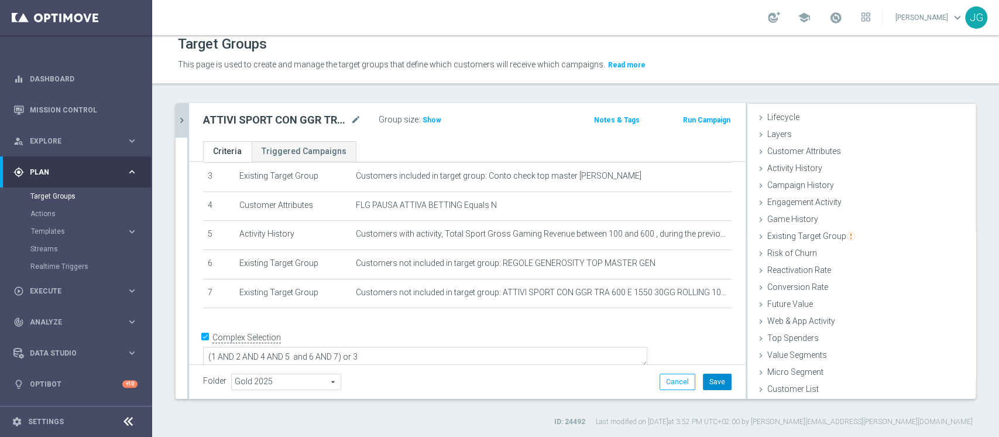
click at [707, 380] on button "Save" at bounding box center [717, 381] width 29 height 16
click at [426, 120] on span "Show" at bounding box center [432, 120] width 19 height 8
click at [349, 117] on div "ATTIVI SPORT CON GGR TRA O E 600 30GG ROLLING 10.10 mode_edit" at bounding box center [282, 120] width 158 height 14
click at [356, 118] on icon "mode_edit" at bounding box center [356, 120] width 11 height 14
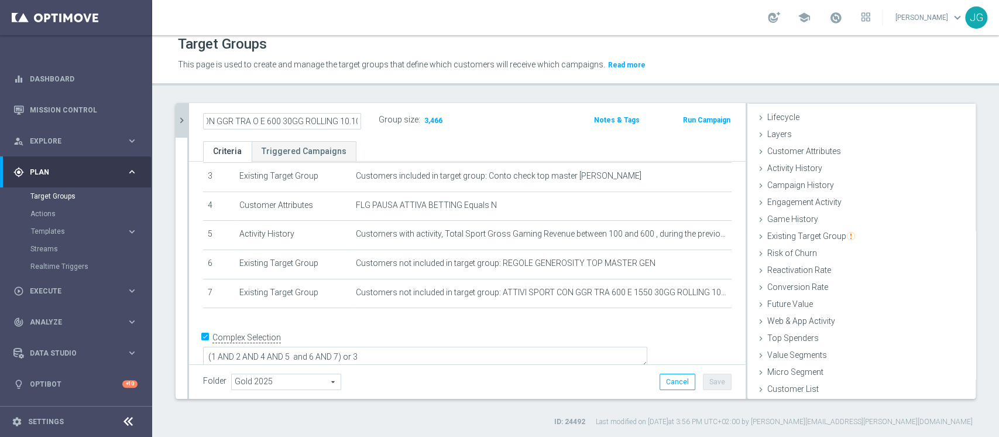
click at [252, 119] on input "ATTIVI SPORT CON GGR TRA O E 600 30GG ROLLING 10.10" at bounding box center [282, 121] width 158 height 16
type input "ATTIVI SPORT CON GGR TRA 100 E 600 30GG ROLLING 10.10"
click at [527, 139] on div "ATTIVI SPORT CON GGR TRA 100 E 600 30GG ROLLING 10.10 Group size : 3,466 Notes …" at bounding box center [467, 122] width 557 height 38
click at [707, 377] on button "Save" at bounding box center [717, 381] width 29 height 16
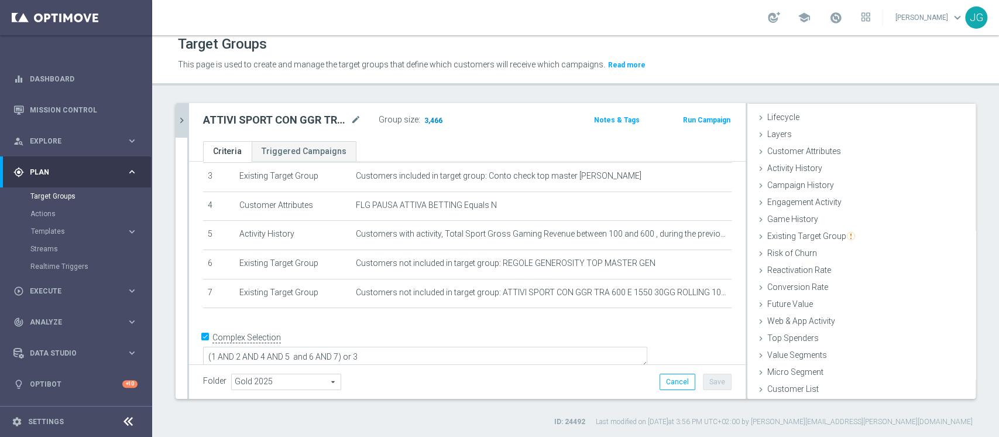
click at [432, 118] on span "3,466" at bounding box center [433, 121] width 20 height 11
click at [181, 111] on button "chevron_right" at bounding box center [182, 120] width 12 height 35
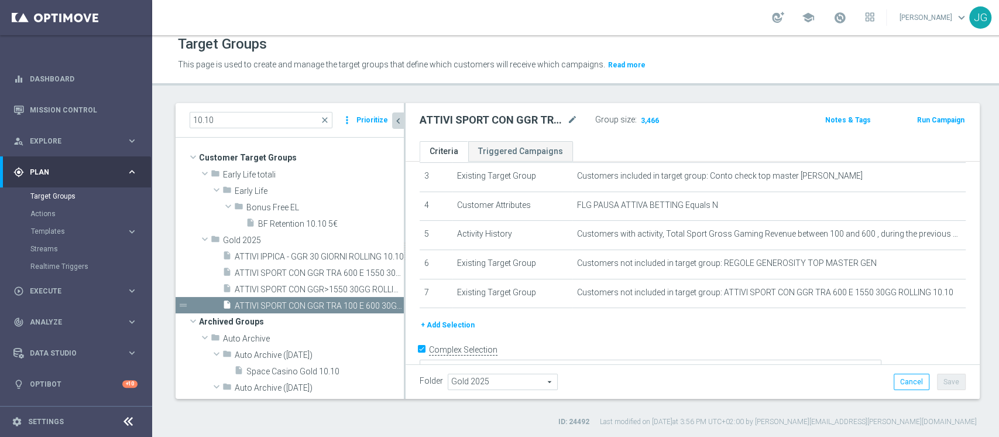
scroll to position [44, 0]
click at [318, 285] on span "ATTIVI SPORT CON GGR>1550 30GG ROLLING 10.10" at bounding box center [306, 289] width 143 height 10
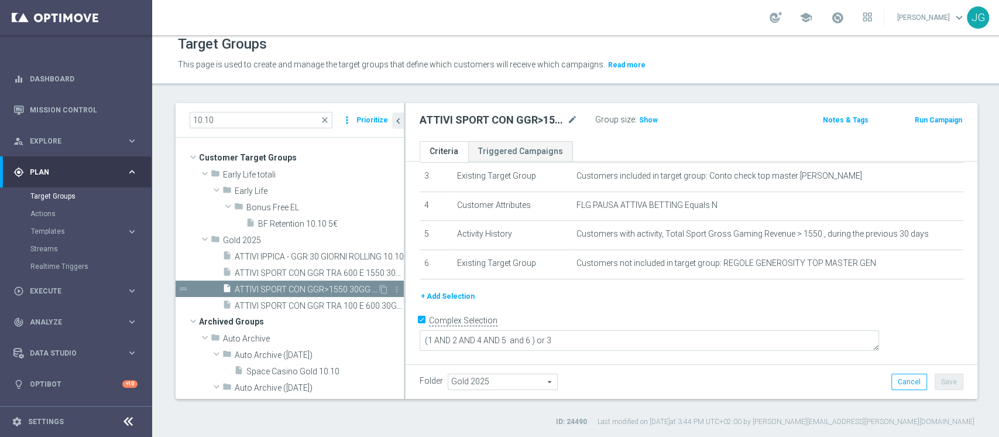
scroll to position [81, 0]
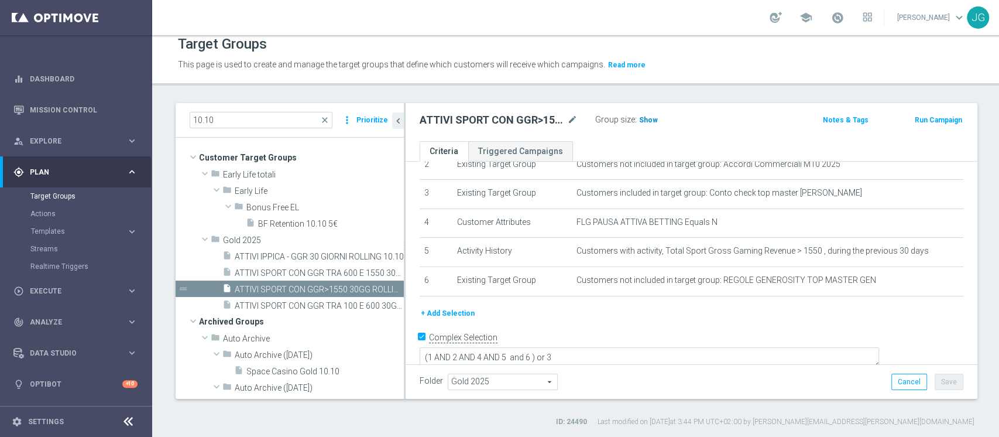
click at [644, 121] on span "Show" at bounding box center [648, 120] width 19 height 8
click at [640, 118] on span "960" at bounding box center [647, 121] width 15 height 11
click at [331, 269] on span "ATTIVI SPORT CON GGR TRA 600 E 1550 30GG ROLLING 10.10" at bounding box center [306, 273] width 143 height 10
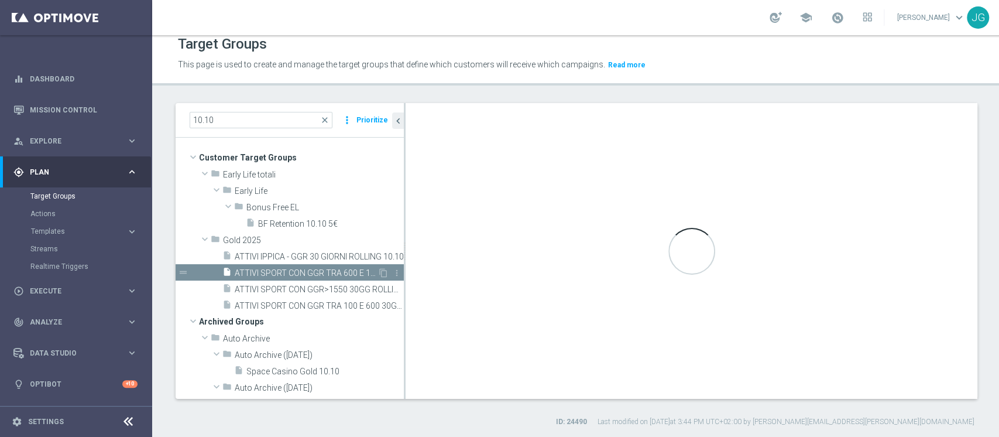
type textarea "(1 AND 2 AND 4 AND 5 and 6 AND 7) or 3"
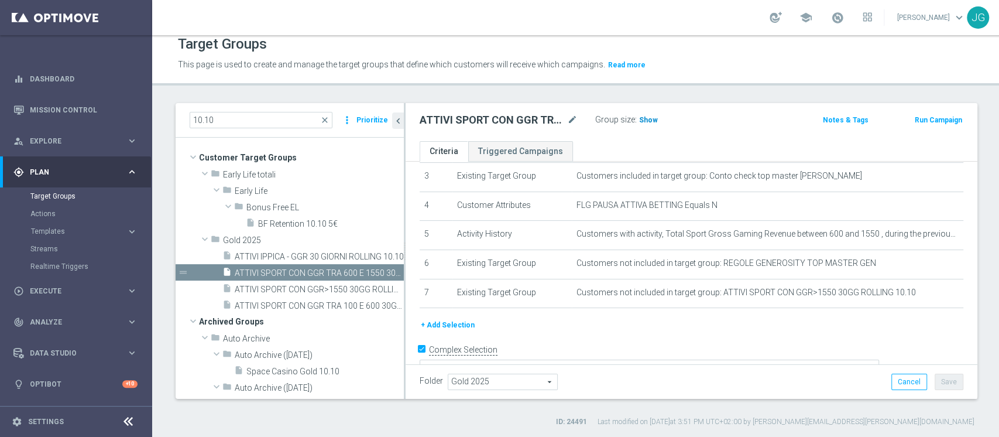
click at [646, 119] on span "Show" at bounding box center [648, 120] width 19 height 8
click at [646, 119] on span "2,228" at bounding box center [650, 121] width 20 height 11
click at [260, 121] on input "10.10" at bounding box center [261, 120] width 143 height 16
paste input "ACTIVE VIRTUAL STAR 30GG ROLLING"
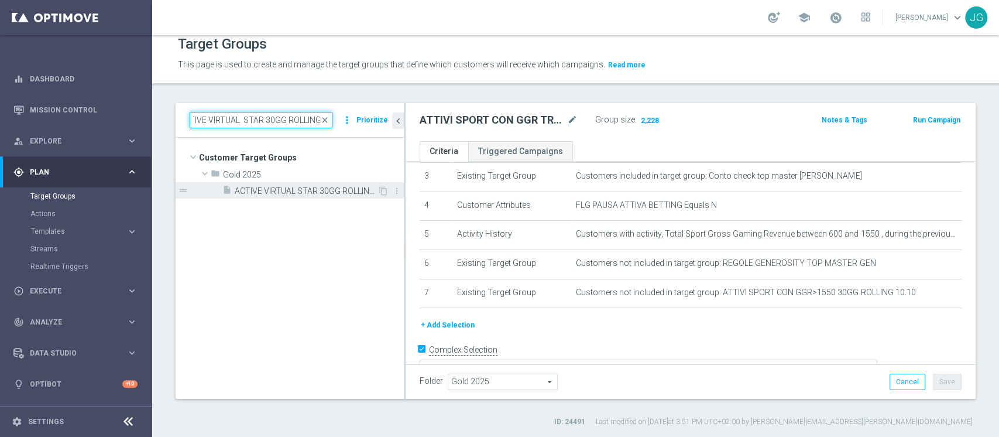
type input "ACTIVE VIRTUAL STAR 30GG ROLLING"
click at [325, 193] on span "ACTIVE VIRTUAL STAR 30GG ROLLING 07.10" at bounding box center [306, 191] width 143 height 10
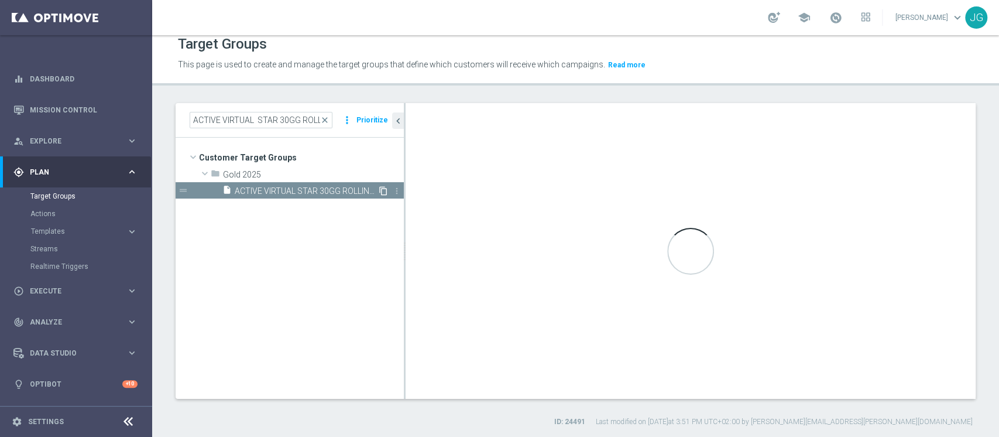
click at [382, 190] on icon "content_copy" at bounding box center [383, 190] width 9 height 9
type textarea "(1 and 2 and 3 and 4 and 5 and 6 and 7 and 8 and 9 AND 10 AND 11 and 12 and 13)"
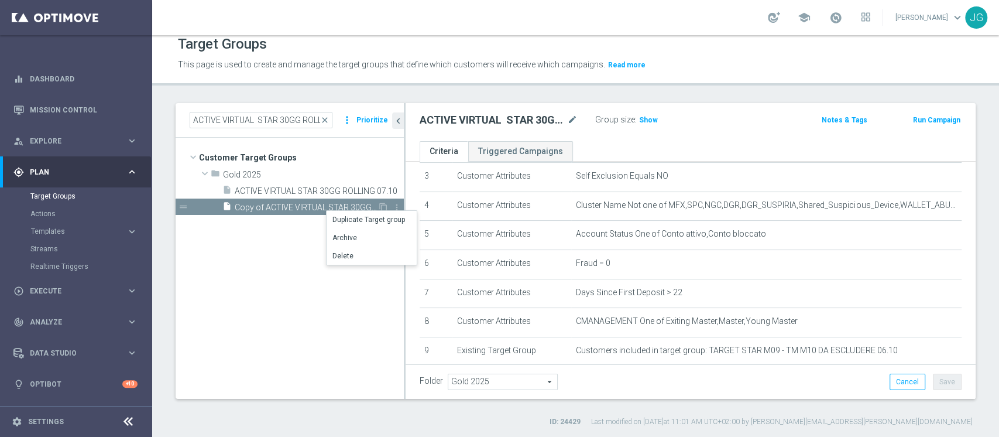
click at [304, 205] on span "Copy of ACTIVE VIRTUAL STAR 30GG ROLLING 07.10" at bounding box center [306, 208] width 143 height 10
click at [563, 118] on h2 "Copy of ACTIVE VIRTUAL STAR 30GG ROLLING 07.10" at bounding box center [492, 120] width 145 height 14
click at [574, 119] on icon "mode_edit" at bounding box center [572, 120] width 11 height 14
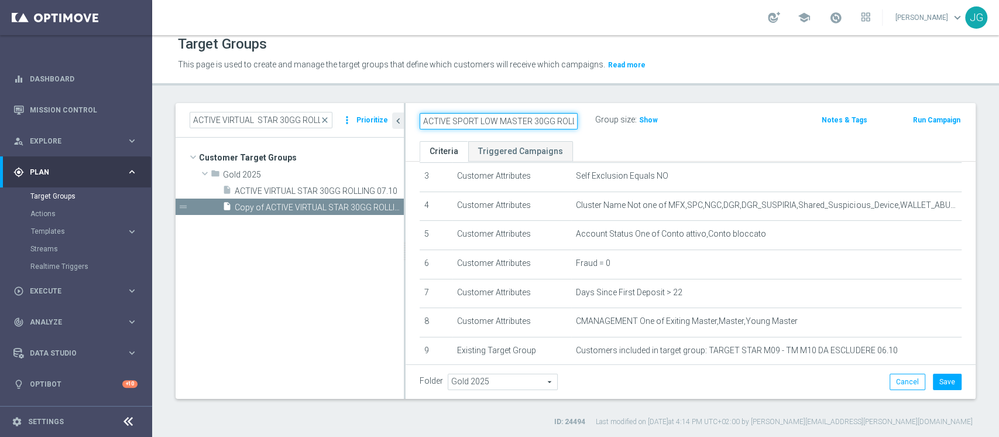
click at [533, 122] on input "ACTIVE SPORT LOW MASTER 30GG ROLLING 10.10" at bounding box center [499, 121] width 158 height 16
paste input "STAR 30GG ROLLING"
type input "ACTIVE SPORT STAR 30GG ROLLING 10.10"
click at [667, 138] on div "ACTIVE SPORT STAR 30GG ROLLING 10.10 Group size : Show Notes & Tags Run Campaign" at bounding box center [691, 122] width 570 height 38
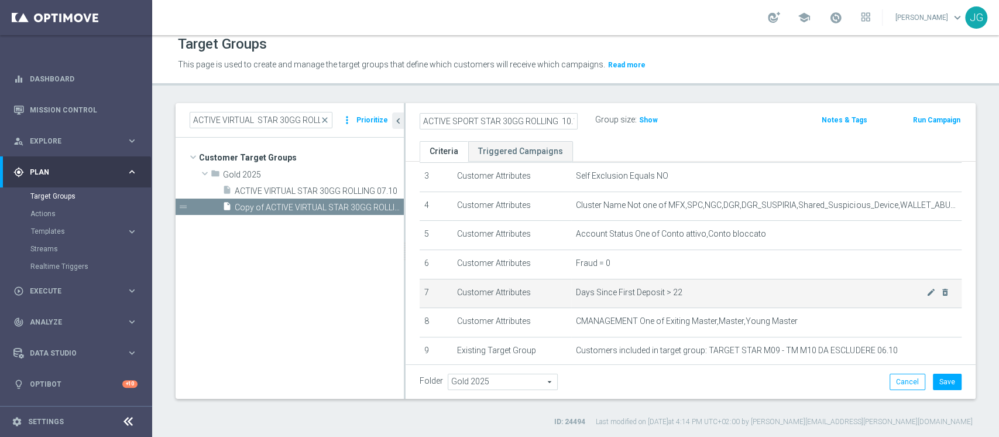
scroll to position [286, 0]
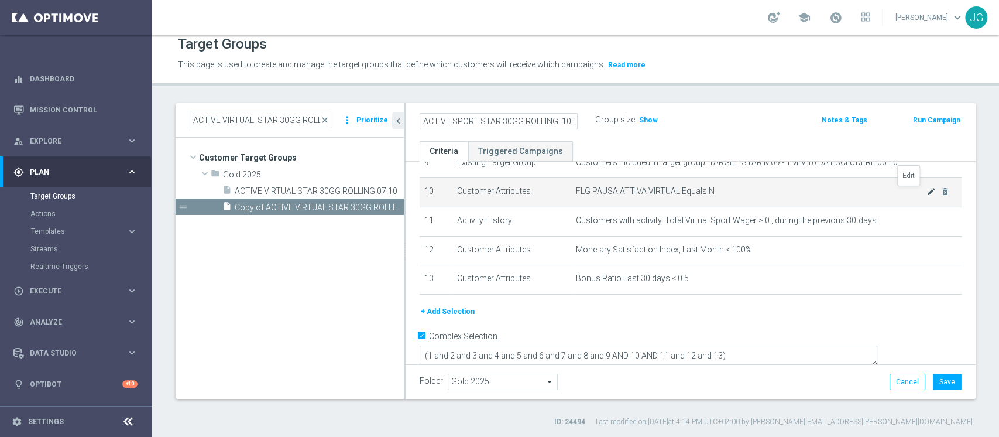
click at [927, 194] on icon "mode_edit" at bounding box center [931, 191] width 9 height 9
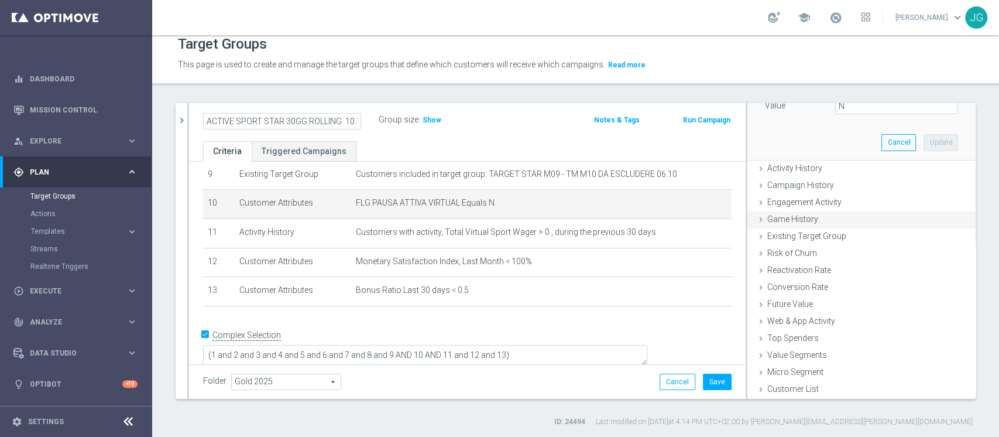
scroll to position [154, 0]
click at [817, 205] on span "Engagement Activity" at bounding box center [804, 202] width 74 height 9
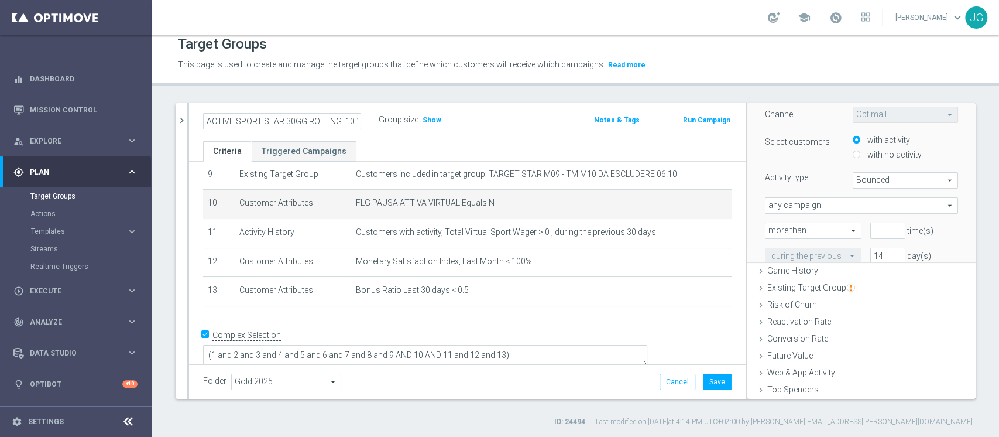
scroll to position [0, 0]
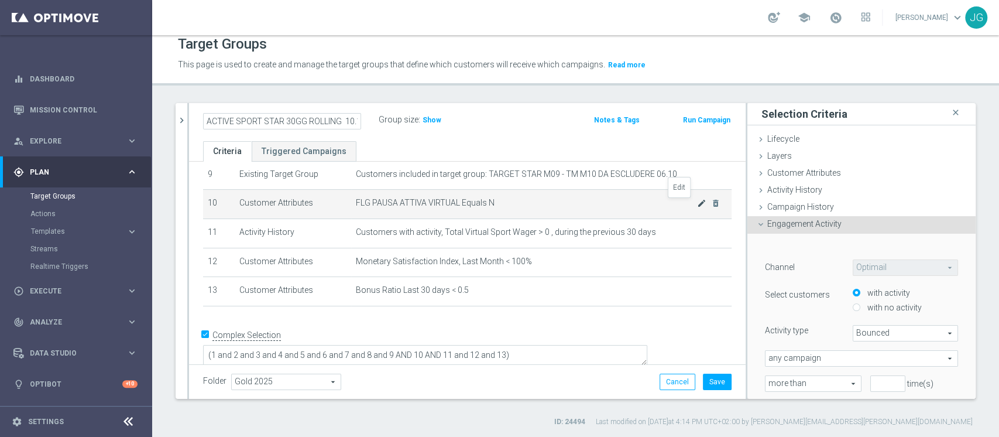
click at [697, 204] on icon "mode_edit" at bounding box center [701, 202] width 9 height 9
click at [697, 205] on icon "mode_edit" at bounding box center [701, 202] width 9 height 9
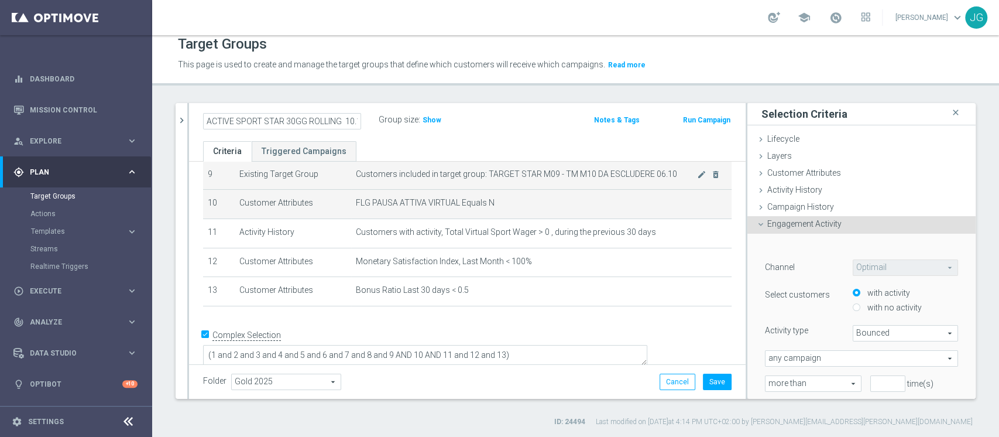
click at [569, 190] on td "Customers included in target group: TARGET STAR M09 - TM M10 DA ESCLUDERE 06.10…" at bounding box center [541, 174] width 380 height 29
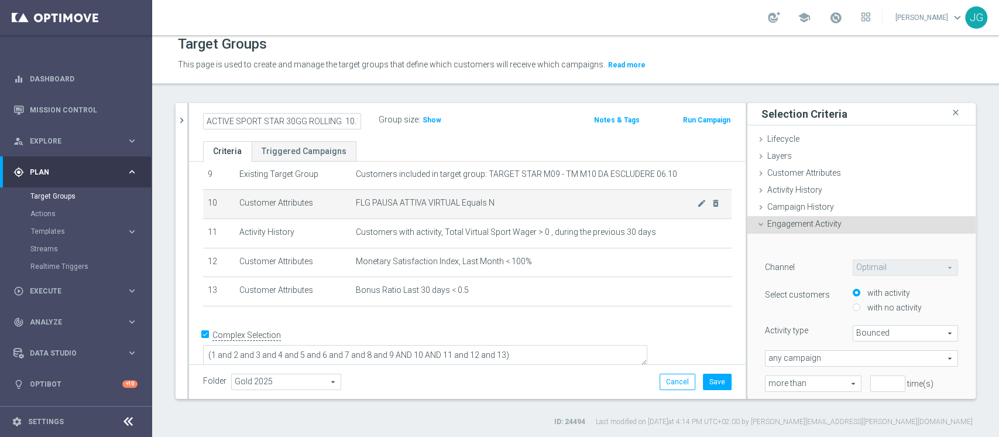
click at [599, 203] on span "FLG PAUSA ATTIVA VIRTUAL Equals N" at bounding box center [526, 203] width 341 height 10
click at [788, 179] on div "Customer Attributes done" at bounding box center [861, 174] width 228 height 18
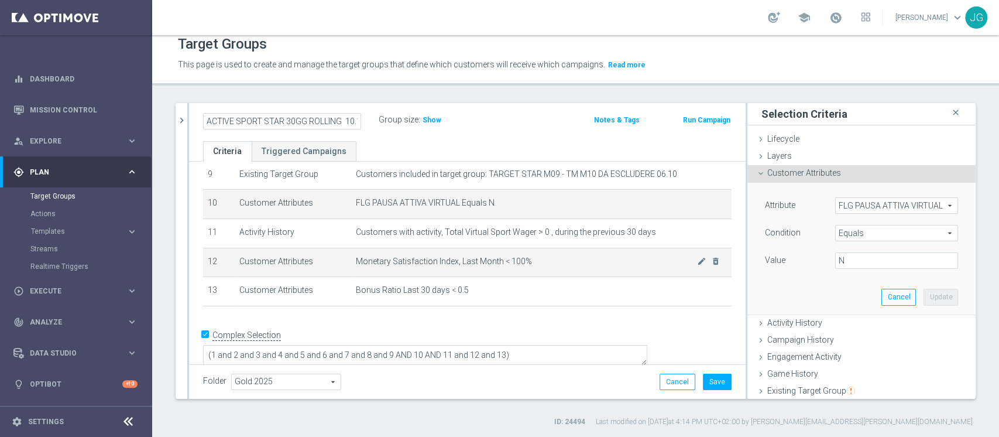
click at [455, 277] on td "Monetary Satisfaction Index, Last Month < 100% mode_edit delete_forever" at bounding box center [541, 262] width 380 height 29
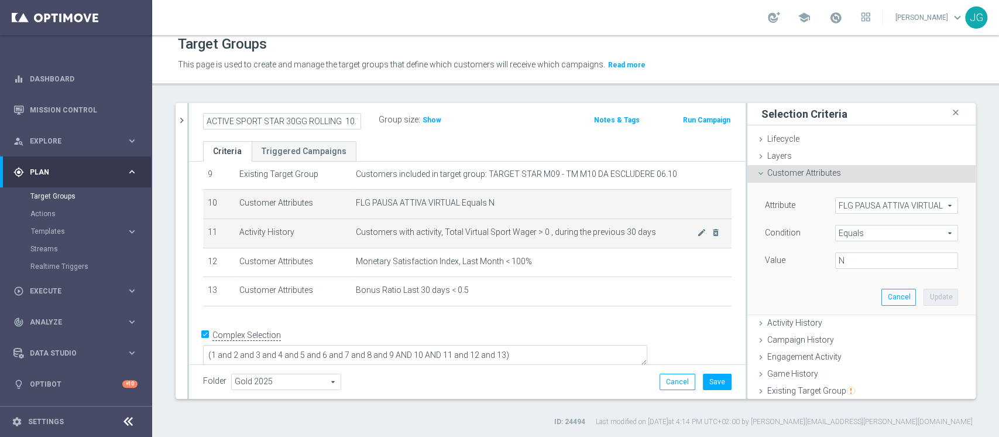
click at [524, 243] on td "Customers with activity, Total Virtual Sport Wager > 0 , during the previous 30…" at bounding box center [541, 232] width 380 height 29
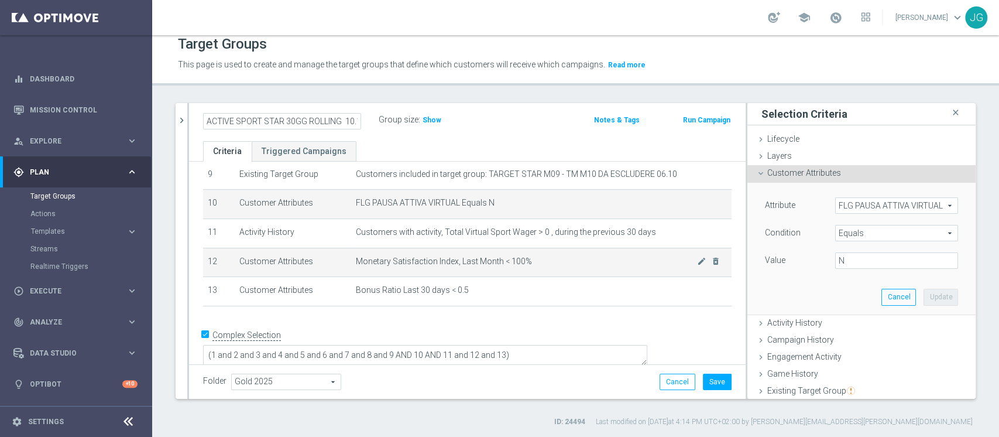
click at [541, 260] on span "Monetary Satisfaction Index, Last Month < 100%" at bounding box center [526, 261] width 341 height 10
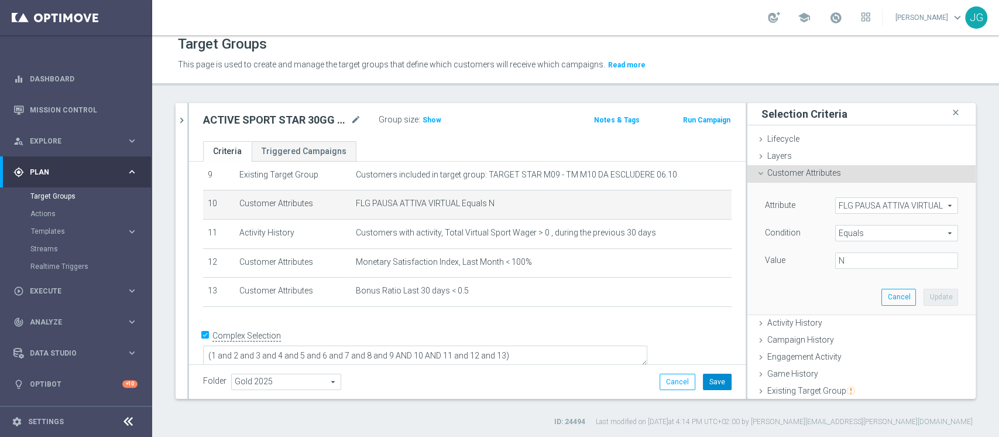
click at [706, 383] on button "Save" at bounding box center [717, 381] width 29 height 16
click at [599, 213] on td "FLG PAUSA ATTIVA VIRTUAL Equals N mode_edit delete_forever" at bounding box center [541, 204] width 380 height 29
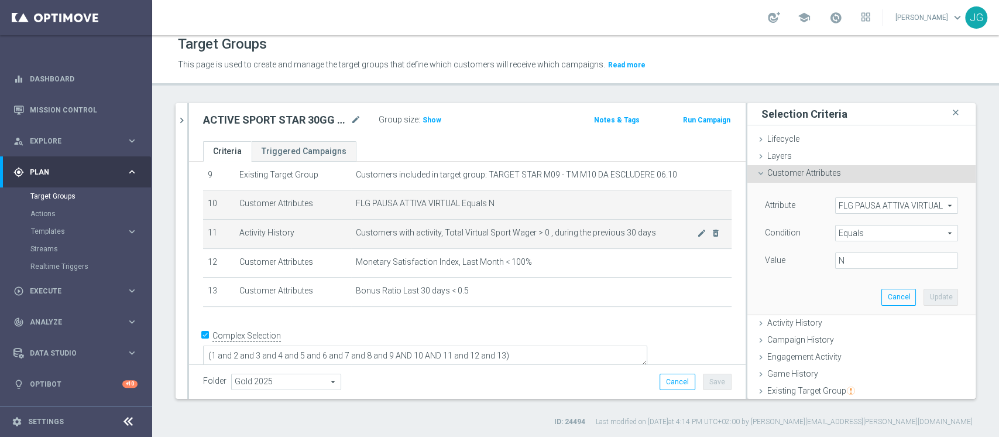
click at [575, 231] on span "Customers with activity, Total Virtual Sport Wager > 0 , during the previous 30…" at bounding box center [526, 233] width 341 height 10
click at [697, 235] on icon "mode_edit" at bounding box center [701, 232] width 9 height 9
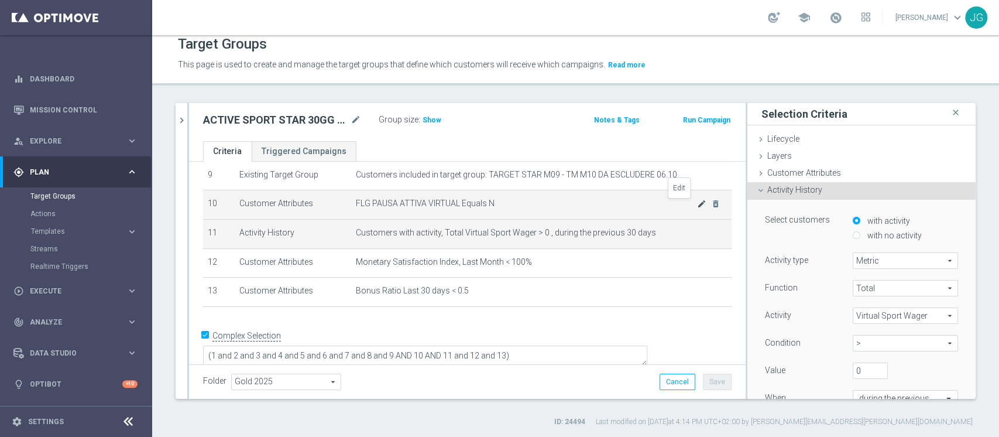
click at [697, 204] on icon "mode_edit" at bounding box center [701, 203] width 9 height 9
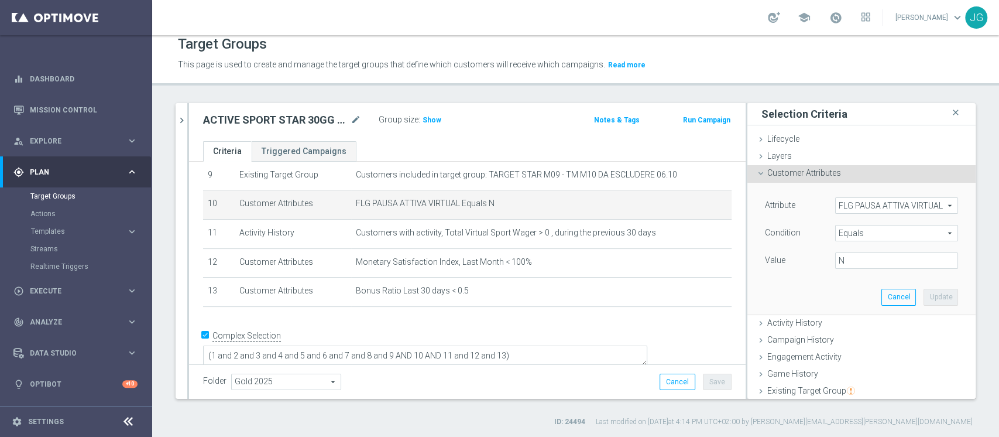
click at [863, 204] on span "FLG PAUSA ATTIVA VIRTUAL" at bounding box center [897, 205] width 122 height 15
click at [0, 0] on input "search" at bounding box center [0, 0] width 0 height 0
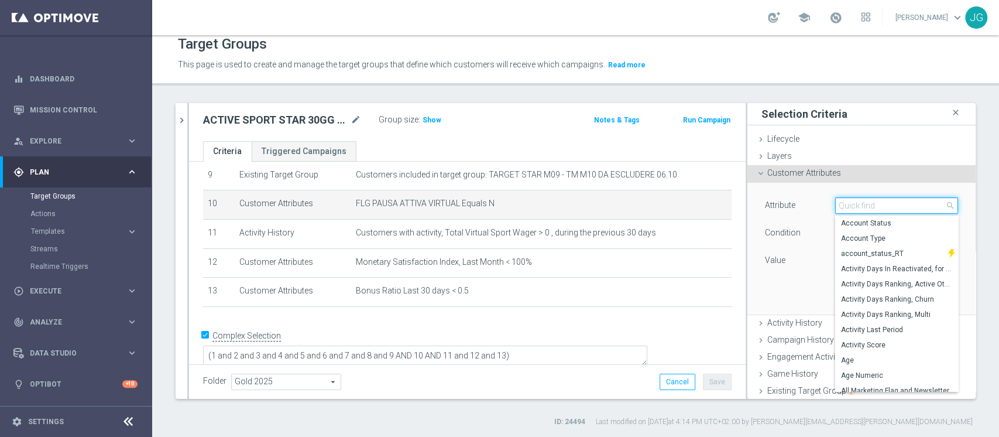
click at [863, 204] on input "search" at bounding box center [896, 205] width 123 height 16
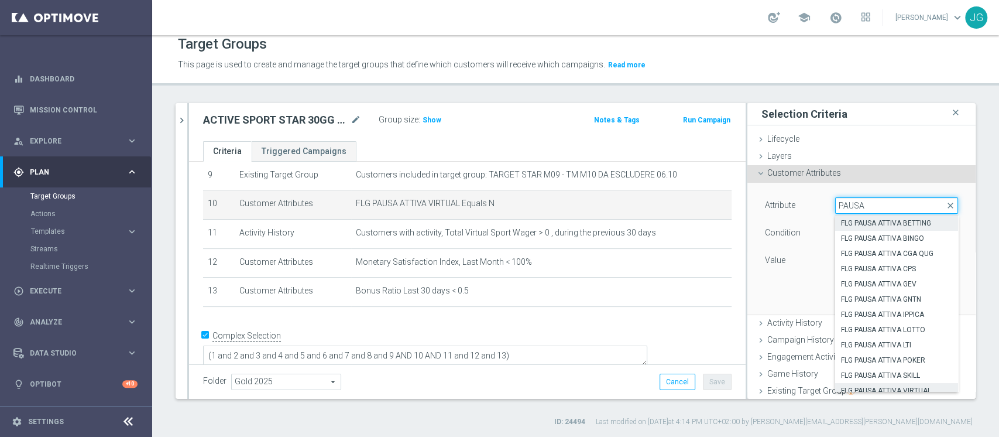
type input "PAUSA"
click at [868, 215] on label "FLG PAUSA ATTIVA BETTING" at bounding box center [896, 222] width 123 height 15
type input "FLG PAUSA ATTIVA BETTING"
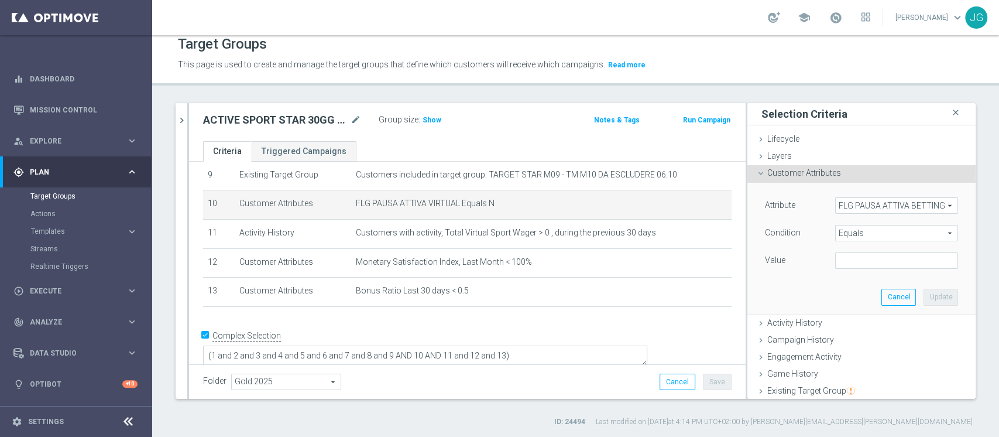
click at [842, 274] on div "Attribute FLG PAUSA ATTIVA BETTING FLG PAUSA ATTIVA BETTING arrow_drop_down sea…" at bounding box center [861, 248] width 211 height 131
click at [847, 263] on input "text" at bounding box center [896, 260] width 123 height 16
type input "N"
click at [924, 302] on button "Update" at bounding box center [941, 297] width 35 height 16
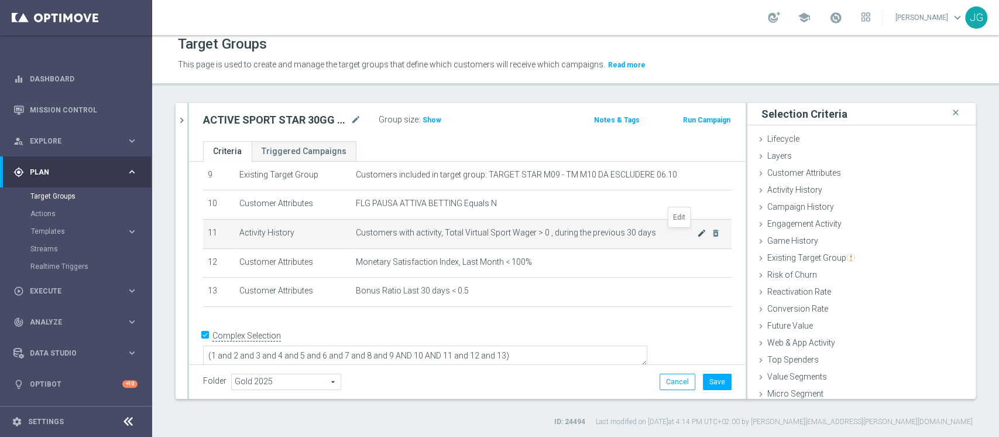
click at [697, 234] on icon "mode_edit" at bounding box center [701, 232] width 9 height 9
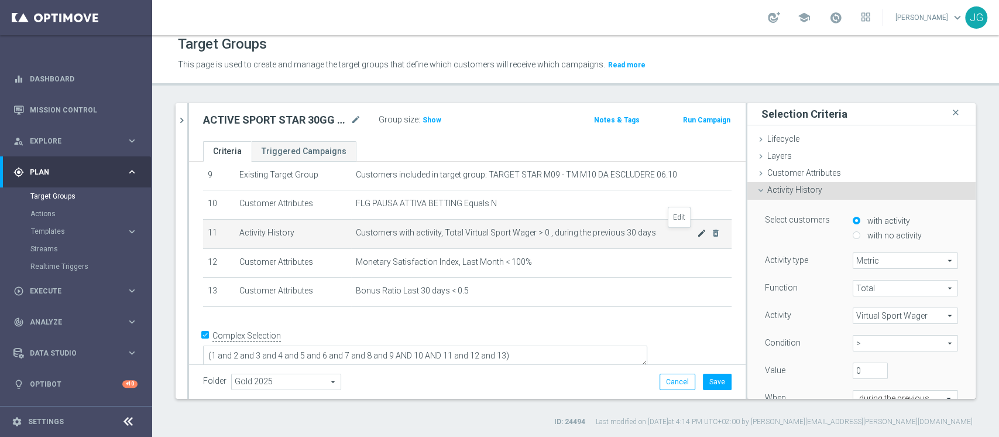
click at [697, 234] on icon "mode_edit" at bounding box center [701, 232] width 9 height 9
click at [853, 313] on span "Virtual Sport Wager" at bounding box center [905, 315] width 104 height 15
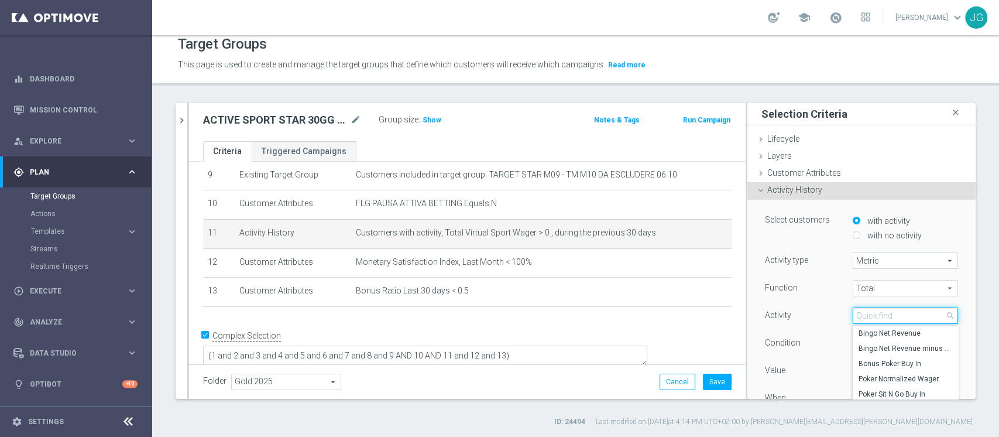
click at [853, 313] on input "search" at bounding box center [905, 315] width 105 height 16
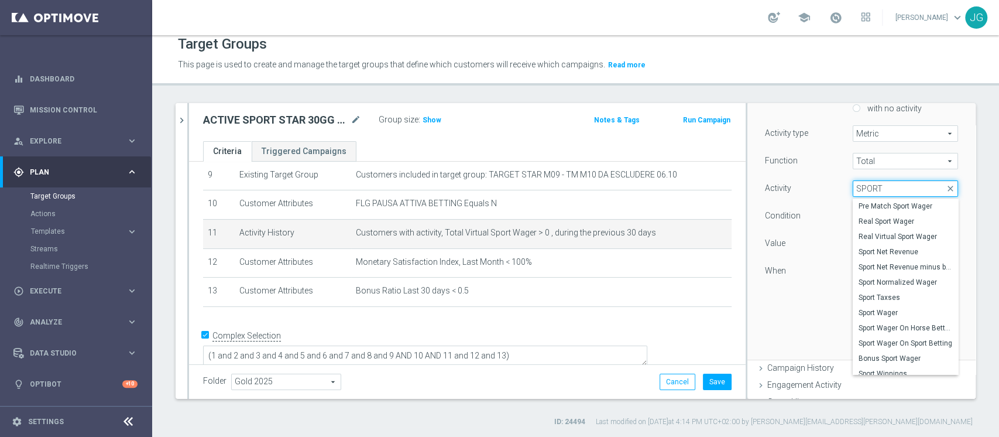
scroll to position [132, 0]
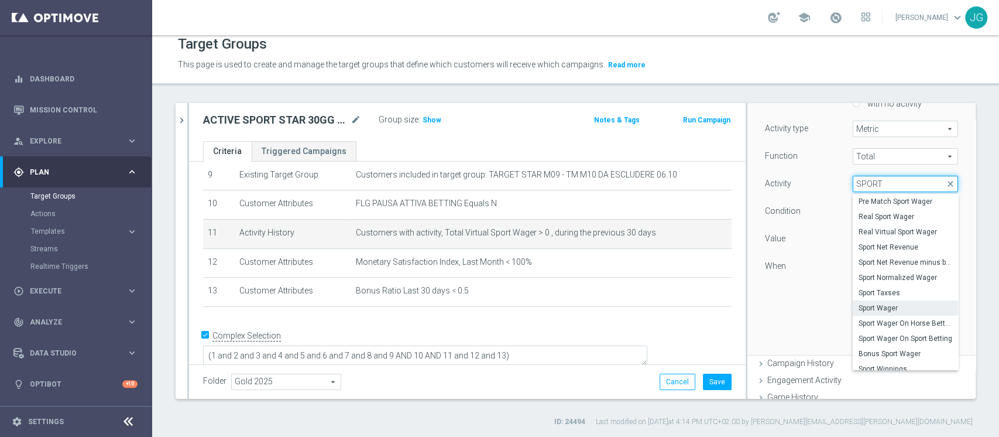
type input "SPORT"
click at [870, 309] on span "Sport Wager" at bounding box center [906, 307] width 94 height 9
type input "Sport Wager"
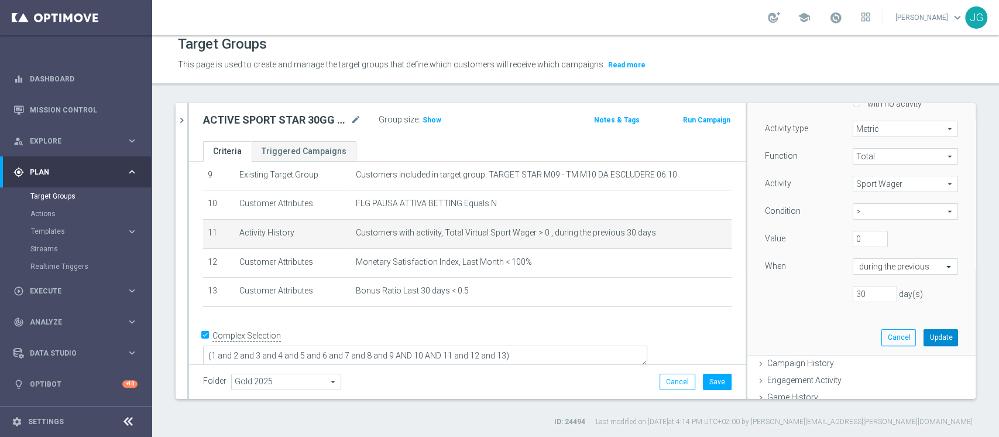
click at [926, 337] on button "Update" at bounding box center [941, 337] width 35 height 16
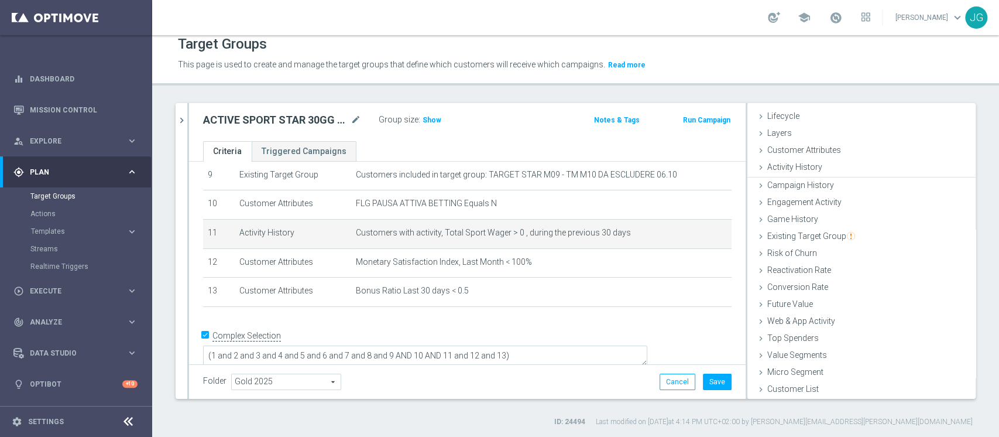
scroll to position [22, 0]
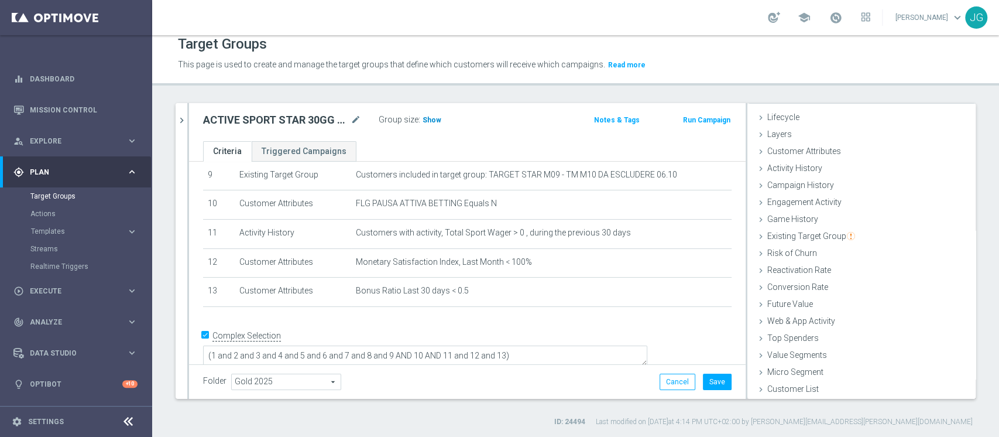
click at [426, 122] on span "Show" at bounding box center [432, 120] width 19 height 8
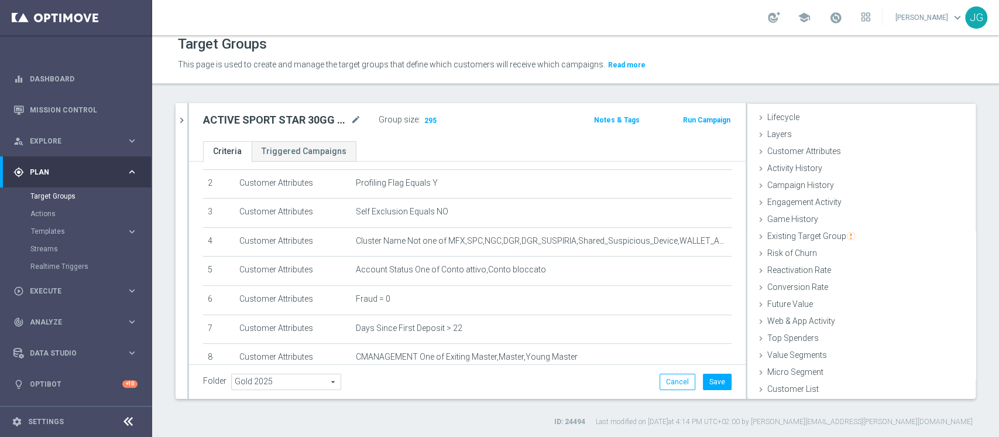
scroll to position [61, 0]
click at [431, 121] on span "295" at bounding box center [430, 121] width 15 height 11
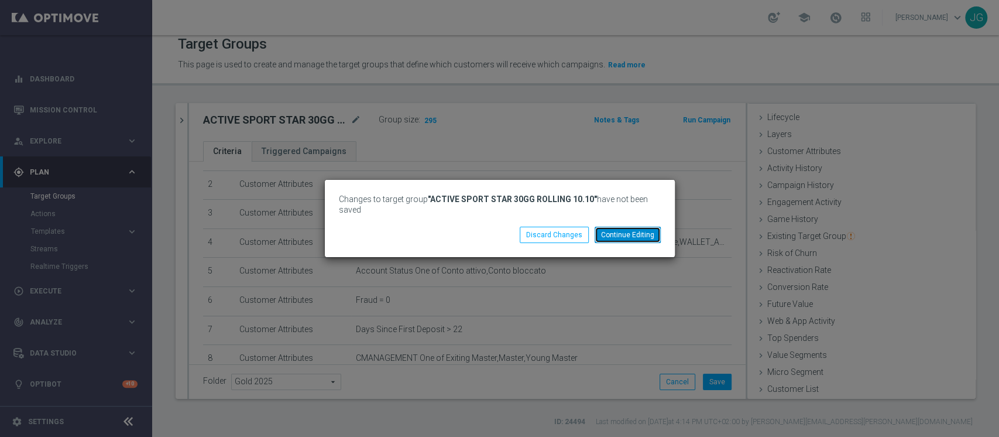
click at [634, 238] on button "Continue Editing" at bounding box center [628, 235] width 66 height 16
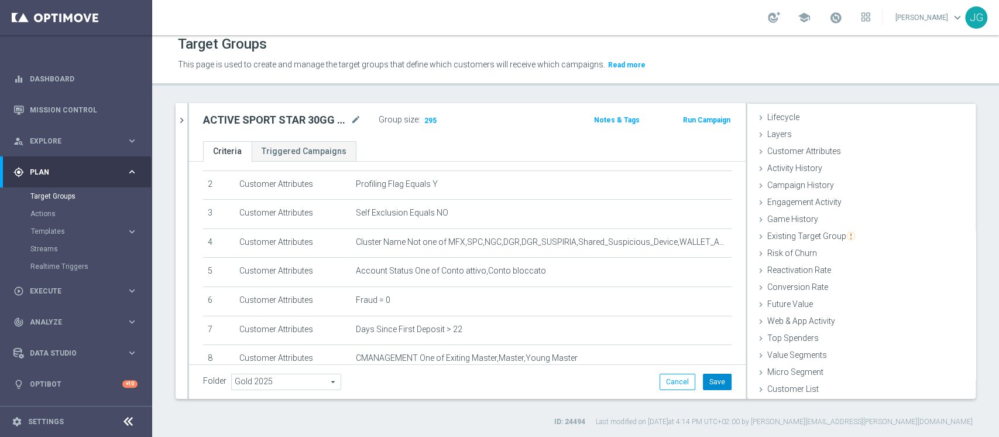
click at [707, 384] on button "Save" at bounding box center [717, 381] width 29 height 16
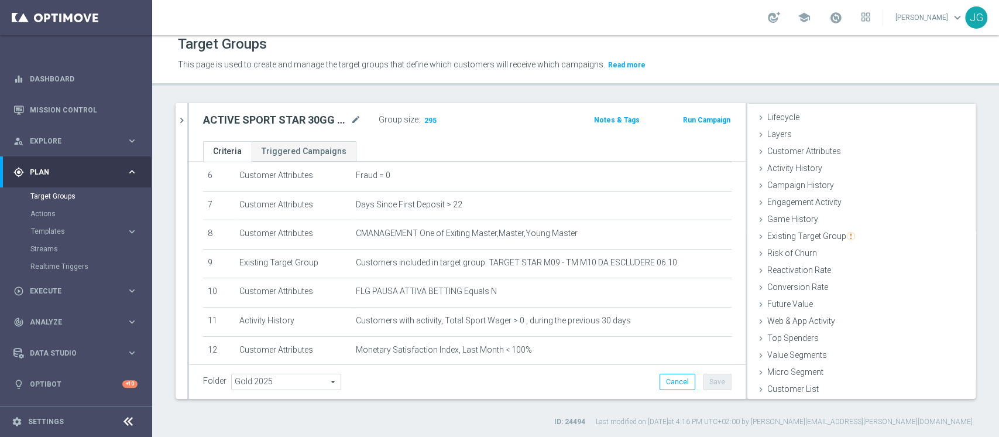
scroll to position [0, 0]
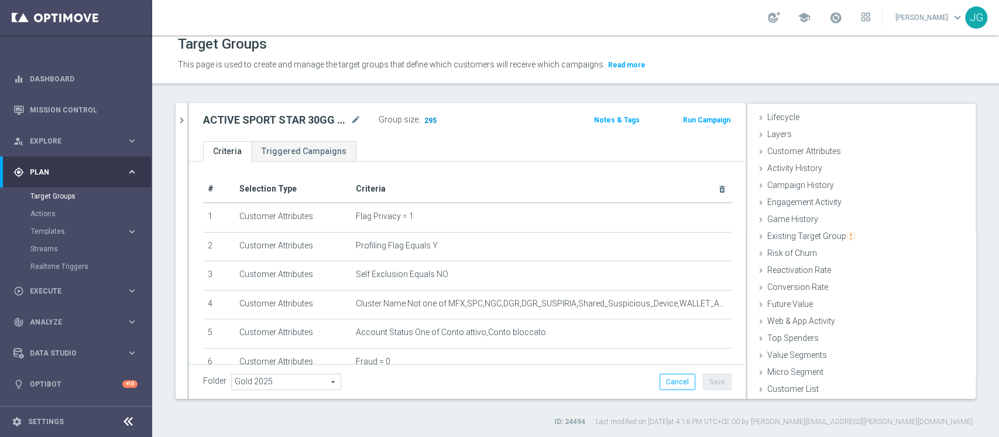
click at [430, 118] on span "295" at bounding box center [430, 121] width 15 height 11
click at [183, 123] on icon "chevron_right" at bounding box center [181, 120] width 11 height 11
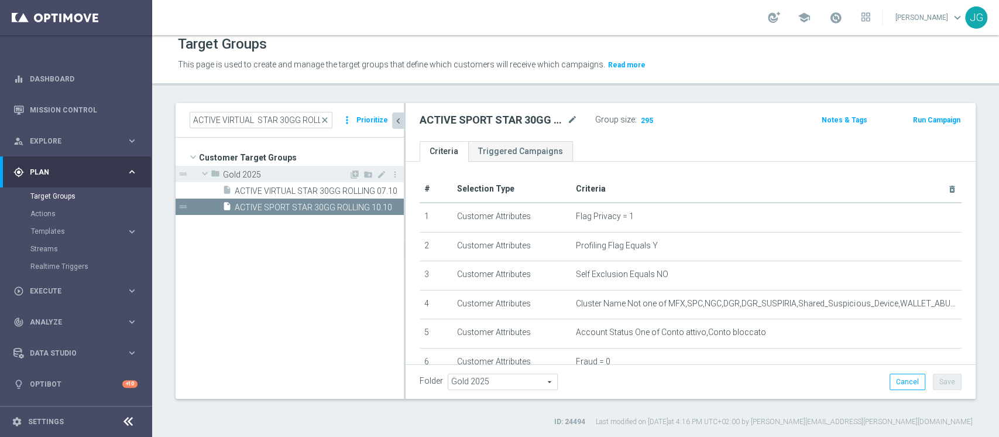
scroll to position [44, 0]
click at [330, 117] on span "close" at bounding box center [324, 119] width 9 height 9
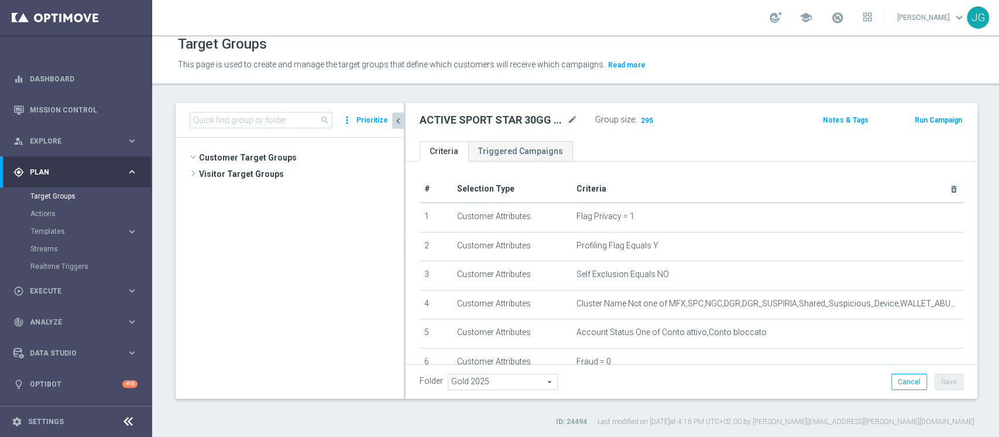
scroll to position [8985, 0]
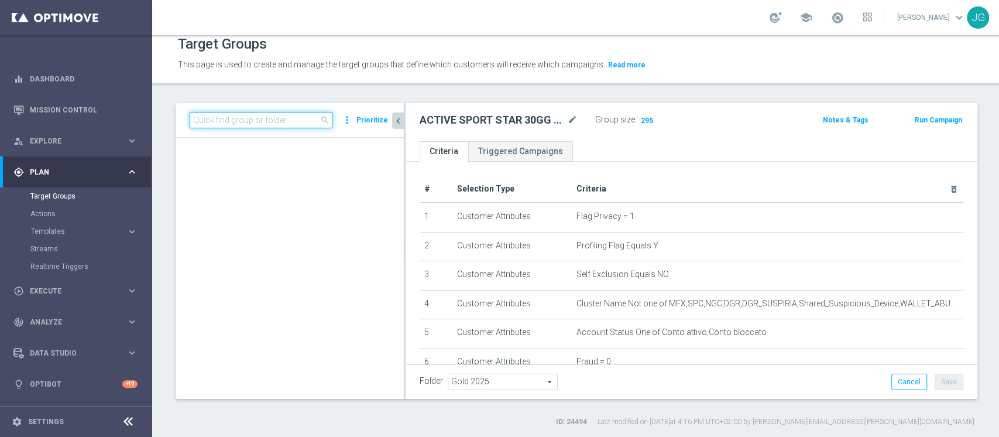
click at [292, 119] on input at bounding box center [261, 120] width 143 height 16
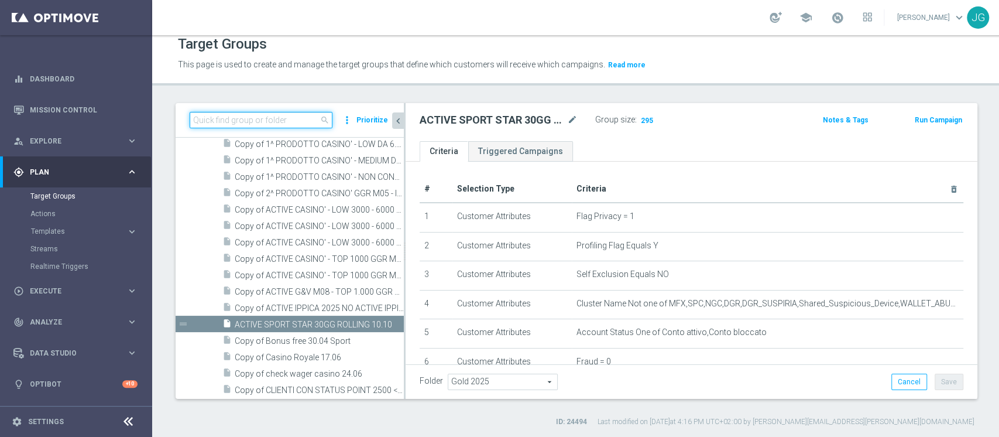
paste input "ACTIVE VIRTUAL LOW MASTER 30GG ROLLING"
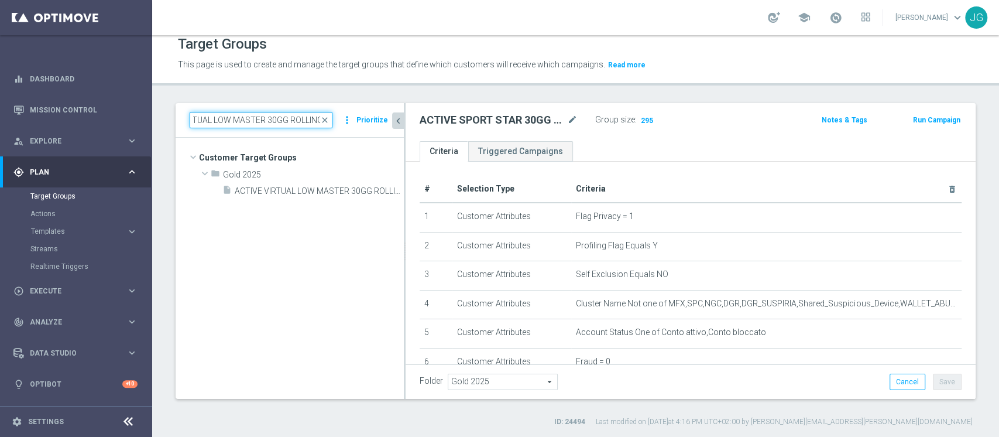
scroll to position [0, 0]
type input "ACTIVE VIRTUAL LOW MASTER 30GG ROLLING"
click at [314, 194] on span "ACTIVE VIRTUAL LOW MASTER 30GG ROLLING 07.10" at bounding box center [306, 191] width 143 height 10
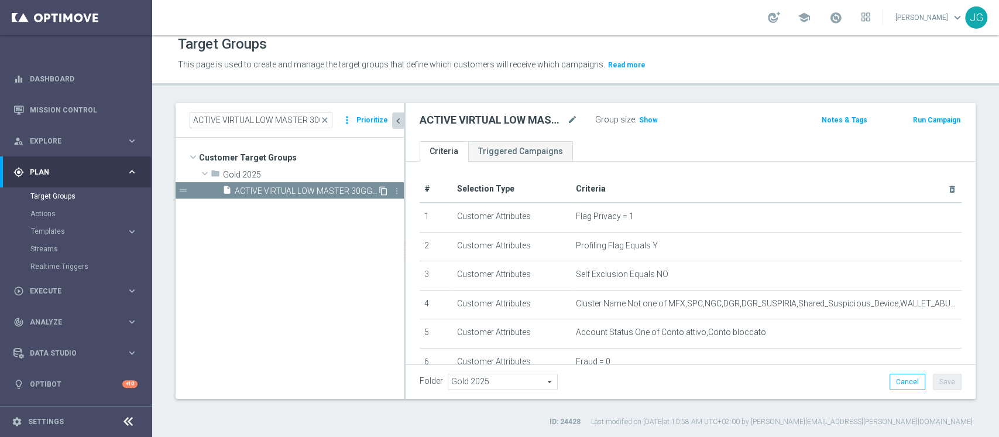
click at [383, 189] on icon "content_copy" at bounding box center [383, 190] width 9 height 9
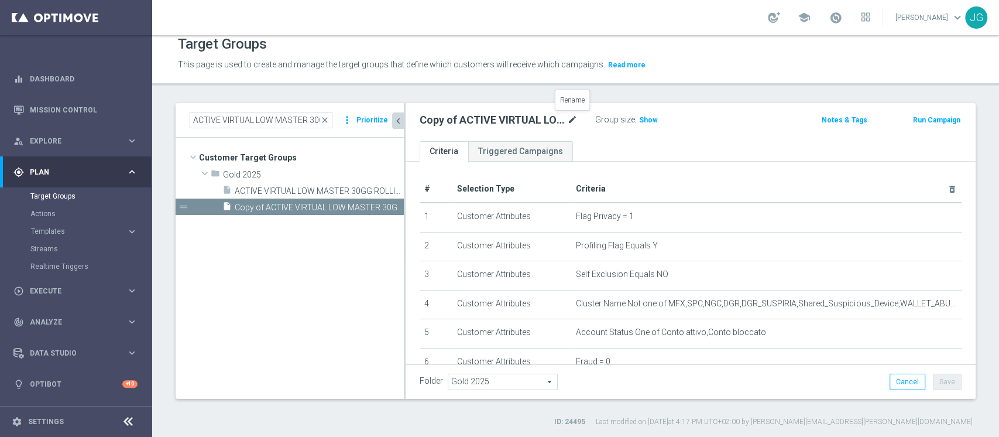
click at [571, 119] on icon "mode_edit" at bounding box center [572, 120] width 11 height 14
type input "ACTIVE SPORT LOW MASTER 30GG ROLLING 10.10"
click at [655, 147] on ul "Criteria Triggered Campaigns" at bounding box center [691, 151] width 570 height 20
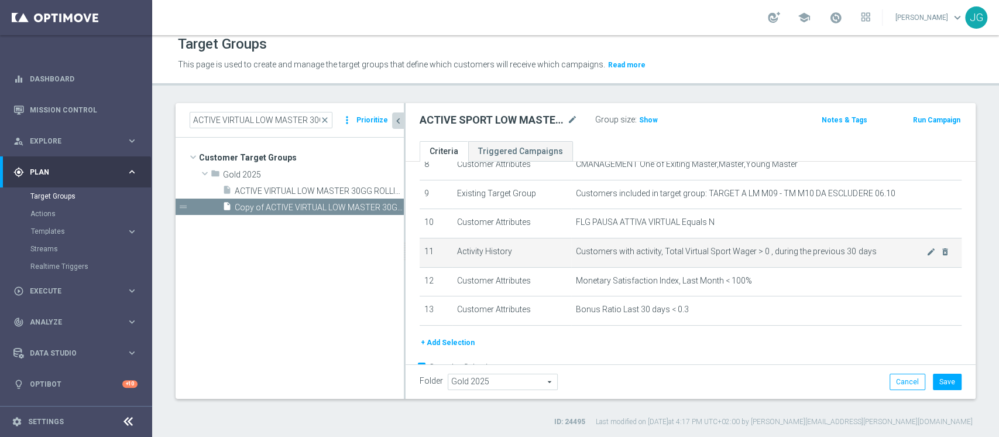
scroll to position [253, 0]
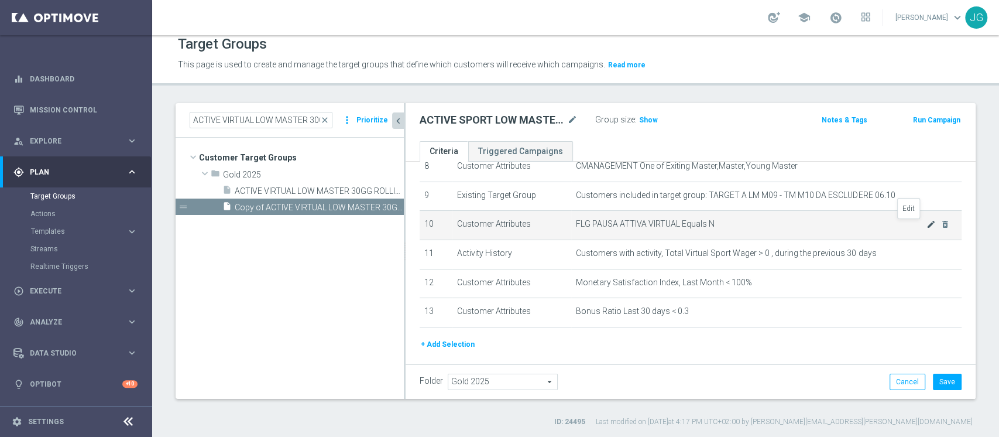
click at [927, 224] on icon "mode_edit" at bounding box center [931, 223] width 9 height 9
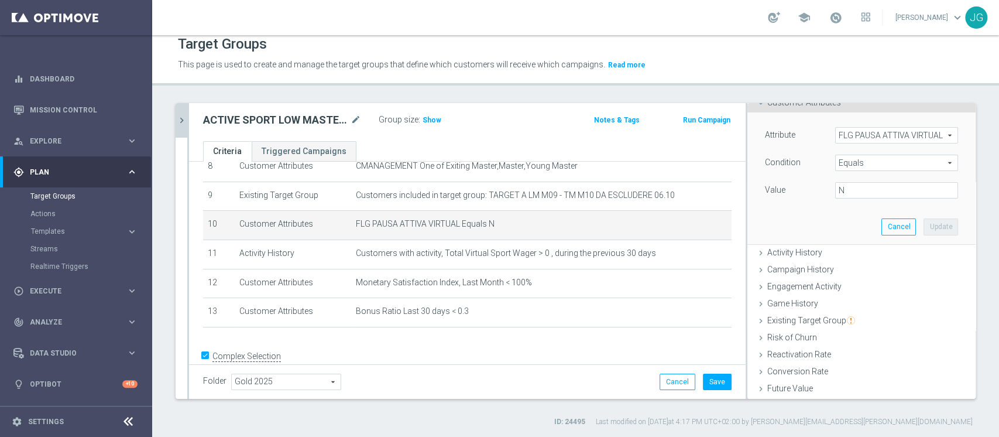
scroll to position [63, 0]
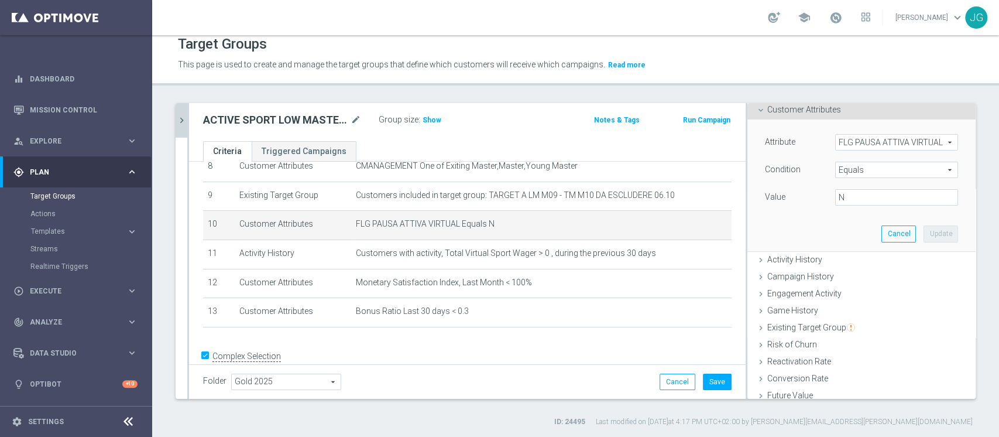
click at [846, 138] on span "FLG PAUSA ATTIVA VIRTUAL" at bounding box center [897, 142] width 122 height 15
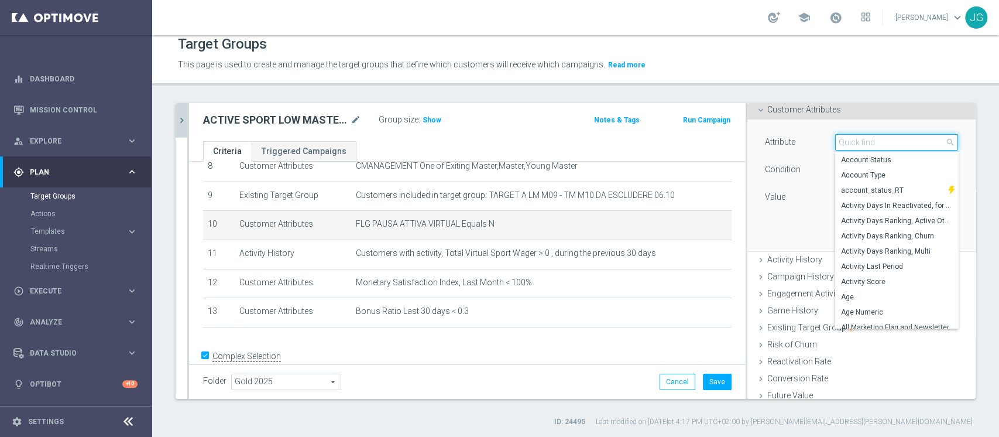
click at [846, 138] on input "search" at bounding box center [896, 142] width 123 height 16
type input "PAUSA"
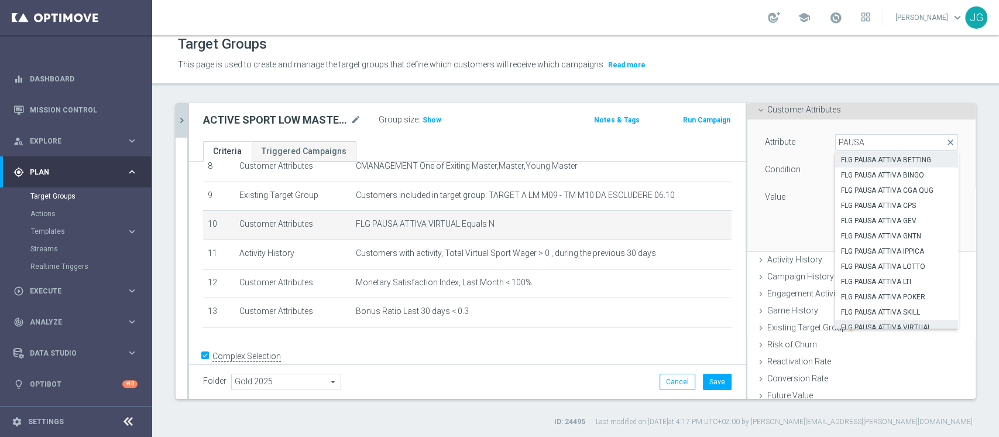
click at [867, 158] on span "FLG PAUSA ATTIVA BETTING" at bounding box center [896, 159] width 111 height 9
type input "FLG PAUSA ATTIVA BETTING"
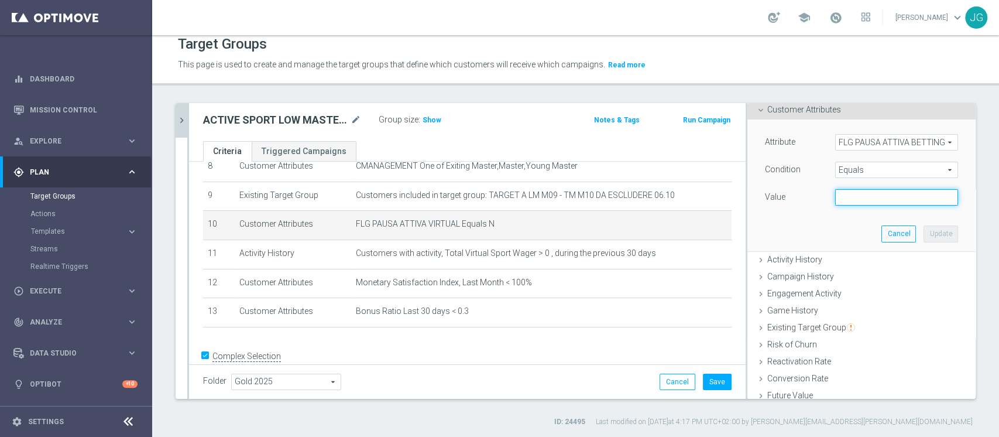
click at [864, 197] on input "text" at bounding box center [896, 197] width 123 height 16
type input "N"
click at [924, 236] on button "Update" at bounding box center [941, 233] width 35 height 16
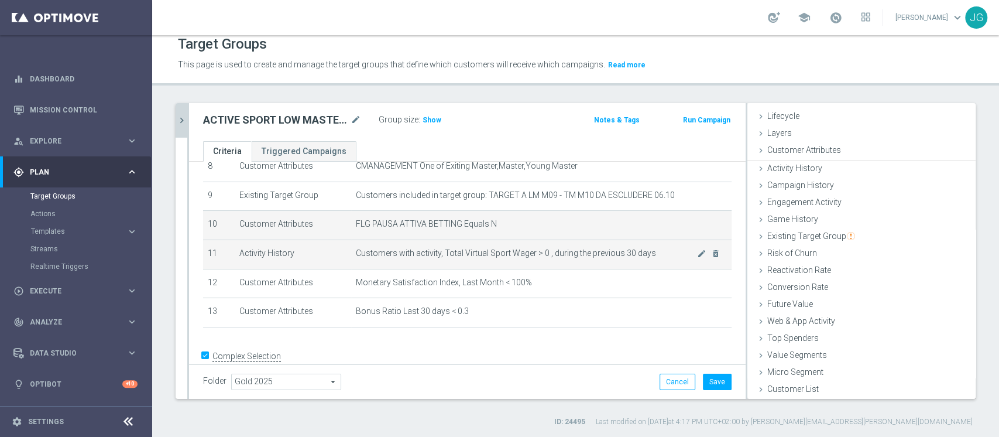
scroll to position [22, 0]
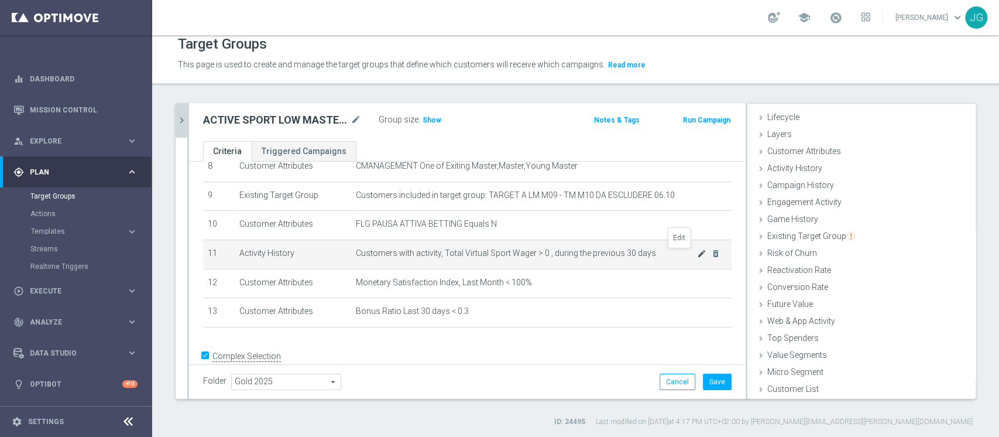
click at [697, 253] on icon "mode_edit" at bounding box center [701, 253] width 9 height 9
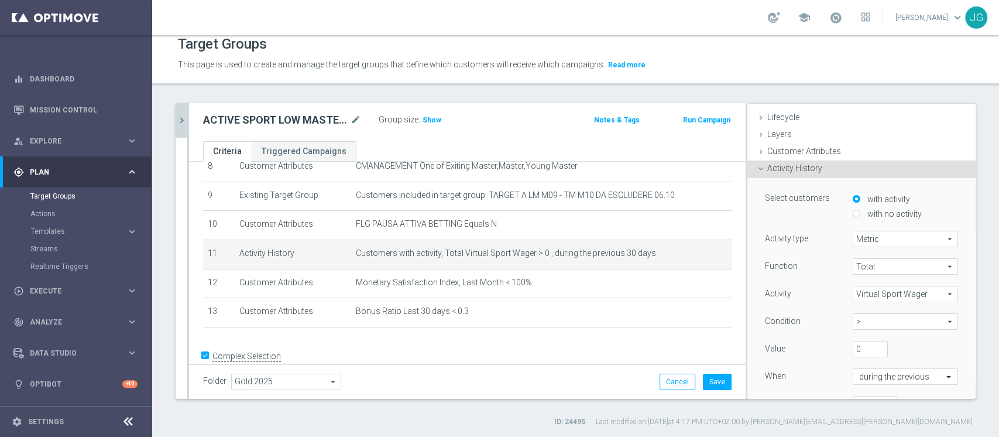
scroll to position [63, 0]
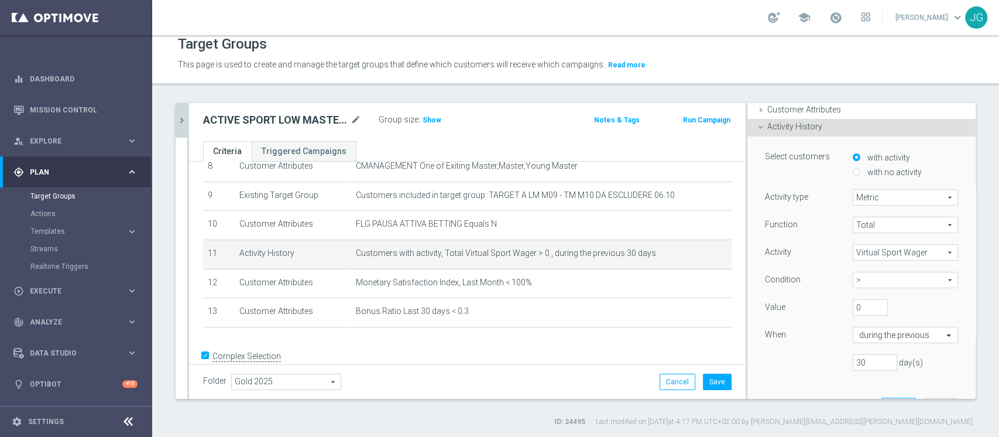
click at [864, 250] on span "Virtual Sport Wager" at bounding box center [905, 252] width 104 height 15
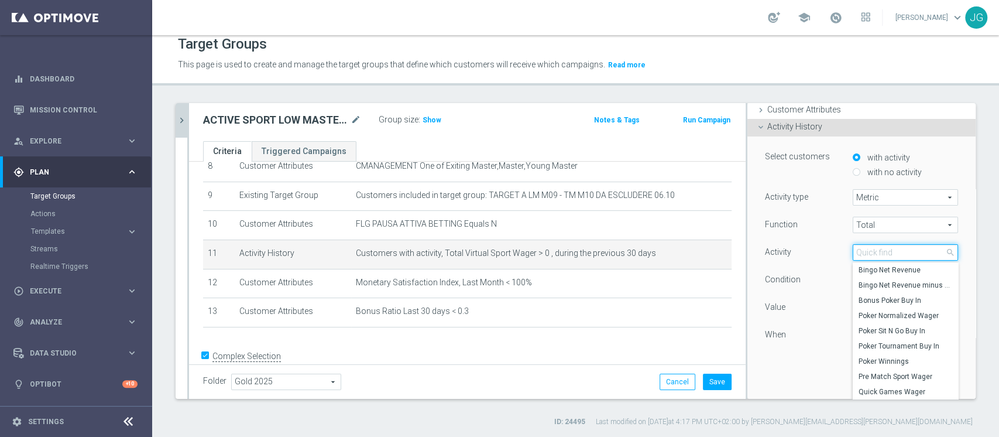
click at [864, 250] on input "search" at bounding box center [905, 252] width 105 height 16
type input "SPORT"
click at [871, 373] on span "Sport Wager" at bounding box center [906, 376] width 94 height 9
type input "Sport Wager"
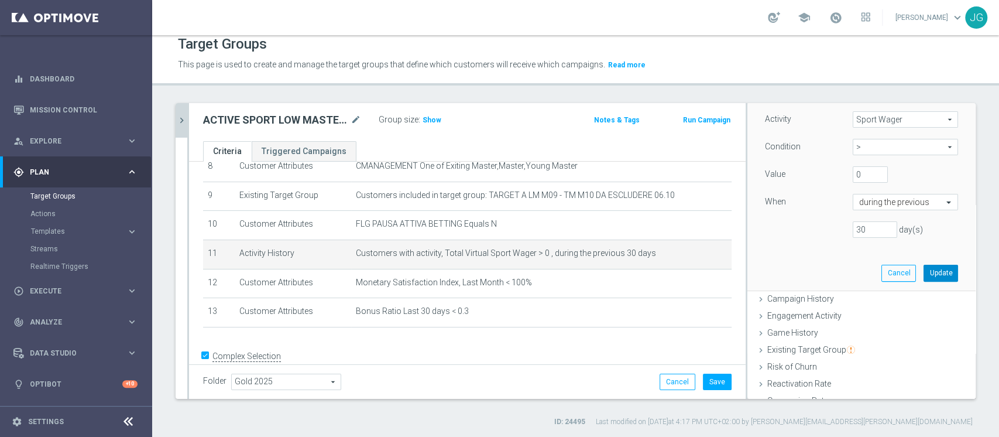
click at [924, 267] on button "Update" at bounding box center [941, 273] width 35 height 16
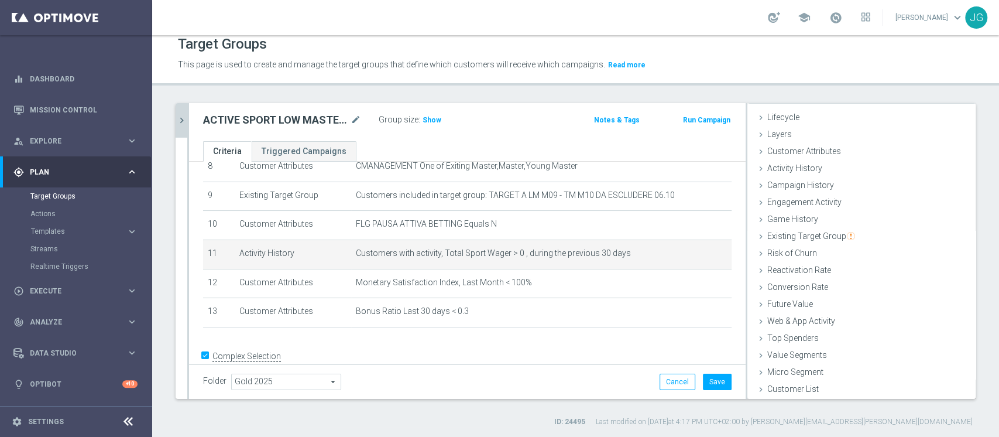
scroll to position [22, 0]
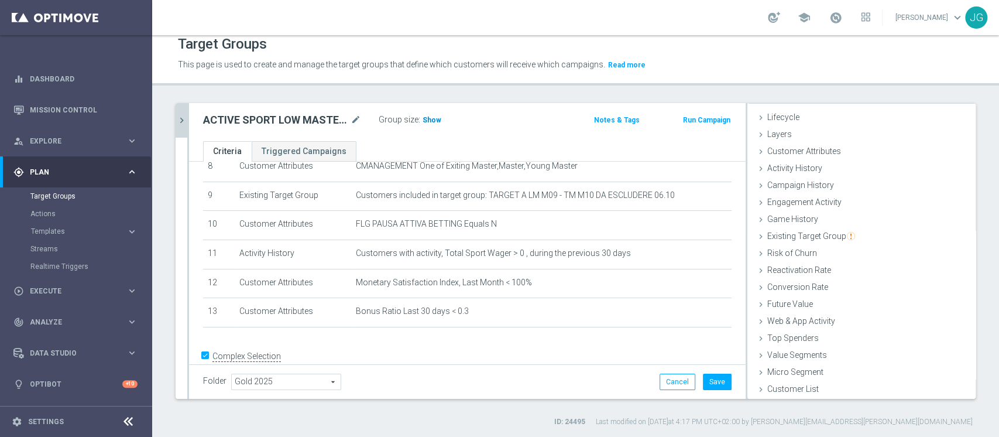
click at [425, 118] on span "Show" at bounding box center [432, 120] width 19 height 8
click at [711, 378] on button "Save" at bounding box center [717, 381] width 29 height 16
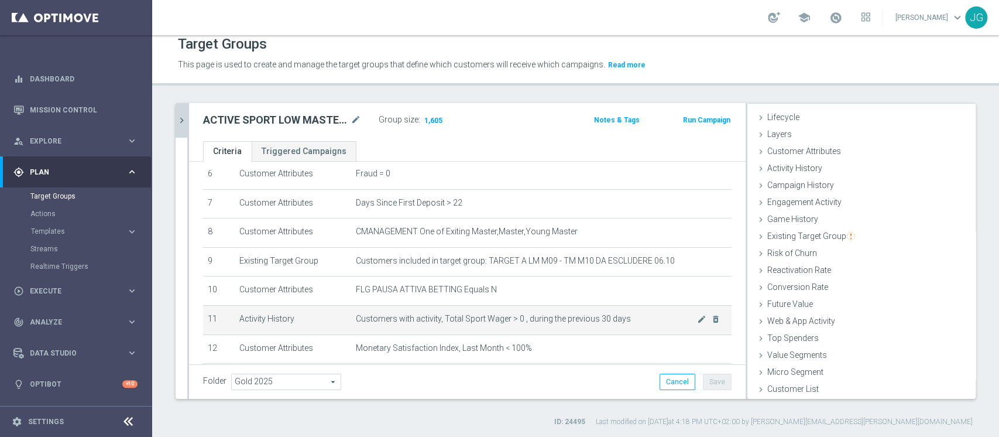
scroll to position [203, 0]
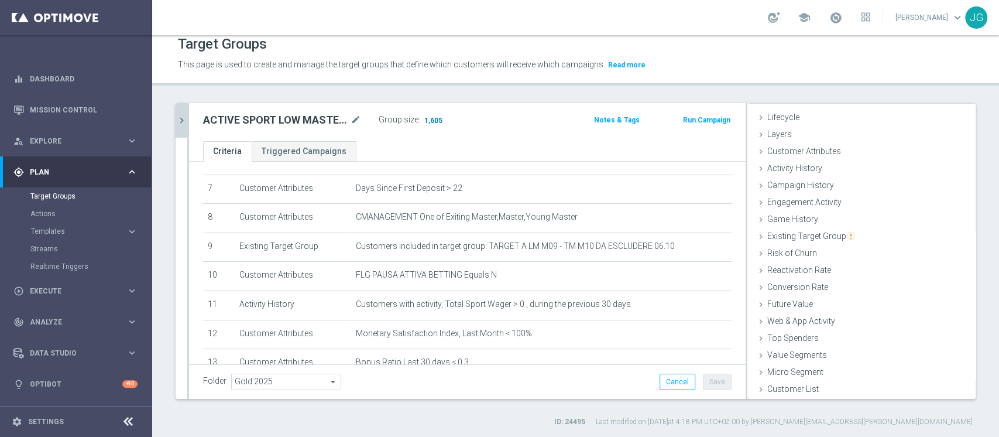
click at [431, 118] on span "1,605" at bounding box center [433, 121] width 20 height 11
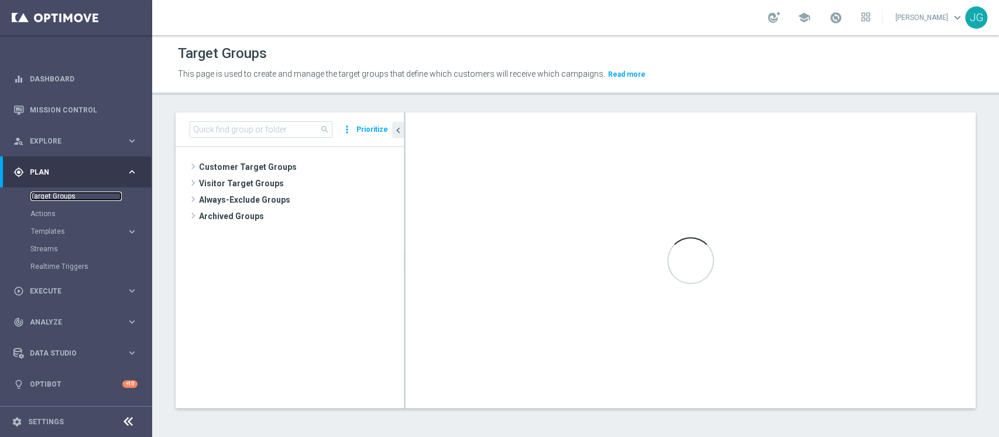
click at [74, 197] on link "Target Groups" at bounding box center [75, 195] width 91 height 9
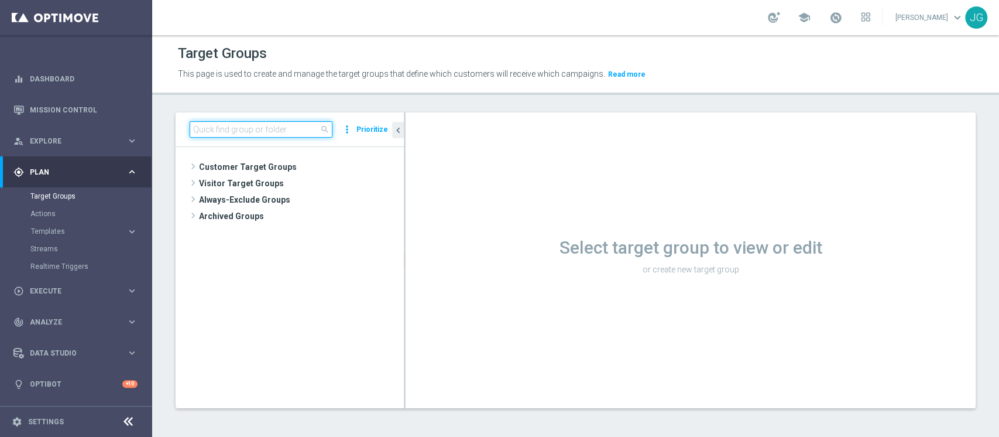
click at [242, 122] on input at bounding box center [261, 129] width 143 height 16
paste input "ATTIVI SPORT - LOW 3000 - 6000 30 GIORNI ROLLING"
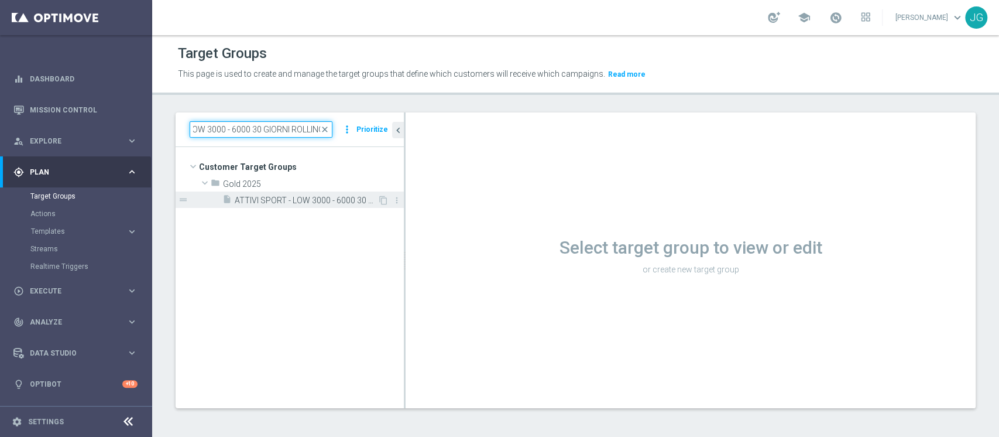
type input "ATTIVI SPORT - LOW 3000 - 6000 30 GIORNI ROLLING"
click at [292, 203] on span "ATTIVI SPORT - LOW 3000 - 6000 30 GIORNI ROLLING 03.10" at bounding box center [306, 200] width 143 height 10
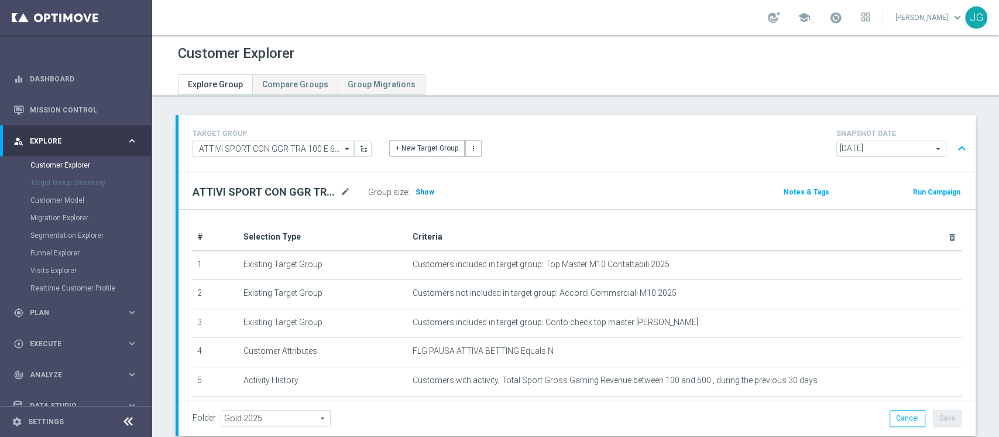
click at [423, 191] on span "Show" at bounding box center [425, 192] width 19 height 8
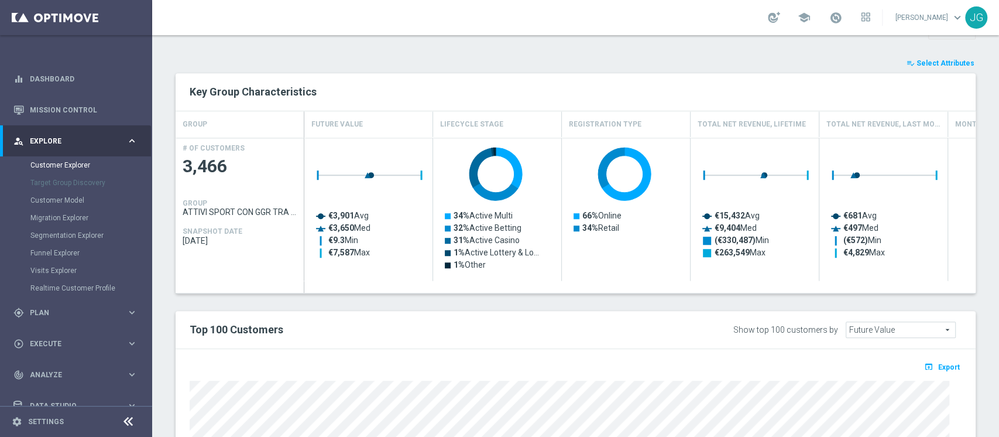
scroll to position [372, 0]
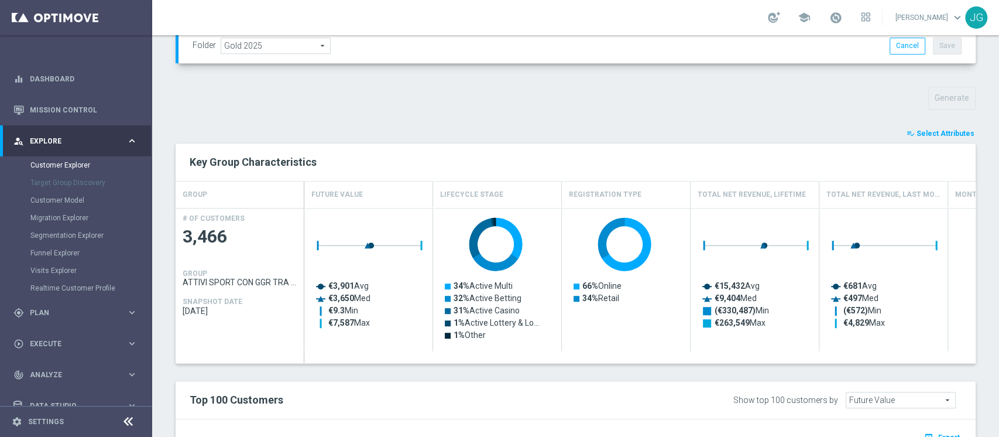
click at [929, 130] on span "Select Attributes" at bounding box center [946, 133] width 58 height 8
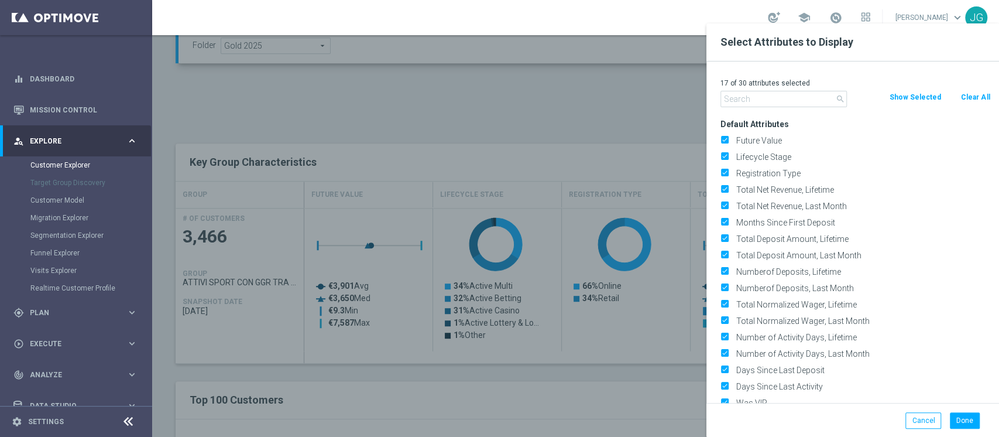
click at [966, 91] on button "Clear All" at bounding box center [975, 97] width 31 height 13
checkbox input "false"
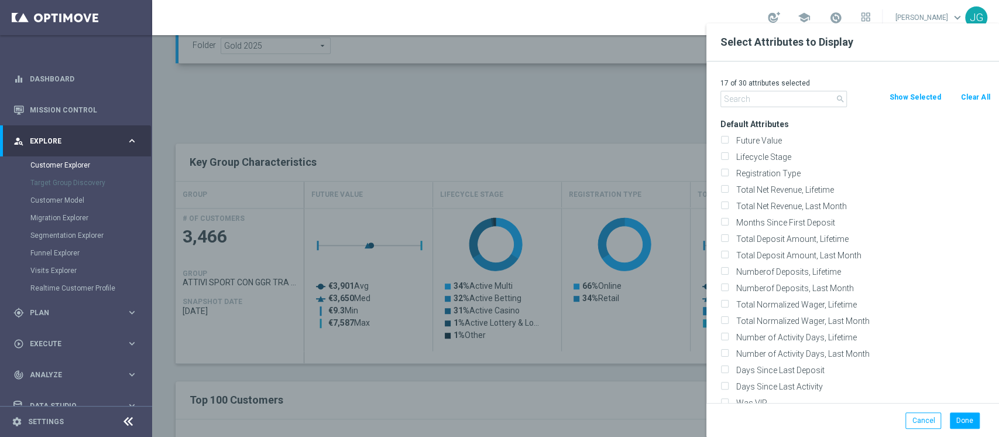
checkbox input "false"
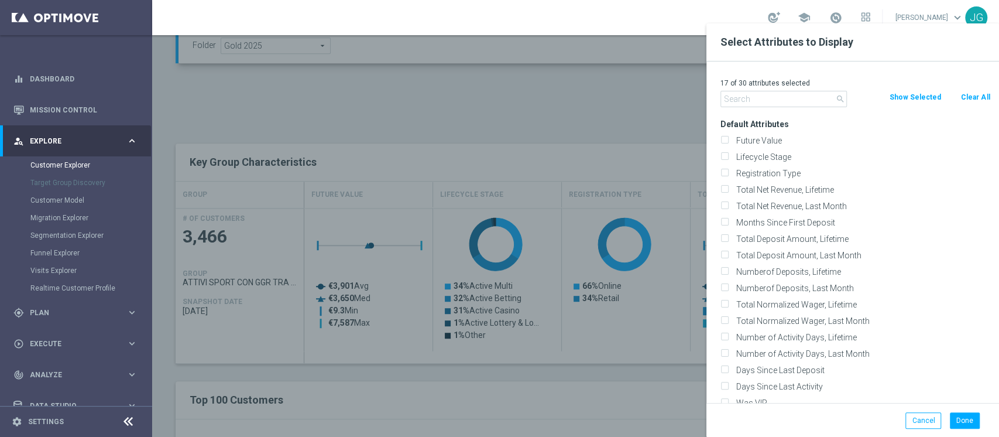
checkbox input "false"
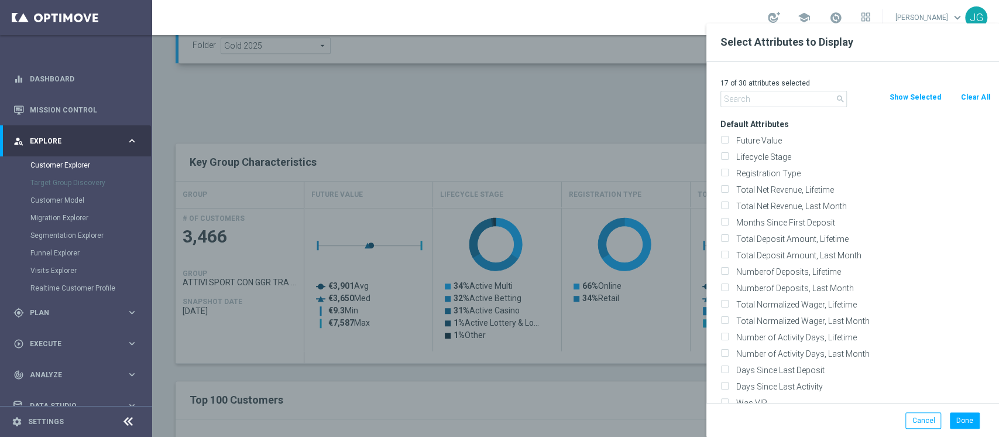
checkbox input "false"
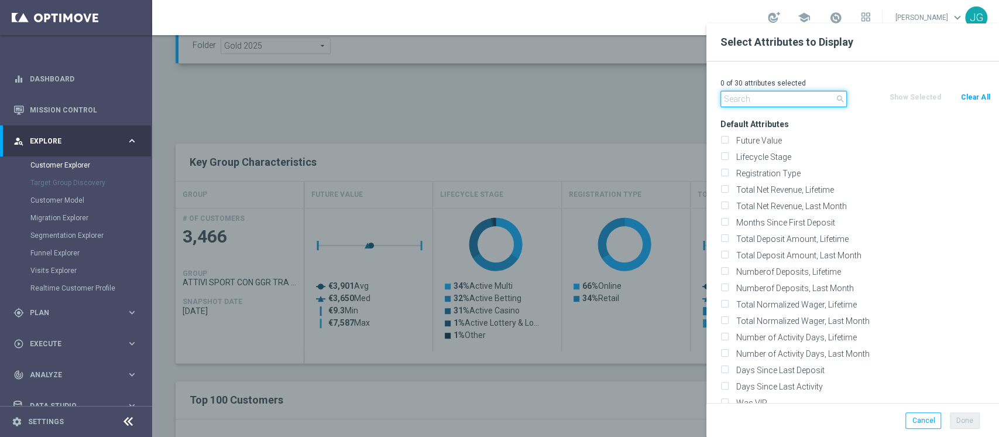
click at [791, 94] on input "text" at bounding box center [783, 99] width 126 height 16
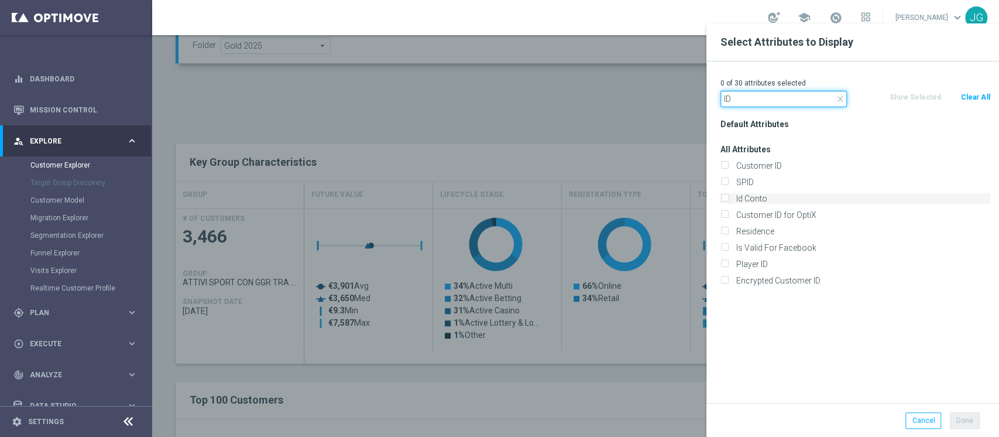
type input "ID"
click at [777, 197] on label "Id Conto" at bounding box center [861, 198] width 258 height 11
click at [728, 197] on input "Id Conto" at bounding box center [724, 200] width 8 height 8
checkbox input "true"
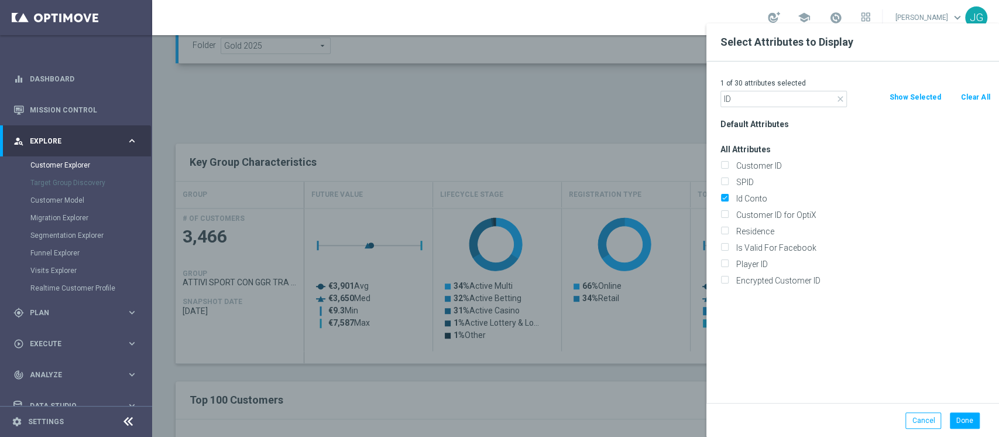
click at [646, 128] on div at bounding box center [651, 241] width 999 height 437
click at [963, 424] on button "Done" at bounding box center [965, 420] width 30 height 16
type input "Search"
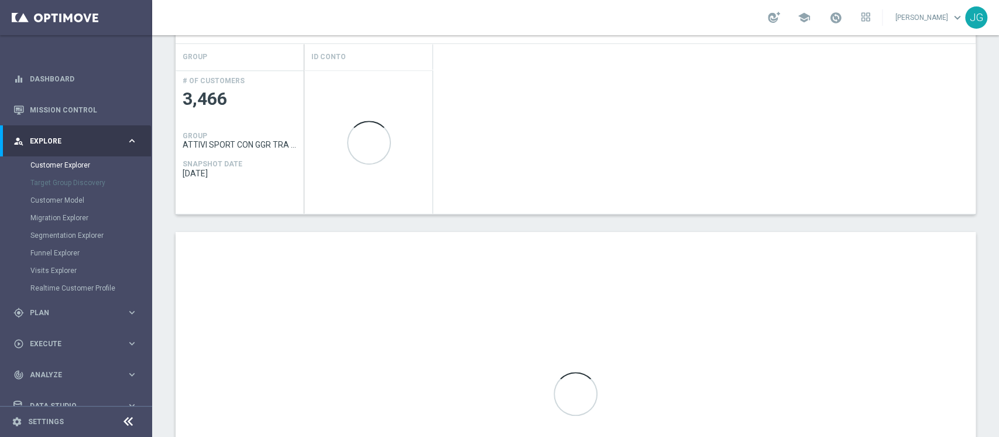
scroll to position [512, 0]
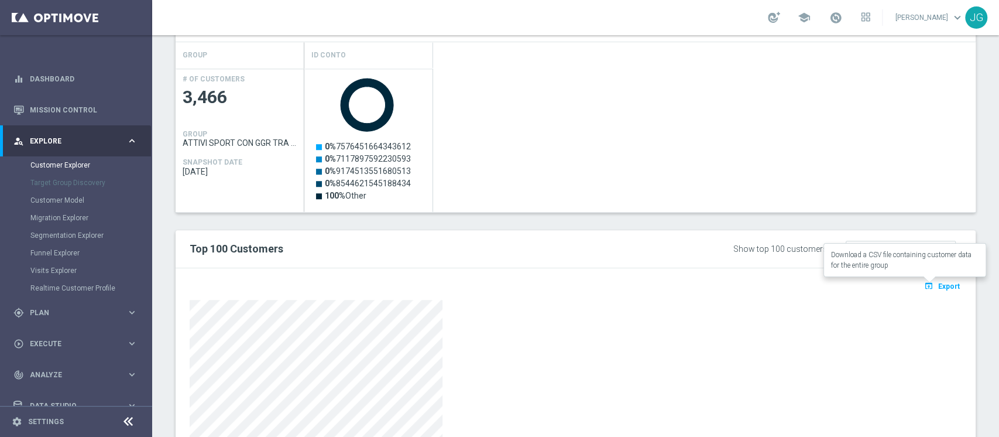
click at [938, 282] on span "Export" at bounding box center [949, 286] width 22 height 8
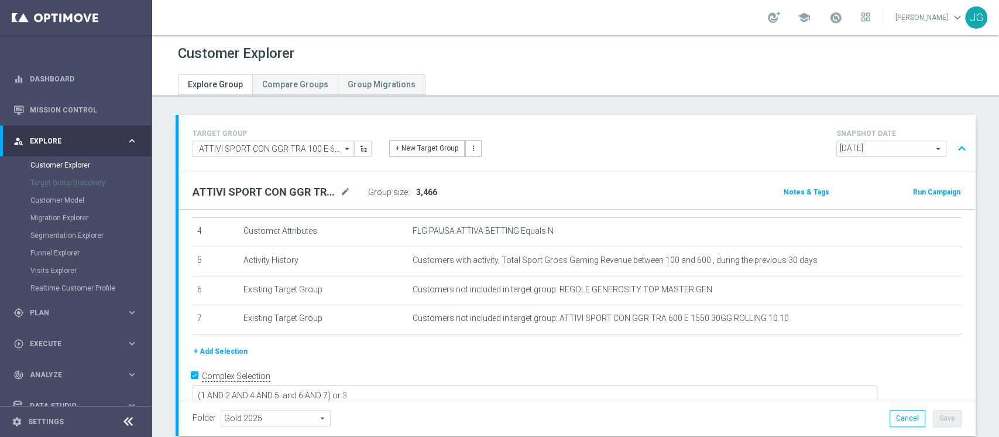
scroll to position [657, 0]
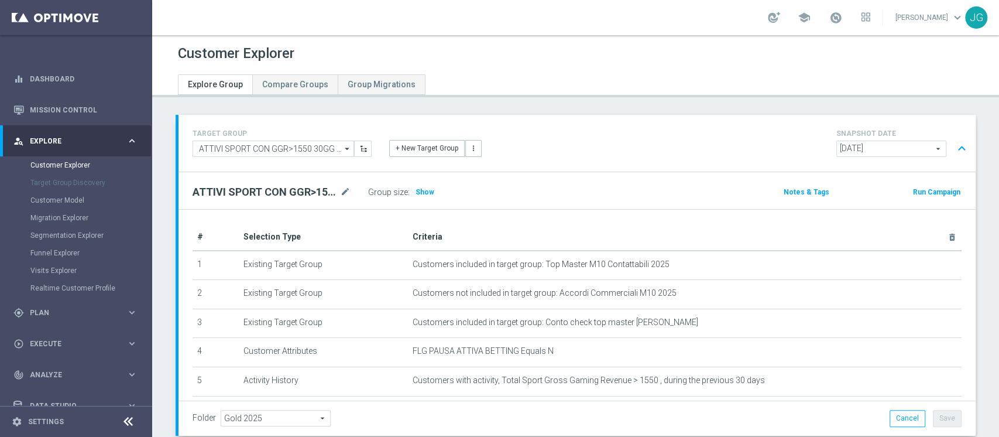
click at [428, 196] on h3 "Show" at bounding box center [424, 192] width 21 height 13
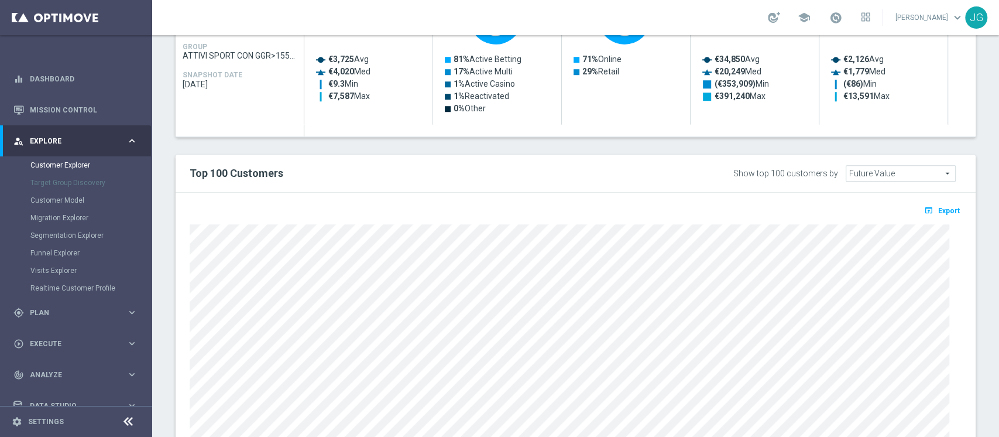
scroll to position [668, 0]
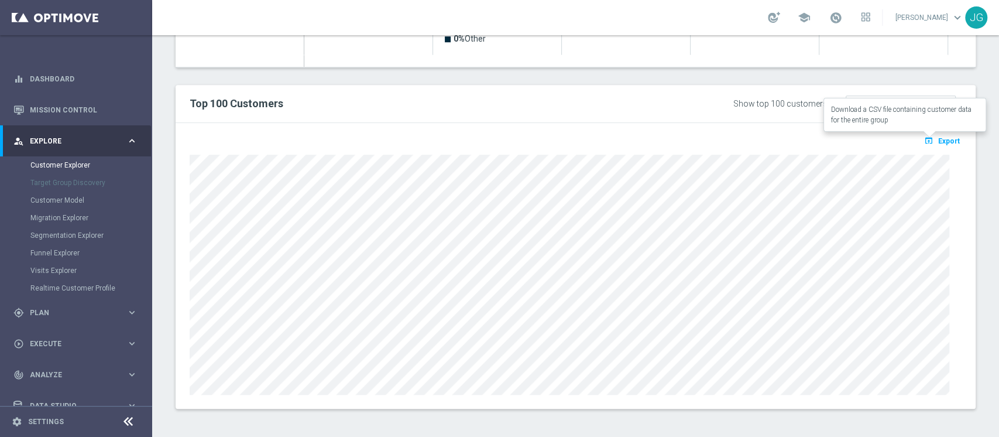
click at [938, 138] on span "Export" at bounding box center [949, 141] width 22 height 8
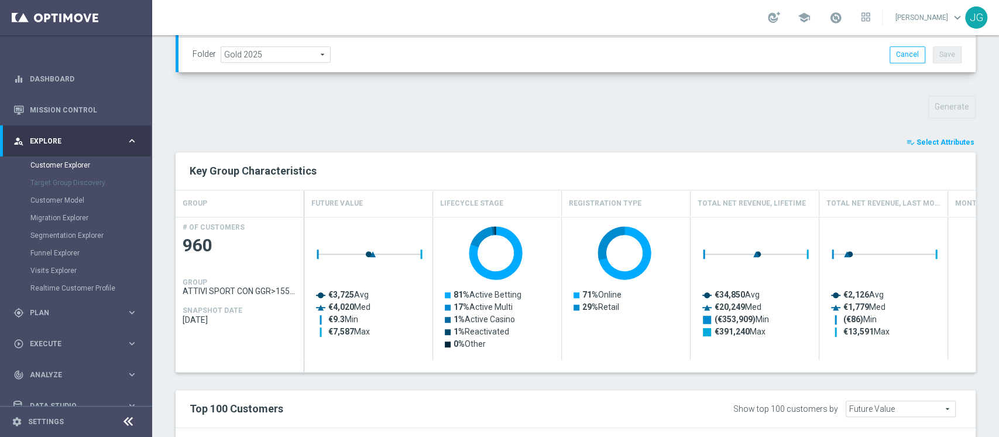
scroll to position [362, 0]
click at [941, 143] on span "Select Attributes" at bounding box center [946, 143] width 58 height 8
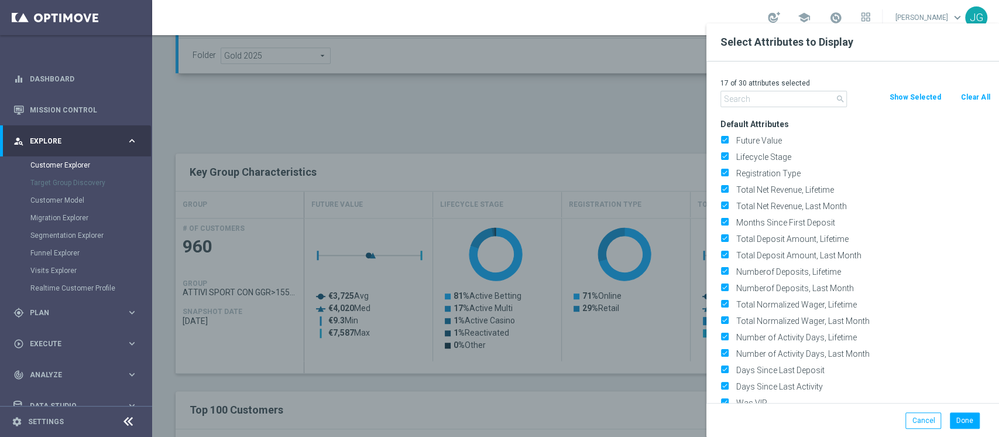
click at [966, 95] on button "Clear All" at bounding box center [975, 97] width 31 height 13
checkbox input "false"
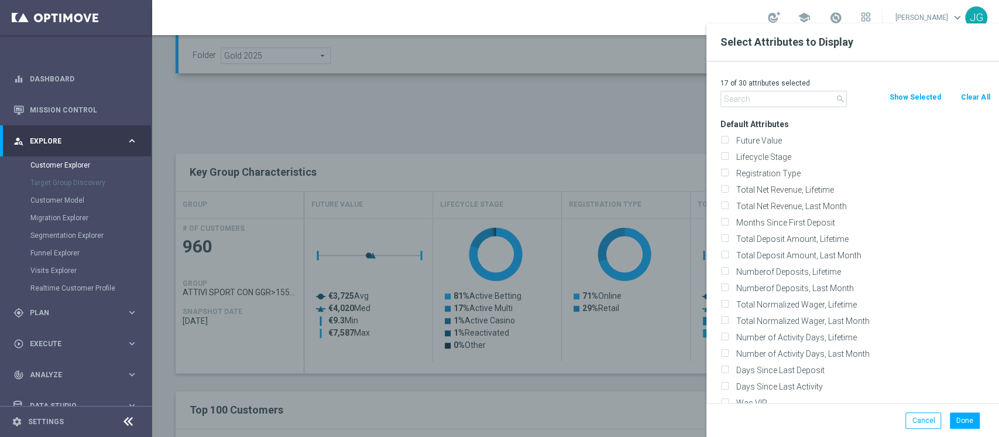
checkbox input "false"
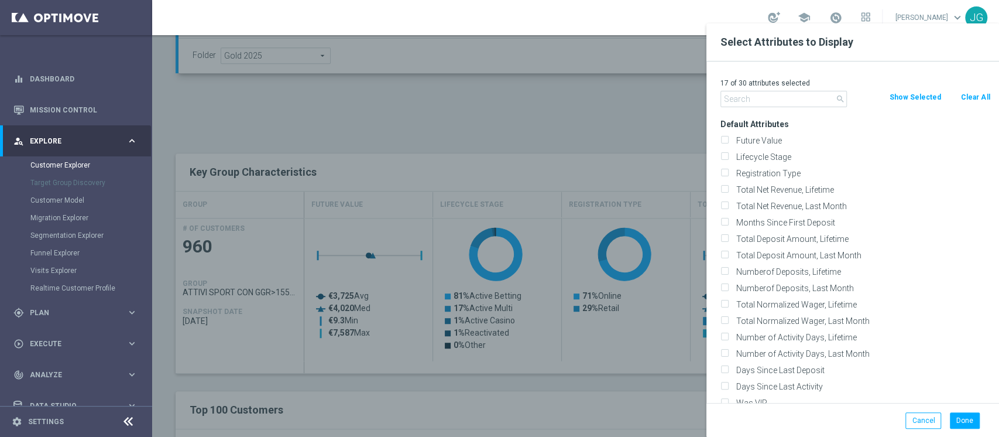
checkbox input "false"
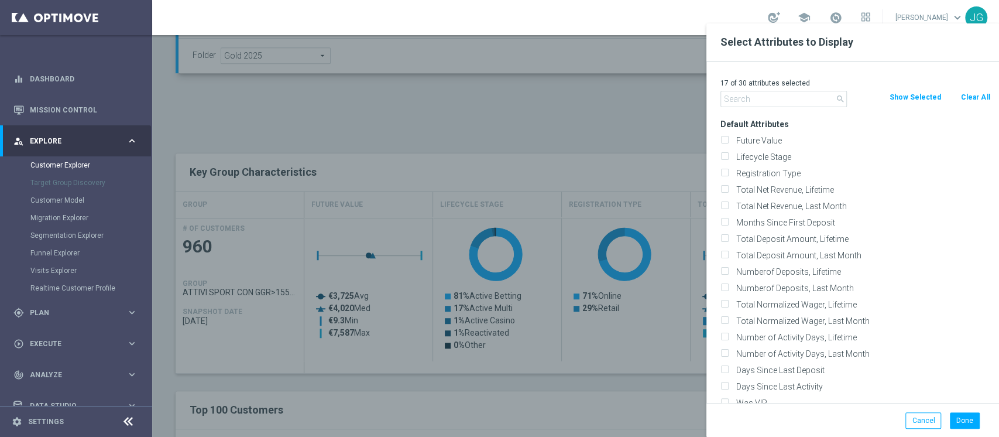
checkbox input "false"
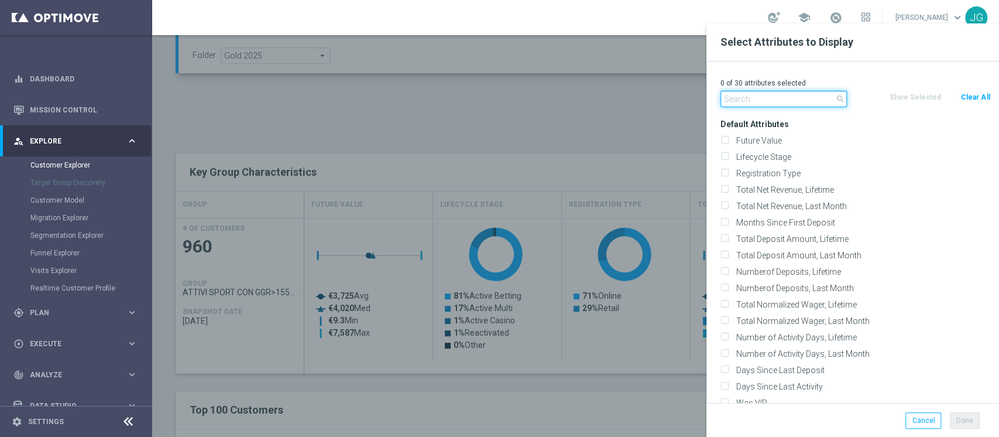
click at [769, 101] on input "text" at bounding box center [783, 99] width 126 height 16
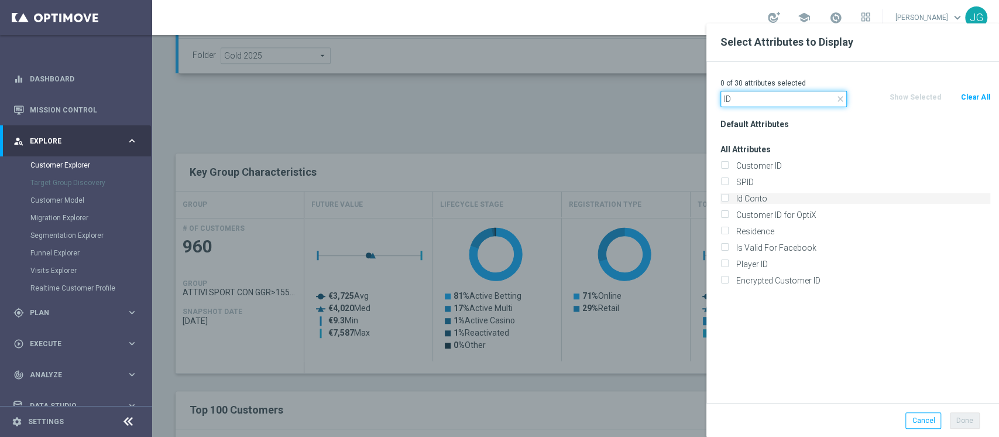
type input "ID"
click at [735, 199] on label "Id Conto" at bounding box center [861, 198] width 258 height 11
click at [728, 199] on input "Id Conto" at bounding box center [724, 200] width 8 height 8
checkbox input "true"
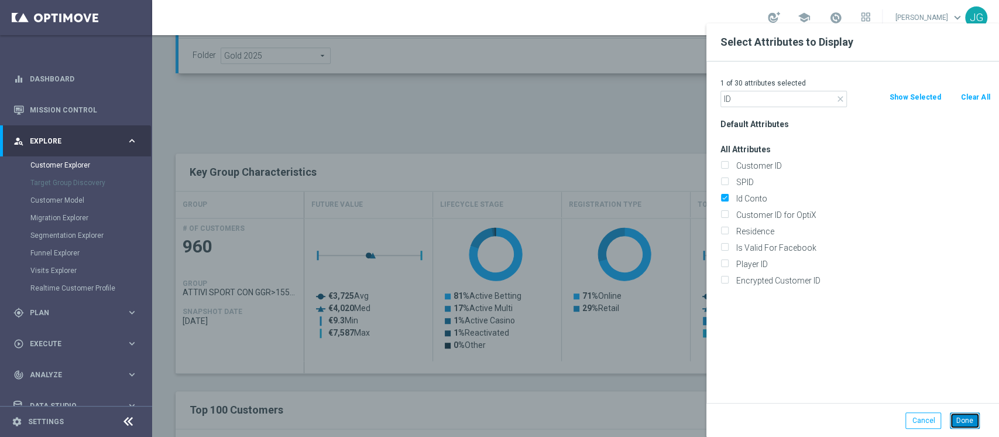
click at [962, 426] on button "Done" at bounding box center [965, 420] width 30 height 16
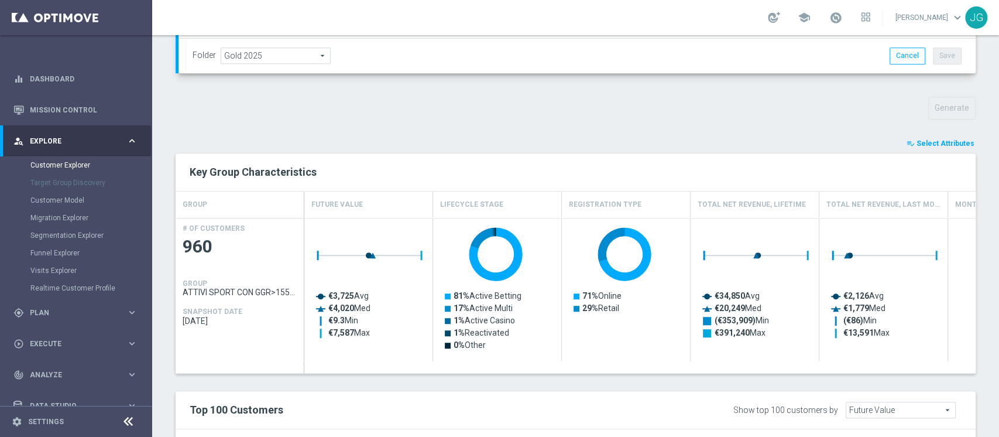
type input "Search"
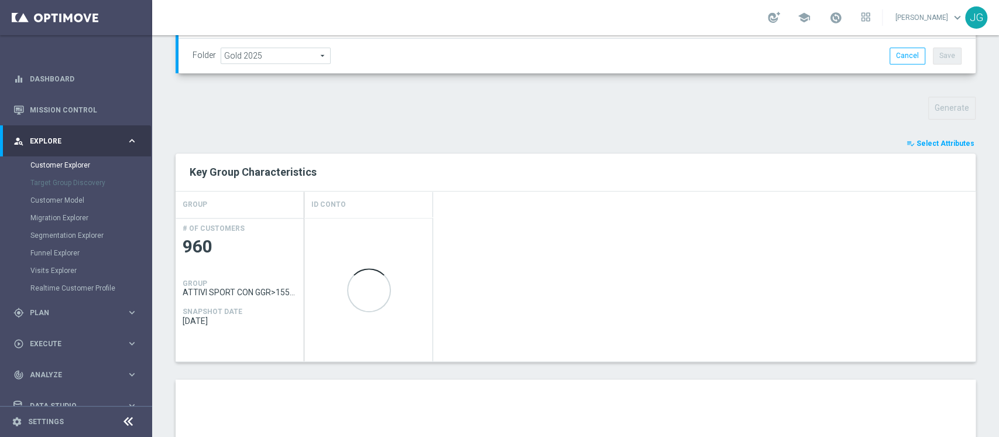
scroll to position [657, 0]
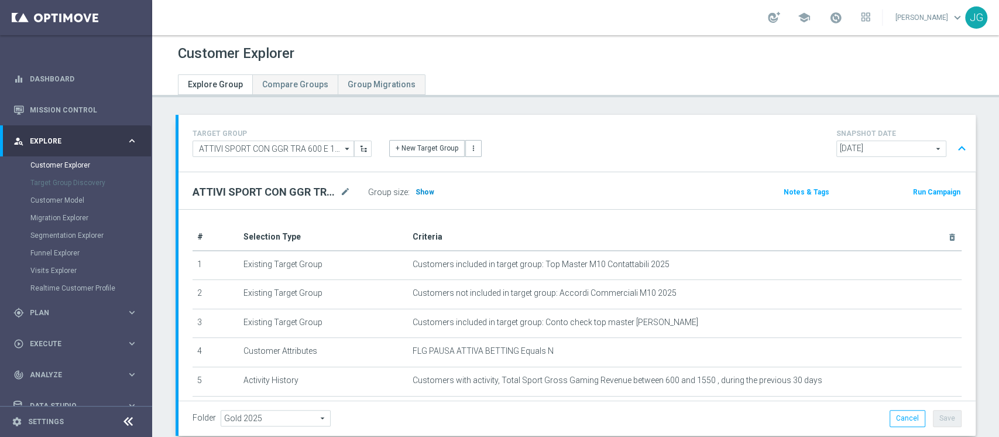
click at [424, 193] on span "Show" at bounding box center [425, 192] width 19 height 8
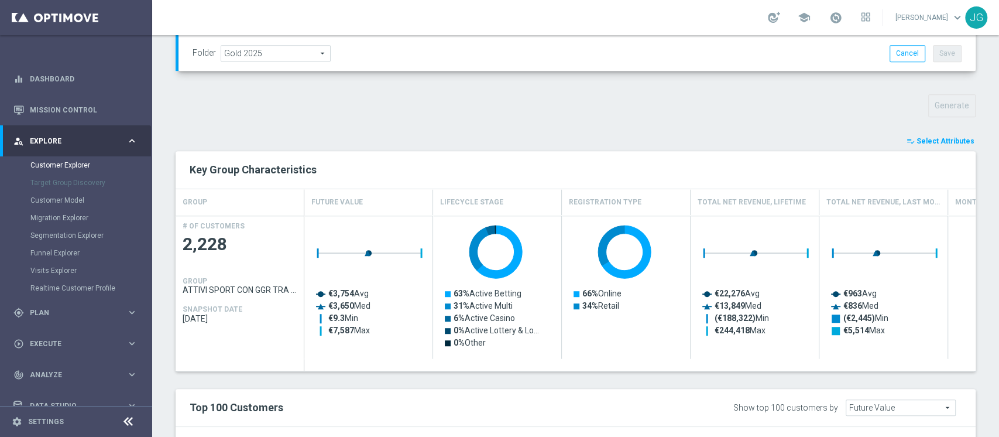
scroll to position [375, 0]
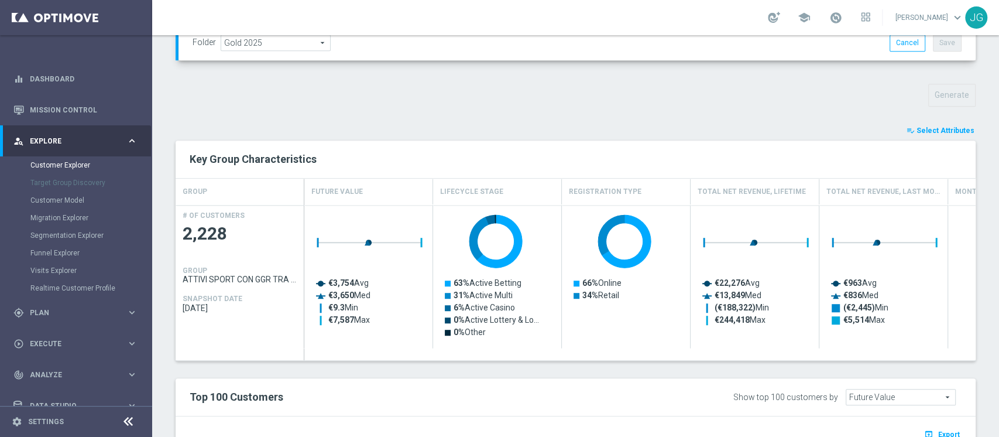
click at [927, 138] on div "playlist_add_check Select Attributes Key Group Characteristics GROUP Future Val…" at bounding box center [576, 413] width 800 height 578
click at [948, 129] on span "Select Attributes" at bounding box center [946, 130] width 58 height 8
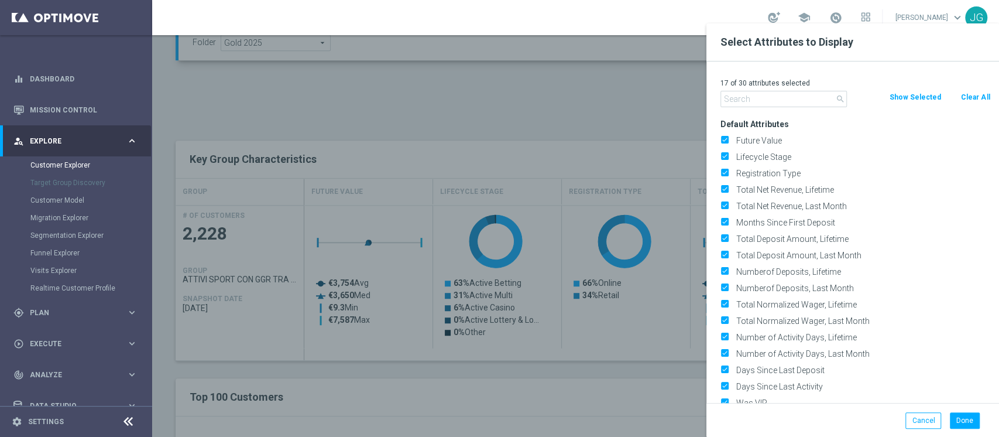
click at [970, 98] on button "Clear All" at bounding box center [975, 97] width 31 height 13
checkbox input "false"
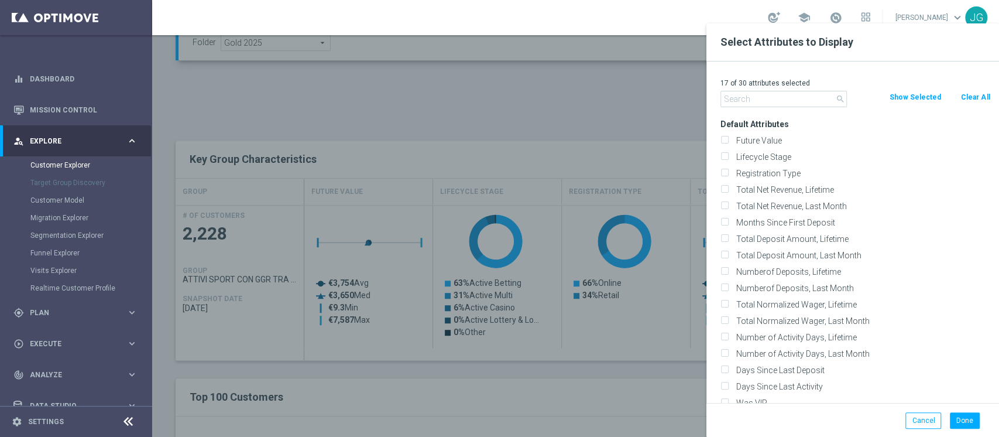
checkbox input "false"
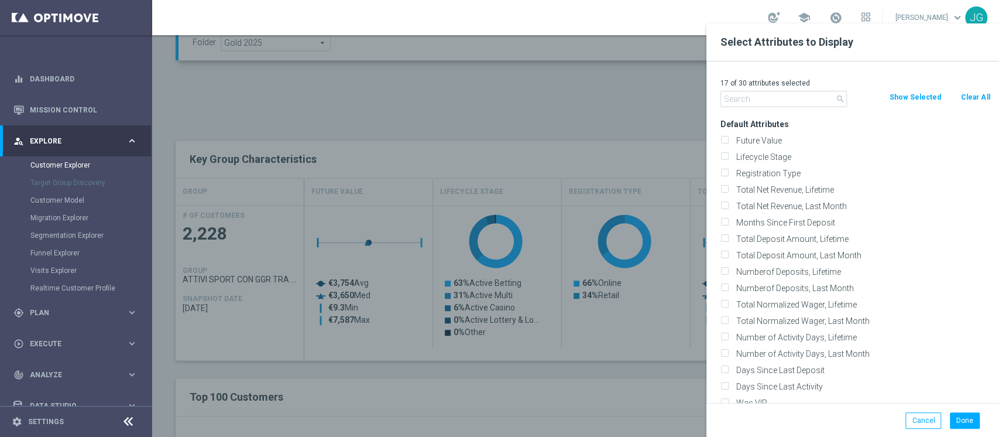
checkbox input "false"
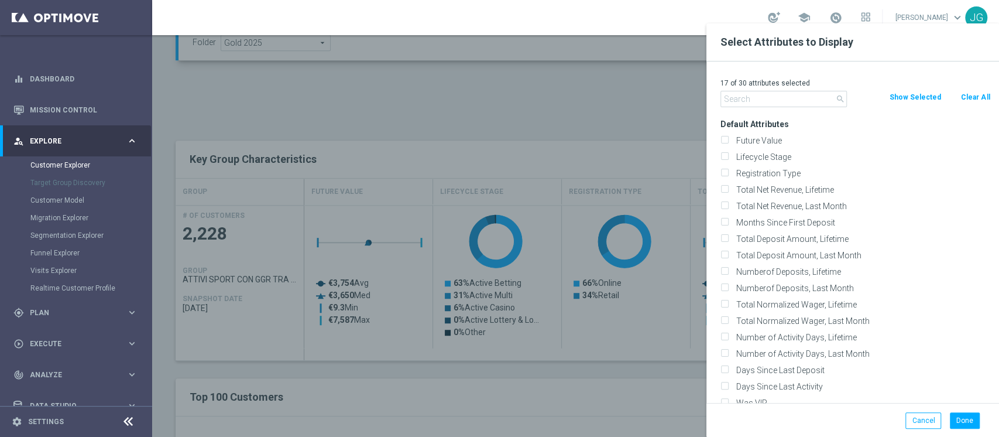
checkbox input "false"
click at [927, 421] on button "Cancel" at bounding box center [923, 420] width 36 height 16
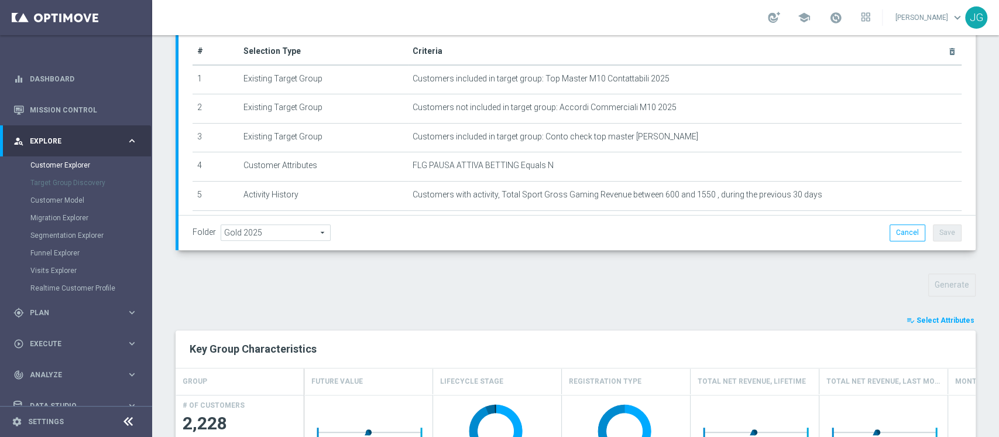
scroll to position [158, 0]
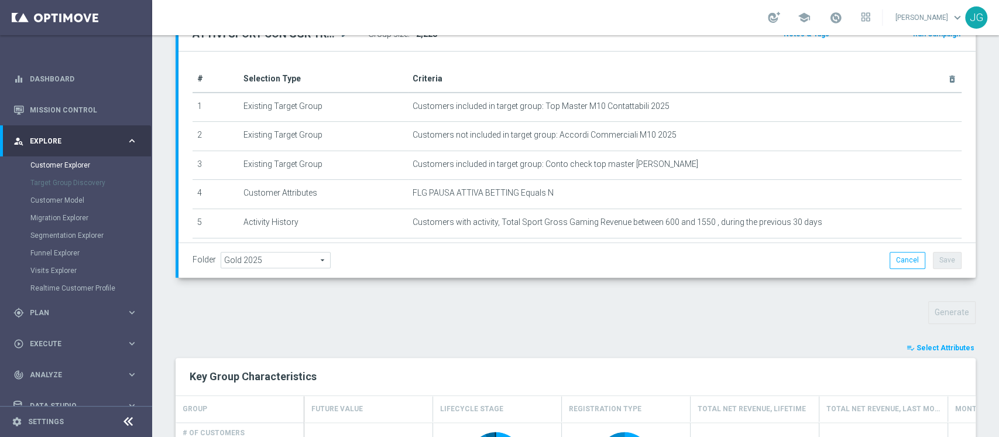
click at [919, 345] on span "Select Attributes" at bounding box center [946, 348] width 58 height 8
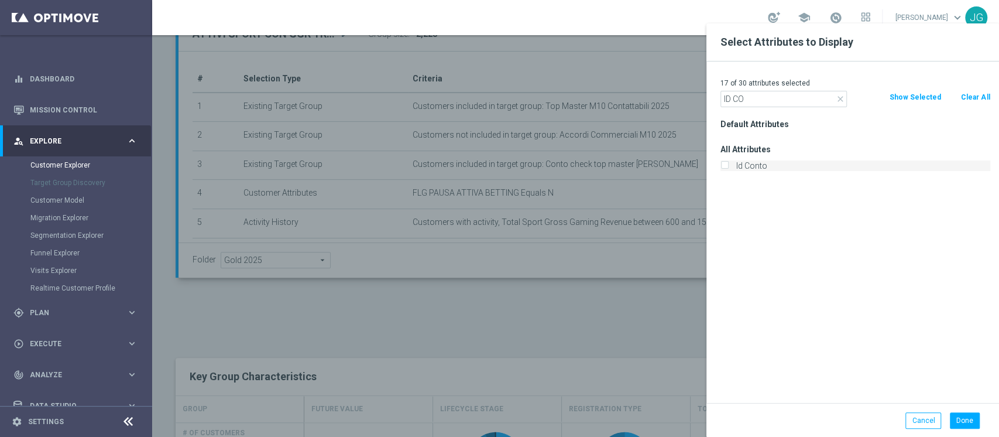
type input "ID CO"
click at [763, 160] on label "Id Conto" at bounding box center [861, 165] width 258 height 11
click at [728, 163] on input "Id Conto" at bounding box center [724, 167] width 8 height 8
checkbox input "true"
click at [967, 415] on button "Done" at bounding box center [965, 420] width 30 height 16
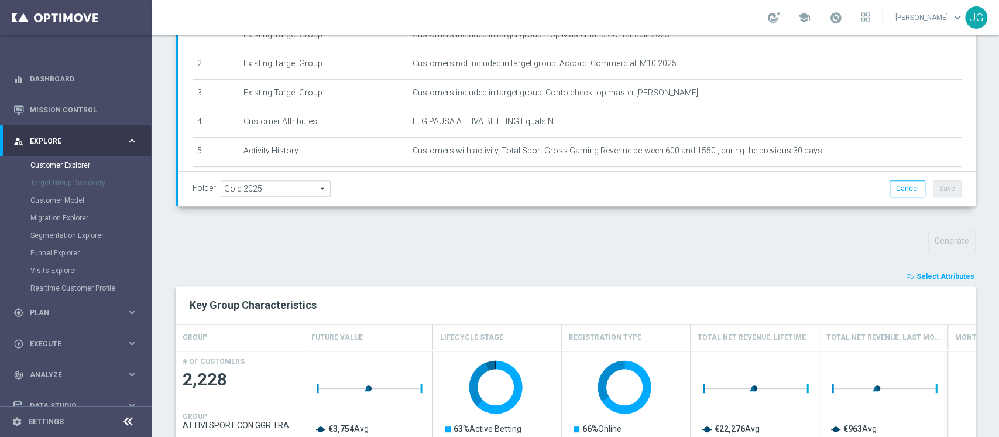
scroll to position [229, 0]
click at [918, 272] on span "Select Attributes" at bounding box center [946, 276] width 58 height 8
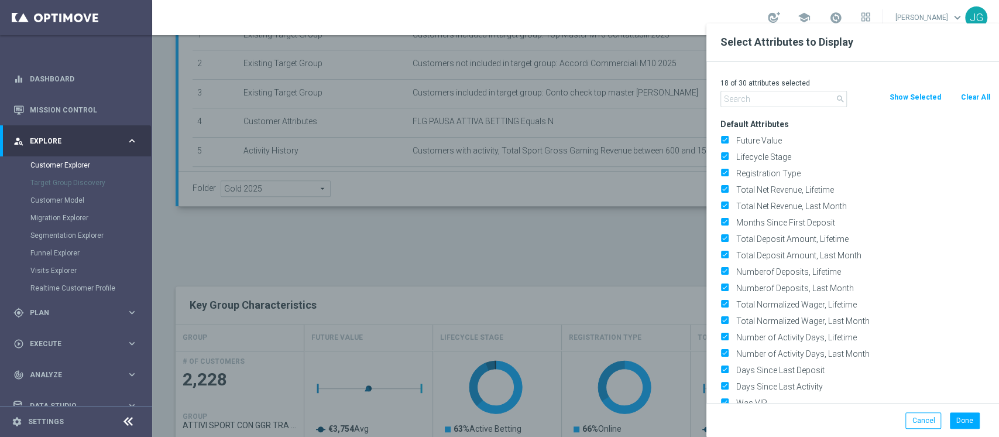
click at [969, 95] on button "Clear All" at bounding box center [975, 97] width 31 height 13
checkbox input "false"
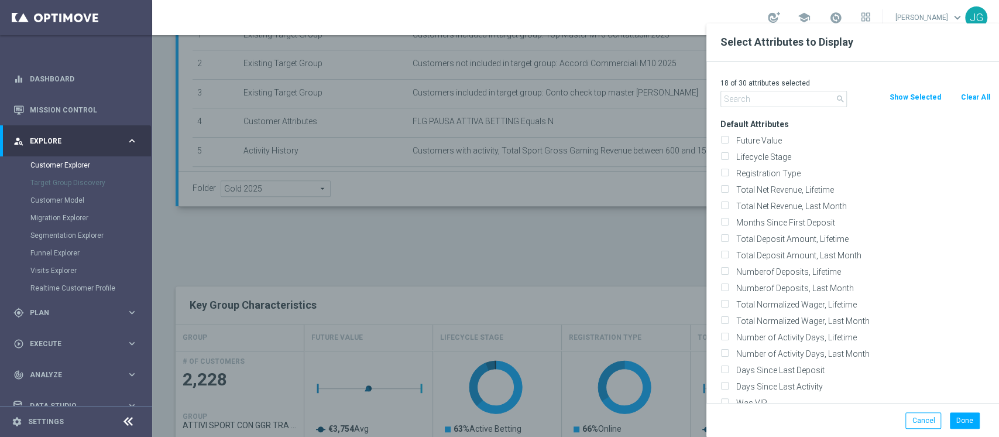
checkbox input "false"
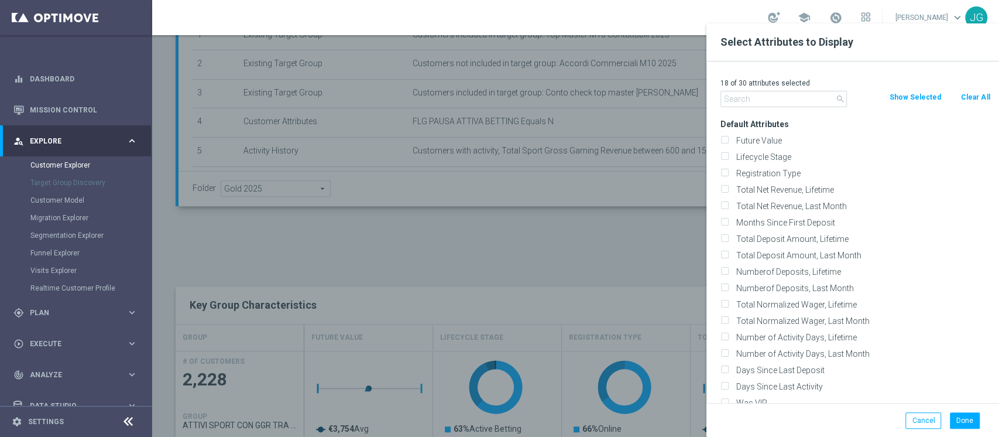
checkbox input "false"
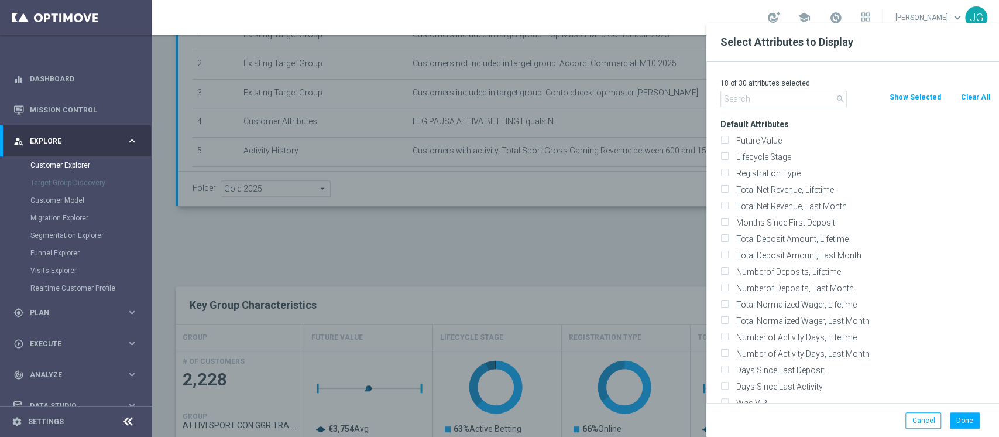
checkbox input "false"
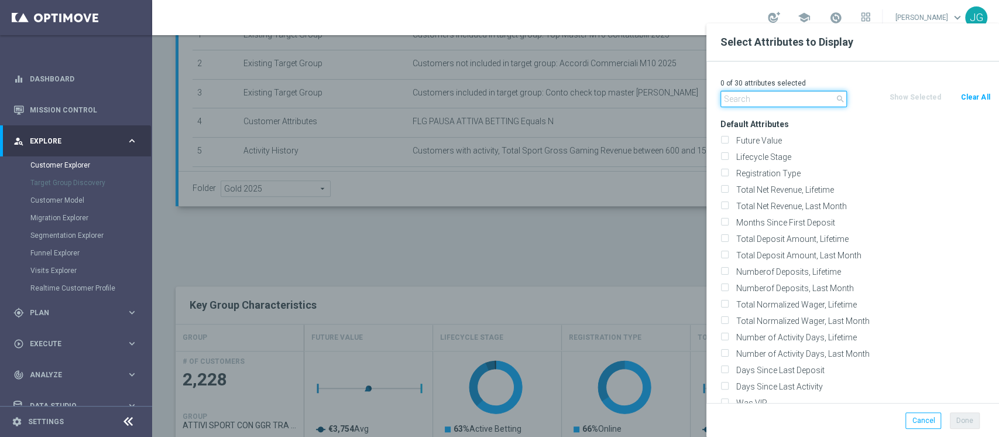
click at [794, 98] on input "text" at bounding box center [783, 99] width 126 height 16
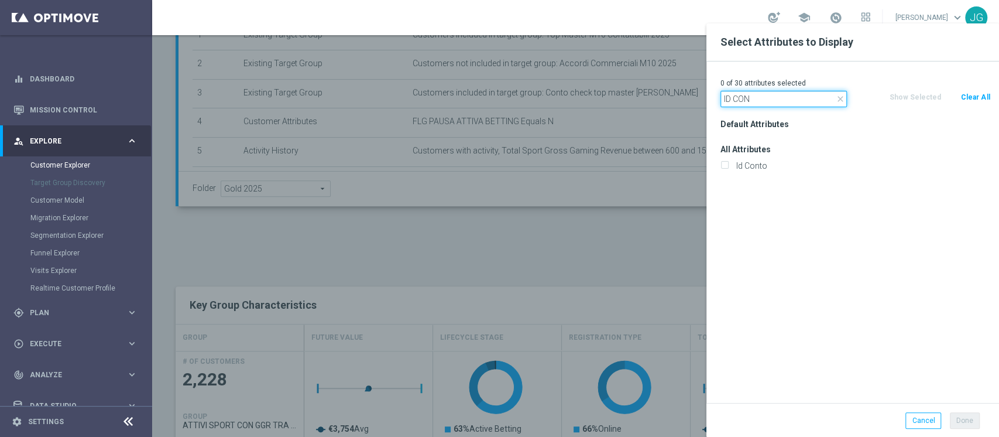
type input "ID CON"
click at [744, 175] on div "Default Attributes All Attributes Id Conto" at bounding box center [855, 259] width 287 height 287
click at [750, 170] on label "Id Conto" at bounding box center [861, 165] width 258 height 11
click at [728, 170] on input "Id Conto" at bounding box center [724, 167] width 8 height 8
checkbox input "true"
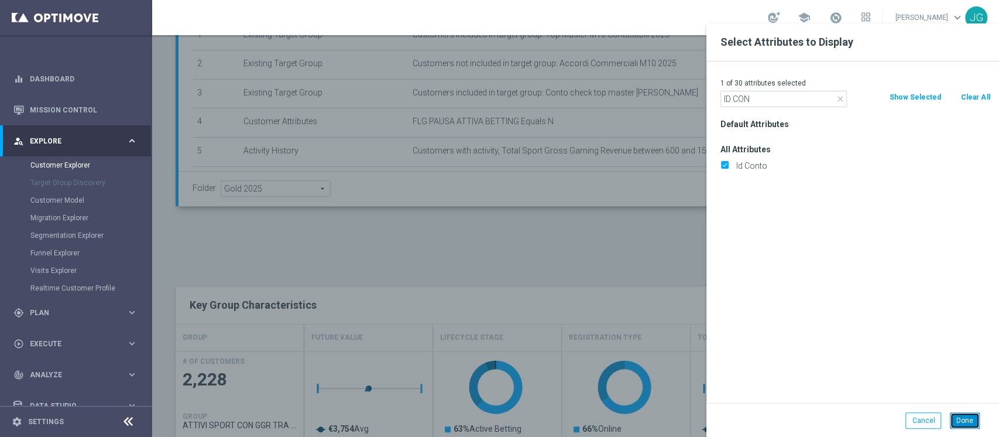
click at [965, 414] on button "Done" at bounding box center [965, 420] width 30 height 16
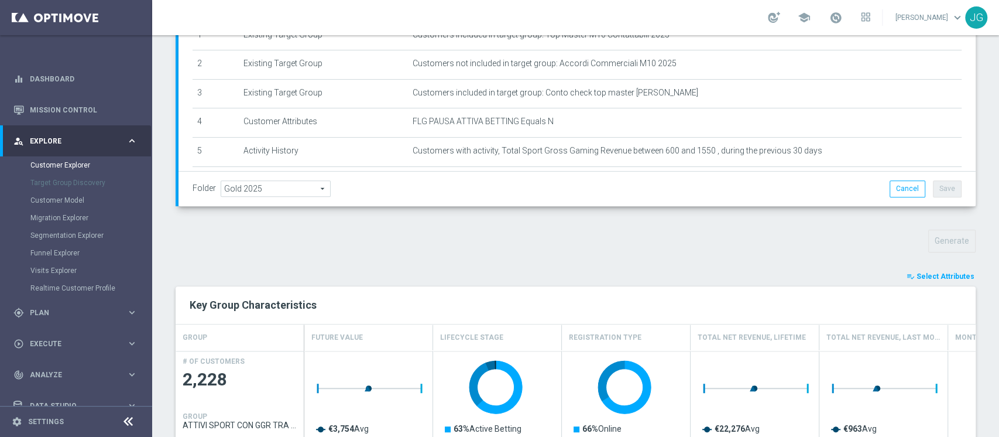
type input "Search"
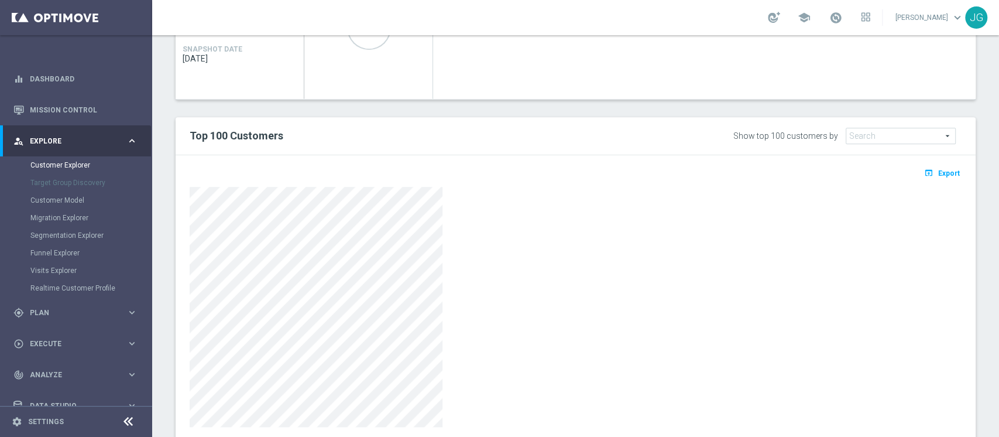
scroll to position [656, 0]
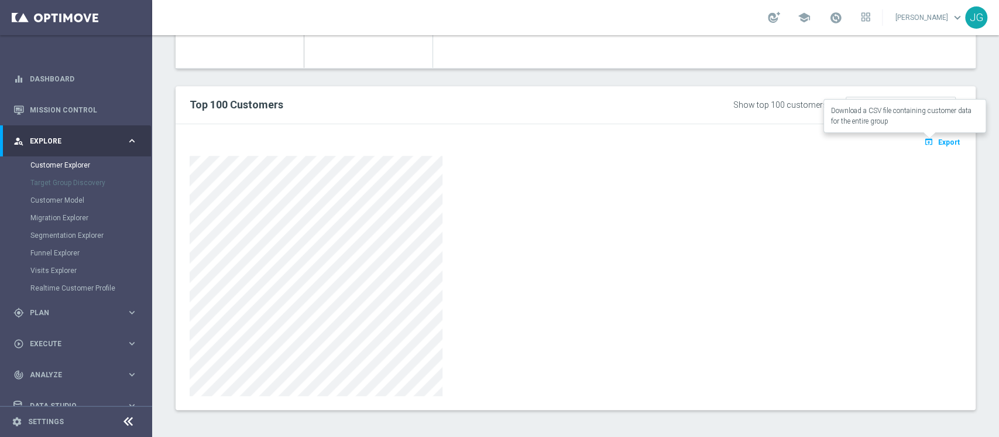
click at [938, 142] on span "Export" at bounding box center [949, 142] width 22 height 8
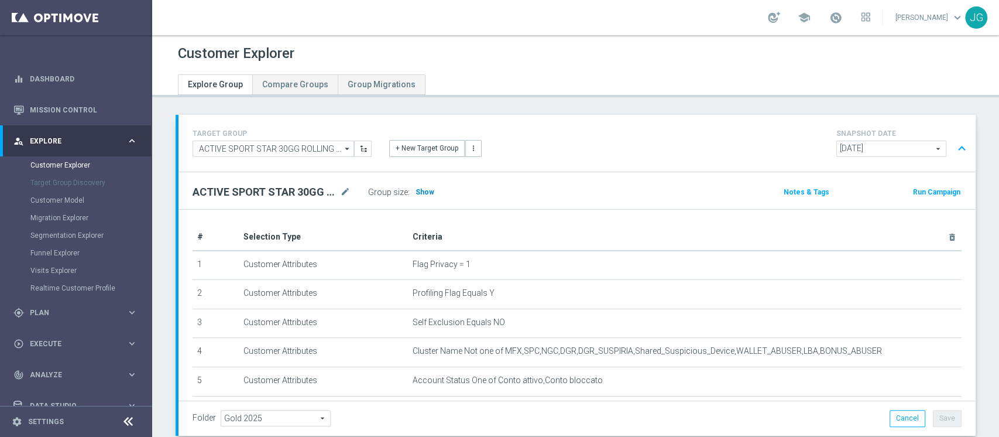
click at [424, 195] on h3 "Show" at bounding box center [424, 192] width 21 height 13
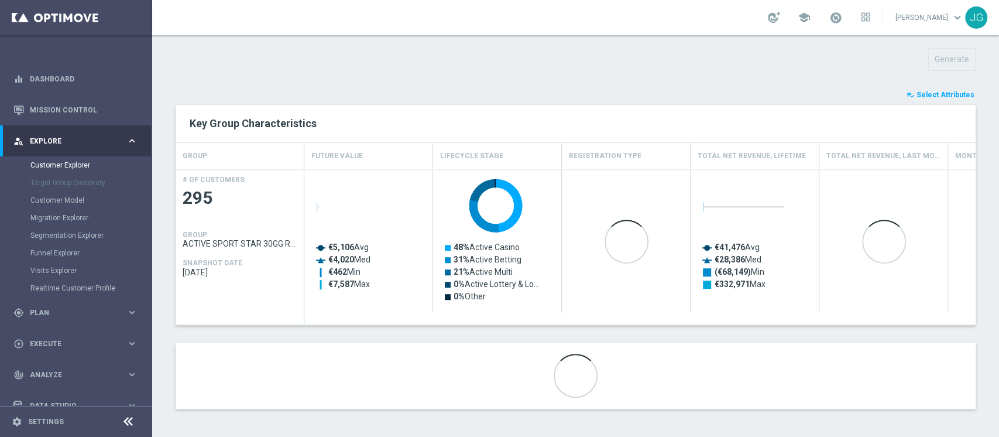
click at [917, 91] on span "Select Attributes" at bounding box center [946, 95] width 58 height 8
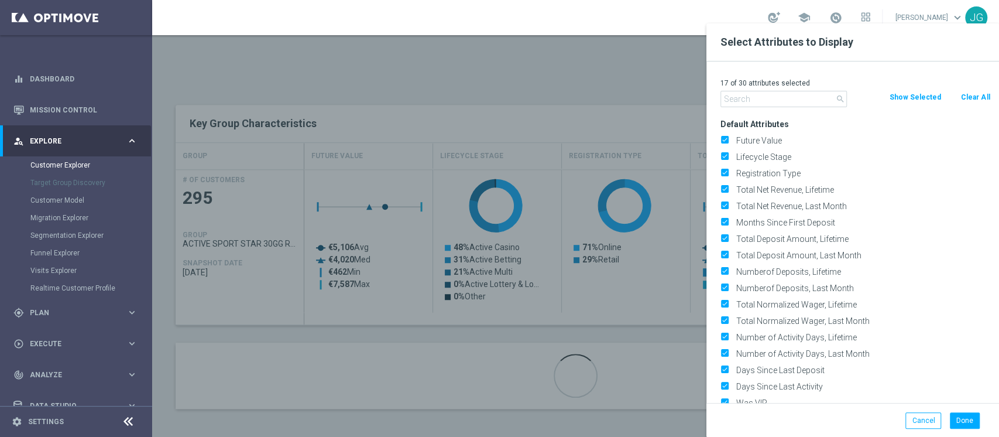
click at [978, 98] on button "Clear All" at bounding box center [975, 97] width 31 height 13
checkbox input "false"
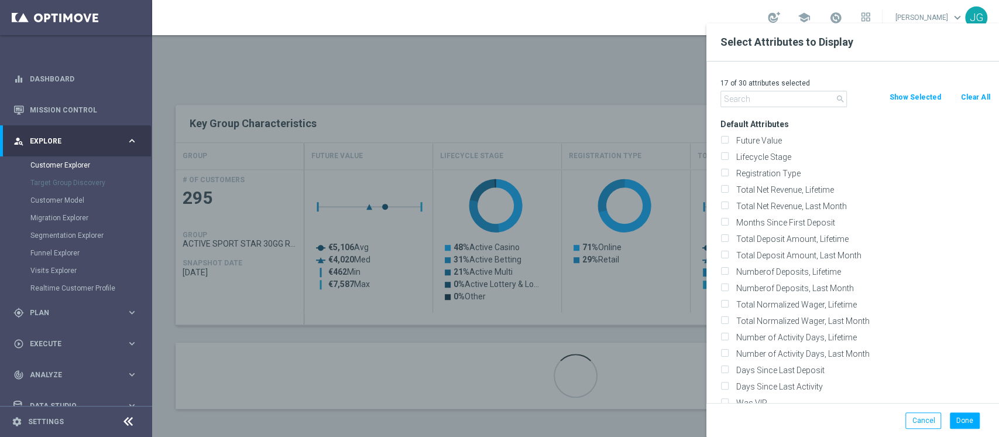
checkbox input "false"
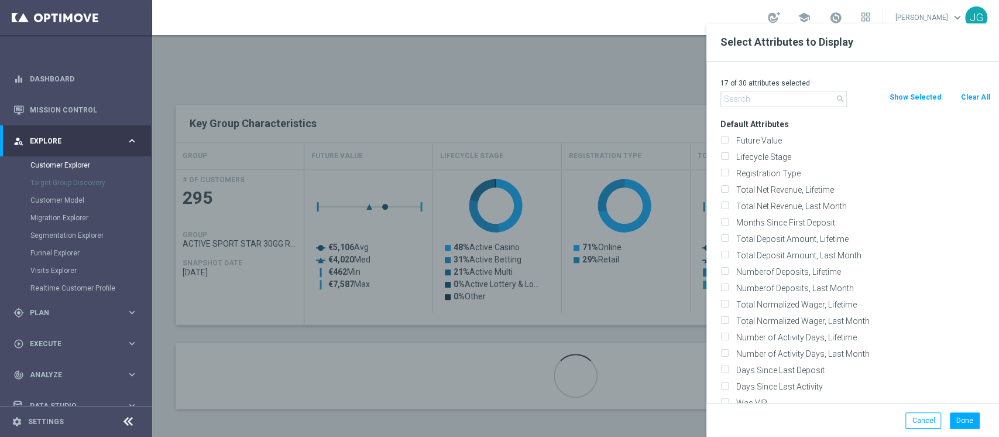
checkbox input "false"
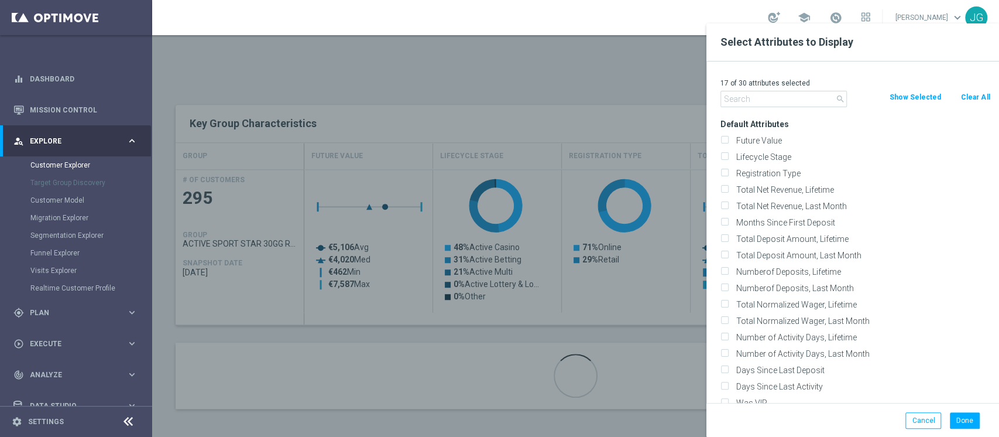
checkbox input "false"
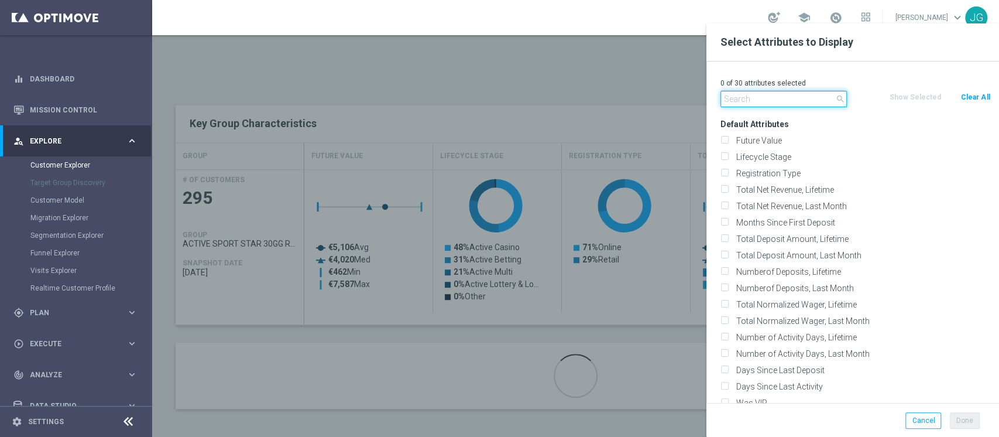
click at [779, 99] on input "text" at bounding box center [783, 99] width 126 height 16
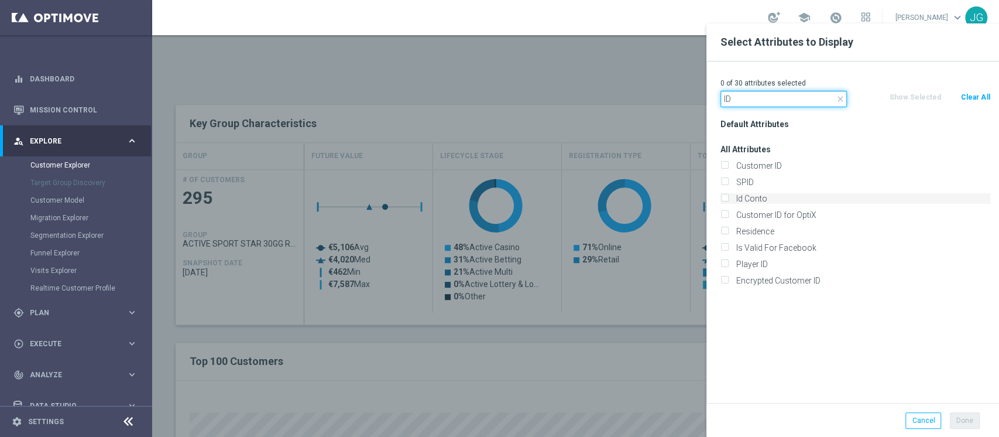
type input "ID"
click at [735, 194] on label "Id Conto" at bounding box center [861, 198] width 258 height 11
click at [728, 196] on input "Id Conto" at bounding box center [724, 200] width 8 height 8
checkbox input "true"
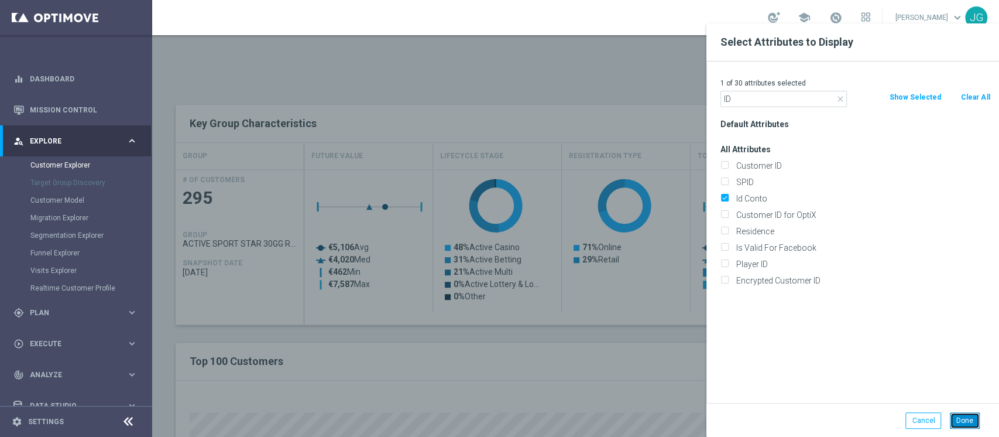
click at [956, 417] on button "Done" at bounding box center [965, 420] width 30 height 16
type input "Search"
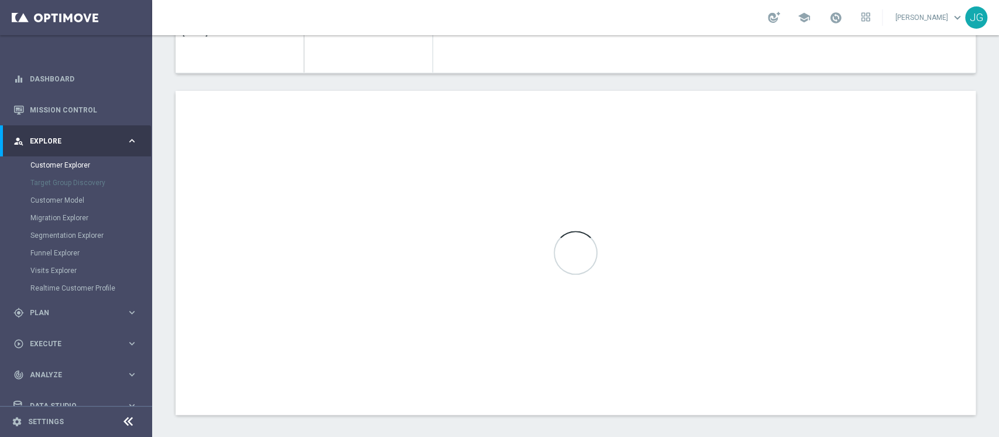
scroll to position [651, 0]
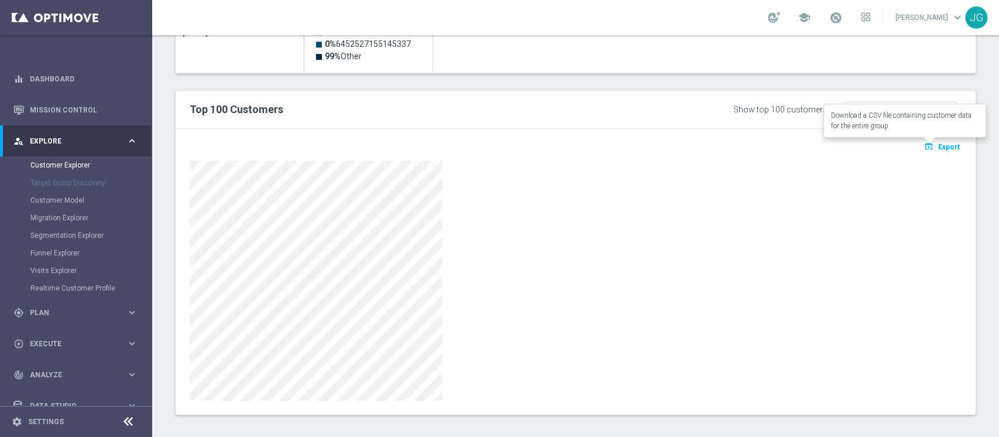
click at [924, 146] on icon "open_in_browser" at bounding box center [930, 146] width 12 height 9
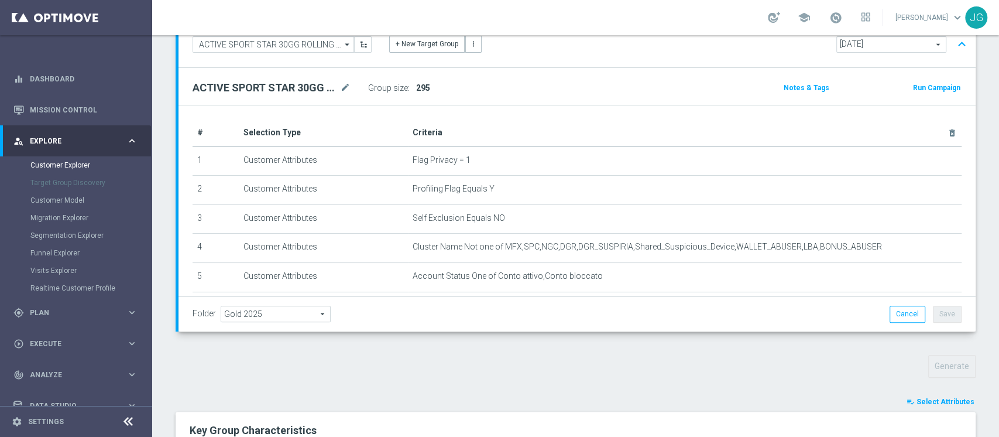
scroll to position [0, 0]
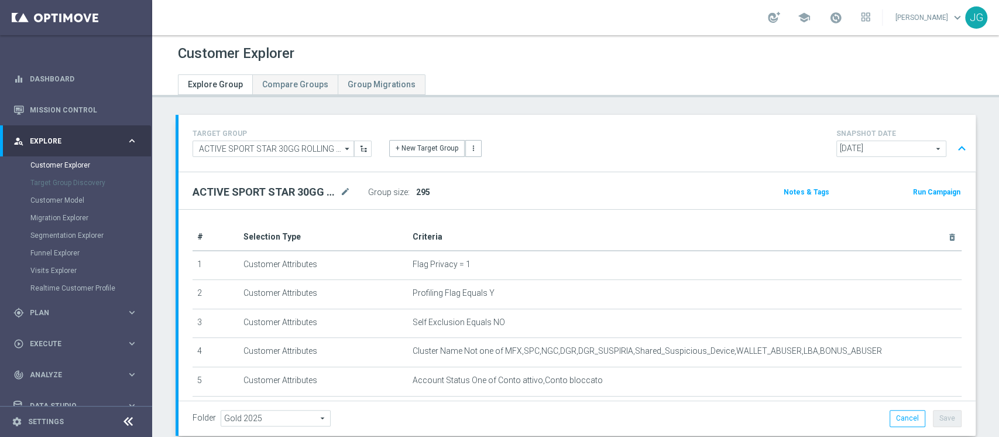
click at [750, 126] on div "+ New Target Group more_vert" at bounding box center [576, 141] width 393 height 30
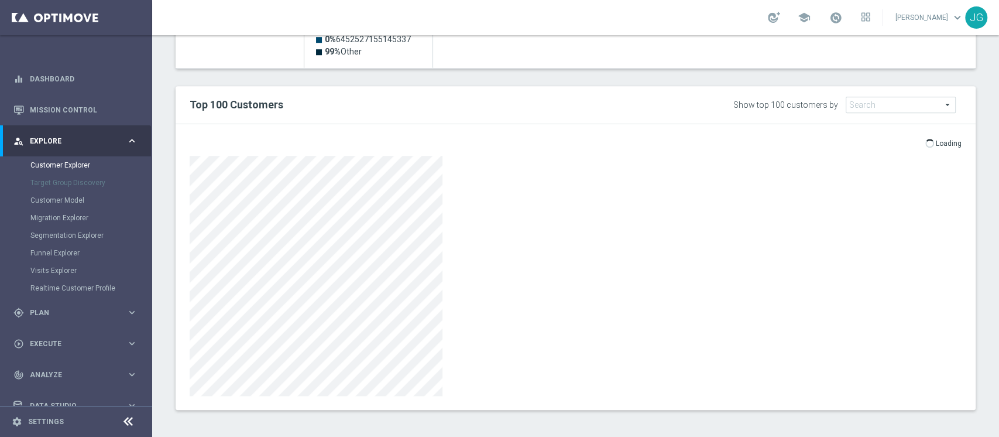
scroll to position [657, 0]
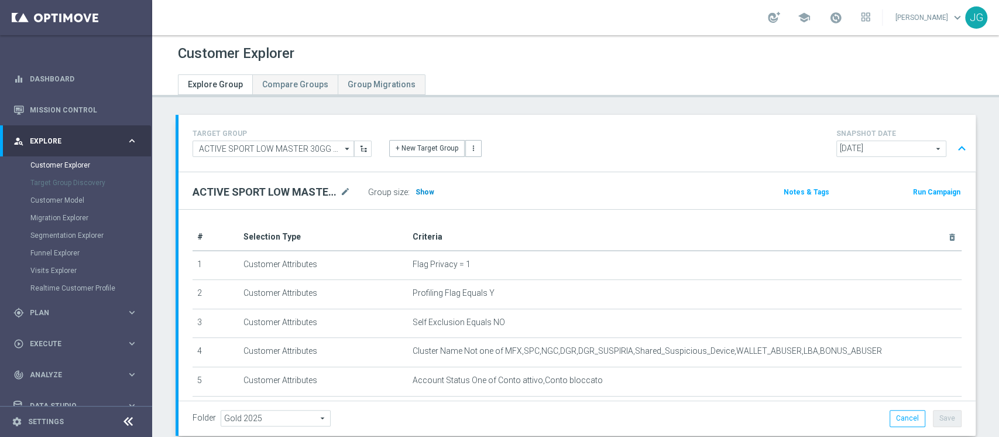
click at [419, 193] on span "Show" at bounding box center [425, 192] width 19 height 8
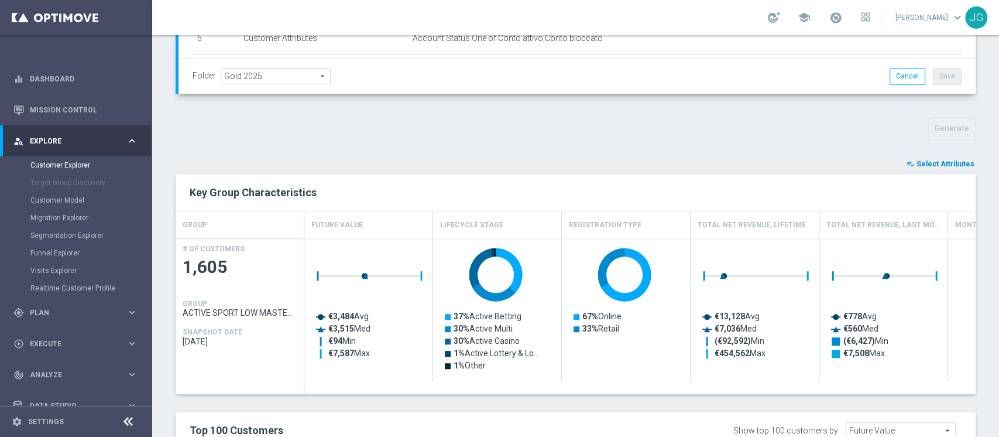
scroll to position [341, 0]
click at [953, 162] on span "Select Attributes" at bounding box center [946, 164] width 58 height 8
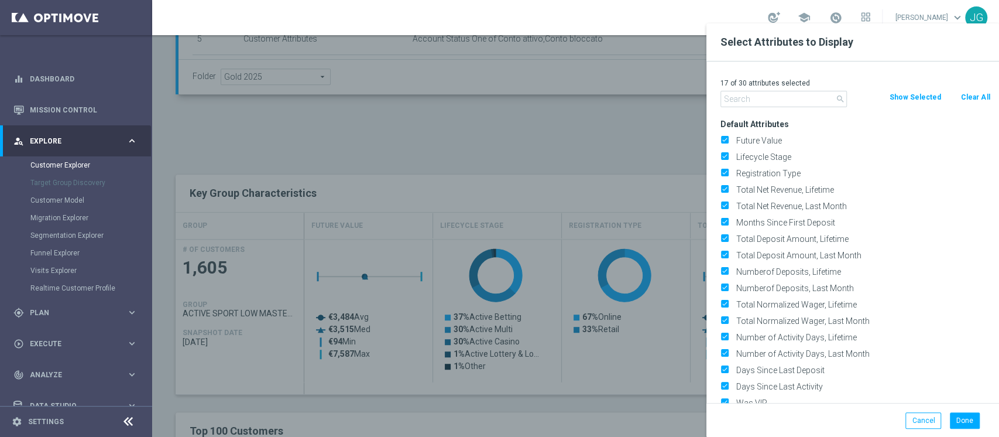
click at [973, 99] on button "Clear All" at bounding box center [975, 97] width 31 height 13
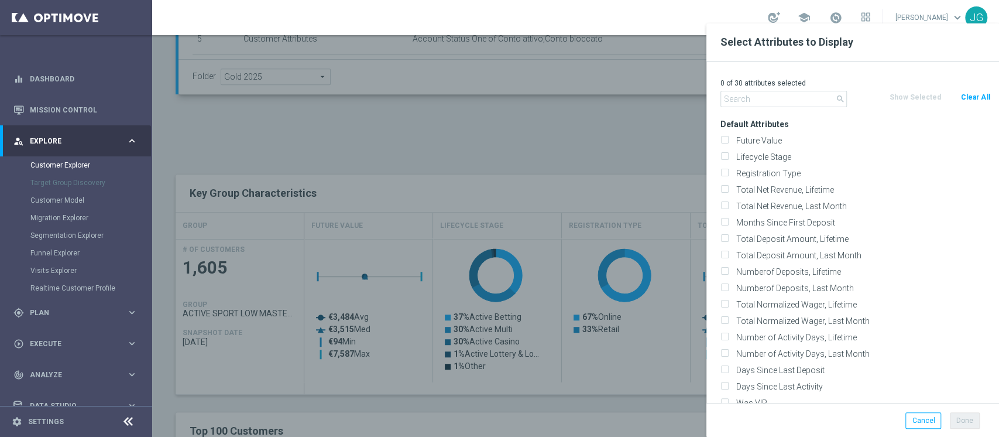
checkbox input "false"
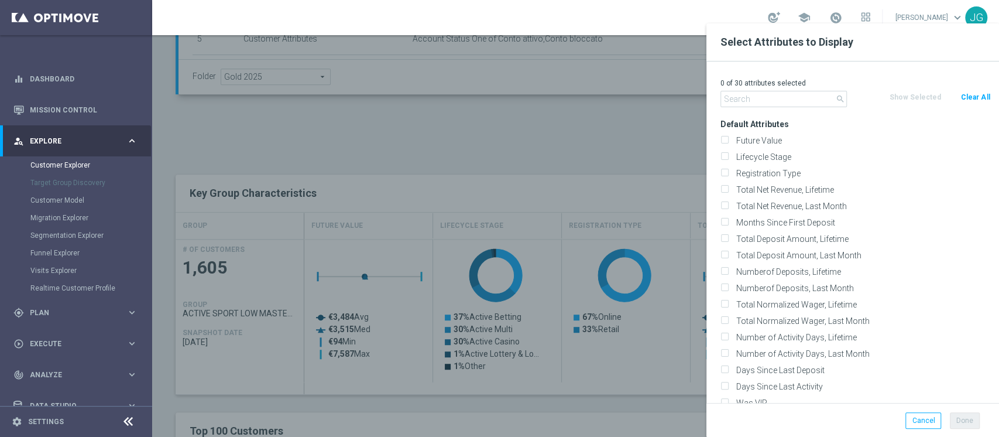
checkbox input "false"
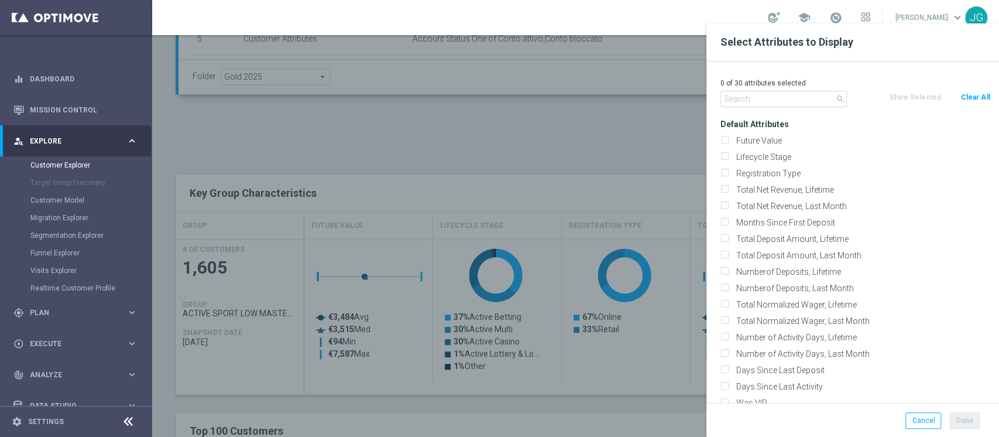
checkbox input "false"
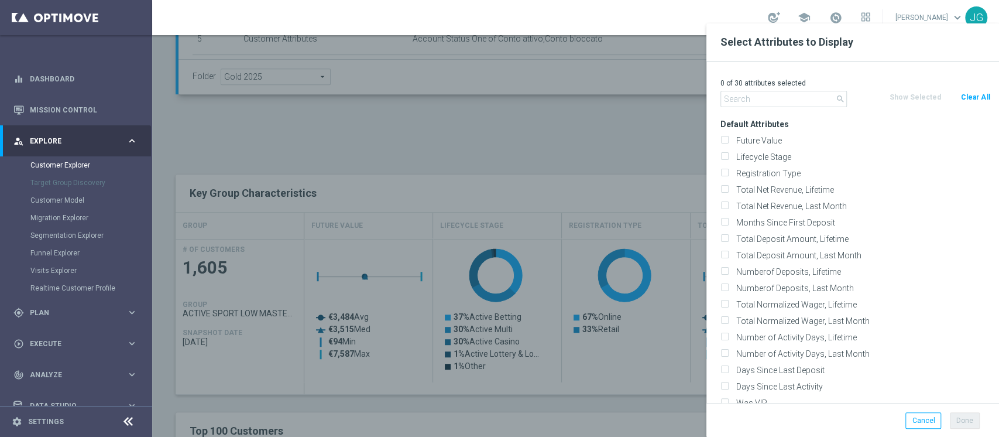
checkbox input "false"
click at [797, 90] on div "0 of 30 attributes selected" at bounding box center [855, 83] width 287 height 15
click at [780, 99] on input "text" at bounding box center [783, 99] width 126 height 16
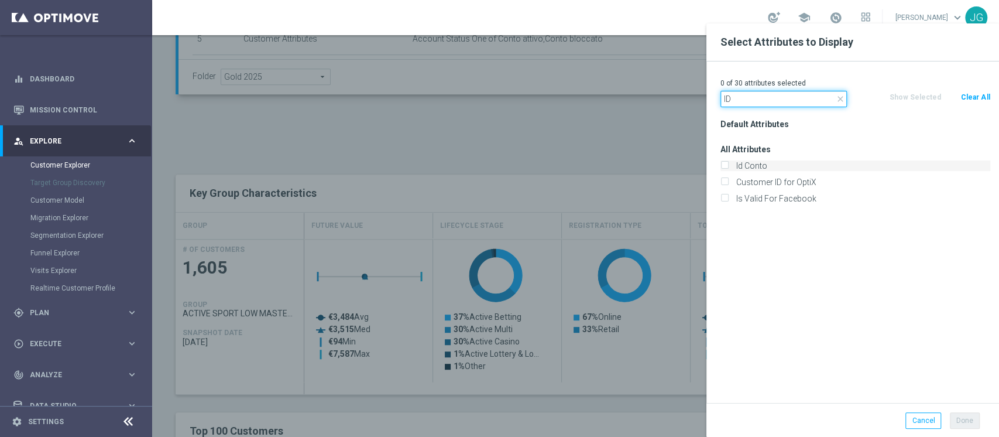
type input "ID"
click at [722, 170] on input "Id Conto" at bounding box center [724, 167] width 8 height 8
checkbox input "true"
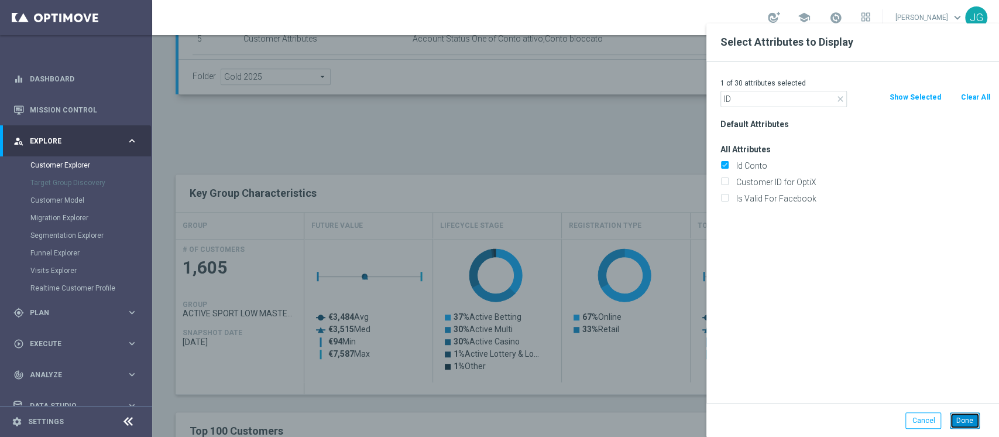
click at [960, 414] on button "Done" at bounding box center [965, 420] width 30 height 16
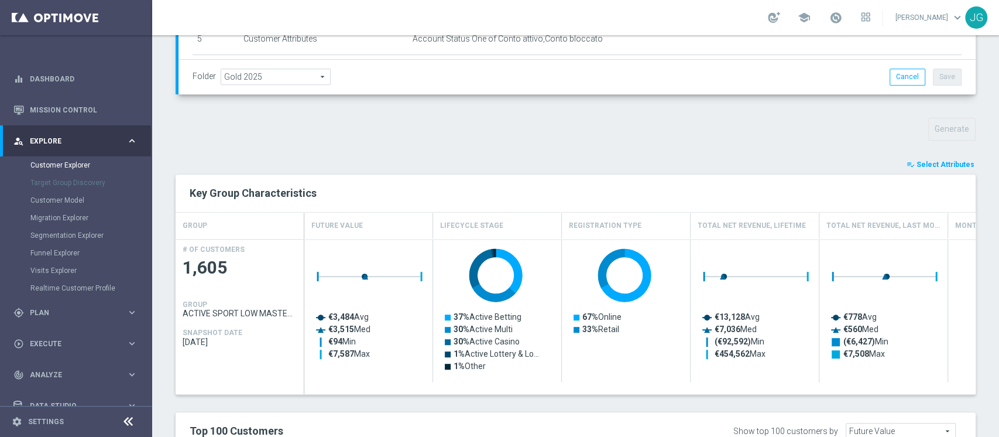
type input "Search"
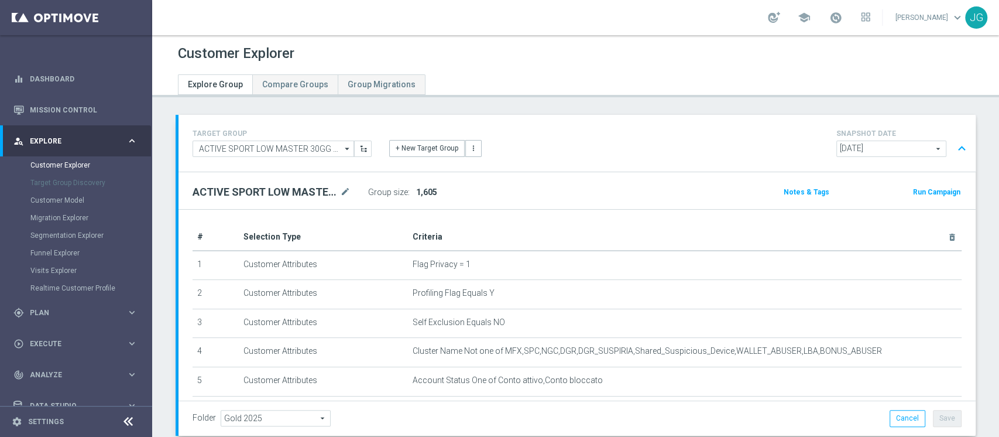
scroll to position [657, 0]
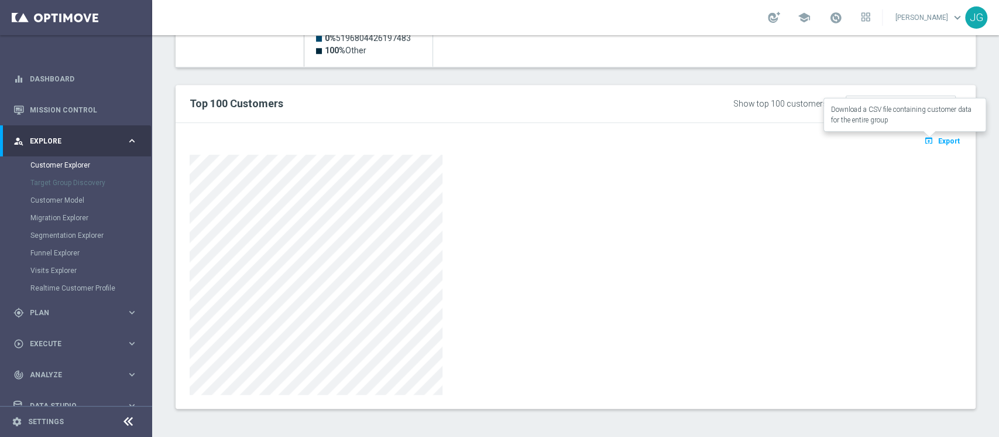
click at [927, 134] on button "open_in_browser Export" at bounding box center [941, 140] width 39 height 15
